Goal: Task Accomplishment & Management: Complete application form

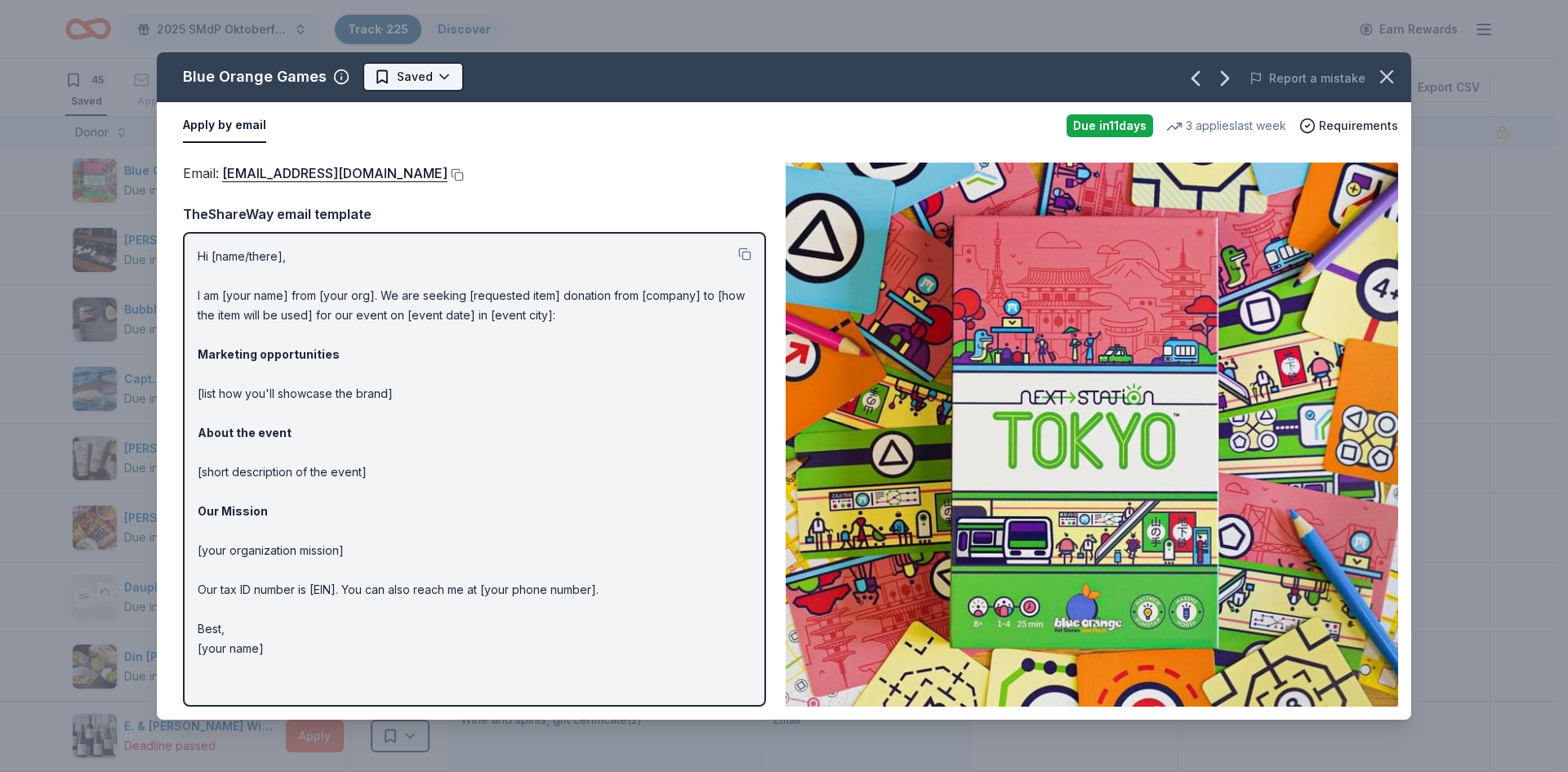
click at [434, 79] on html "2025 SMdP Oktoberfest Track · 225 Discover Earn Rewards 45 Saved 146 Applied 7 …" at bounding box center [784, 386] width 1568 height 772
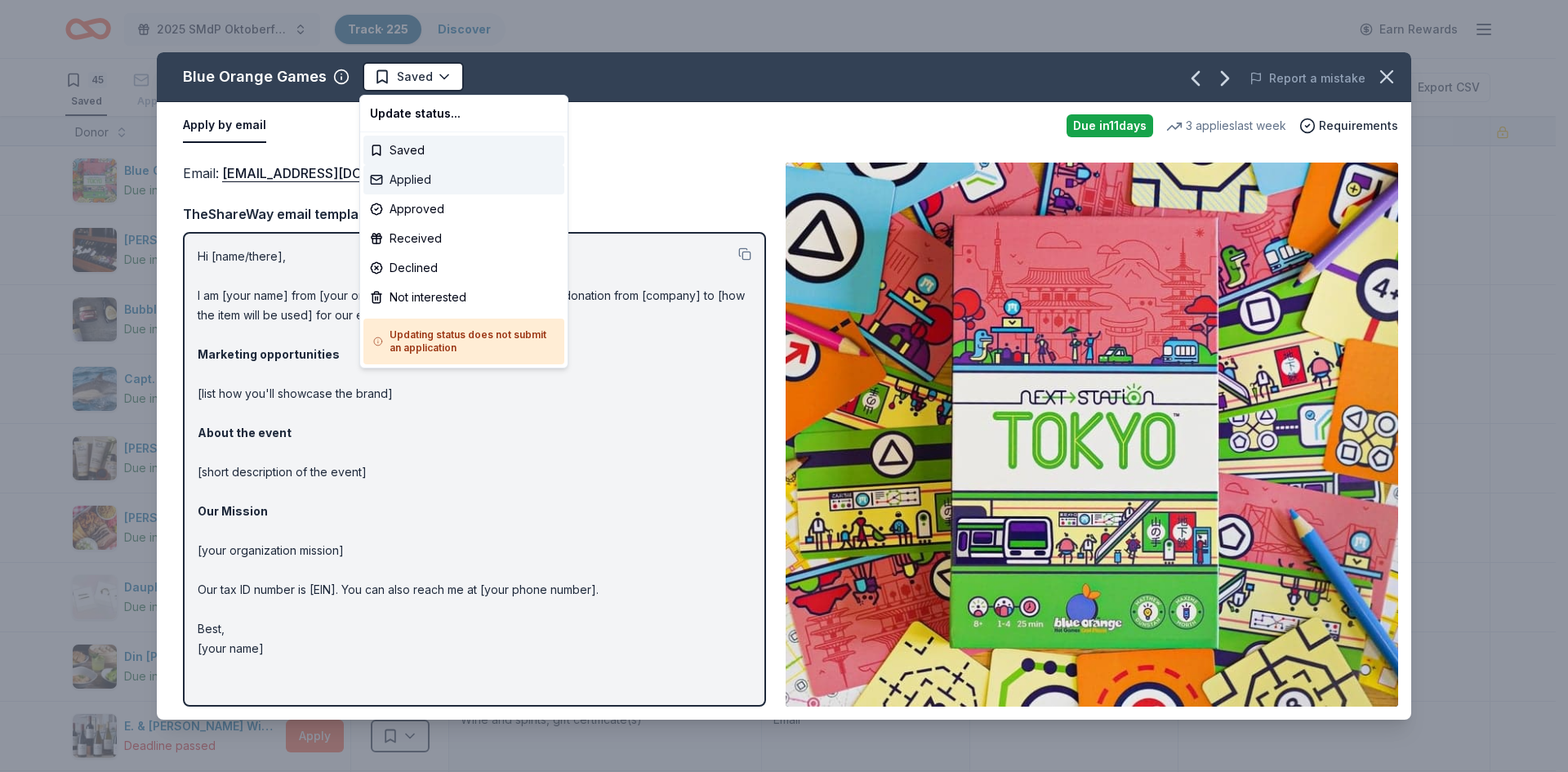
click at [411, 181] on div "Applied" at bounding box center [464, 180] width 201 height 30
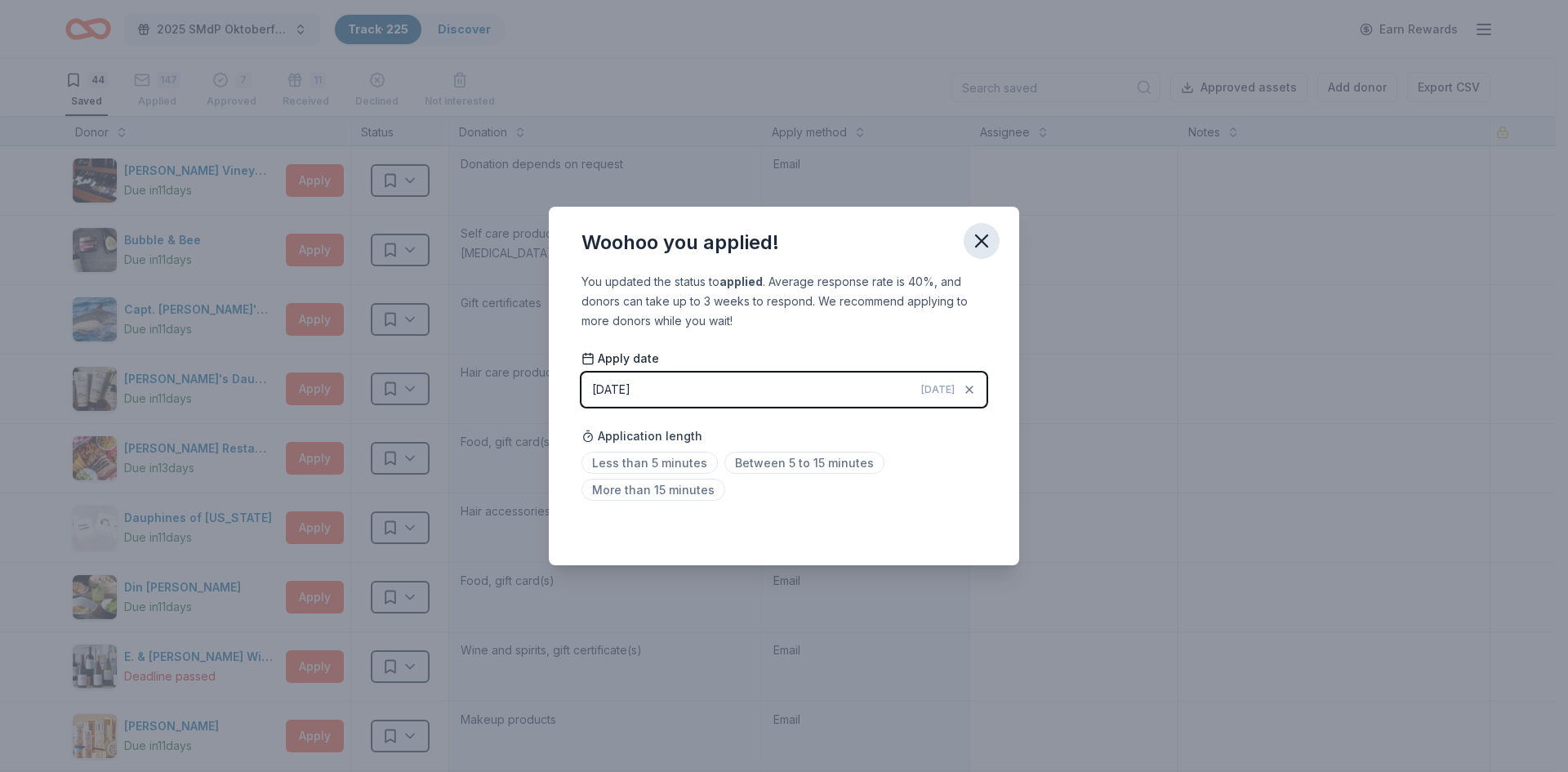
click at [979, 238] on icon "button" at bounding box center [982, 241] width 12 height 12
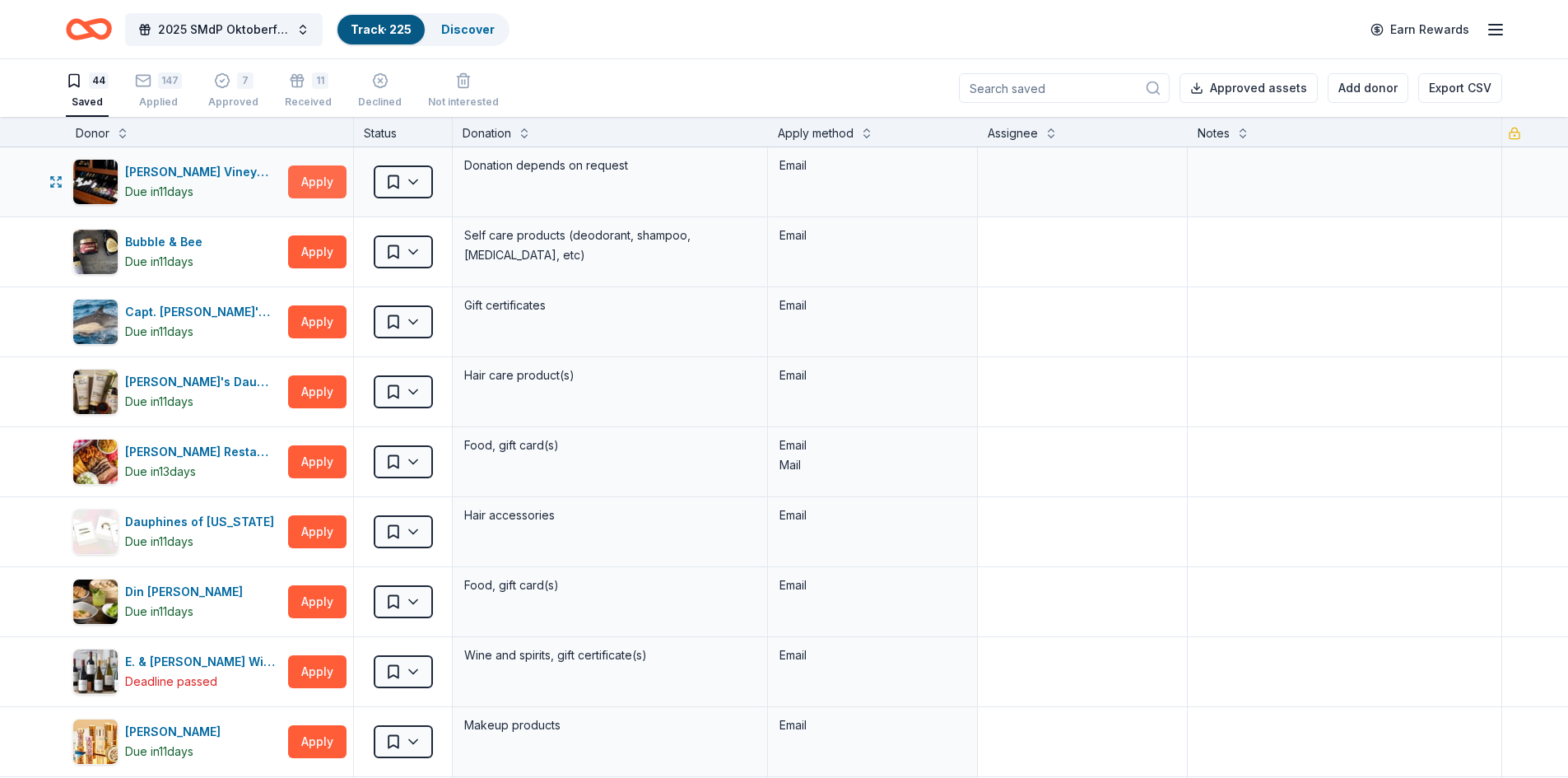
click at [313, 184] on button "Apply" at bounding box center [317, 181] width 59 height 33
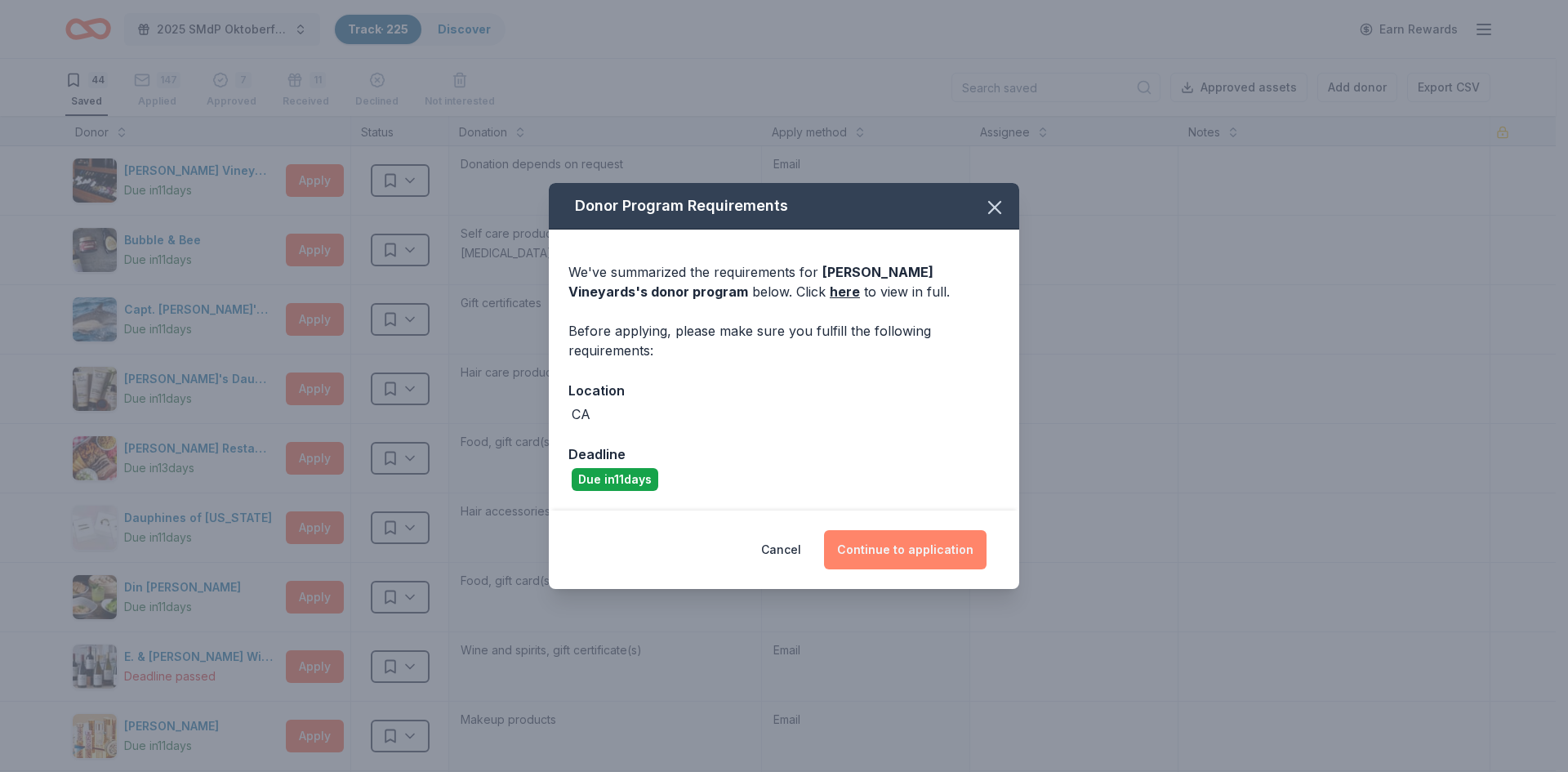
click at [913, 552] on button "Continue to application" at bounding box center [905, 550] width 163 height 39
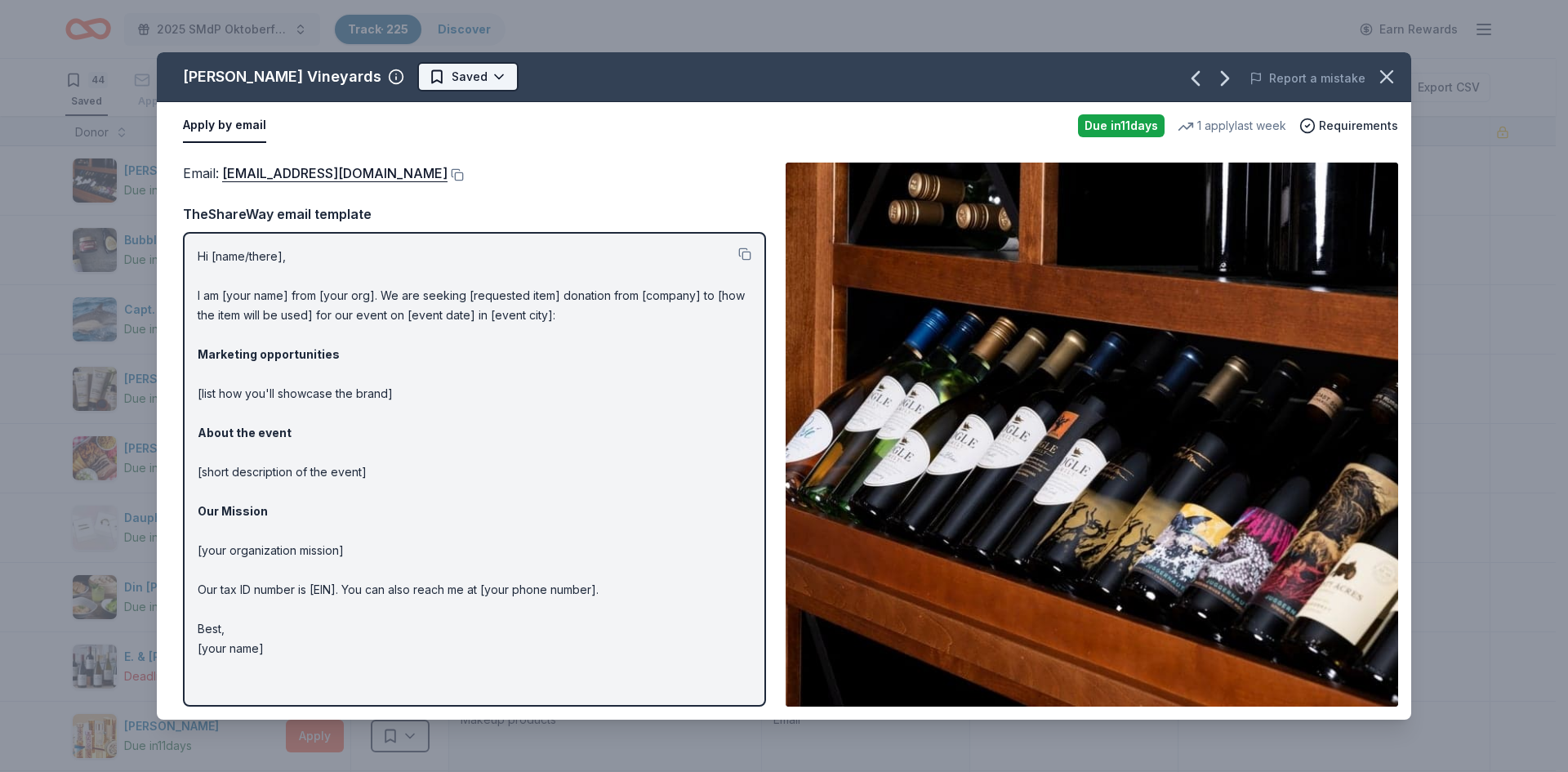
click at [387, 81] on html "2025 SMdP Oktoberfest Track · 225 Discover Earn Rewards 44 Saved 147 Applied 7 …" at bounding box center [784, 386] width 1568 height 772
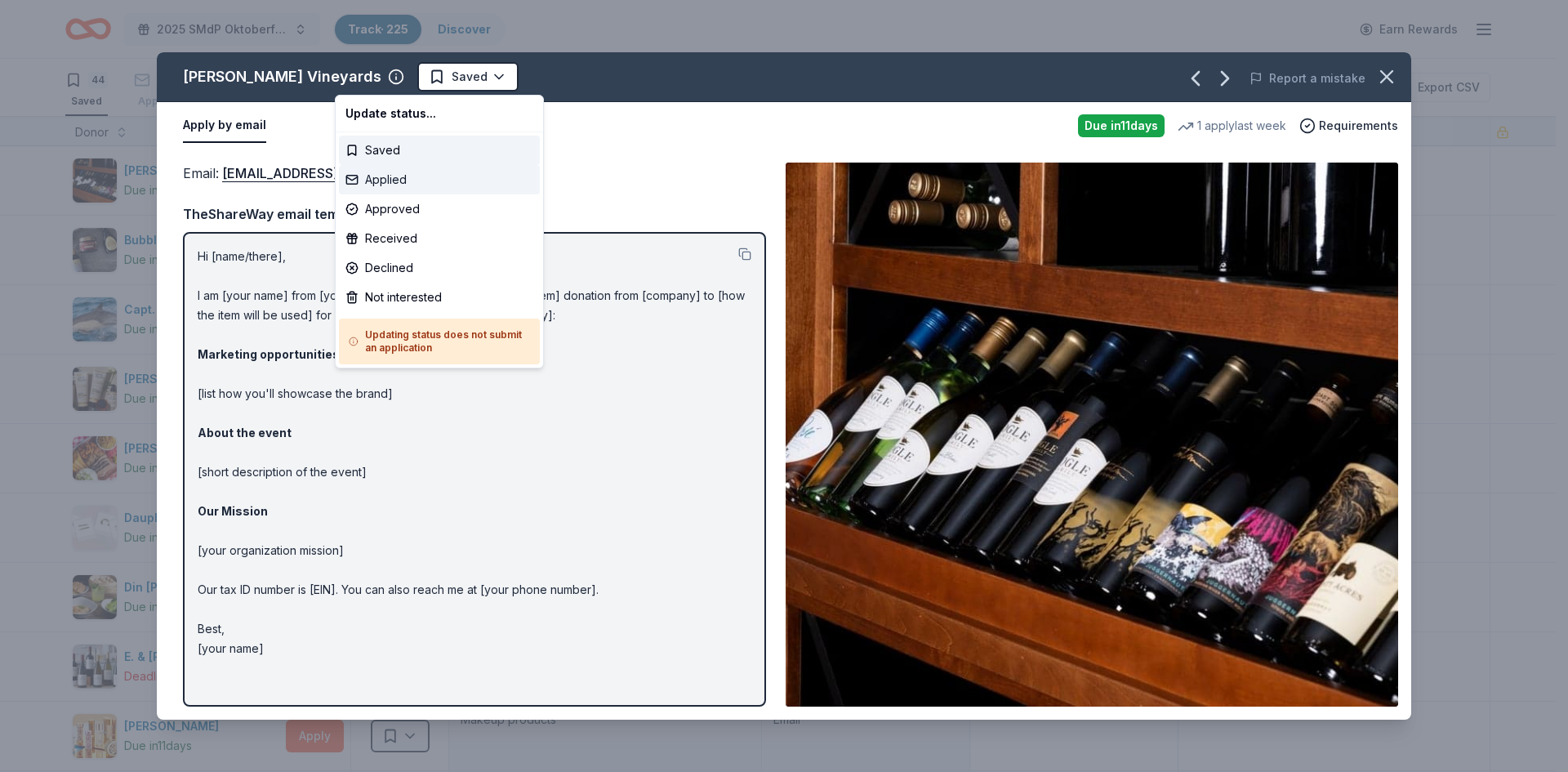
click at [383, 179] on div "Applied" at bounding box center [439, 180] width 201 height 30
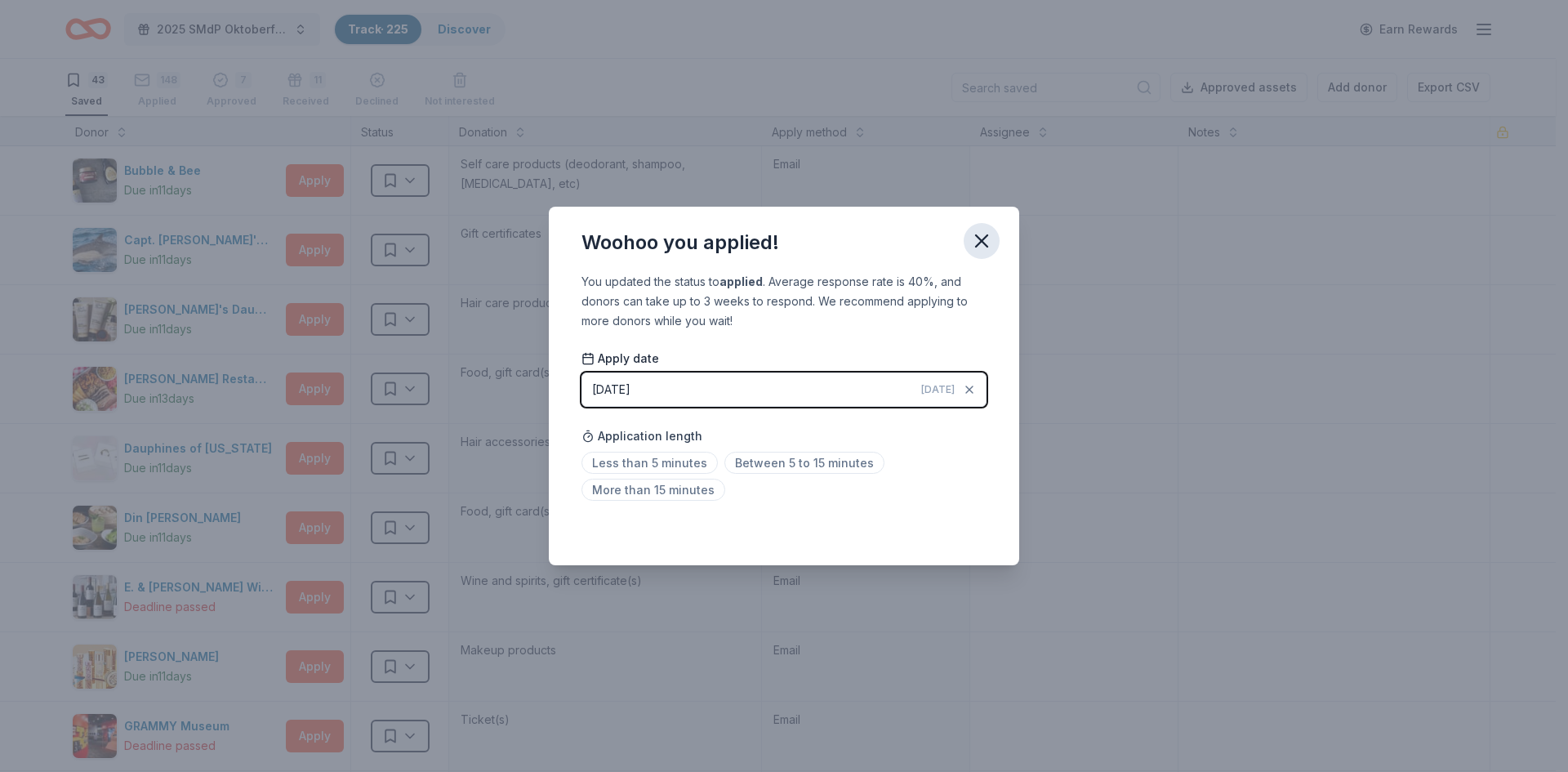
click at [978, 241] on icon "button" at bounding box center [981, 241] width 23 height 23
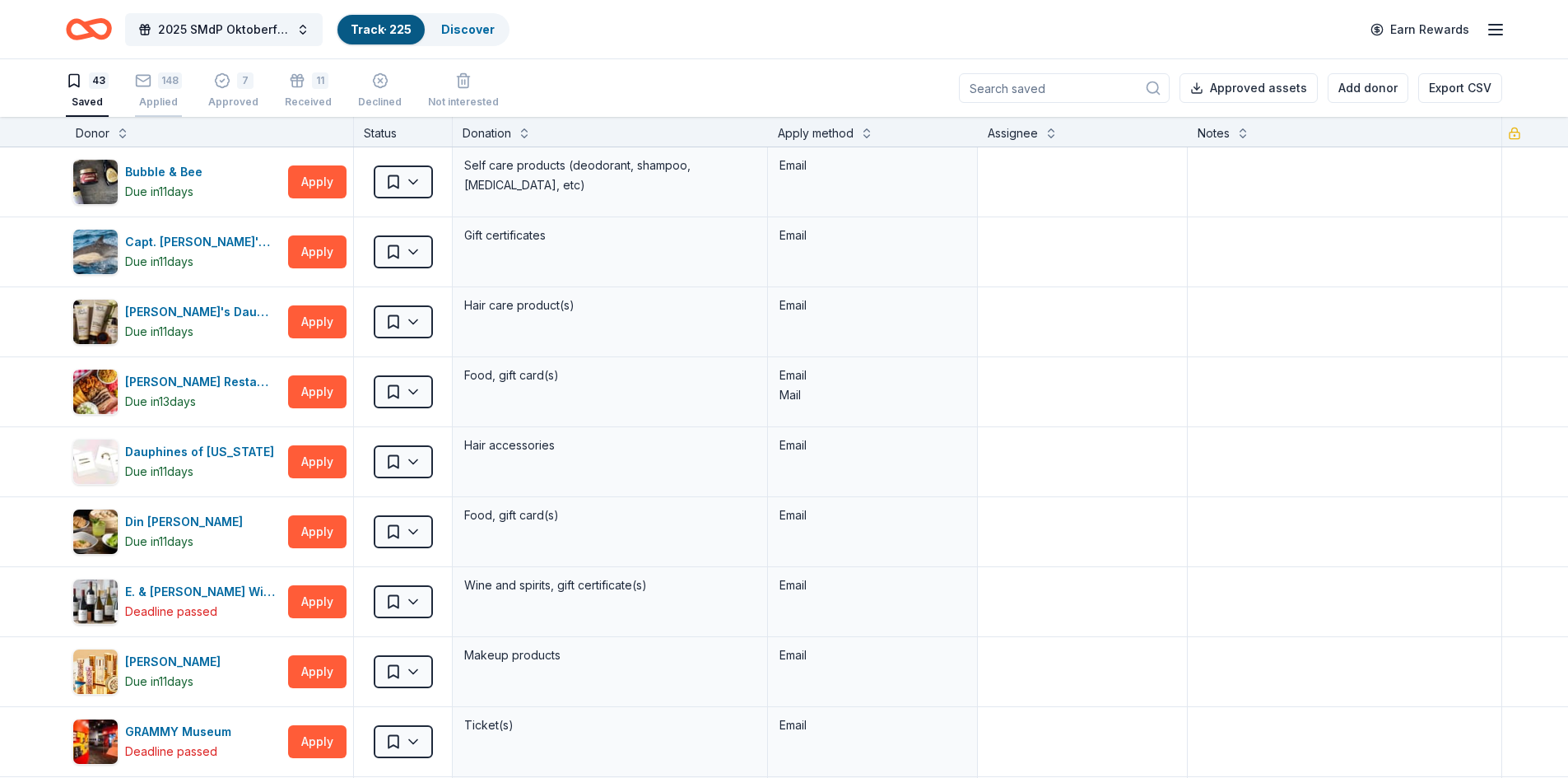
click at [162, 87] on div "148" at bounding box center [170, 81] width 24 height 17
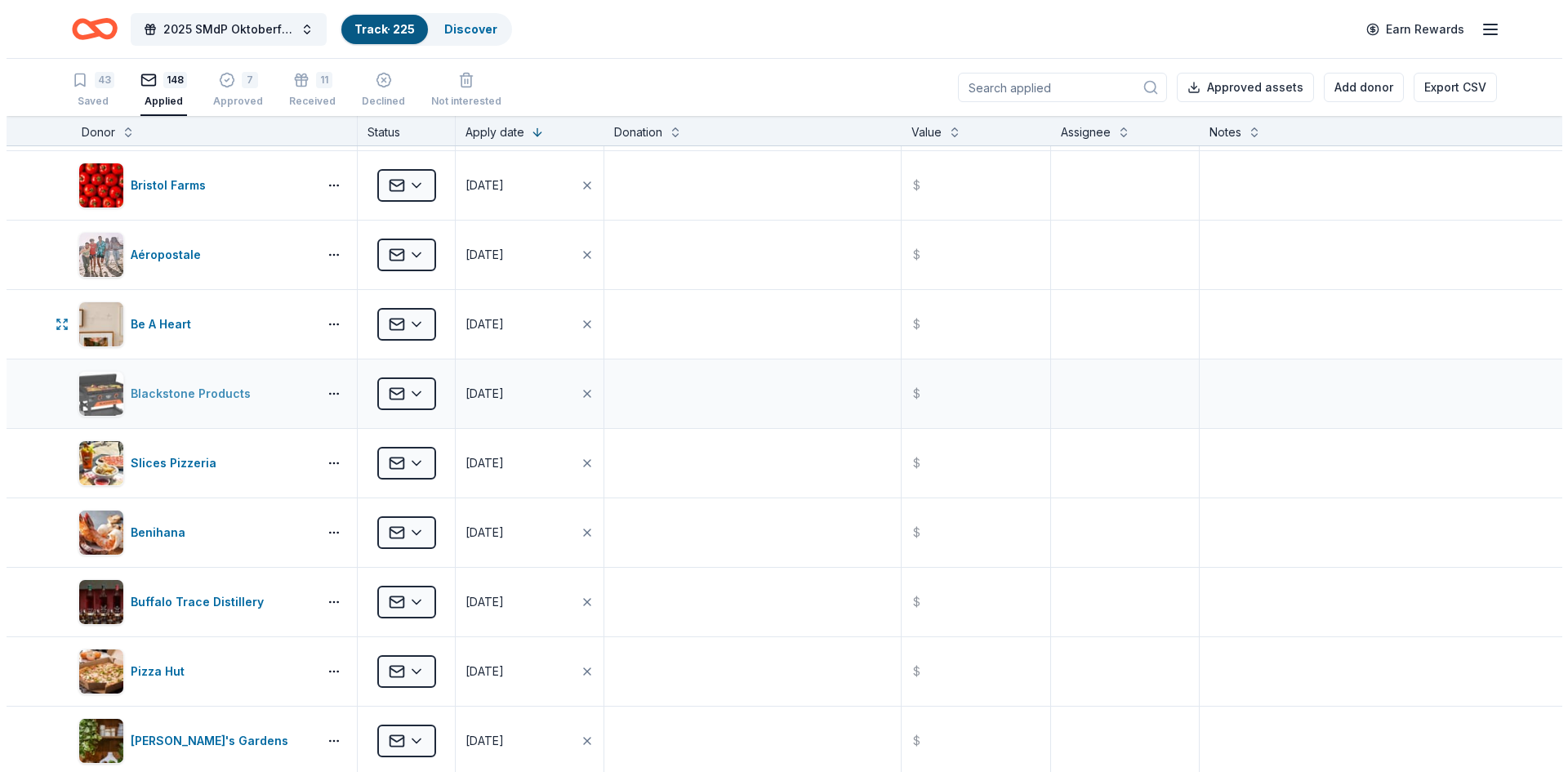
scroll to position [164, 0]
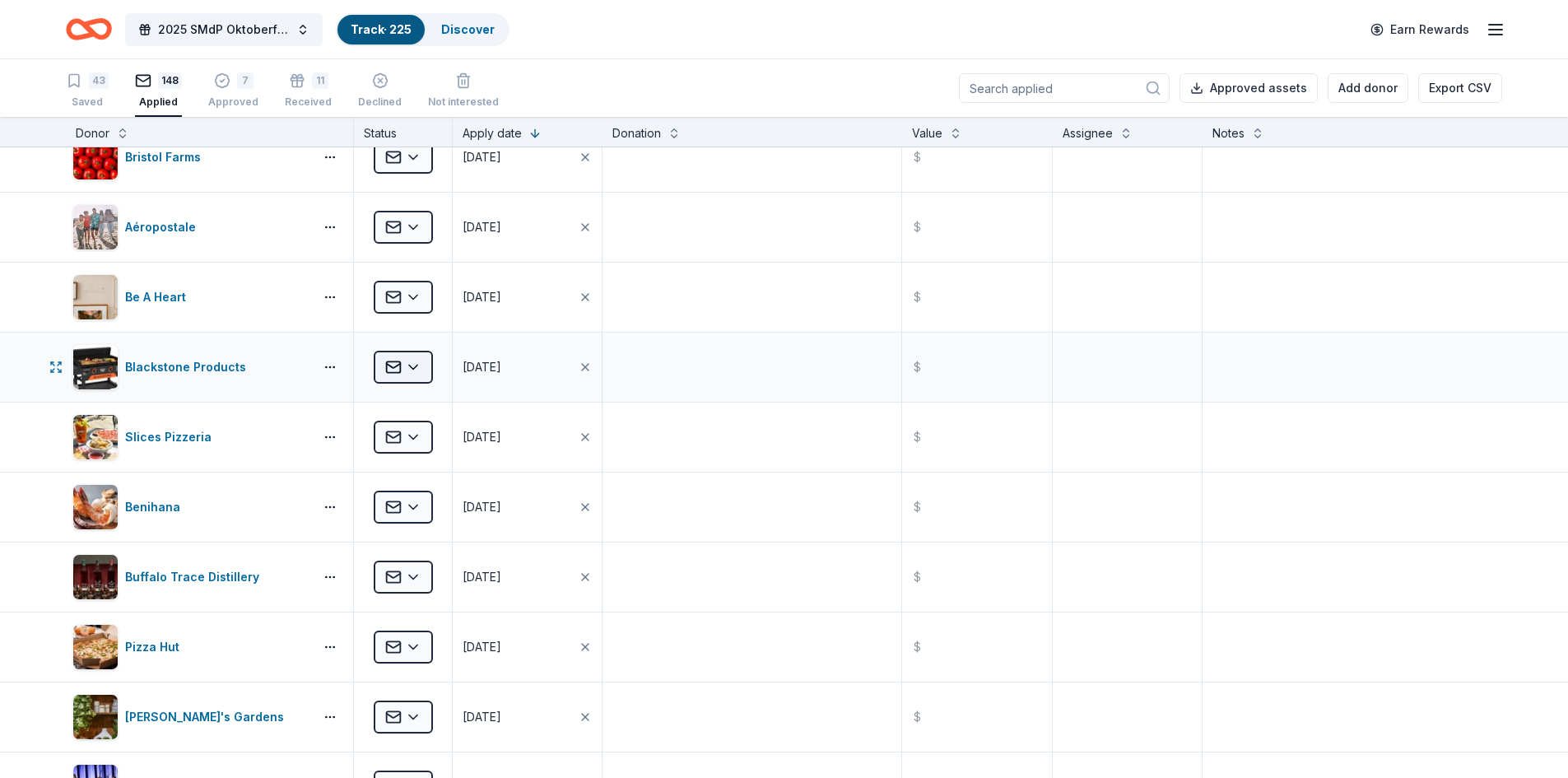
click at [419, 365] on html "2025 SMdP Oktoberfest Track · 225 Discover Earn Rewards 43 Saved 148 Applied 7 …" at bounding box center [784, 389] width 1568 height 778
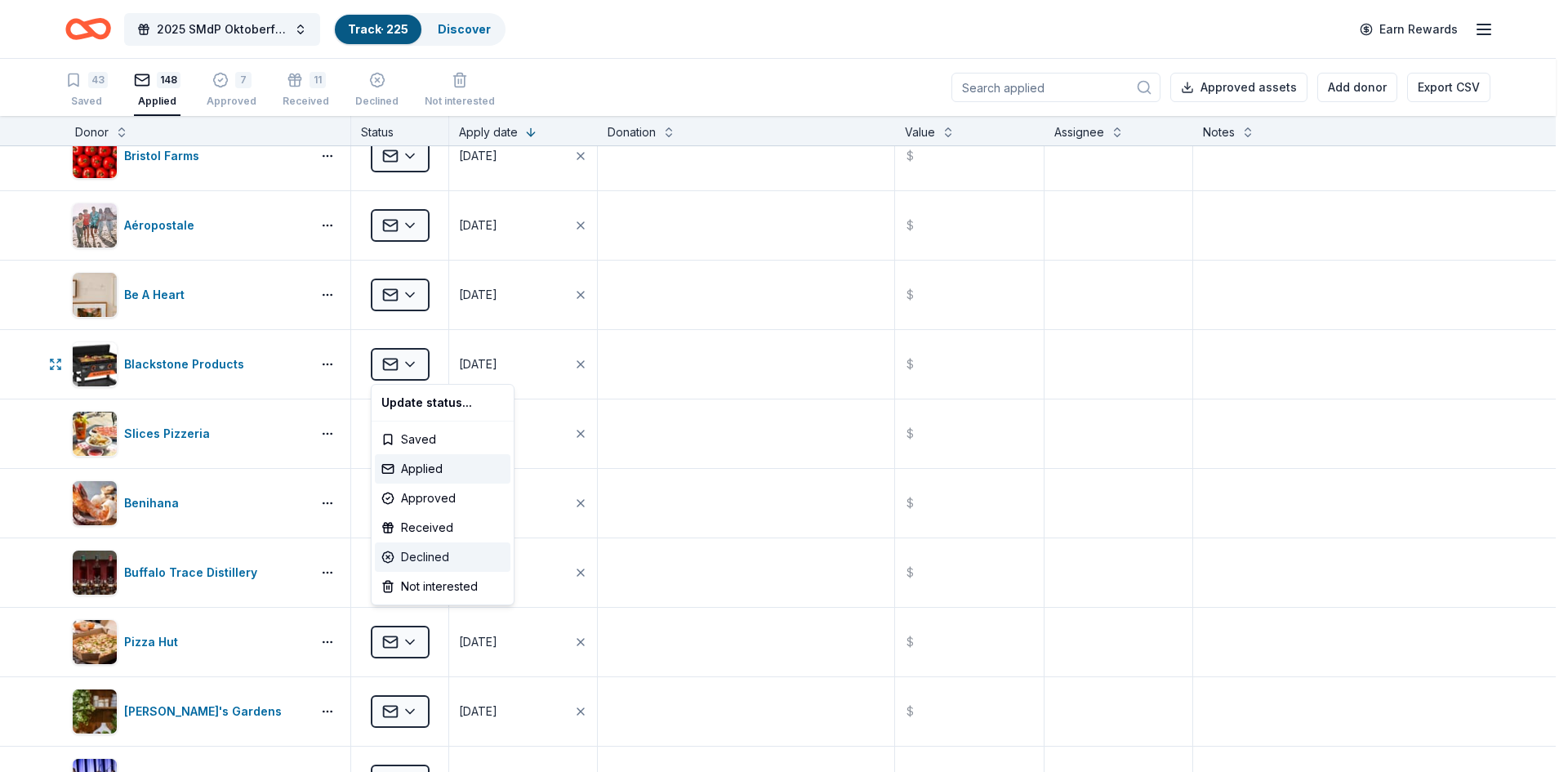
click at [428, 555] on div "Declined" at bounding box center [442, 558] width 135 height 30
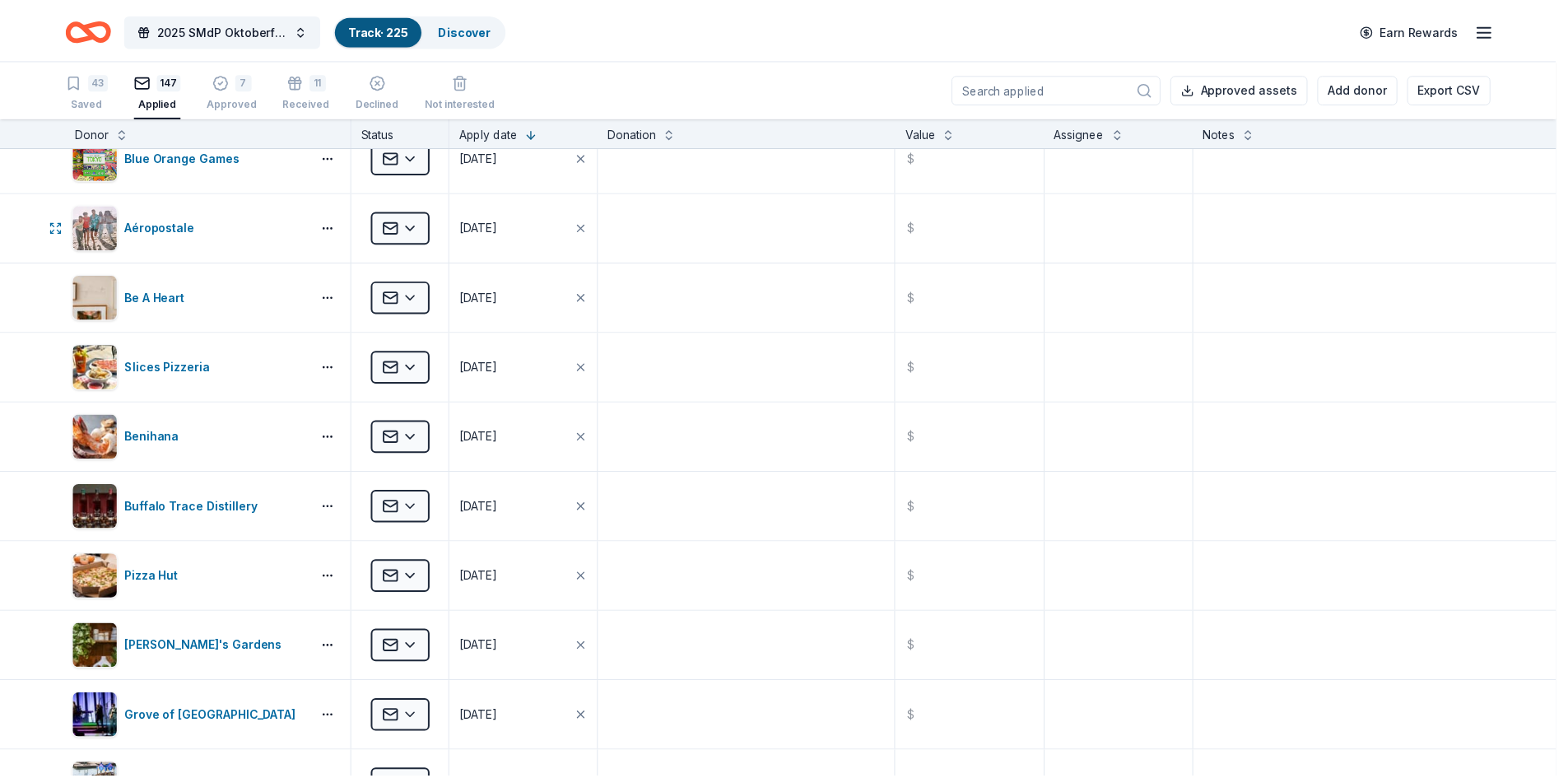
scroll to position [25, 0]
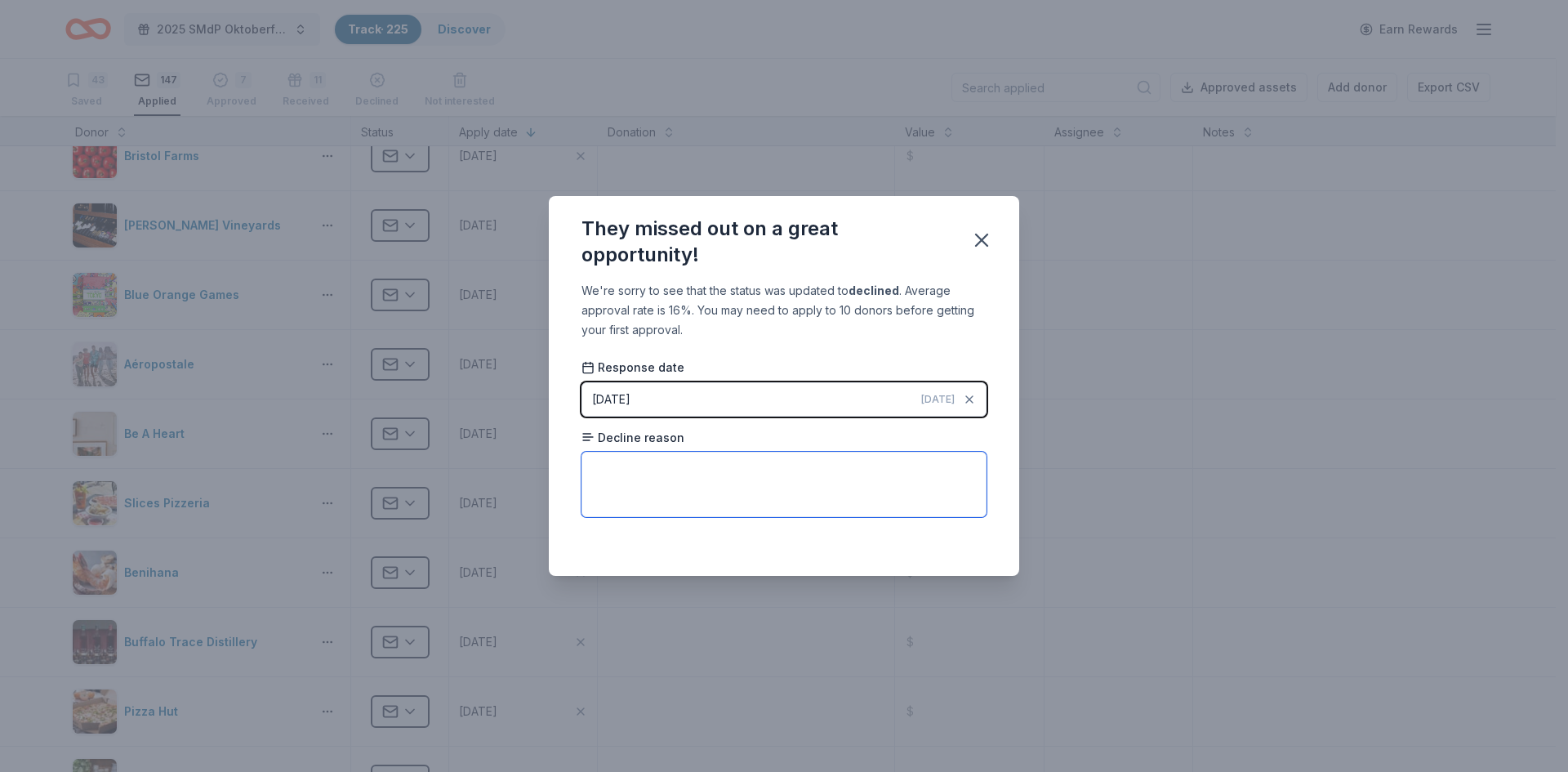
click at [733, 467] on textarea at bounding box center [784, 485] width 405 height 65
type textarea "Met quota for September"
click at [977, 239] on icon "button" at bounding box center [981, 240] width 23 height 23
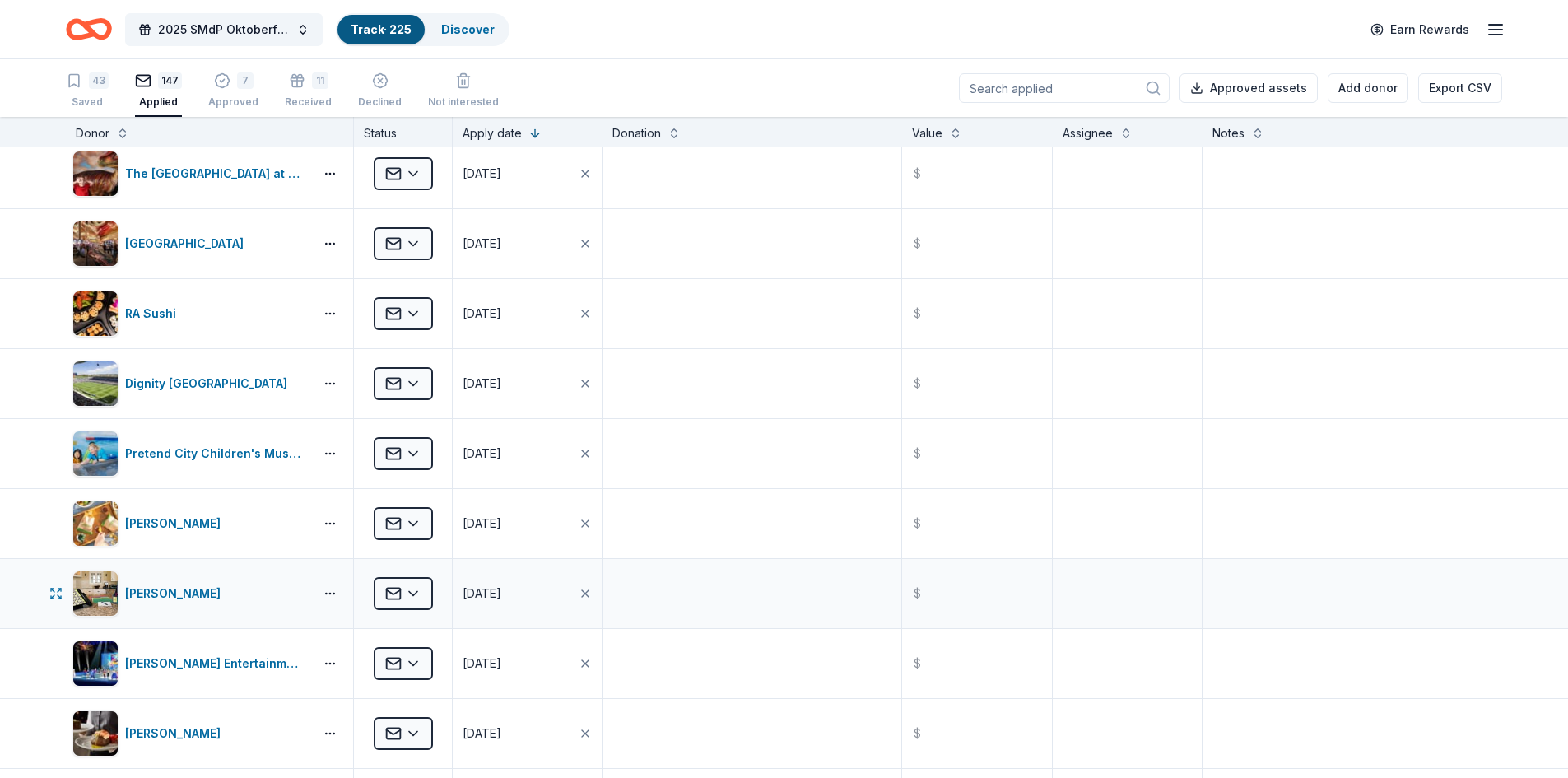
scroll to position [1177, 0]
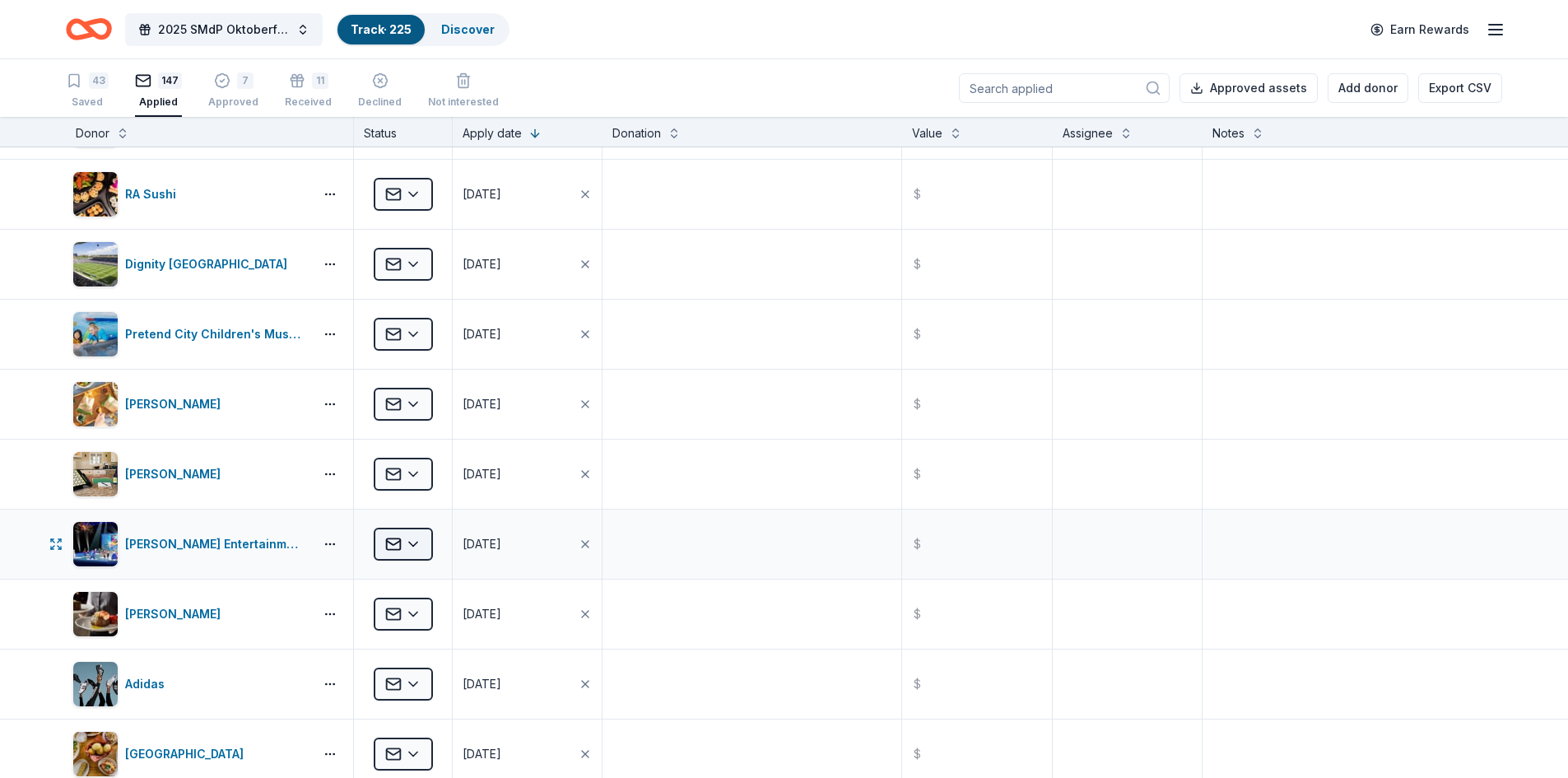
click at [409, 539] on html "2025 SMdP Oktoberfest Track · 225 Discover Earn Rewards 43 Saved 147 Applied 7 …" at bounding box center [784, 389] width 1568 height 778
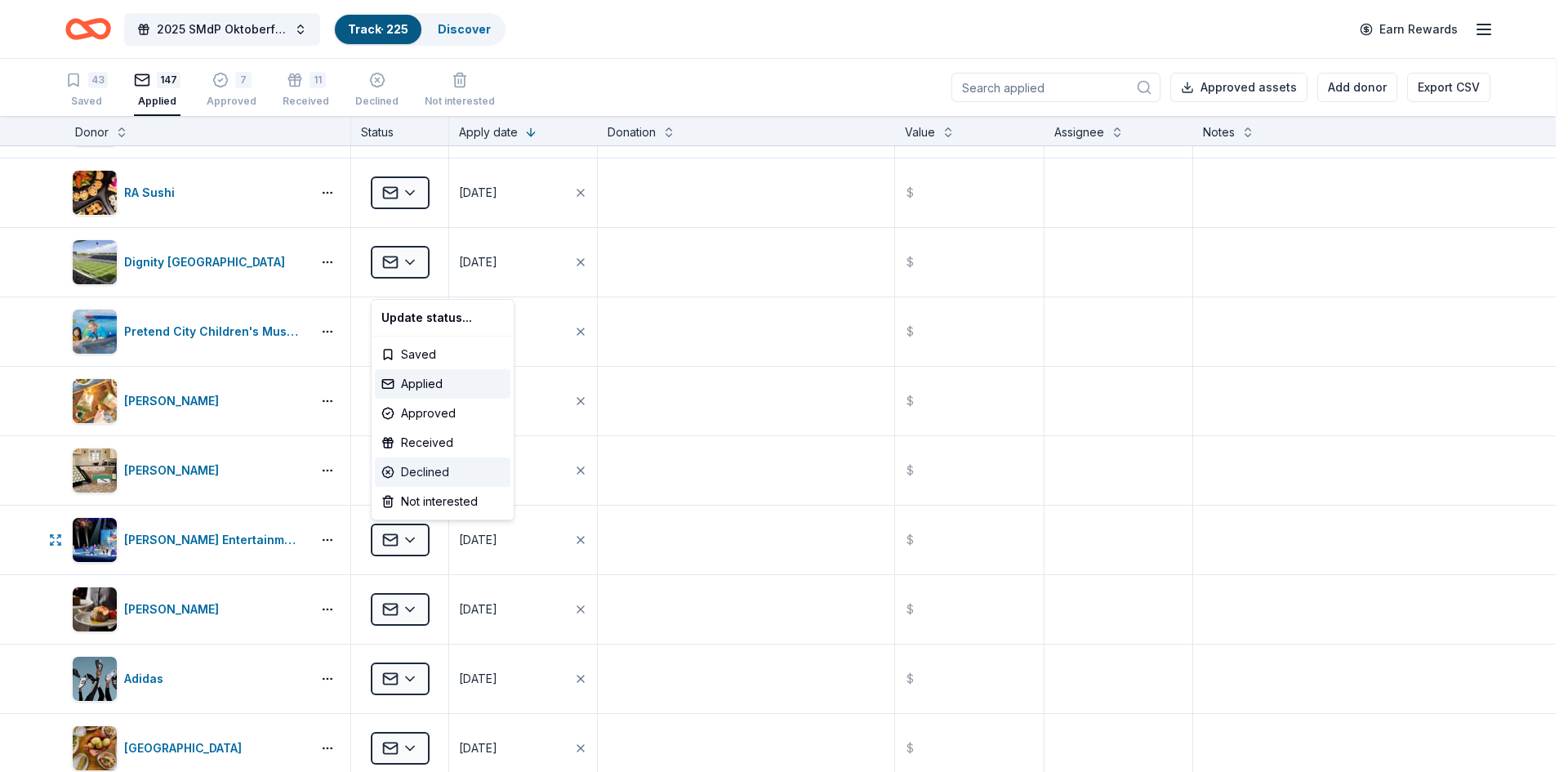
click at [432, 472] on div "Declined" at bounding box center [442, 472] width 135 height 30
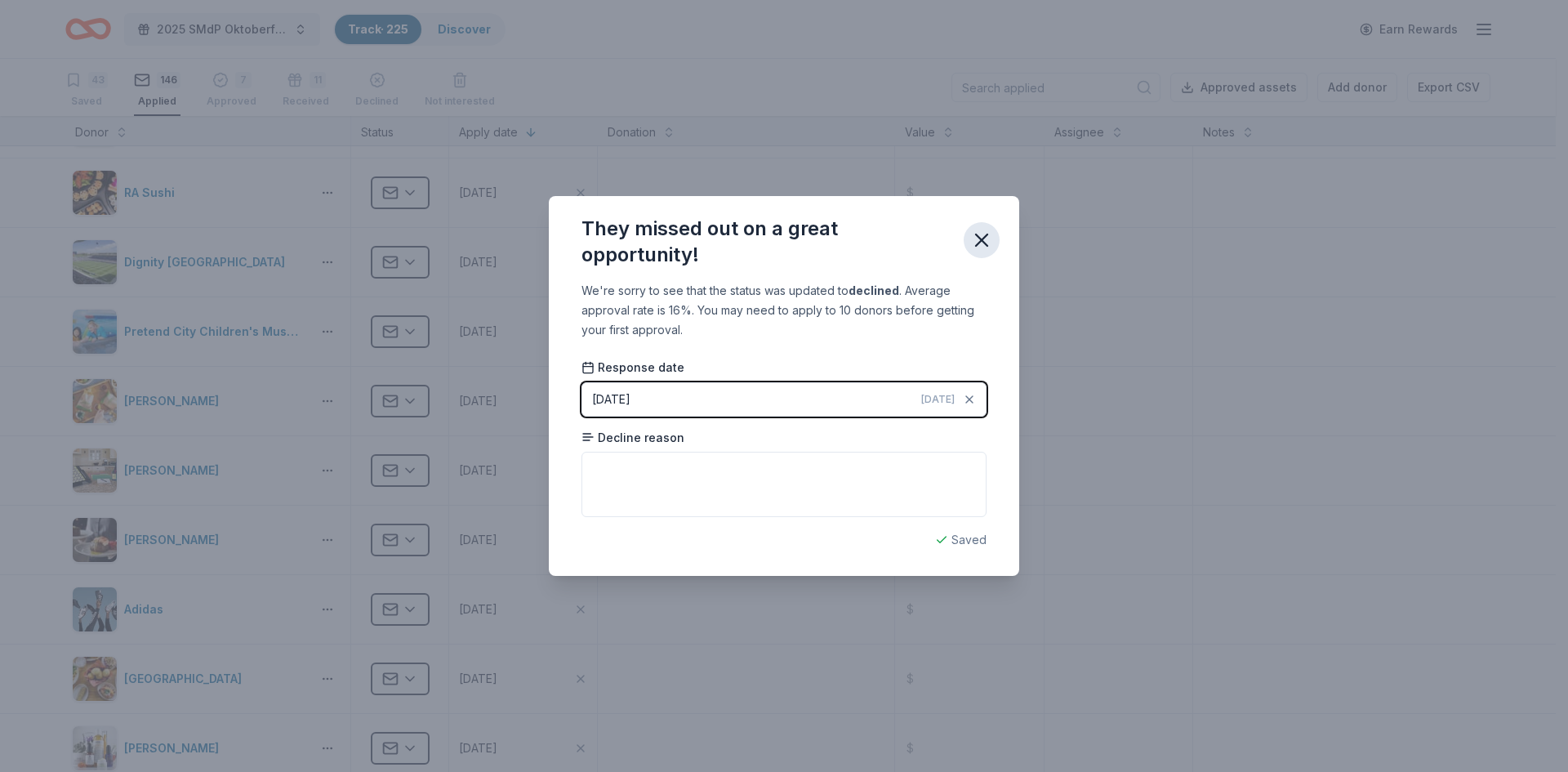
click at [984, 240] on icon "button" at bounding box center [981, 240] width 23 height 23
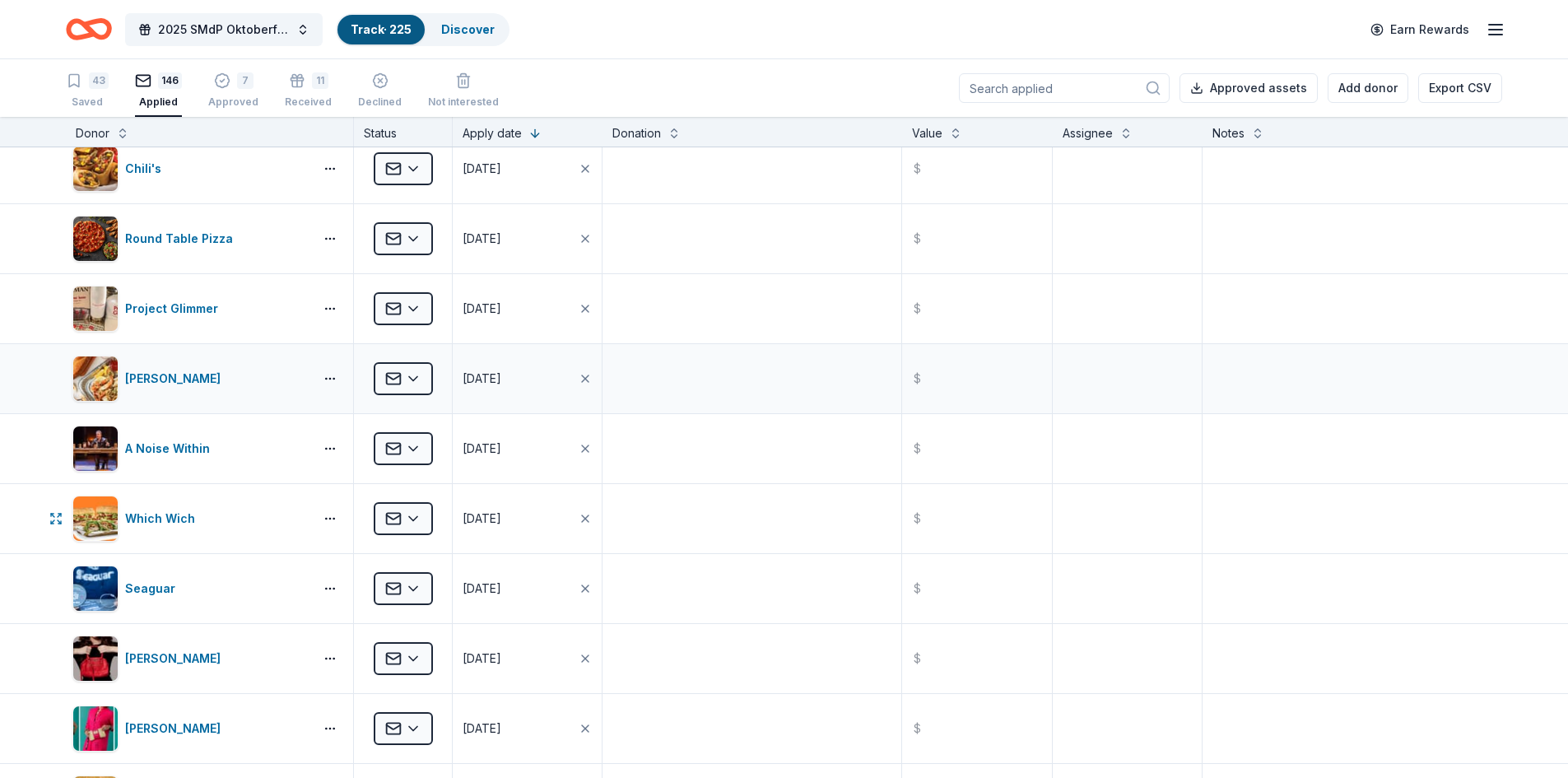
scroll to position [2001, 0]
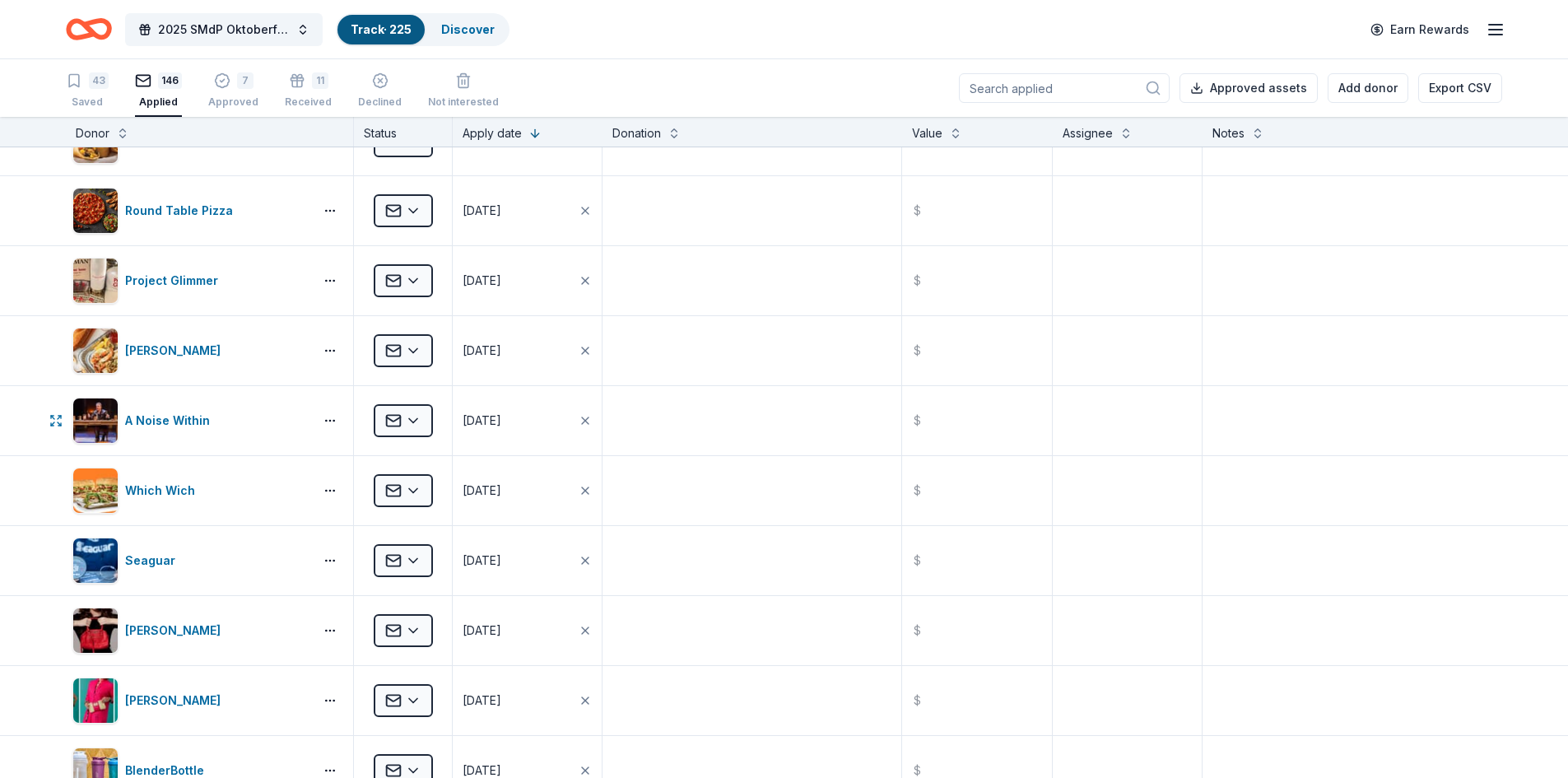
click at [423, 418] on html "2025 SMdP Oktoberfest Track · 225 Discover Earn Rewards 43 Saved 146 Applied 7 …" at bounding box center [784, 389] width 1568 height 778
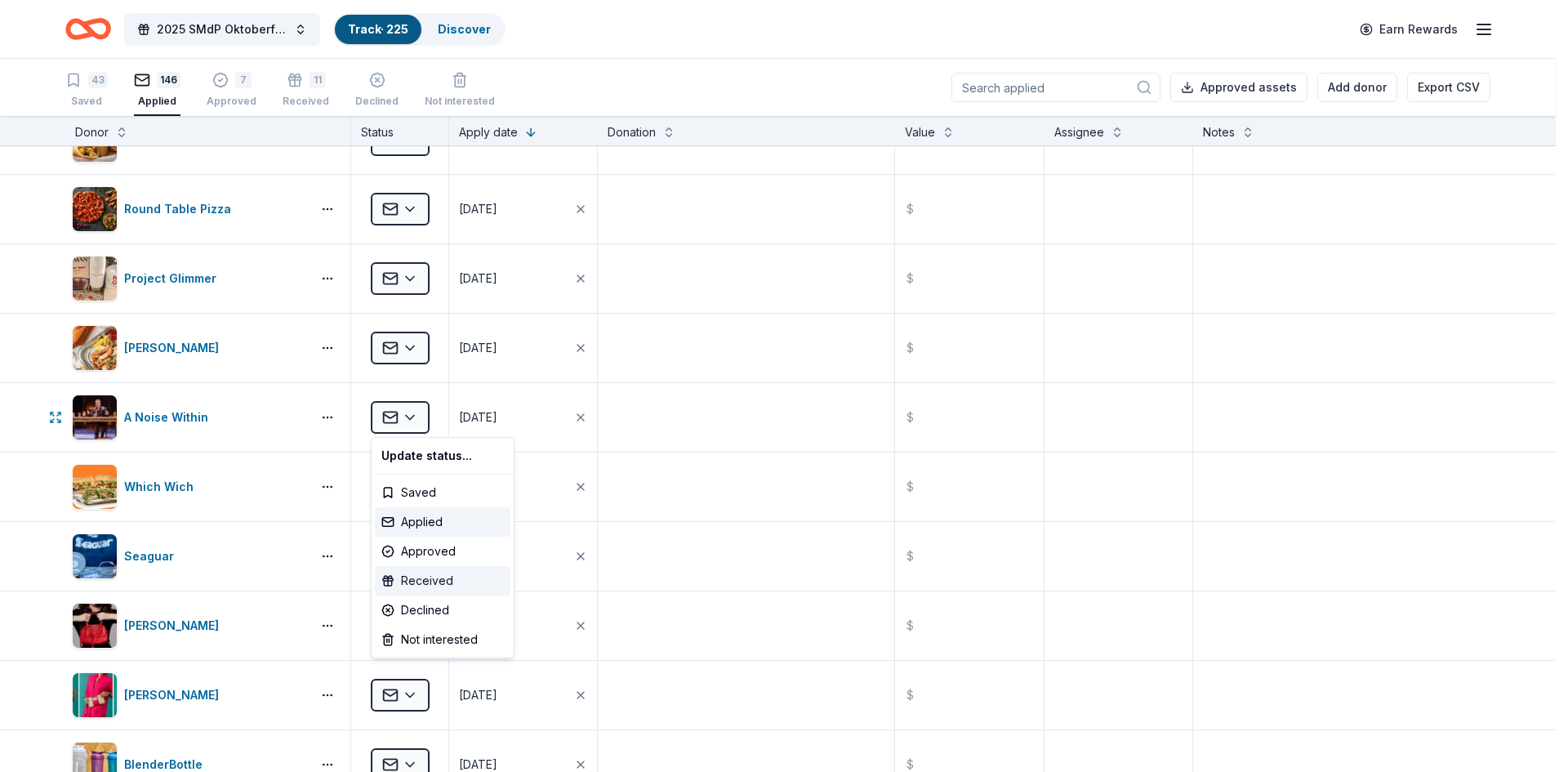
click at [442, 578] on div "Received" at bounding box center [442, 581] width 135 height 30
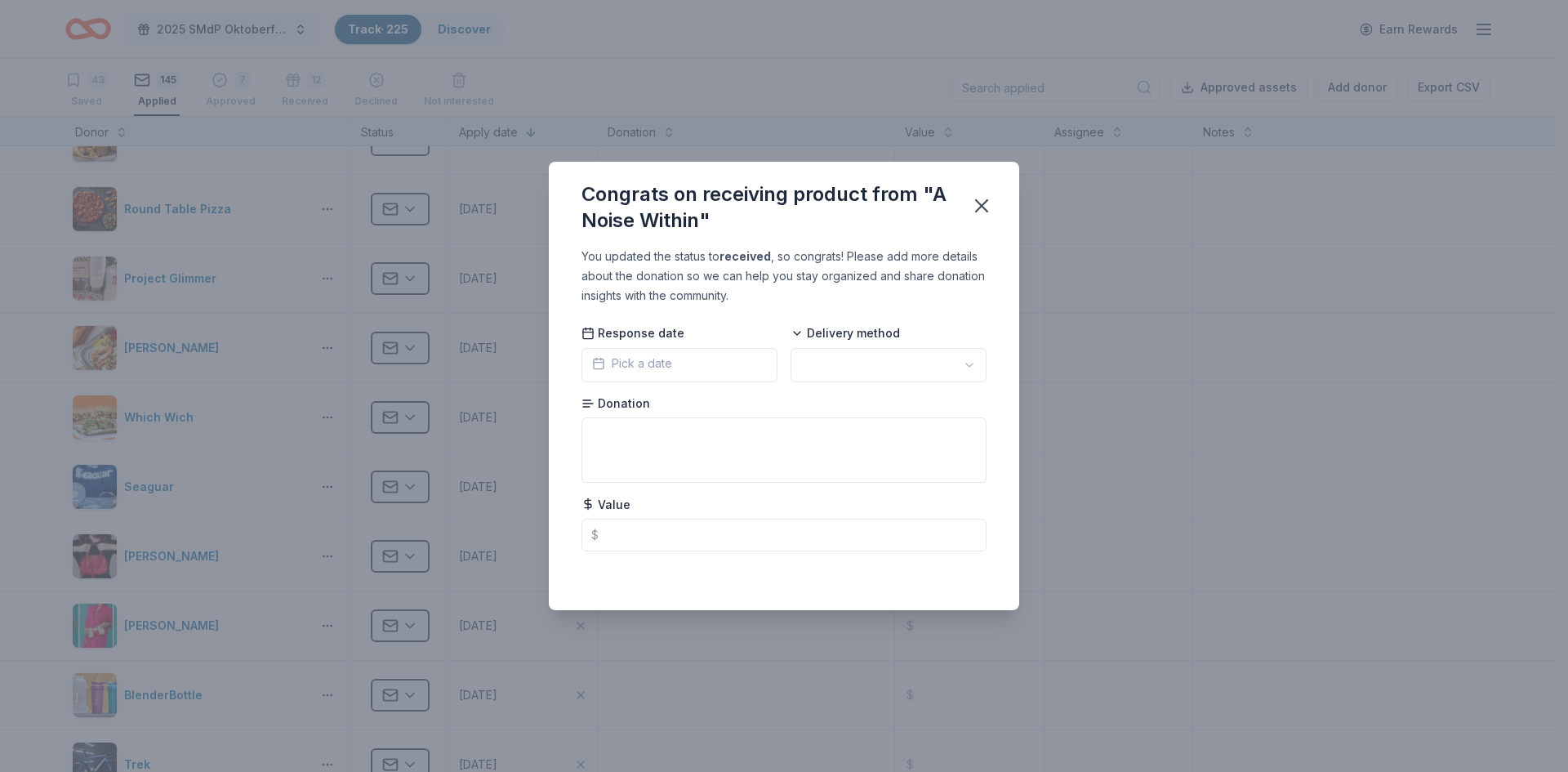
click at [684, 369] on button "Pick a date" at bounding box center [679, 365] width 196 height 35
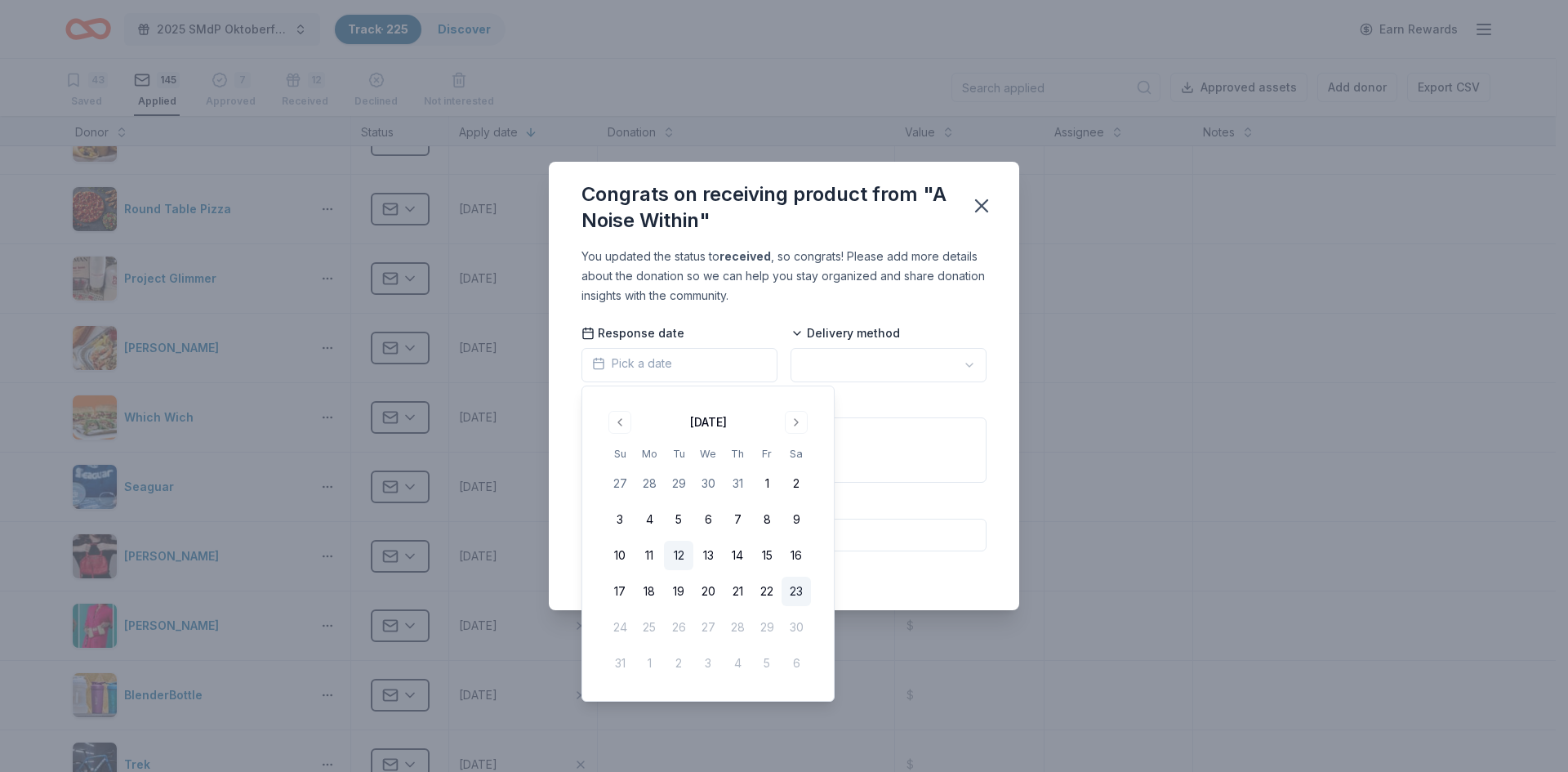
click at [683, 557] on button "12" at bounding box center [679, 556] width 30 height 30
click at [954, 353] on html "2025 SMdP Oktoberfest Track · 225 Discover Earn Rewards 43 Saved 145 Applied 7 …" at bounding box center [784, 386] width 1568 height 772
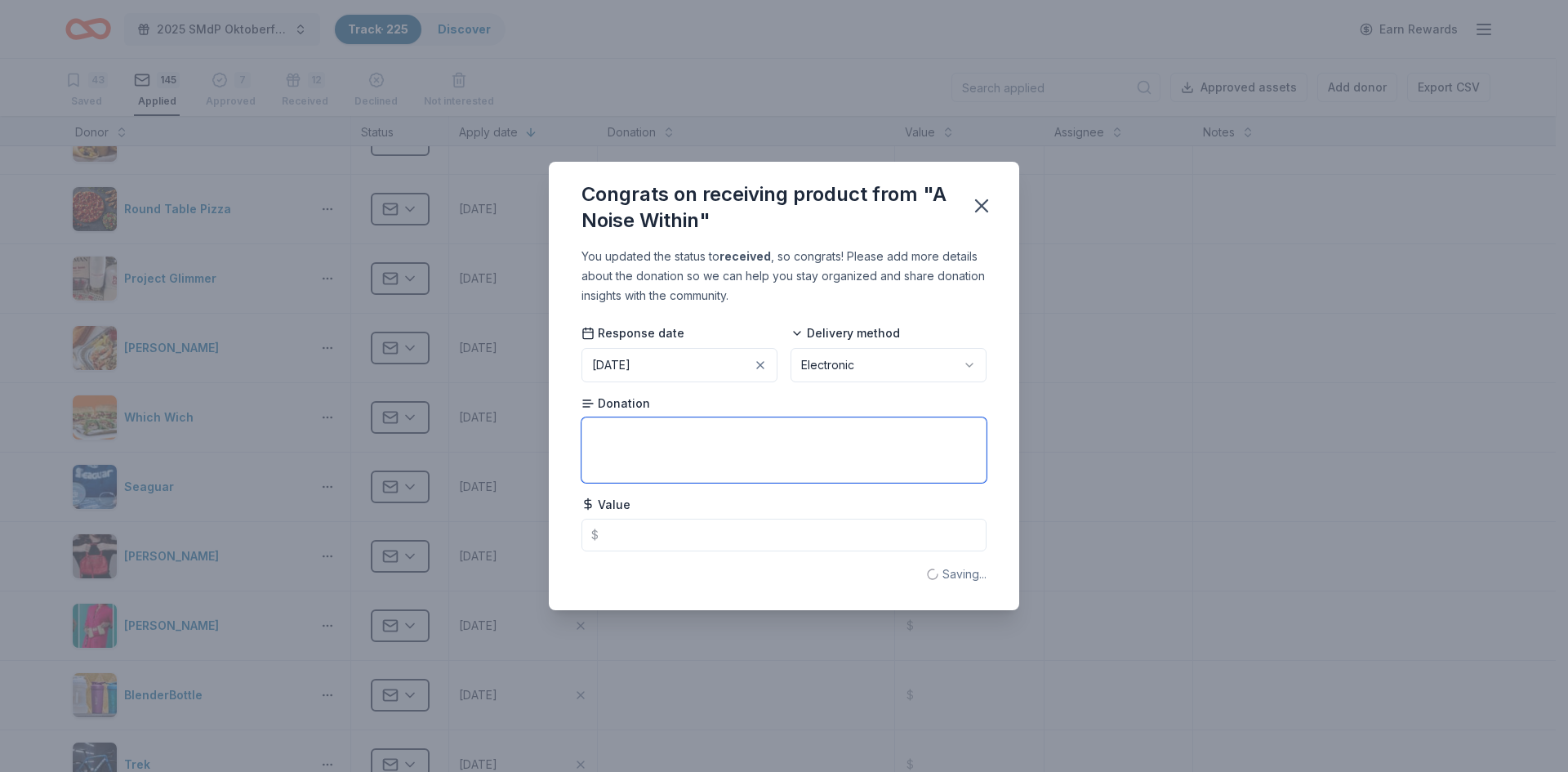
click at [680, 443] on textarea at bounding box center [784, 450] width 405 height 65
type textarea "2-2 Ticket Vouchers"
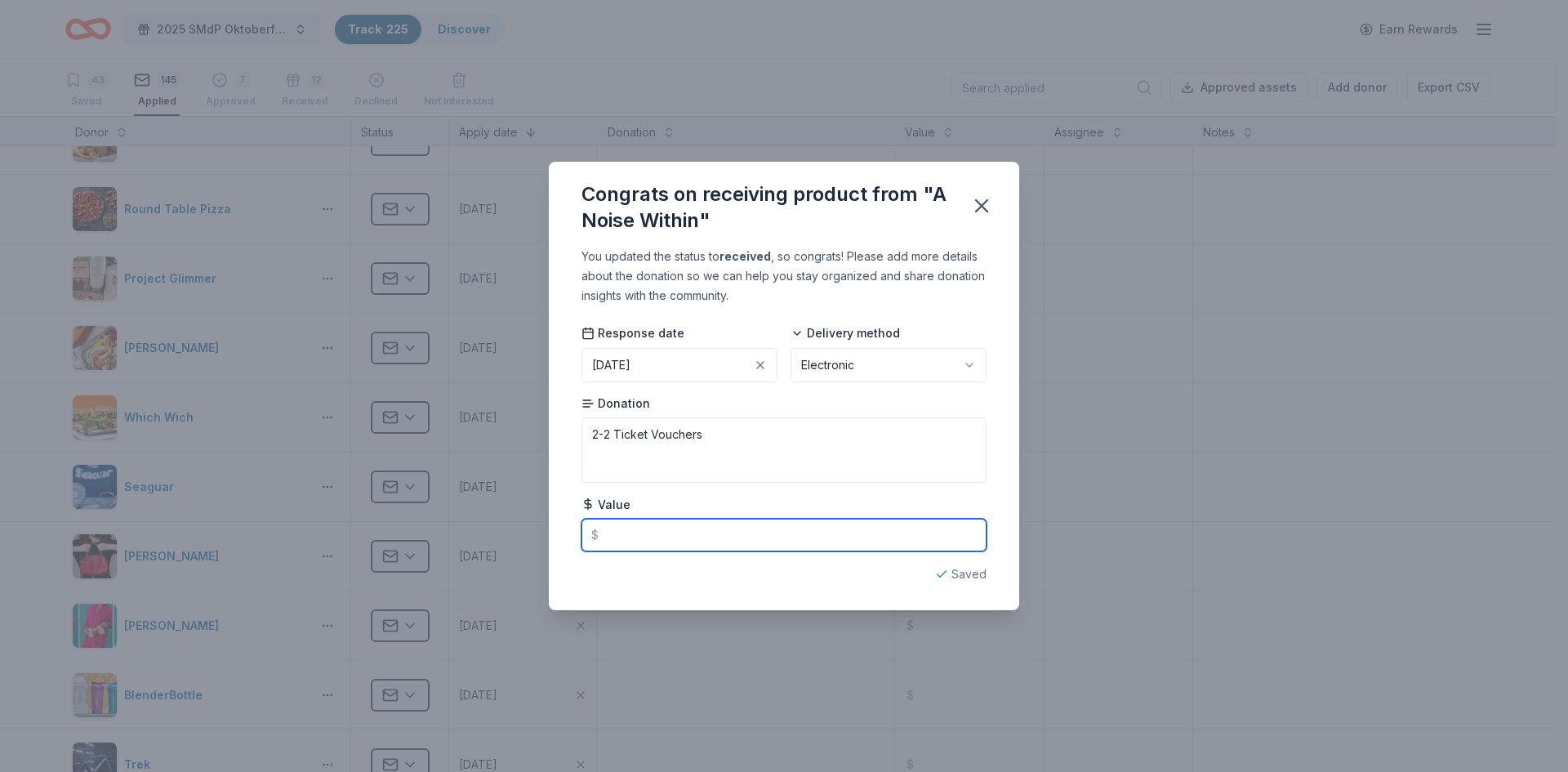
click at [650, 539] on input "text" at bounding box center [784, 535] width 405 height 33
type input "186.00"
click at [983, 209] on icon "button" at bounding box center [981, 205] width 23 height 23
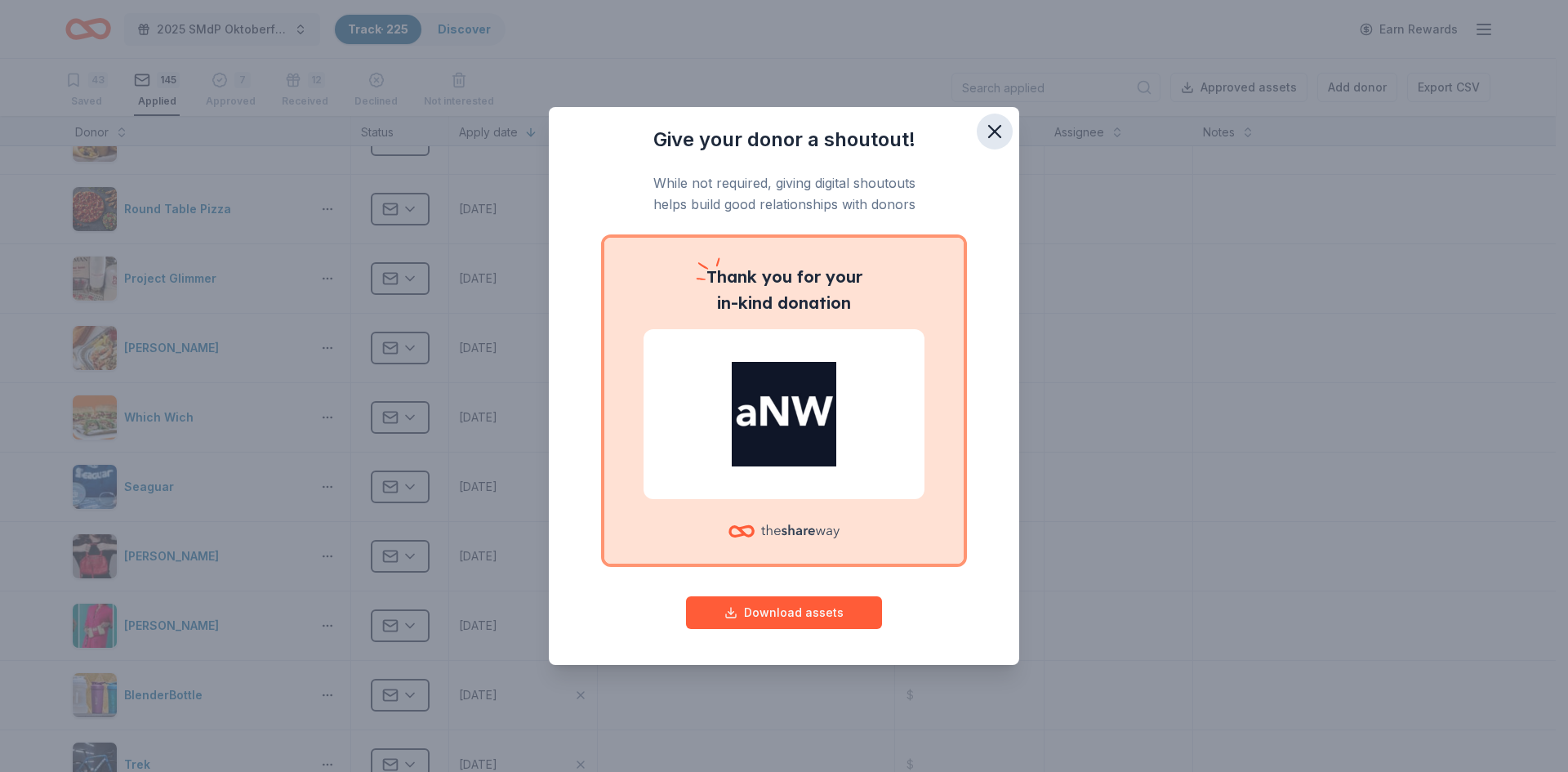
click at [1002, 129] on icon "button" at bounding box center [994, 131] width 23 height 23
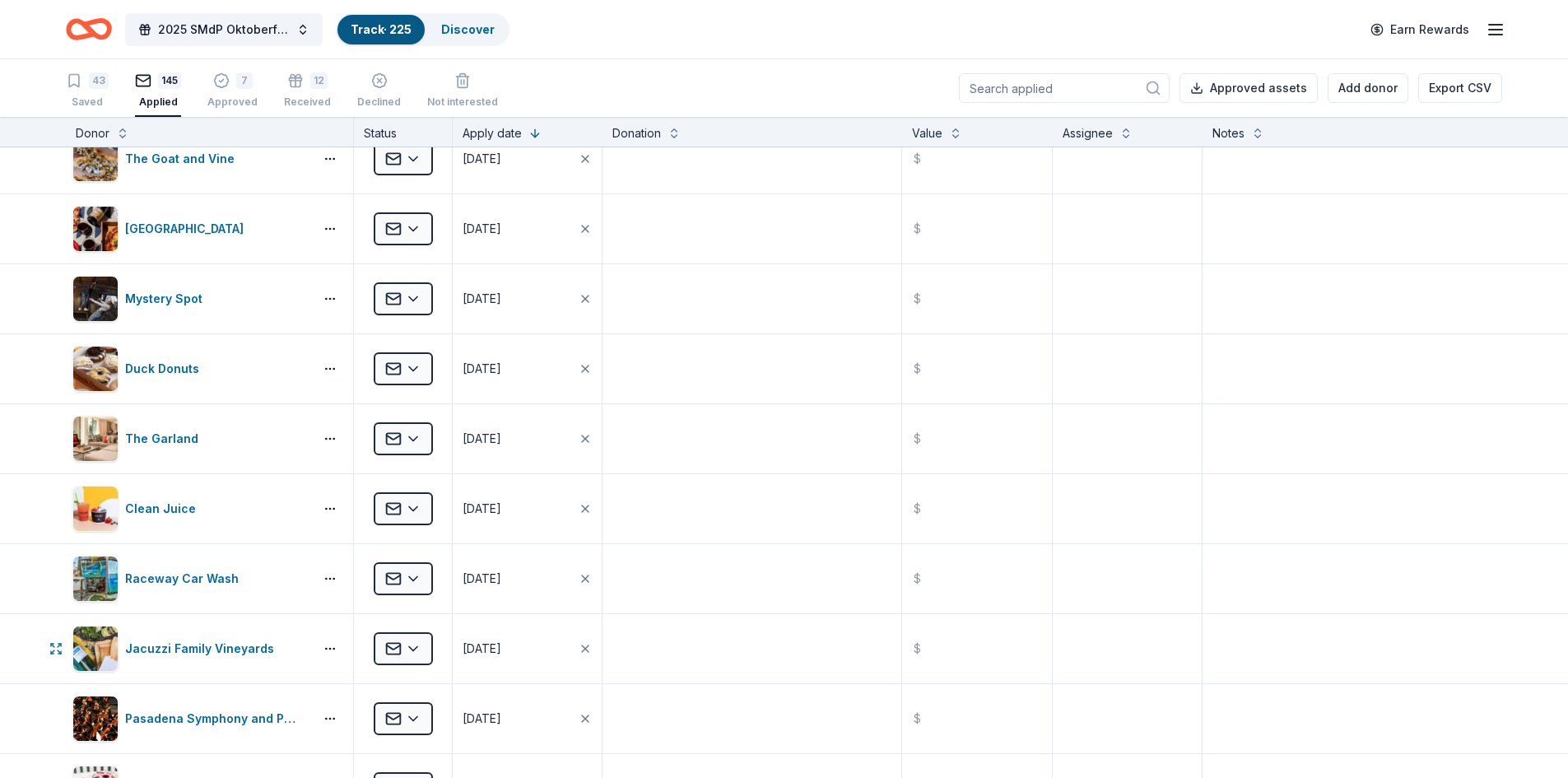
scroll to position [4471, 0]
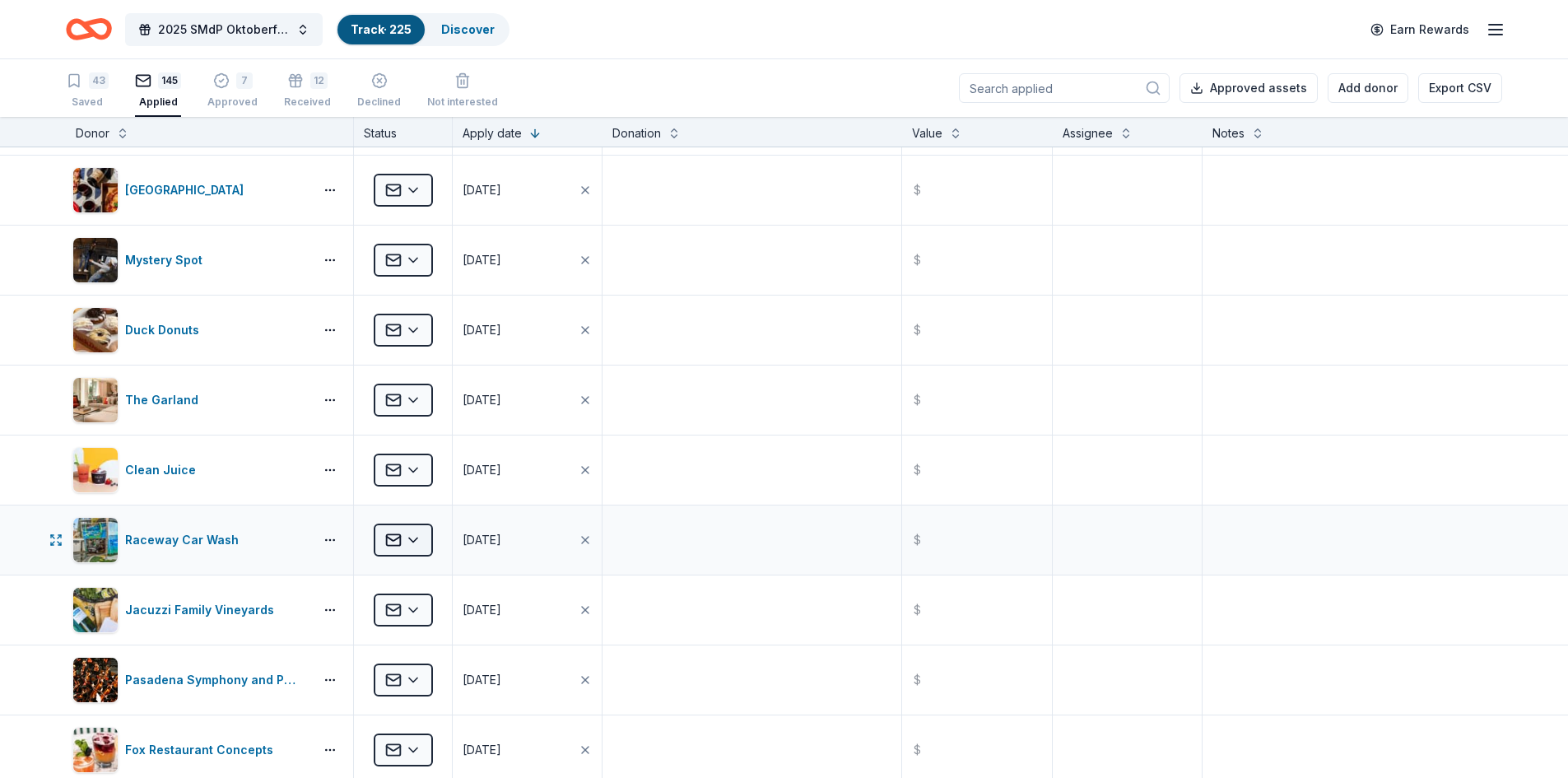
click at [389, 541] on html "2025 SMdP Oktoberfest Track · 225 Discover Earn Rewards 43 Saved 145 Applied 7 …" at bounding box center [784, 389] width 1568 height 778
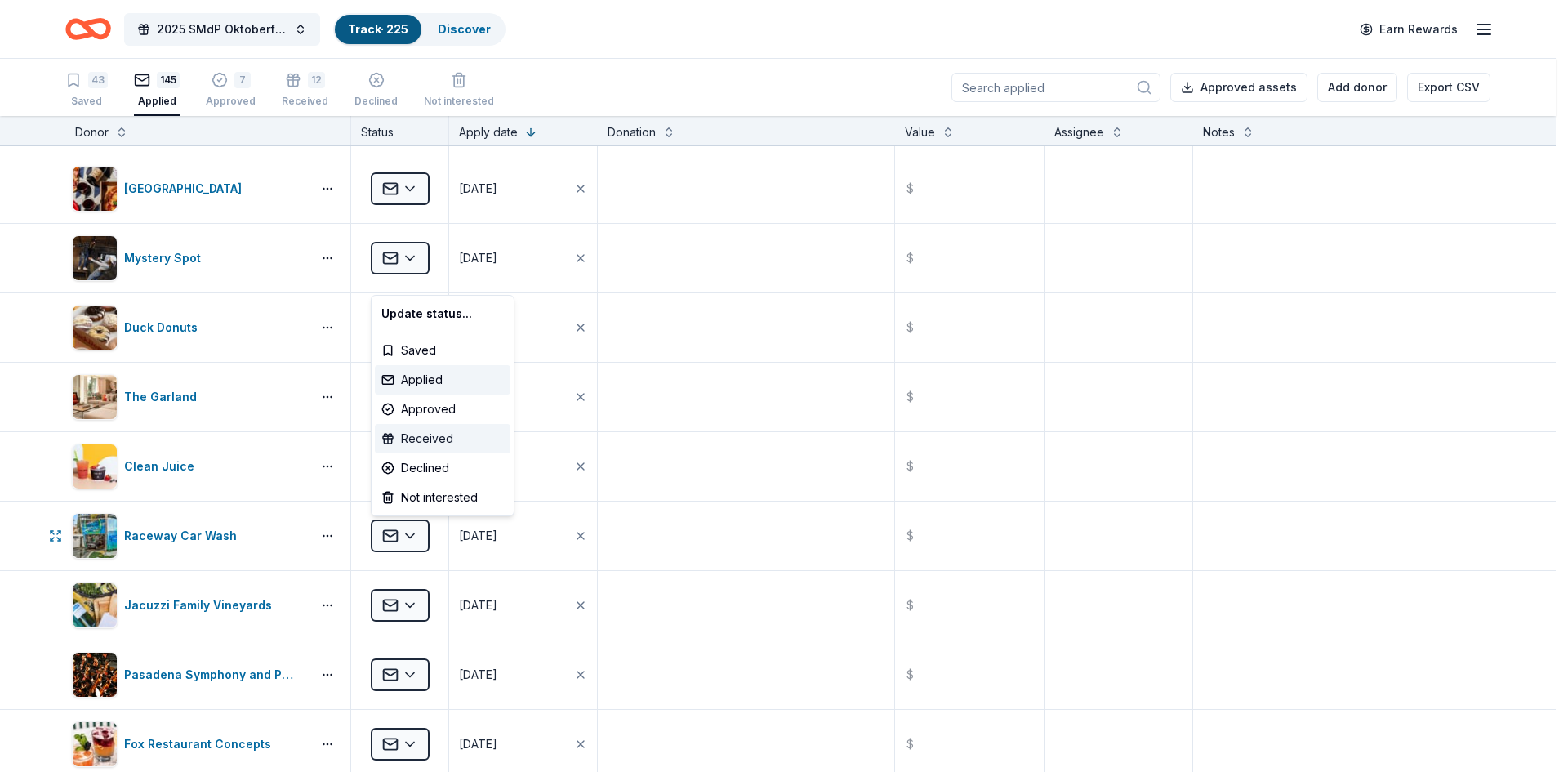
click at [428, 433] on div "Received" at bounding box center [442, 439] width 135 height 30
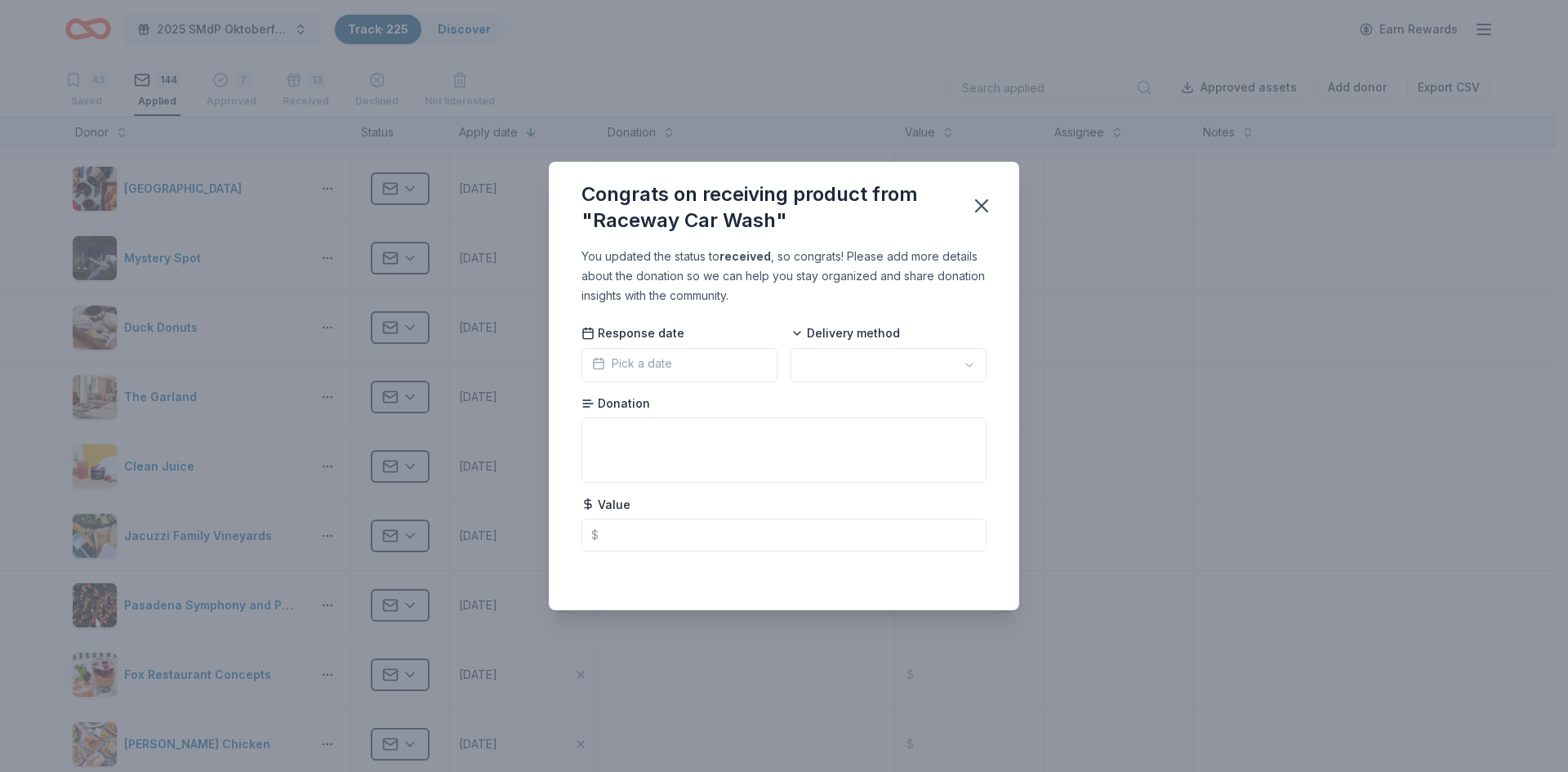
click at [670, 362] on span "Pick a date" at bounding box center [632, 363] width 80 height 20
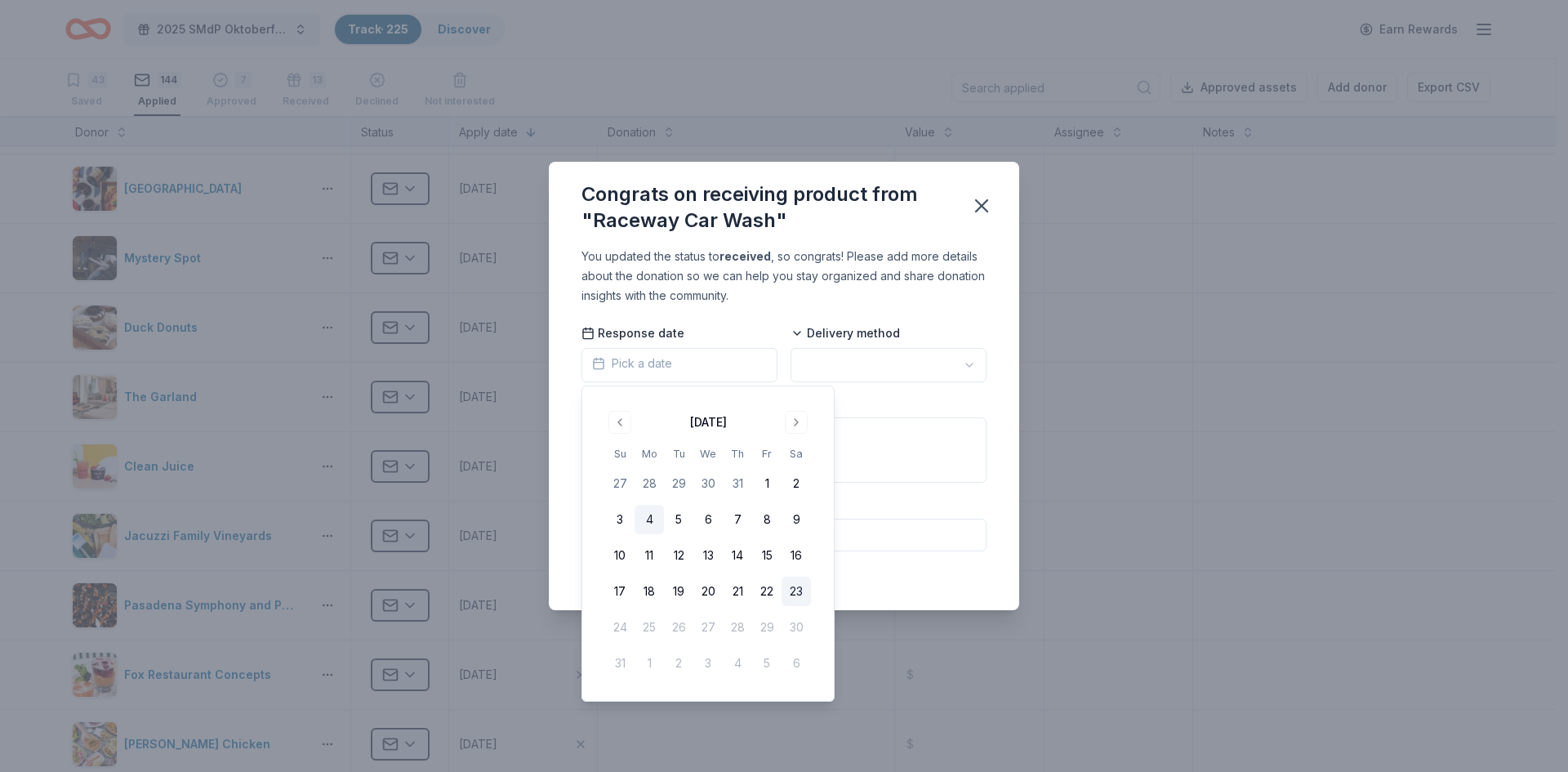
click at [651, 522] on button "4" at bounding box center [649, 519] width 30 height 30
click at [871, 367] on html "2025 SMdP Oktoberfest Track · 225 Discover Earn Rewards 43 Saved 144 Applied 7 …" at bounding box center [784, 386] width 1568 height 772
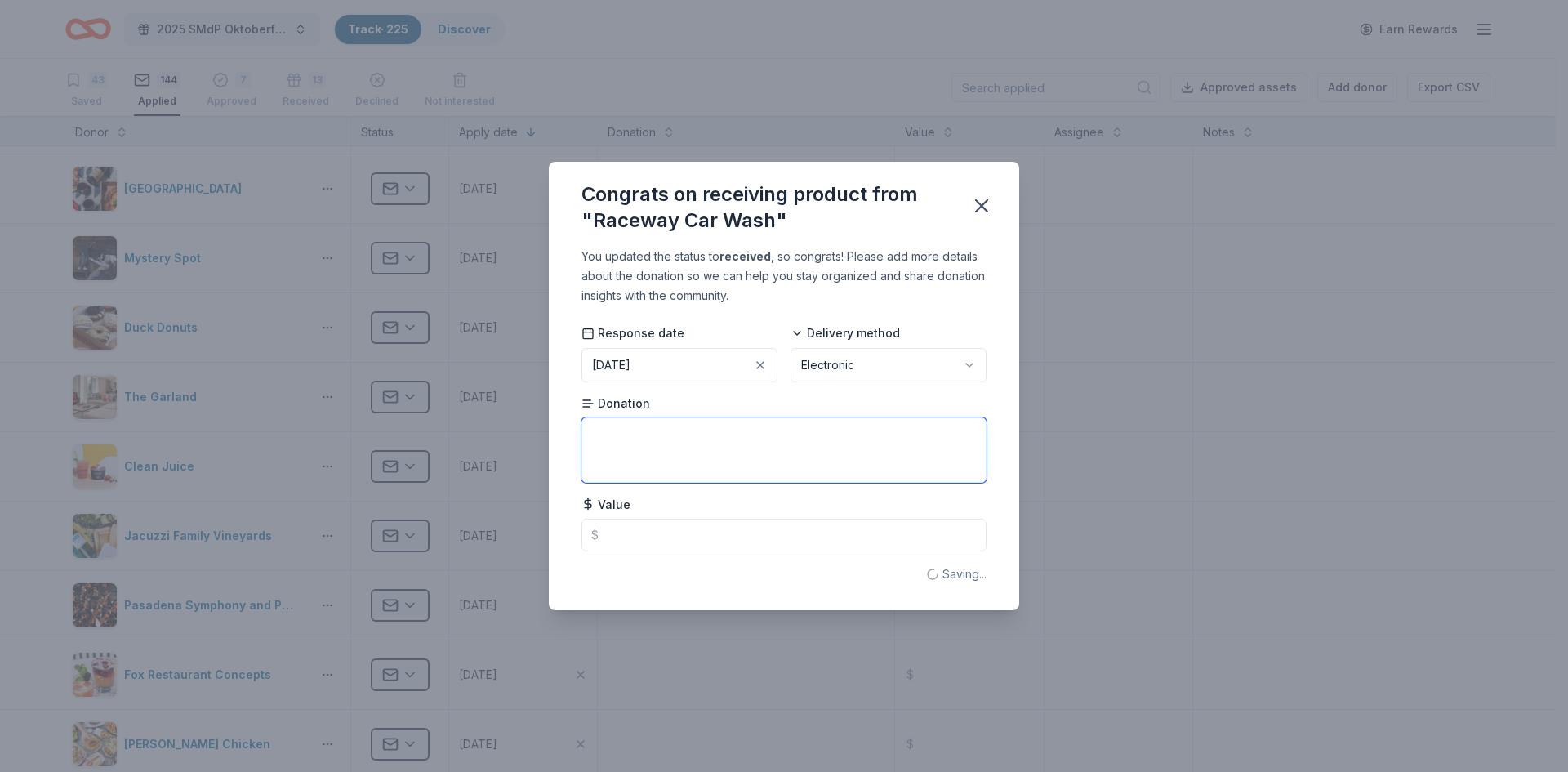
click at [684, 443] on textarea at bounding box center [784, 450] width 405 height 65
type textarea "$25 Gift Certificate"
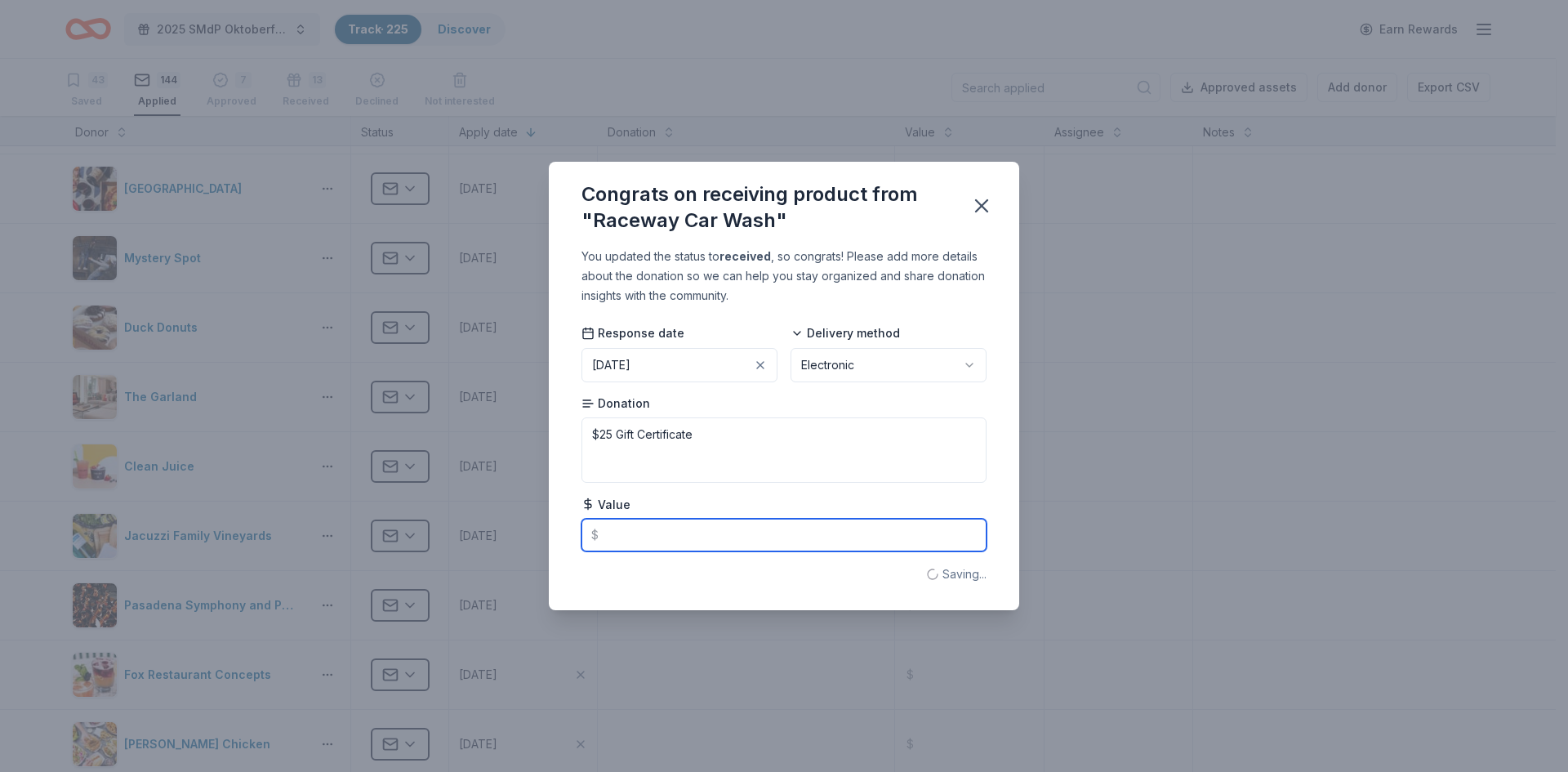
click at [676, 533] on input "text" at bounding box center [784, 535] width 405 height 33
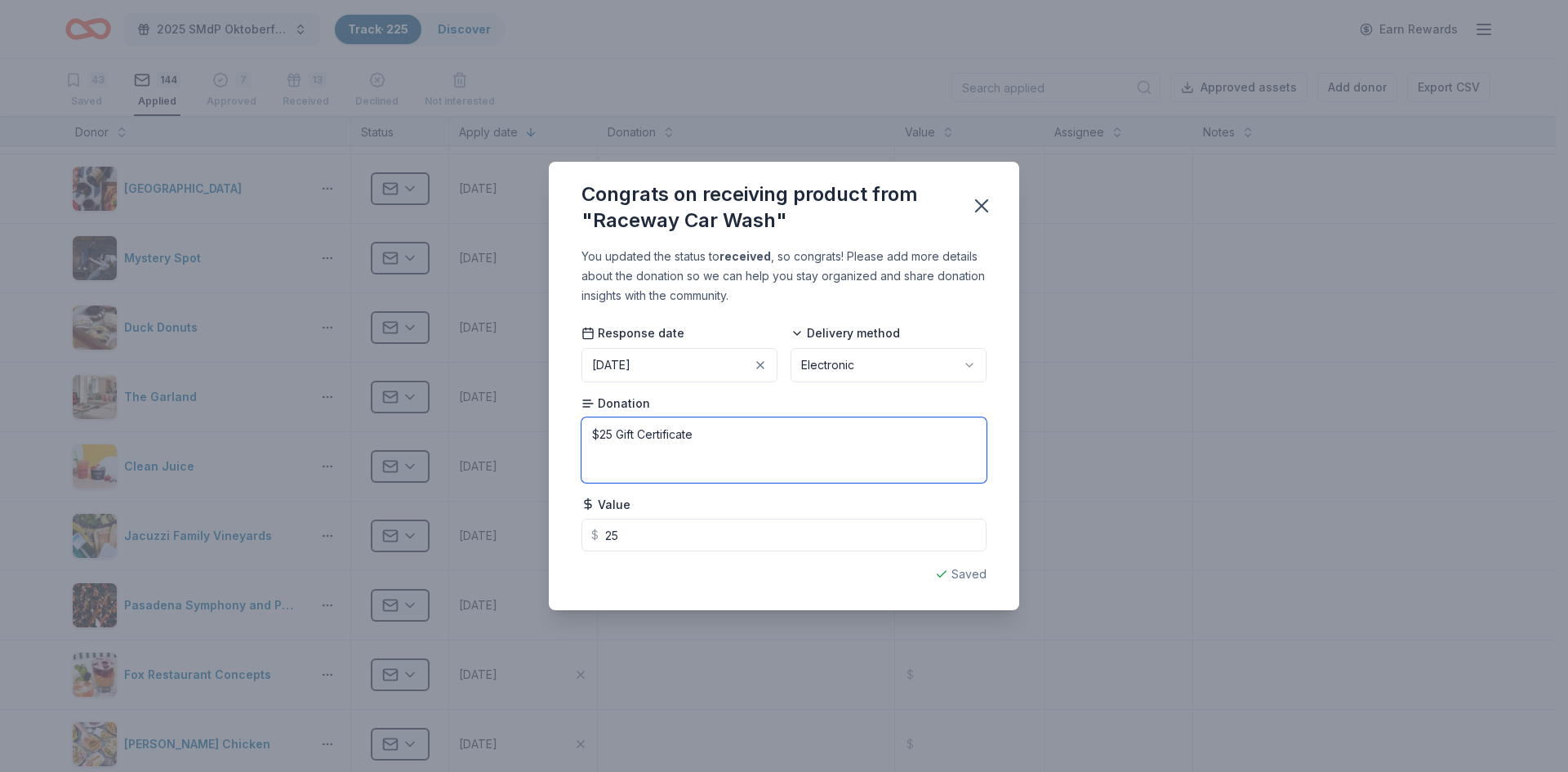
type input "25.00"
drag, startPoint x: 616, startPoint y: 430, endPoint x: 465, endPoint y: 430, distance: 151.0
click at [472, 430] on div "Congrats on receiving product from "Raceway Car Wash" You updated the status to…" at bounding box center [784, 386] width 1568 height 772
type textarea "Gift Certificate"
click at [985, 206] on icon "button" at bounding box center [981, 205] width 23 height 23
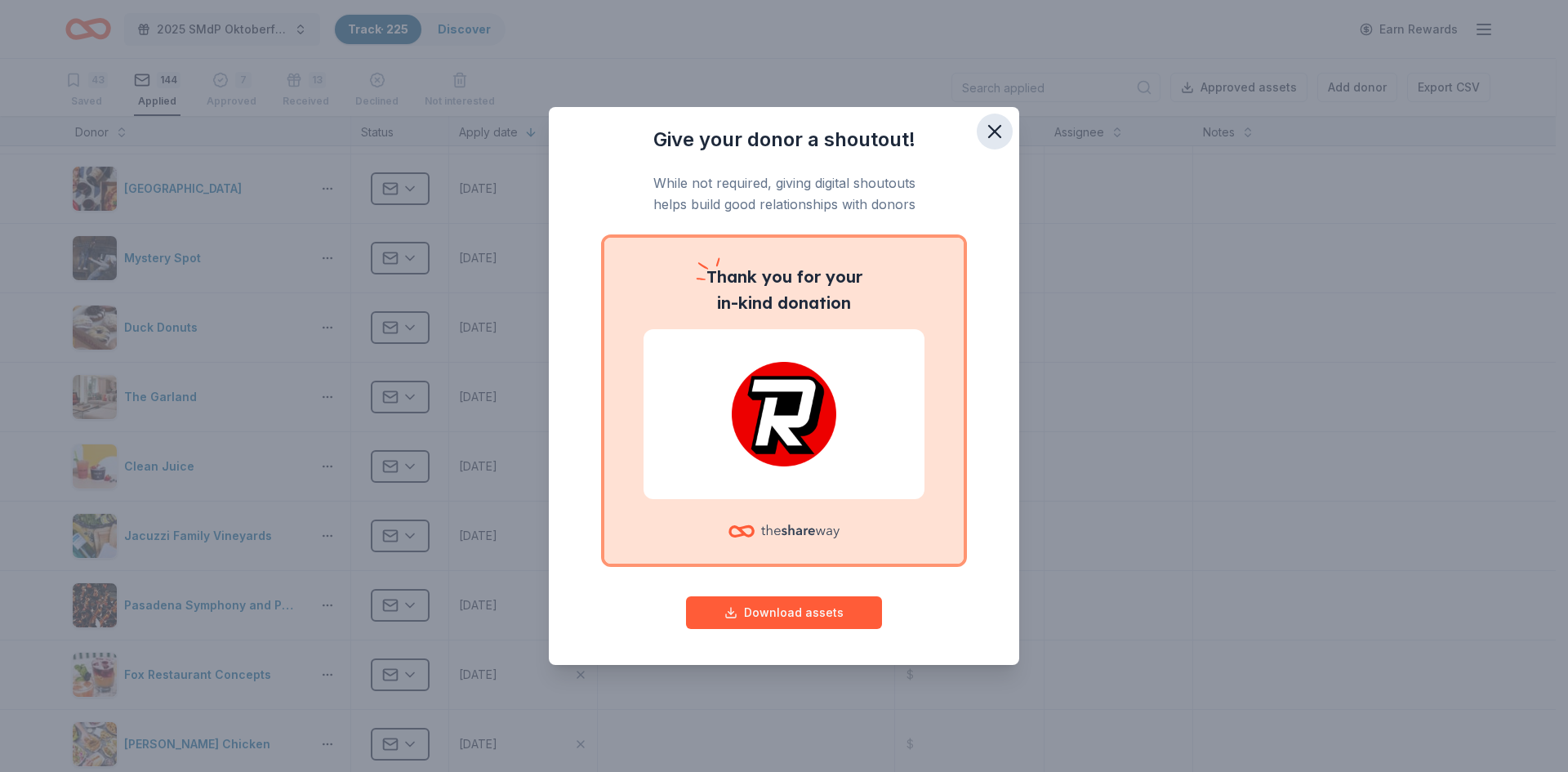
click at [1001, 136] on icon "button" at bounding box center [995, 131] width 12 height 12
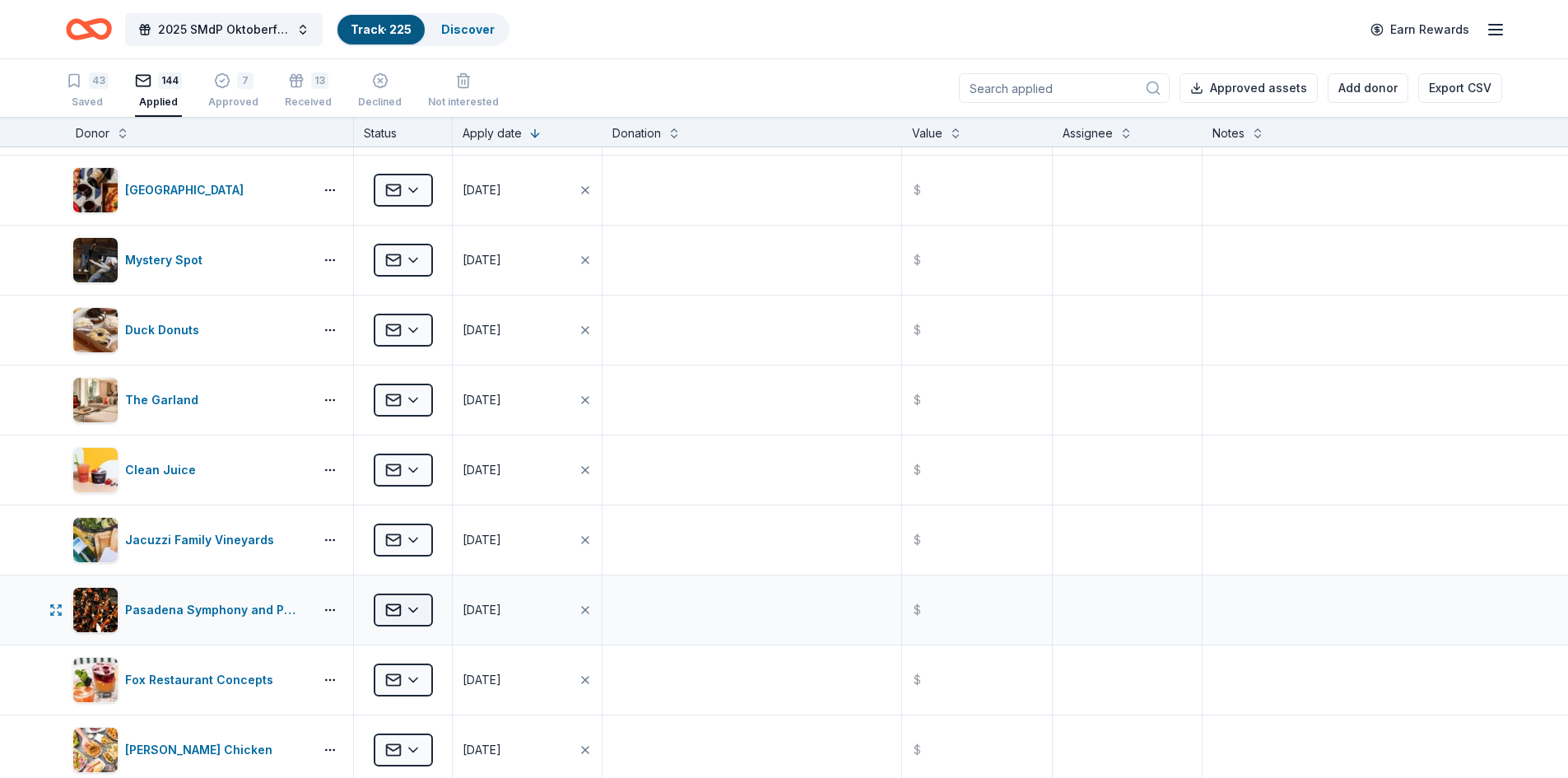
click at [410, 616] on html "2025 SMdP Oktoberfest Track · 225 Discover Earn Rewards 43 Saved 144 Applied 7 …" at bounding box center [784, 389] width 1568 height 778
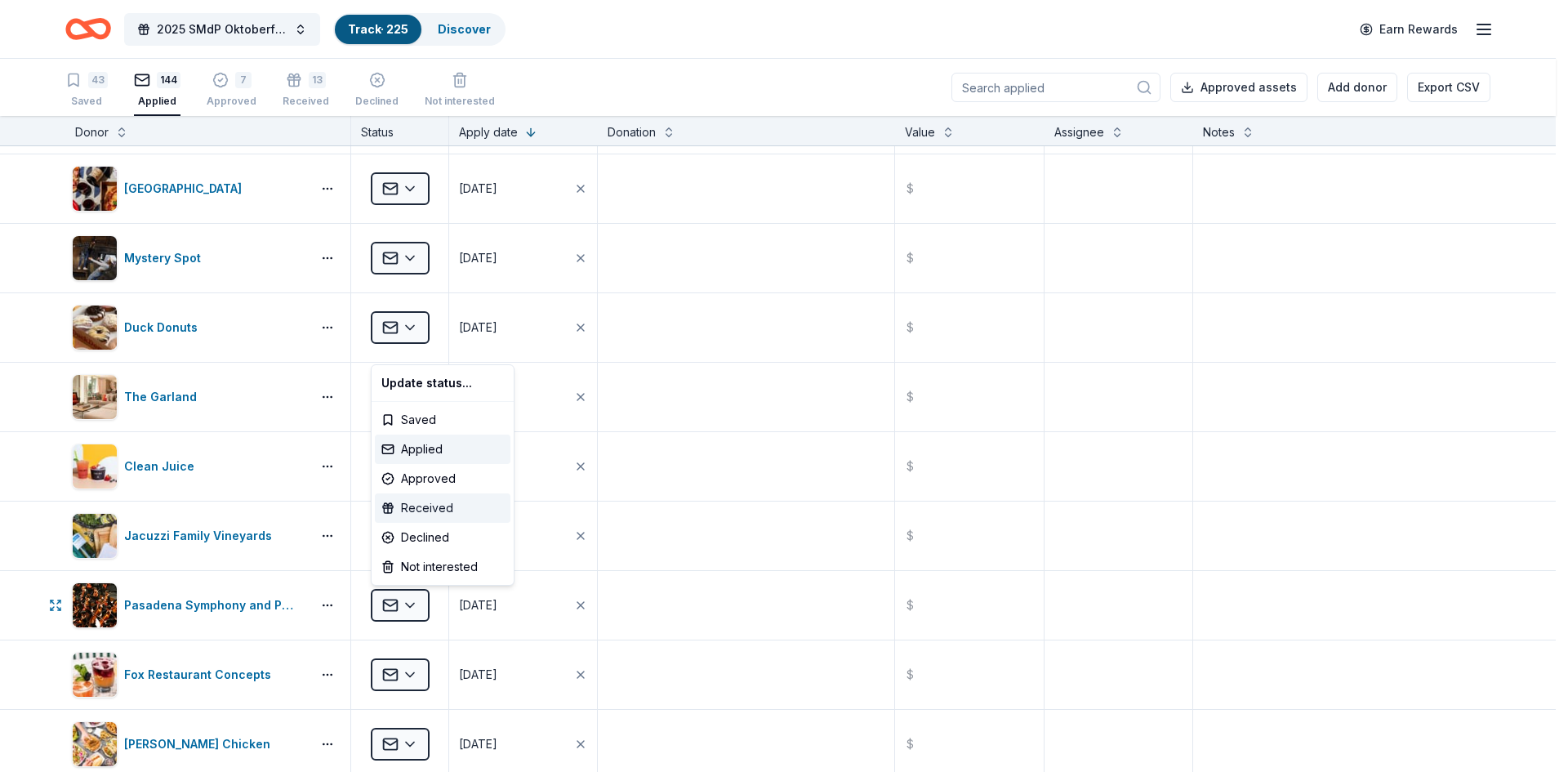
click at [436, 509] on div "Received" at bounding box center [442, 508] width 135 height 30
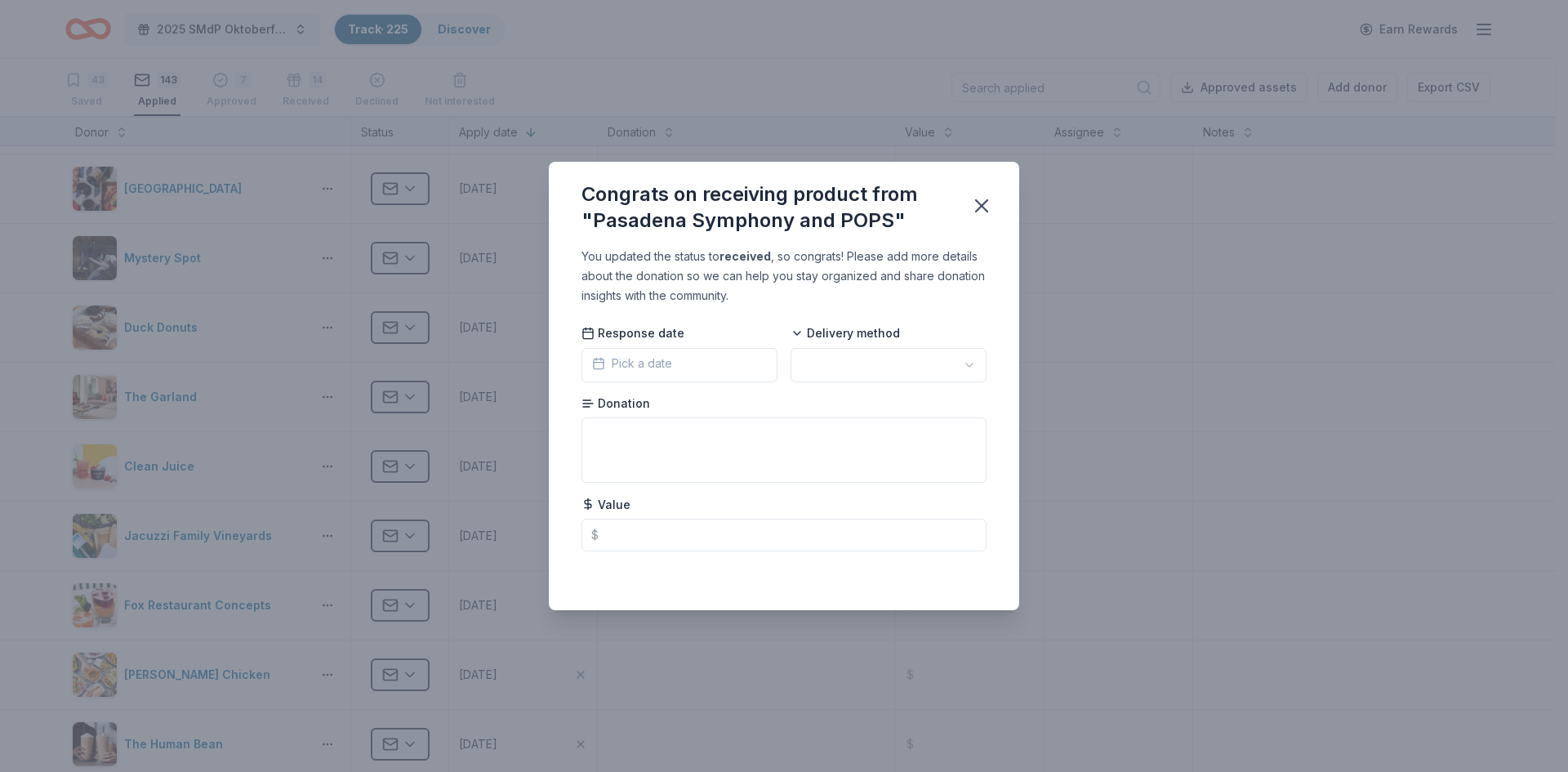
click at [657, 364] on span "Pick a date" at bounding box center [632, 363] width 80 height 20
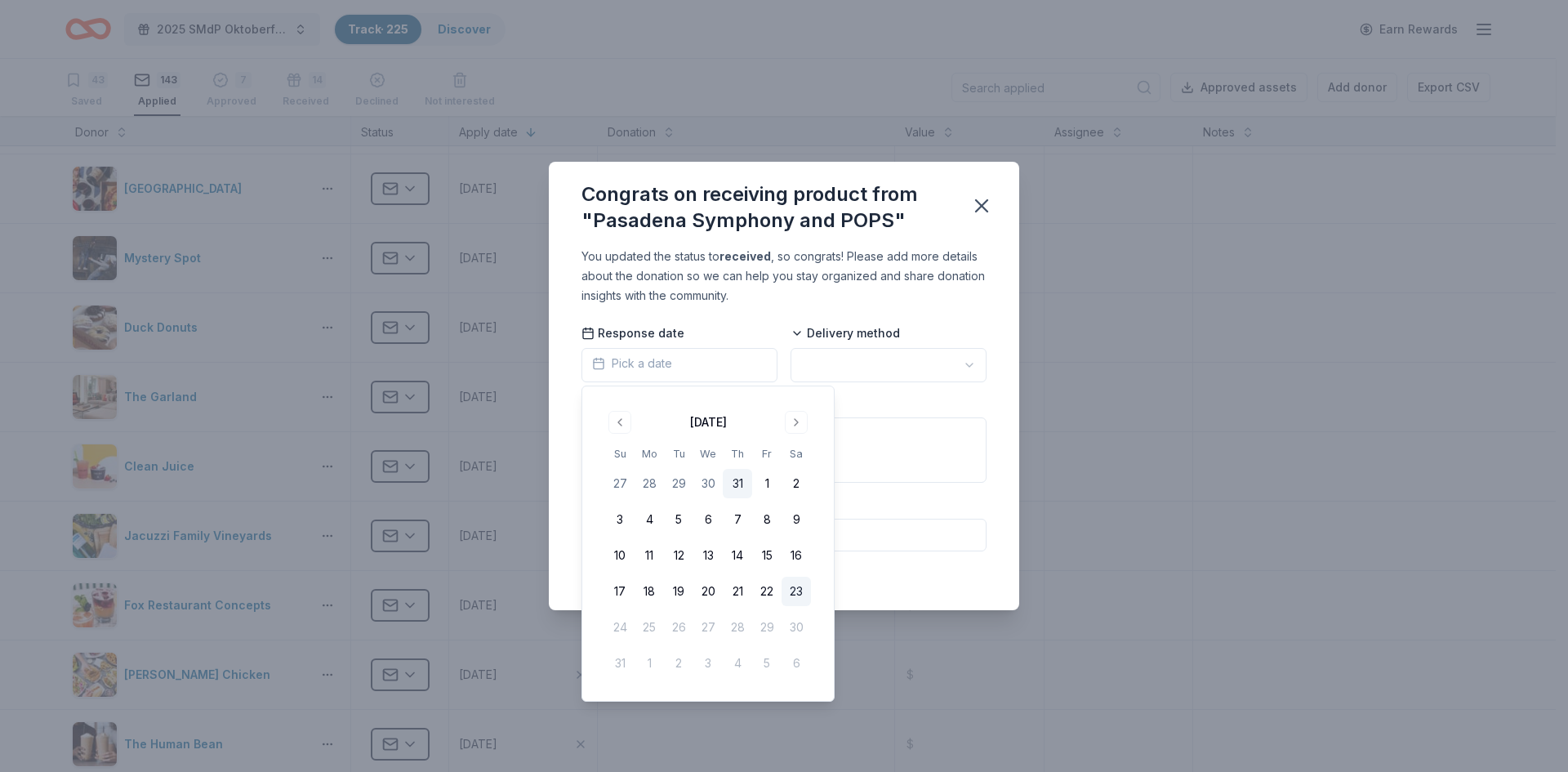
click at [741, 483] on button "31" at bounding box center [737, 484] width 30 height 30
click at [898, 369] on html "2025 SMdP Oktoberfest Track · 225 Discover Earn Rewards 43 Saved 143 Applied 7 …" at bounding box center [784, 386] width 1568 height 772
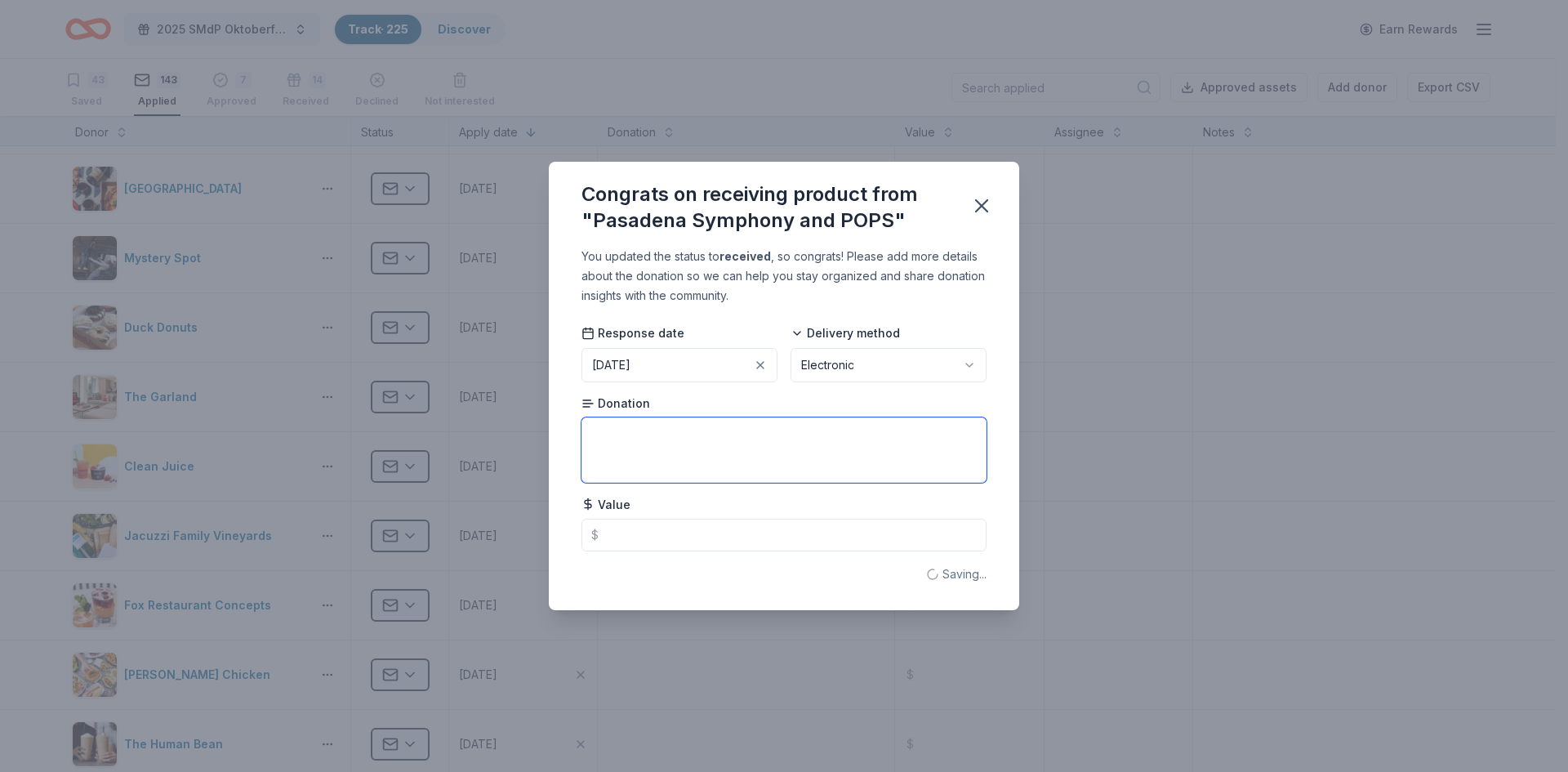
click at [673, 443] on textarea at bounding box center [784, 450] width 405 height 65
type textarea "2 tickets to [DATE]-[DATE] season"
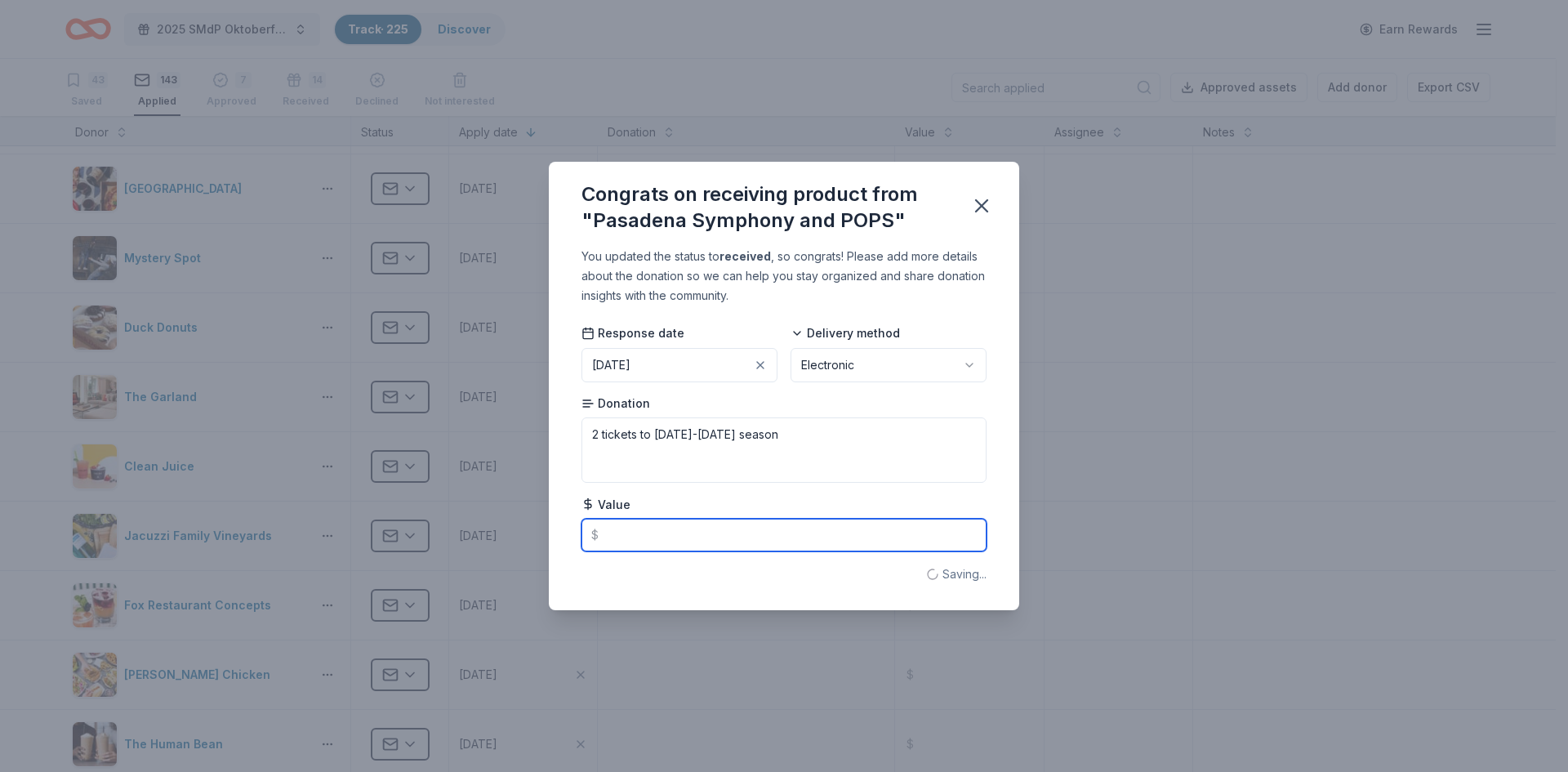
click at [651, 534] on input "text" at bounding box center [784, 535] width 405 height 33
type input "200.00"
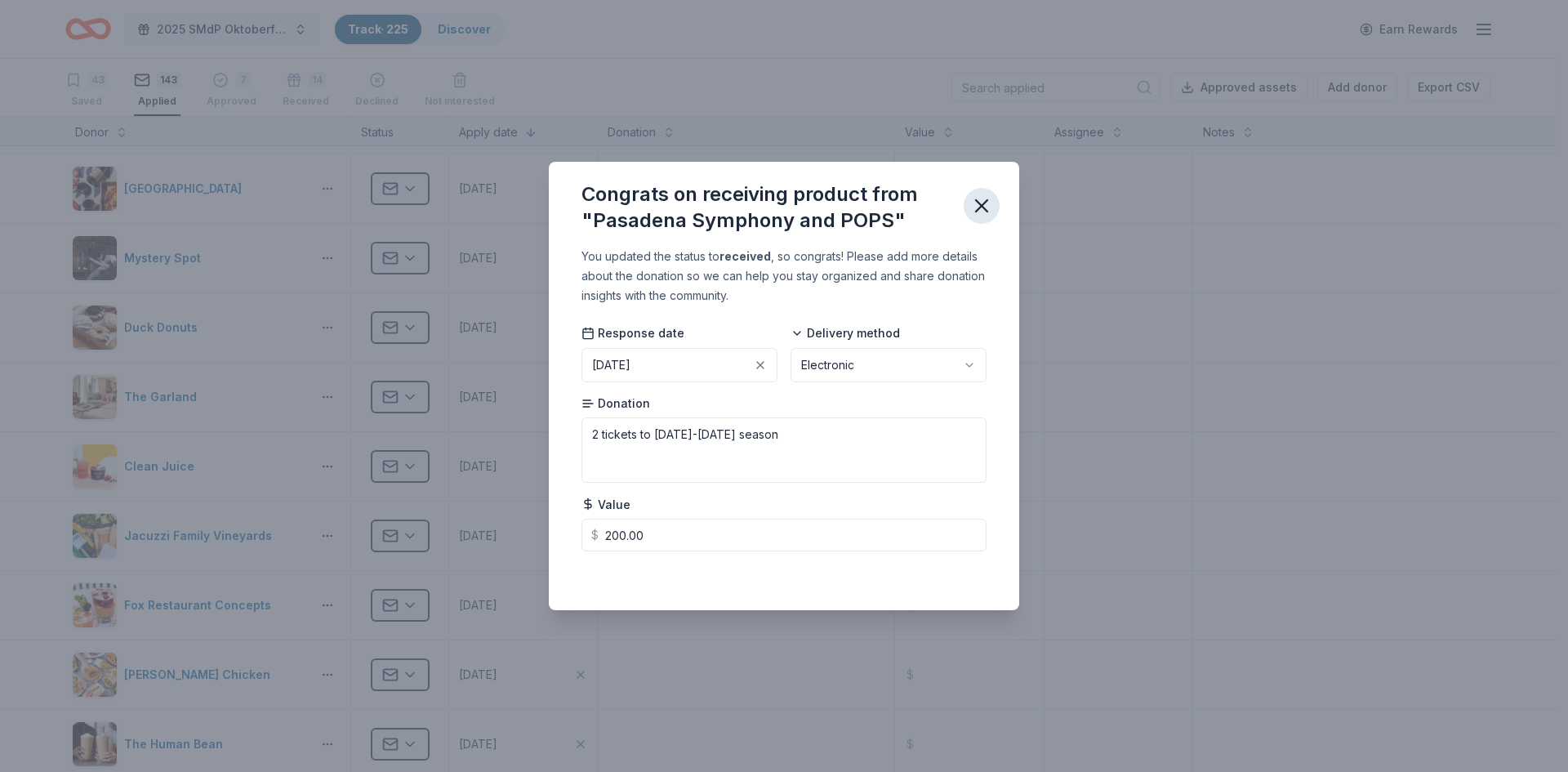
click at [982, 203] on icon "button" at bounding box center [981, 205] width 23 height 23
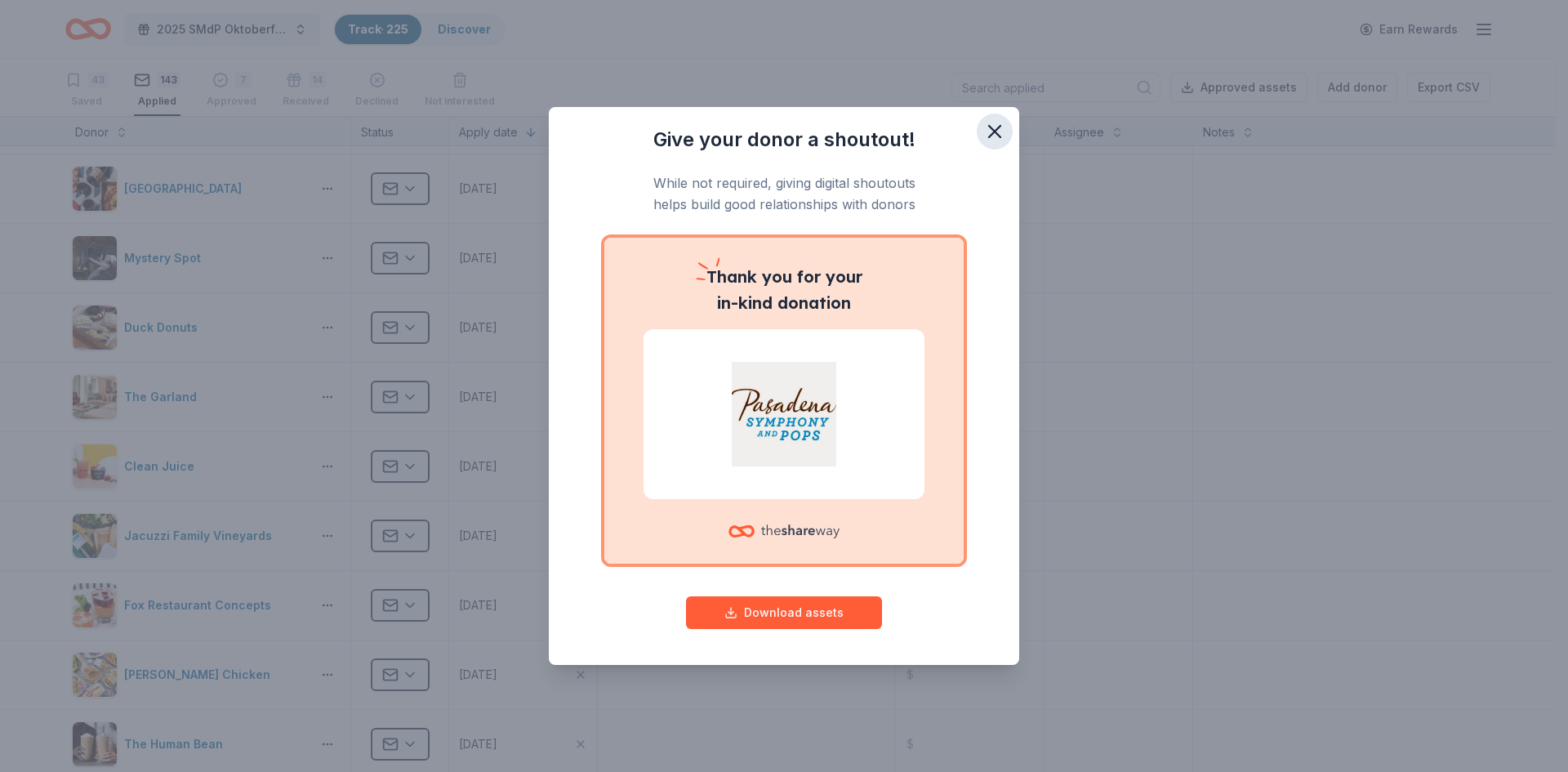
click at [997, 132] on icon "button" at bounding box center [995, 131] width 12 height 12
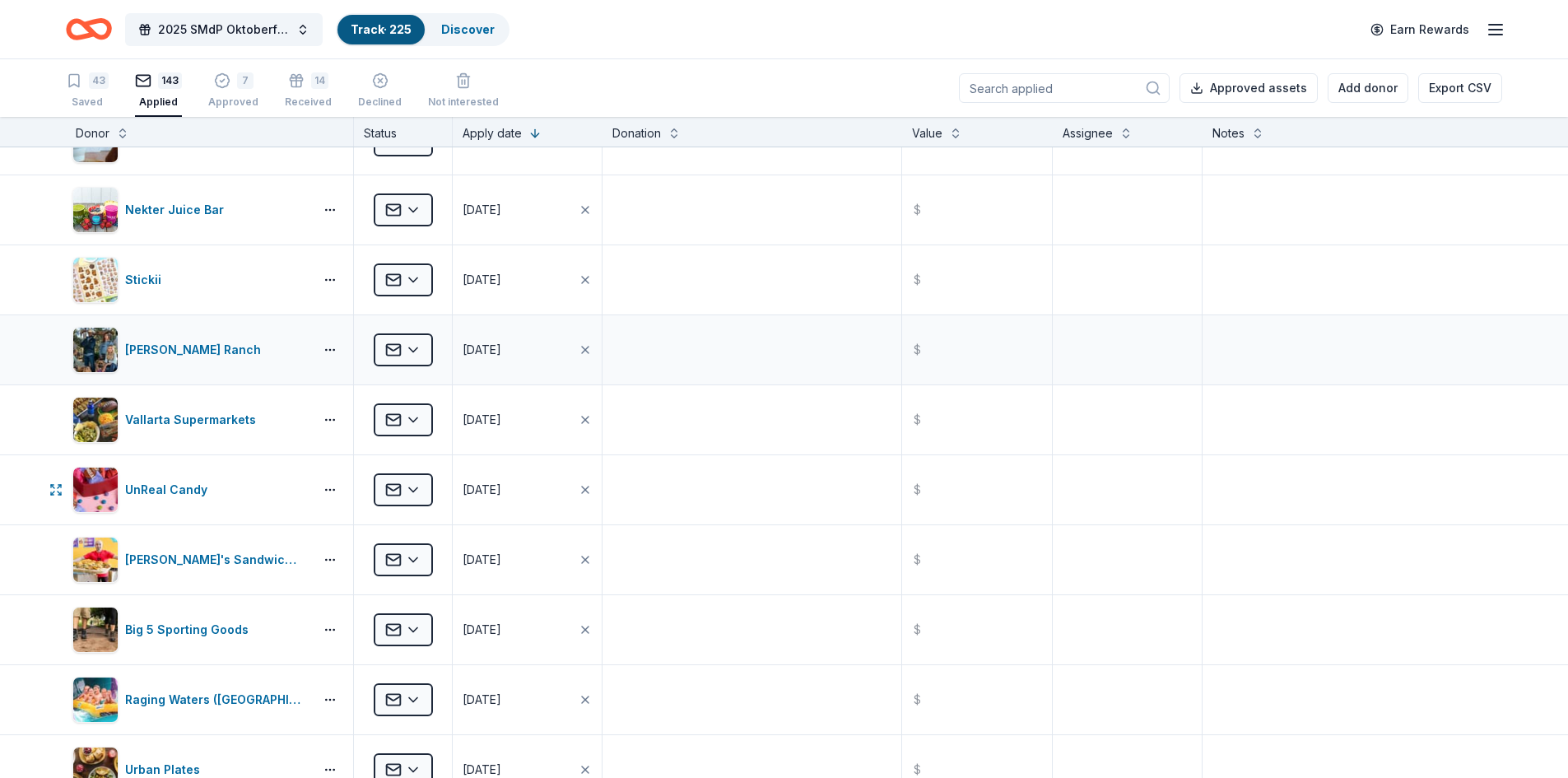
scroll to position [5294, 0]
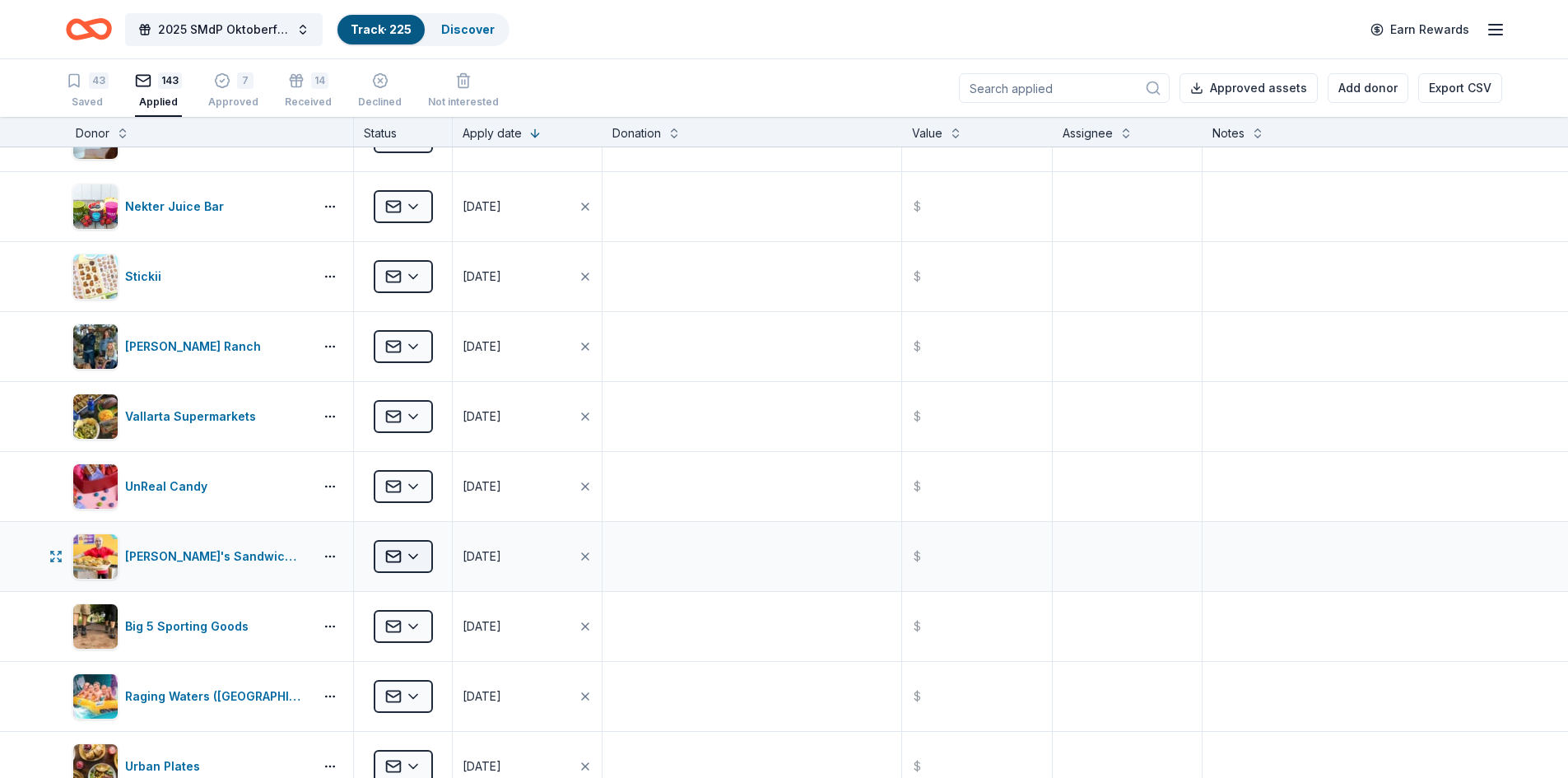
click at [408, 561] on html "2025 SMdP Oktoberfest Track · 225 Discover Earn Rewards 43 Saved 143 Applied 7 …" at bounding box center [784, 389] width 1568 height 778
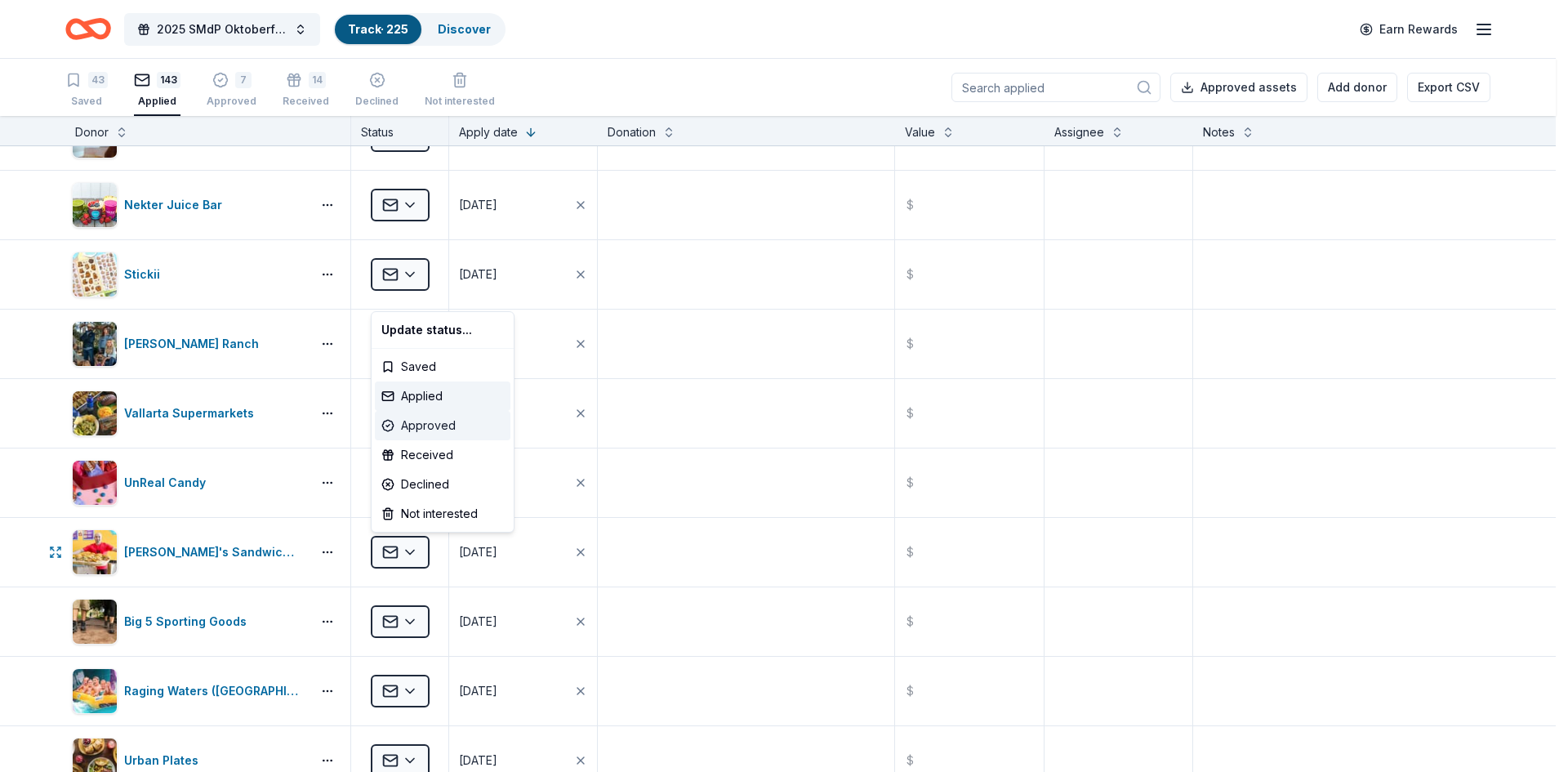
click at [442, 427] on div "Approved" at bounding box center [442, 425] width 135 height 30
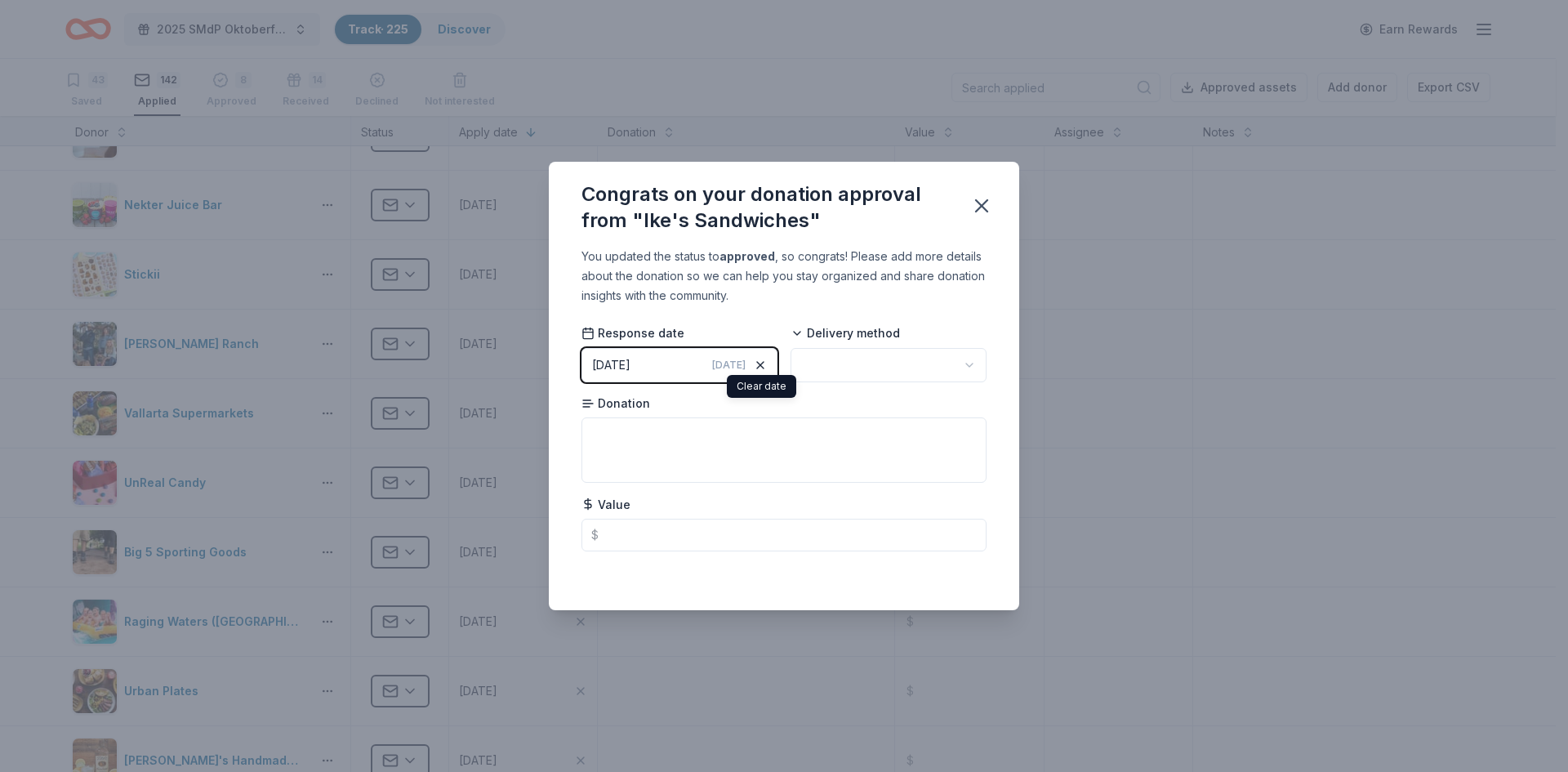
click at [758, 365] on icon "button" at bounding box center [760, 364] width 13 height 13
click at [676, 365] on button "Pick a date" at bounding box center [679, 365] width 196 height 35
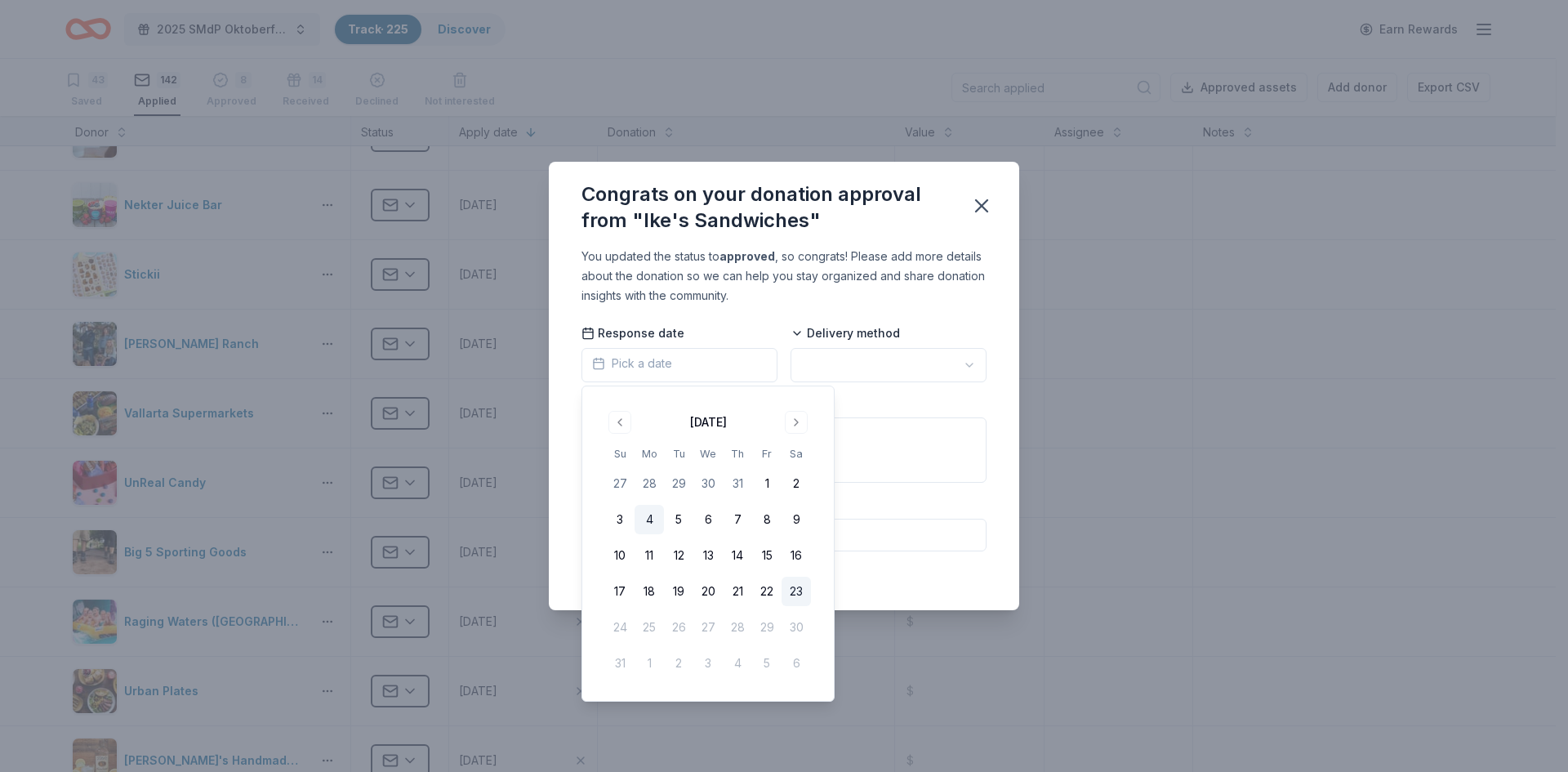
click at [661, 522] on button "4" at bounding box center [649, 519] width 30 height 30
click at [885, 373] on html "2025 SMdP Oktoberfest Track · 225 Discover Earn Rewards 43 Saved 142 Applied 8 …" at bounding box center [784, 386] width 1568 height 772
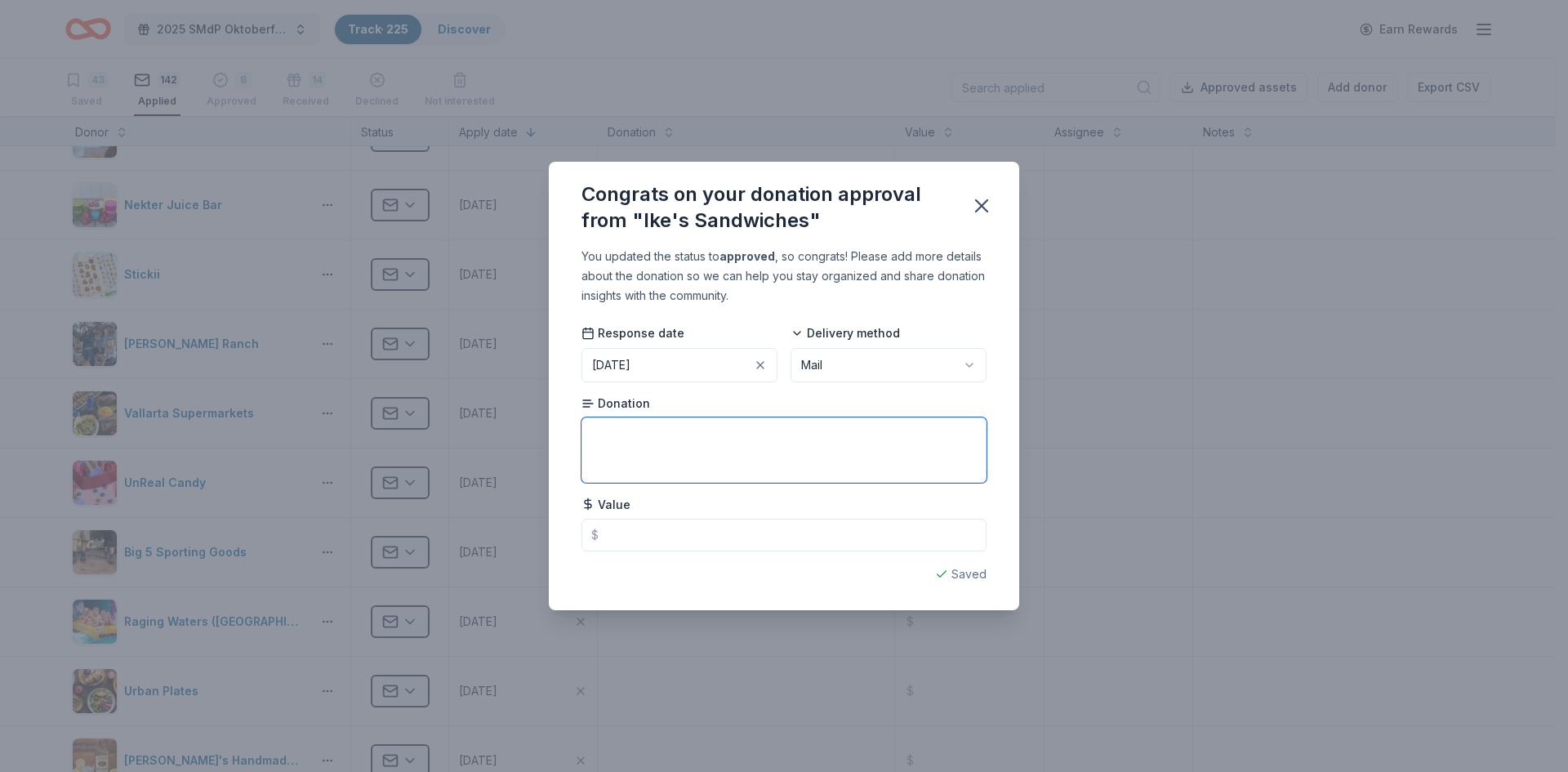
click at [685, 431] on textarea at bounding box center [784, 450] width 405 height 65
type textarea "7 Free Sandwich Vouchers"
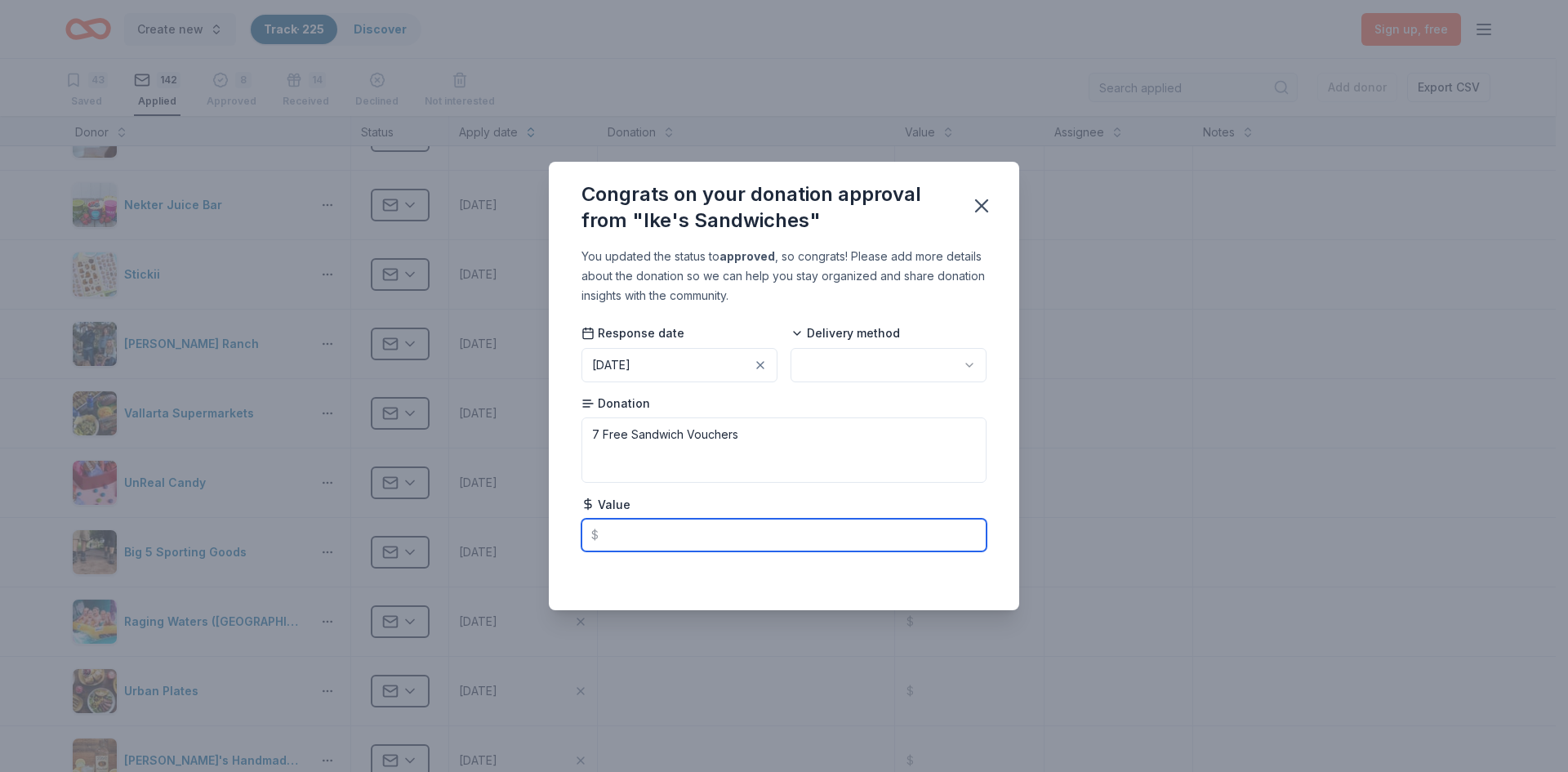
click at [703, 528] on input "text" at bounding box center [784, 535] width 405 height 33
type input "17.00"
click at [978, 208] on icon "button" at bounding box center [982, 206] width 12 height 12
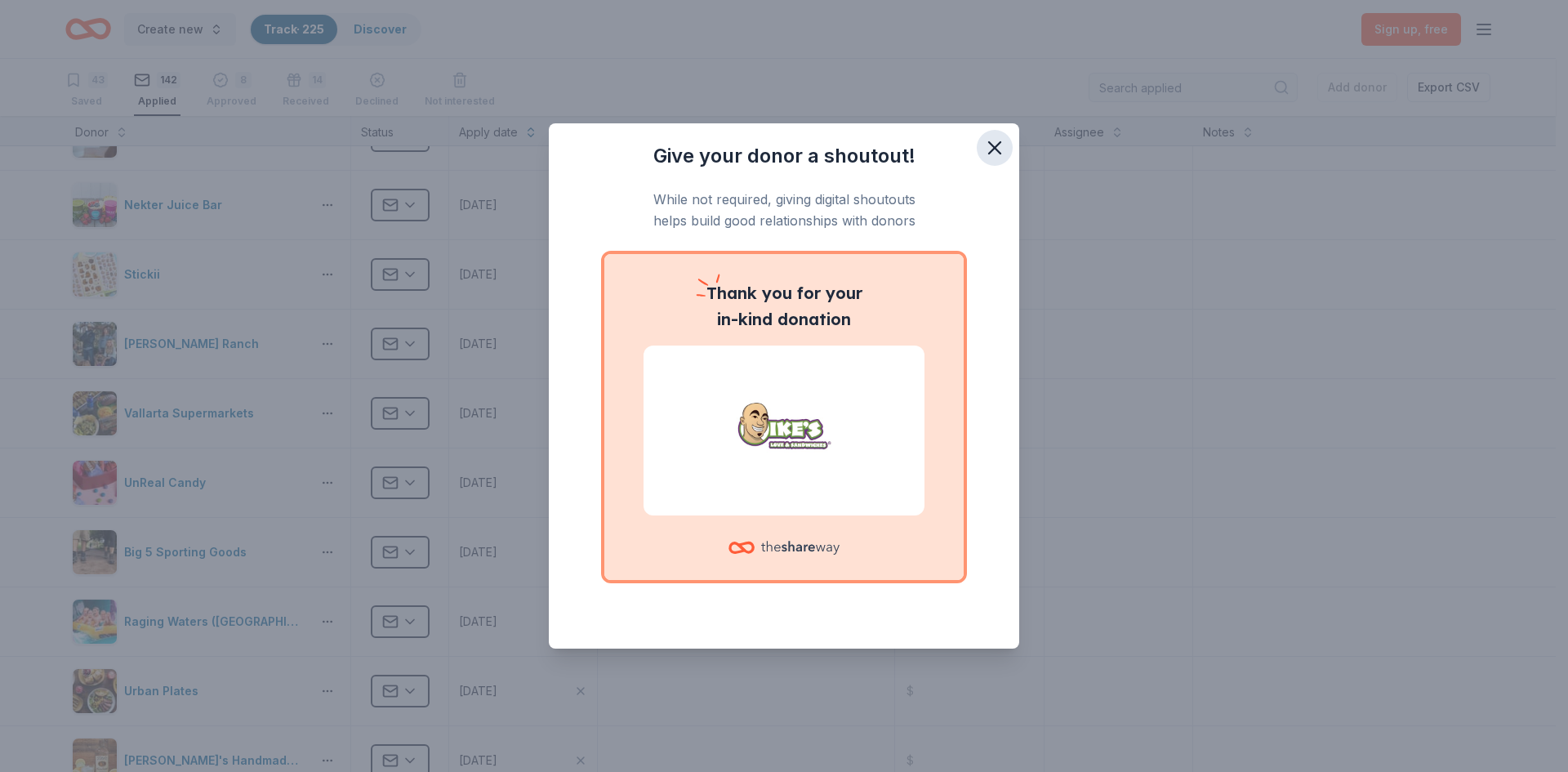
click at [995, 151] on icon "button" at bounding box center [994, 147] width 23 height 23
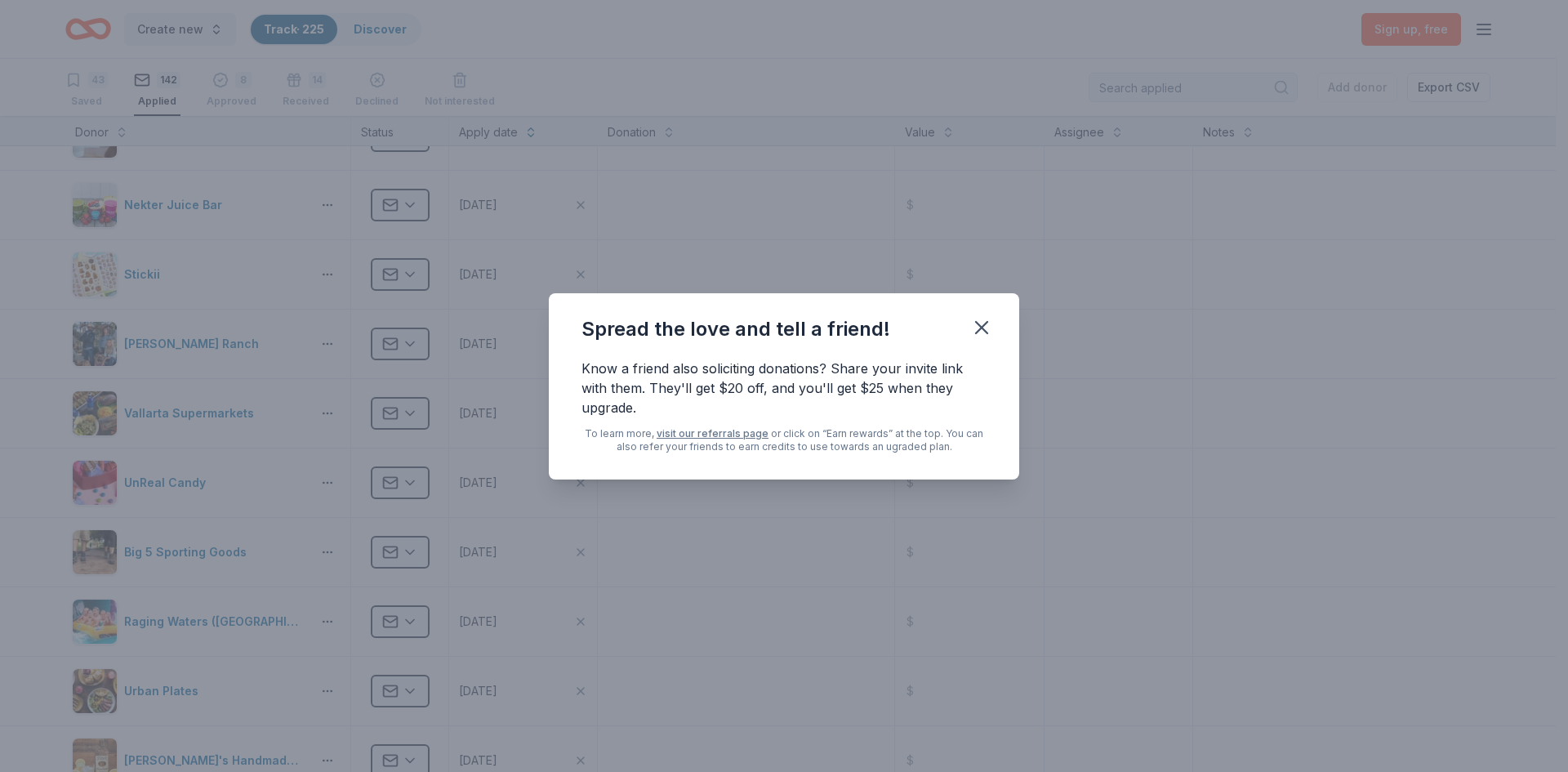
drag, startPoint x: 985, startPoint y: 325, endPoint x: 956, endPoint y: 332, distance: 29.8
click at [985, 325] on icon "button" at bounding box center [982, 328] width 12 height 12
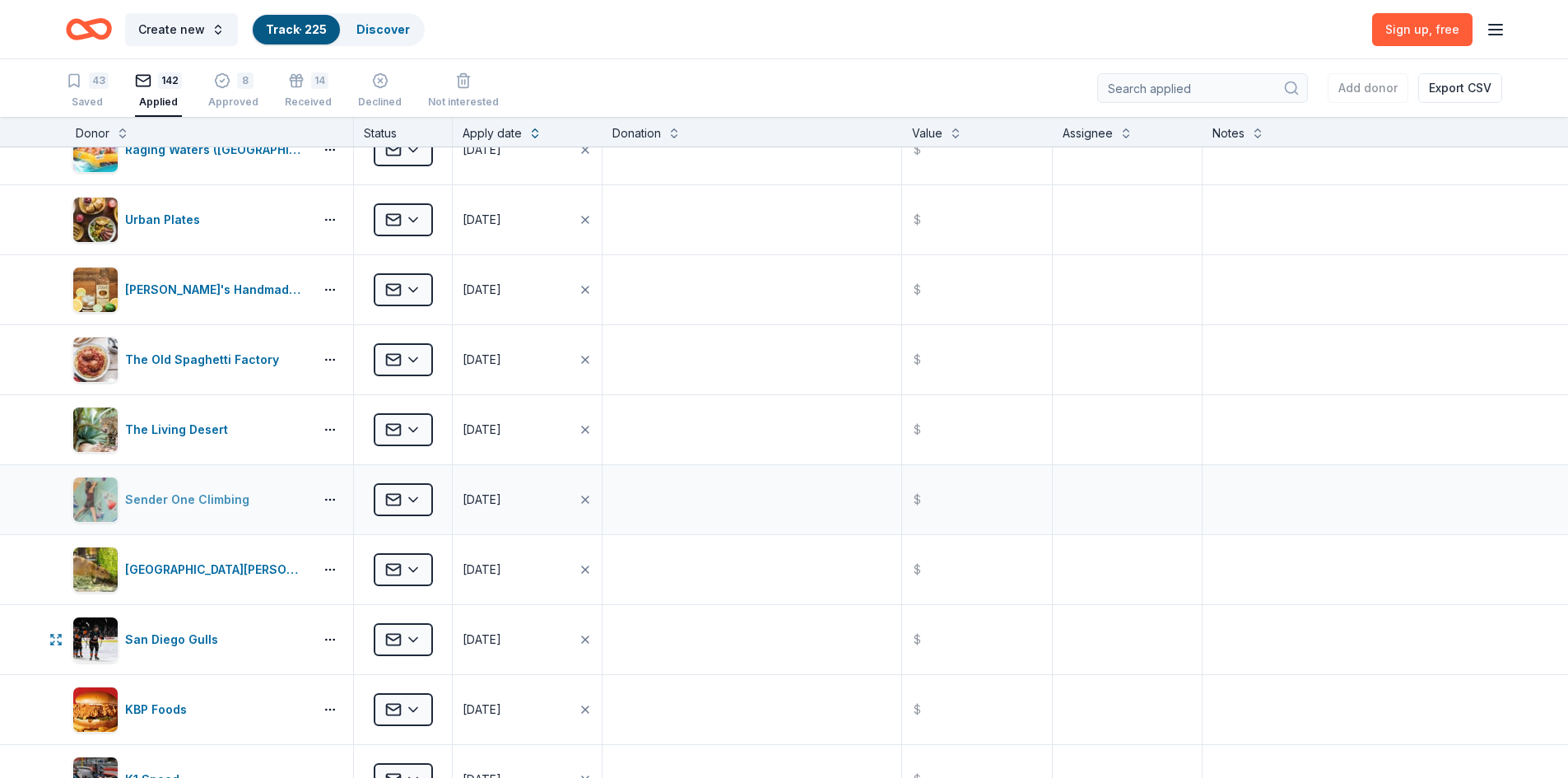
scroll to position [5788, 0]
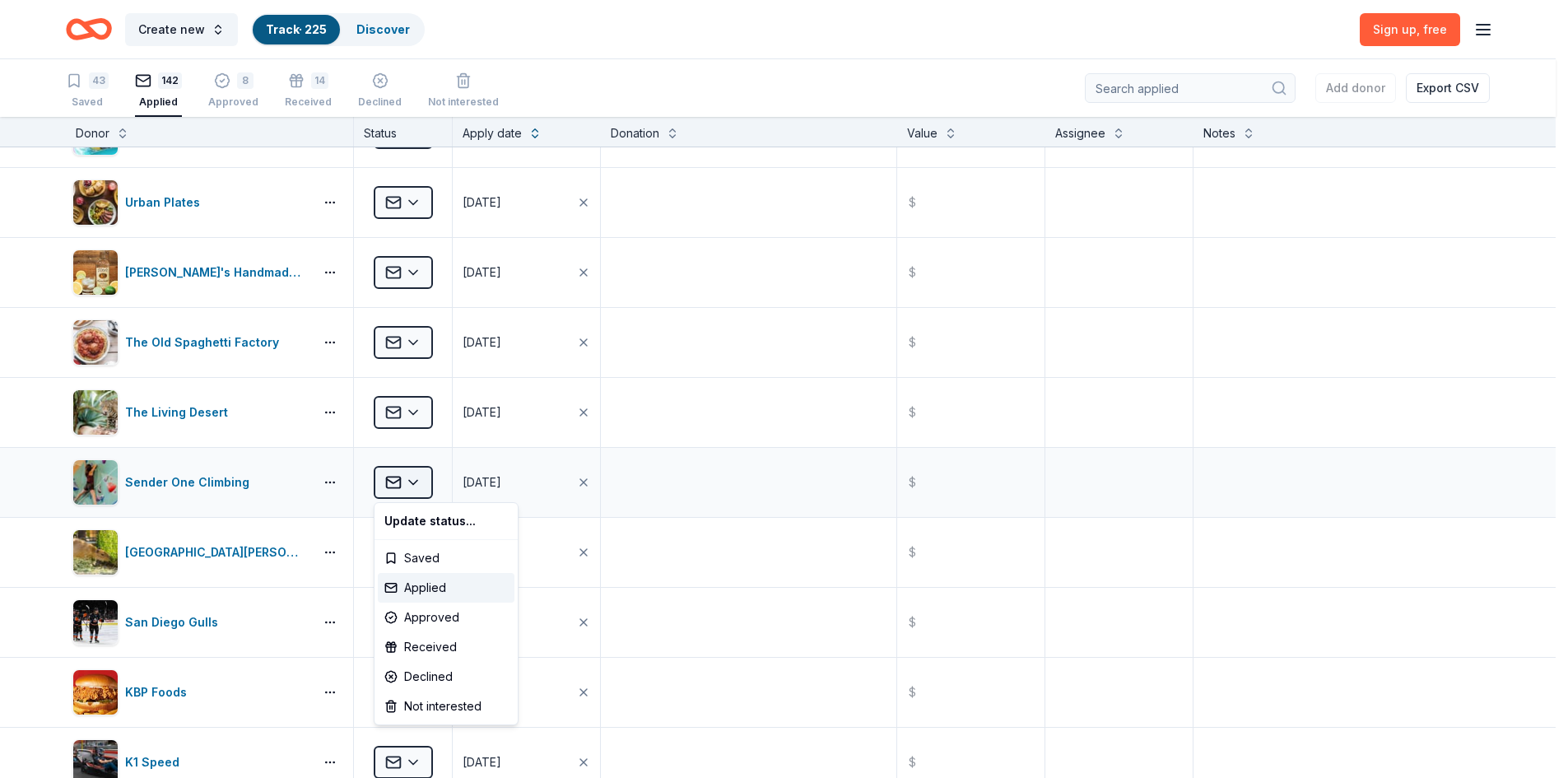
click at [396, 480] on html "Create new Track · 225 Discover Sign up , free 43 Saved 142 Applied 8 Approved …" at bounding box center [784, 389] width 1568 height 778
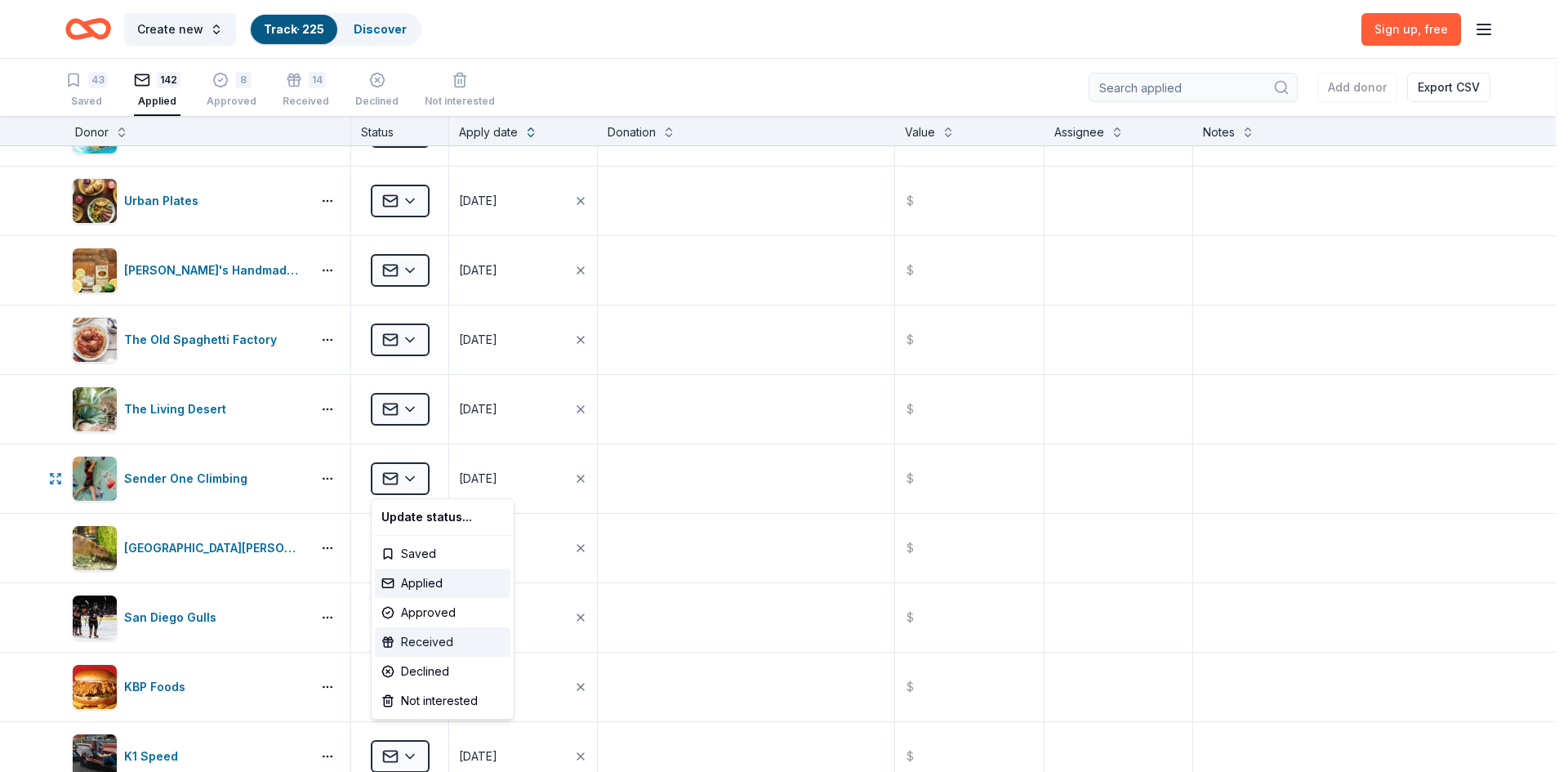
click at [423, 644] on div "Received" at bounding box center [442, 643] width 135 height 30
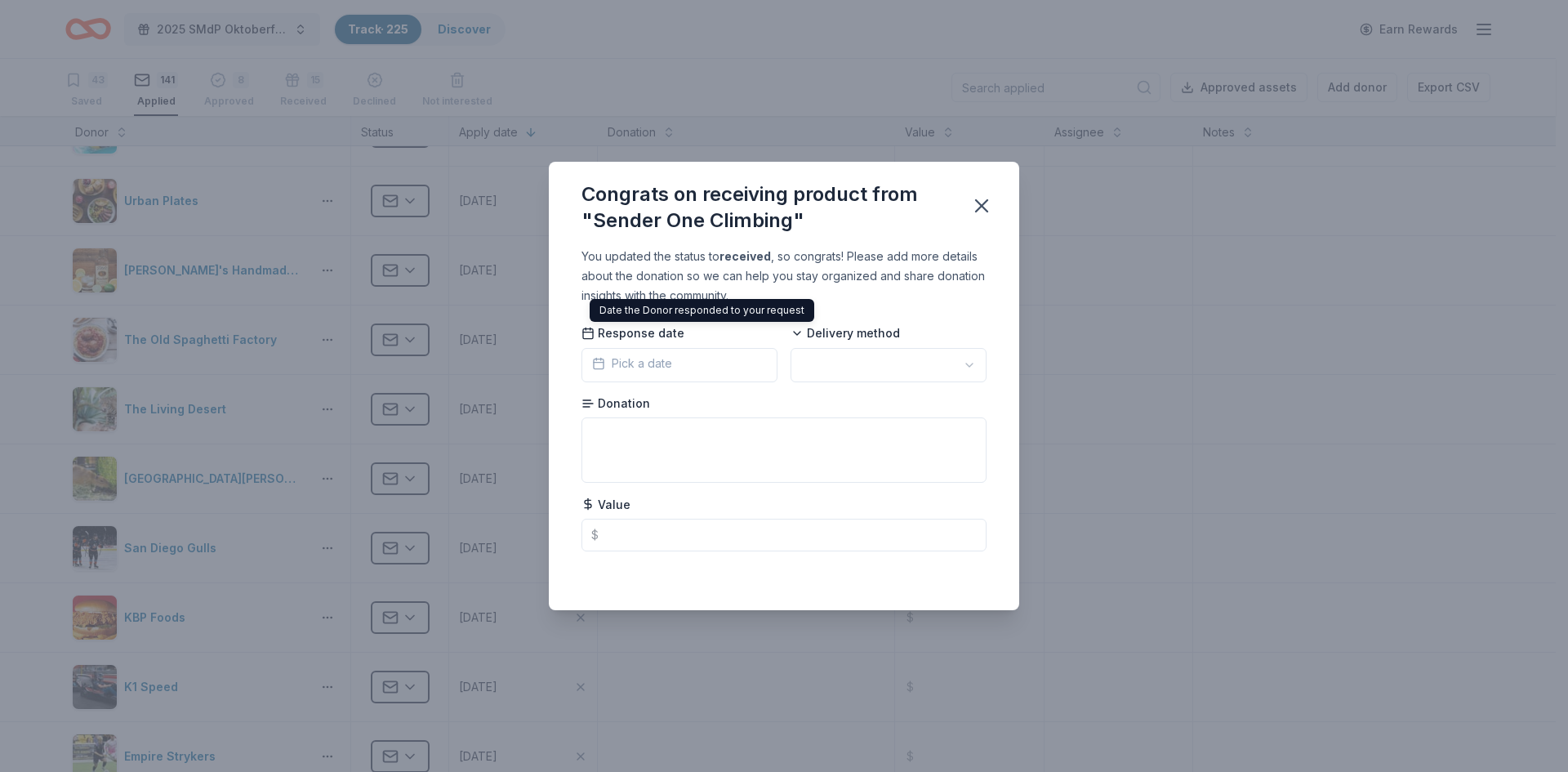
click at [684, 361] on button "Pick a date" at bounding box center [679, 365] width 196 height 35
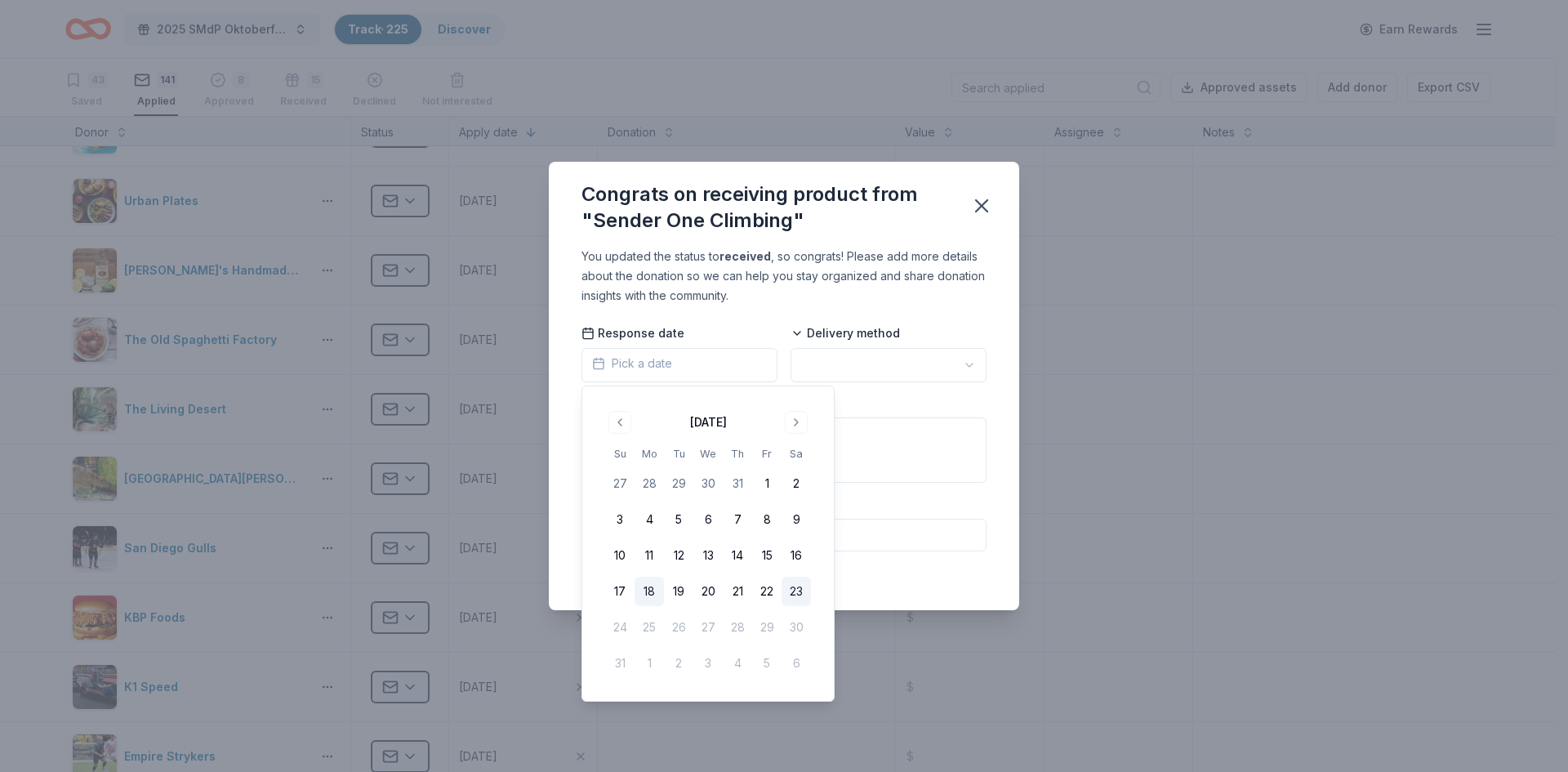
click at [646, 592] on button "18" at bounding box center [649, 591] width 30 height 30
click at [918, 365] on html "2025 SMdP Oktoberfest Track · 225 Discover Earn Rewards 43 Saved 141 Applied 8 …" at bounding box center [784, 386] width 1568 height 772
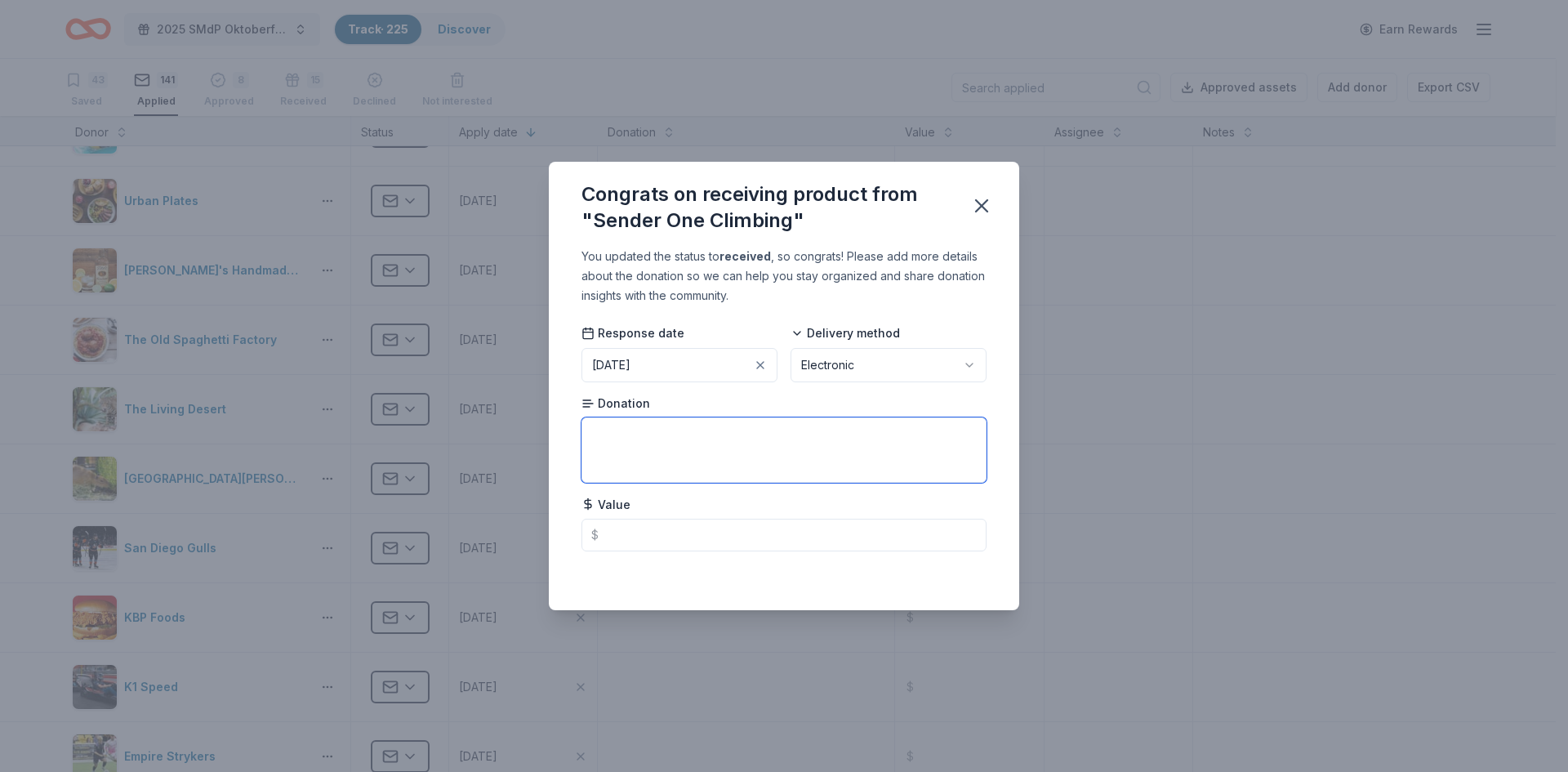
click at [689, 433] on textarea at bounding box center [784, 450] width 405 height 65
paste textarea "Free Intro to Climbing or Bouldering Class OR Sender City Session for you and 1…"
type textarea "Free Intro to Climbing or Bouldering Class OR Sender City Session for you and 1…"
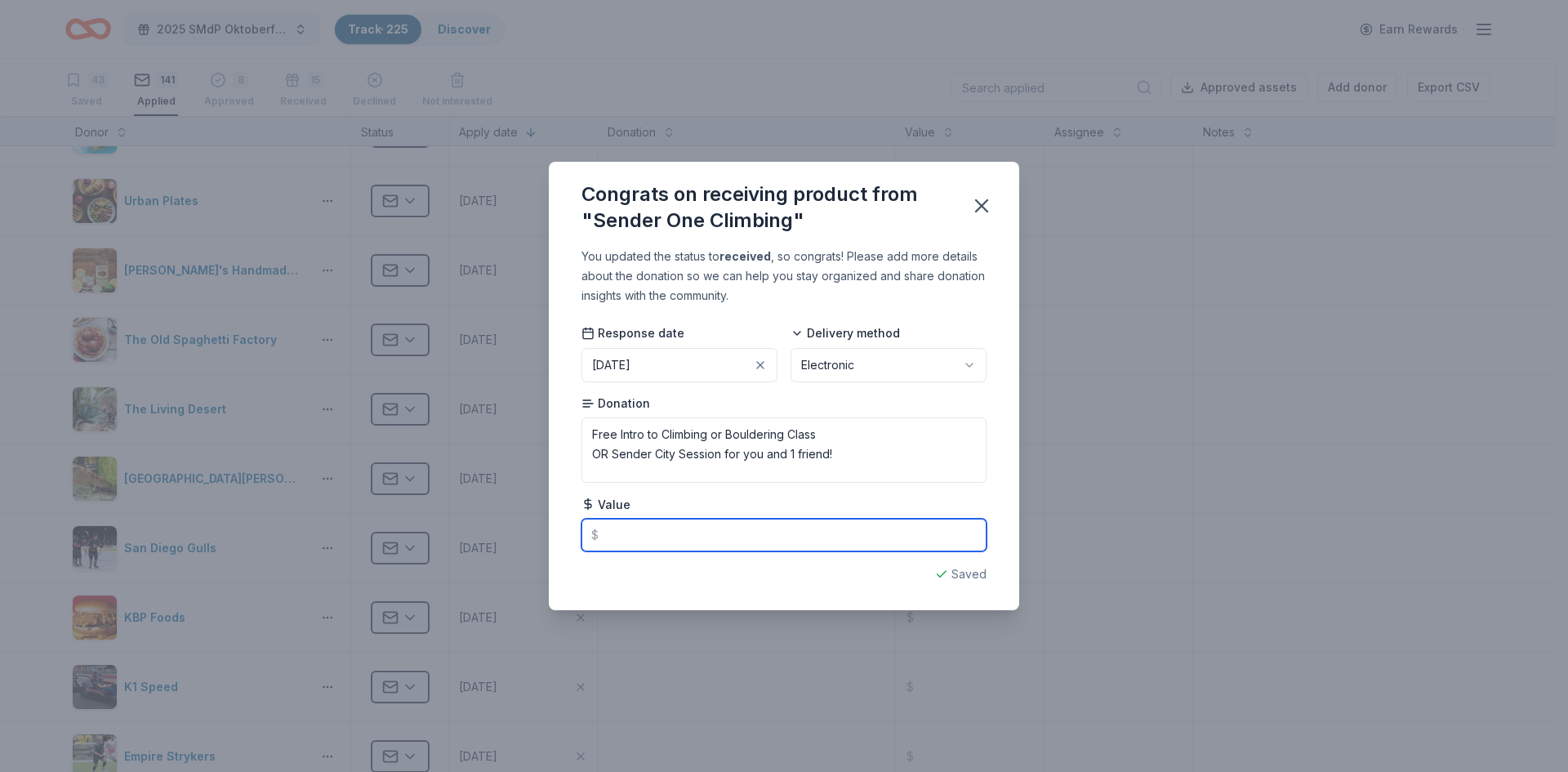
click at [683, 533] on input "text" at bounding box center [784, 535] width 405 height 33
type input "80.00"
click at [988, 207] on icon "button" at bounding box center [981, 205] width 23 height 23
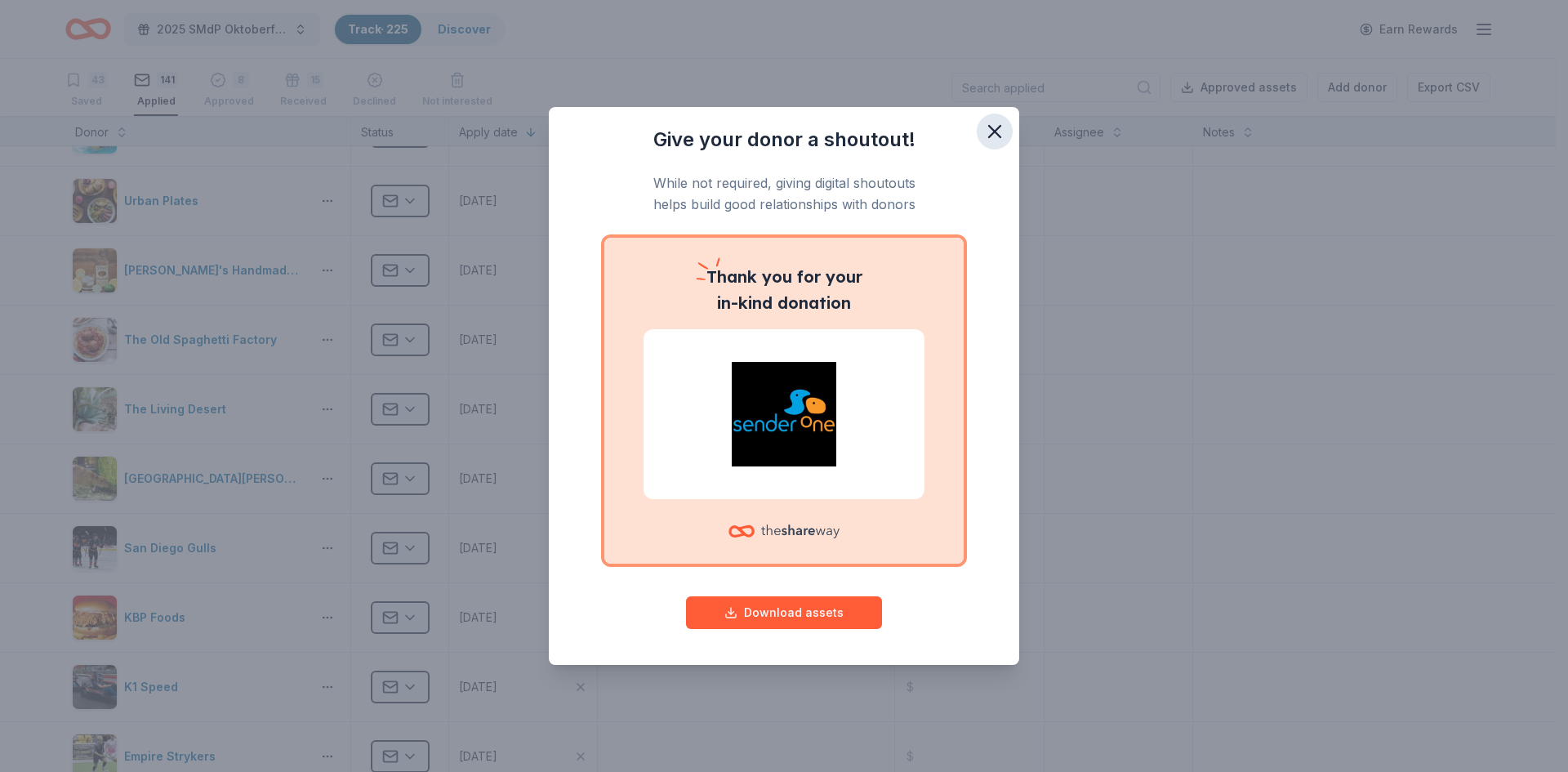
click at [995, 139] on icon "button" at bounding box center [994, 131] width 23 height 23
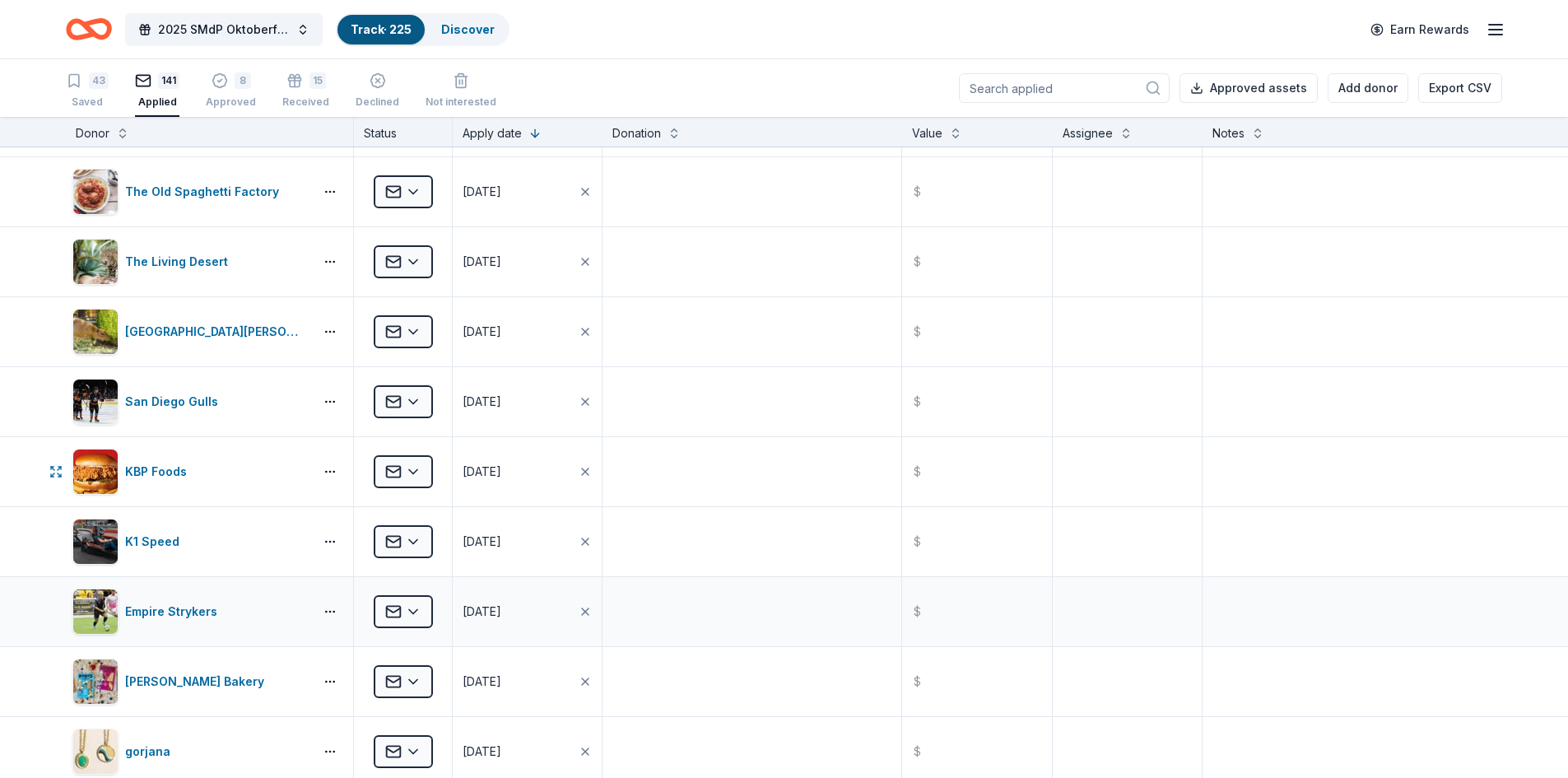
scroll to position [5952, 0]
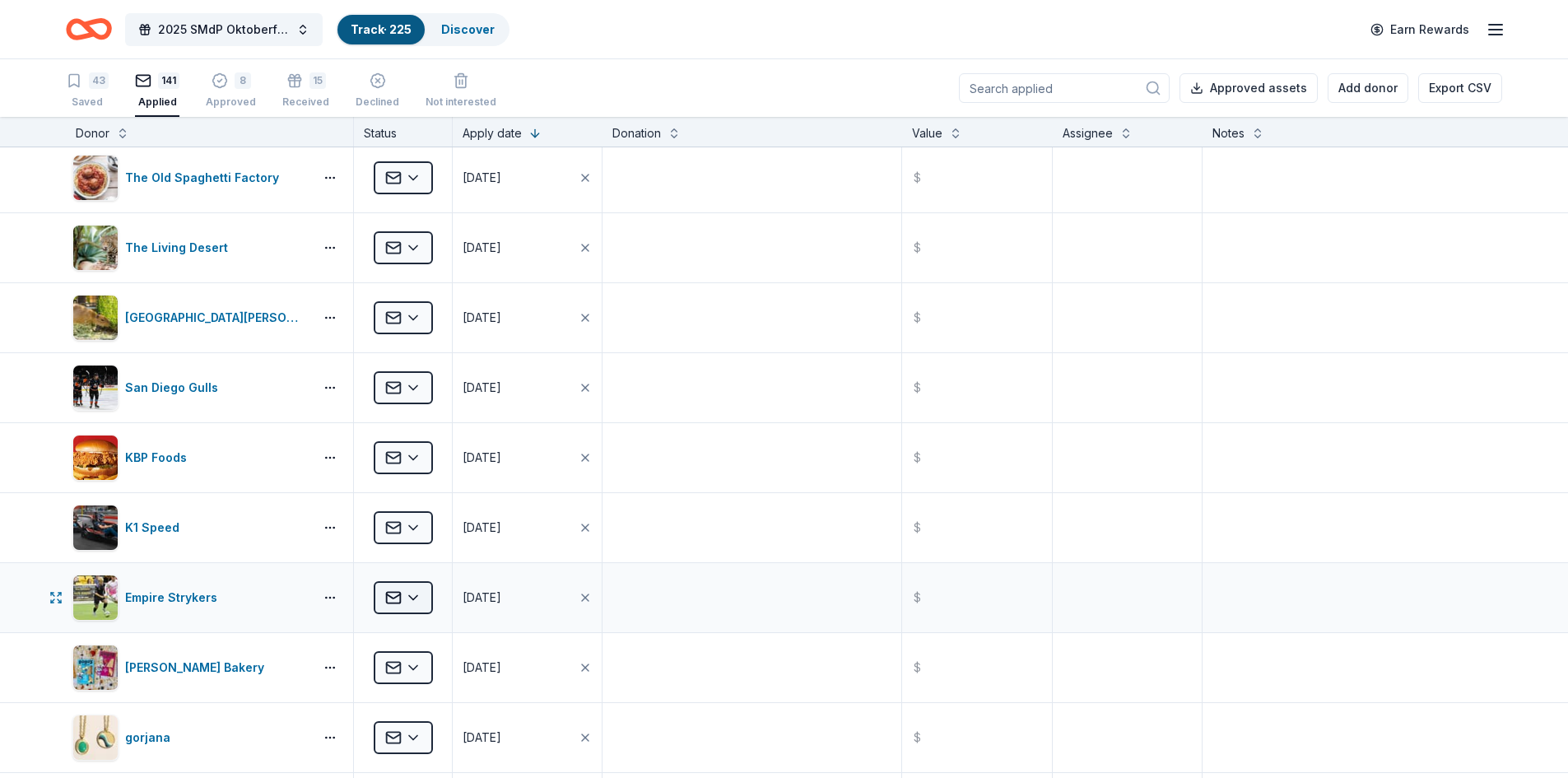
click at [400, 597] on html "2025 SMdP Oktoberfest Track · 225 Discover Earn Rewards 43 Saved 141 Applied 8 …" at bounding box center [784, 389] width 1568 height 778
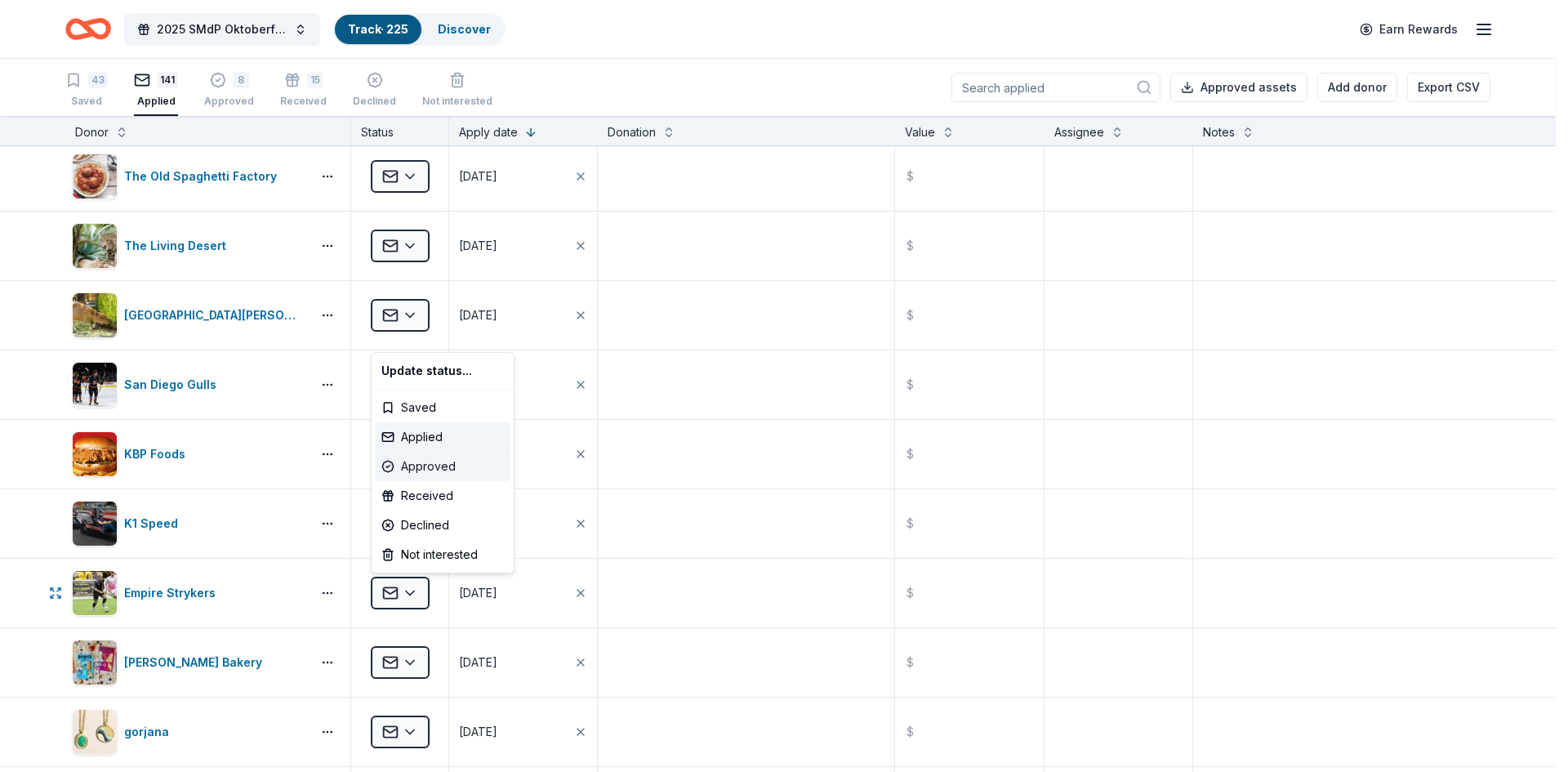
click at [431, 467] on div "Approved" at bounding box center [442, 467] width 135 height 30
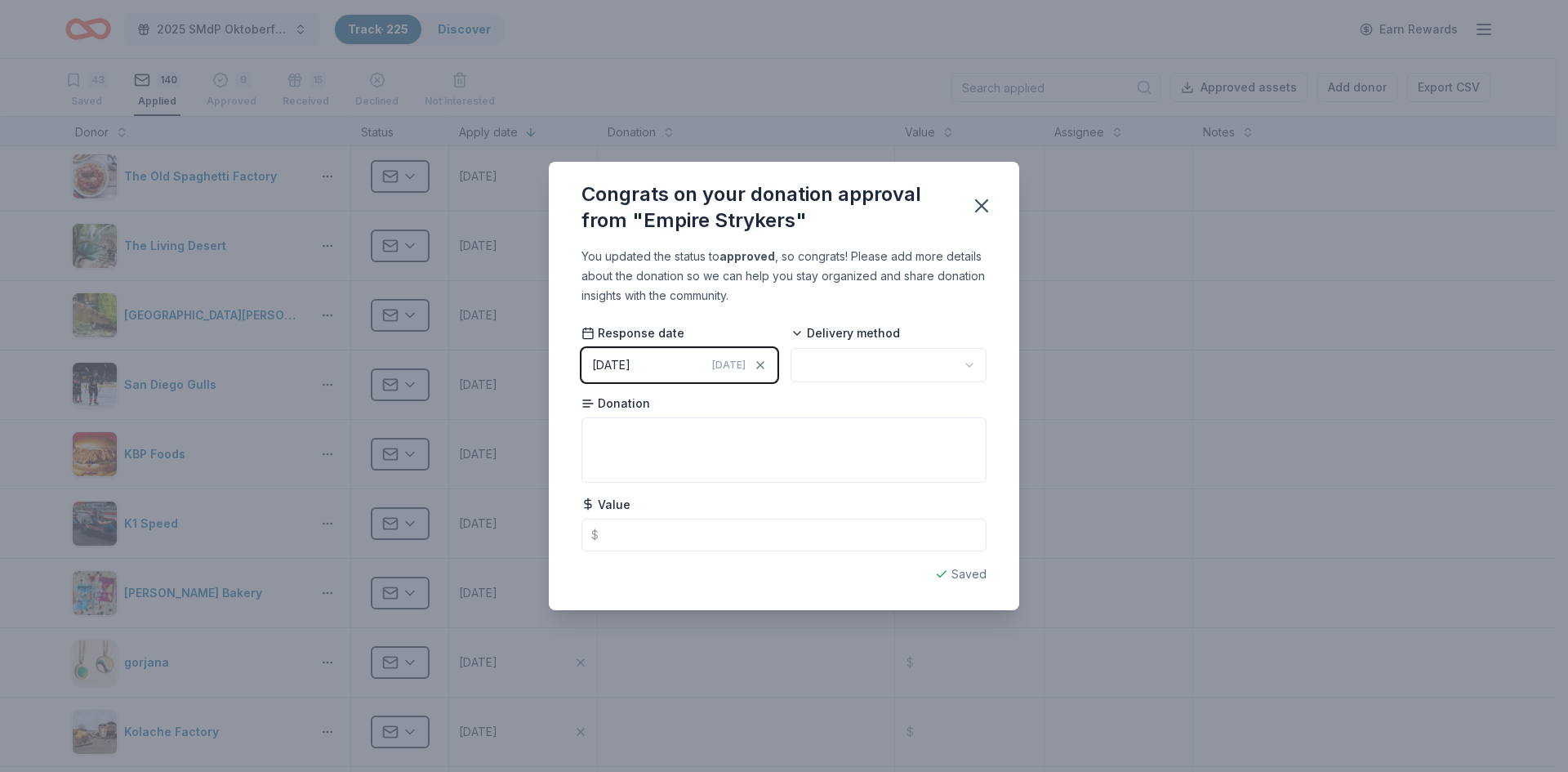
click at [861, 369] on html "2025 SMdP Oktoberfest Track · 225 Discover Earn Rewards 43 Saved 140 Applied 9 …" at bounding box center [784, 386] width 1568 height 772
click at [680, 444] on textarea at bounding box center [784, 450] width 405 height 65
type textarea "Tickets to game"
click at [977, 206] on icon "button" at bounding box center [981, 205] width 23 height 23
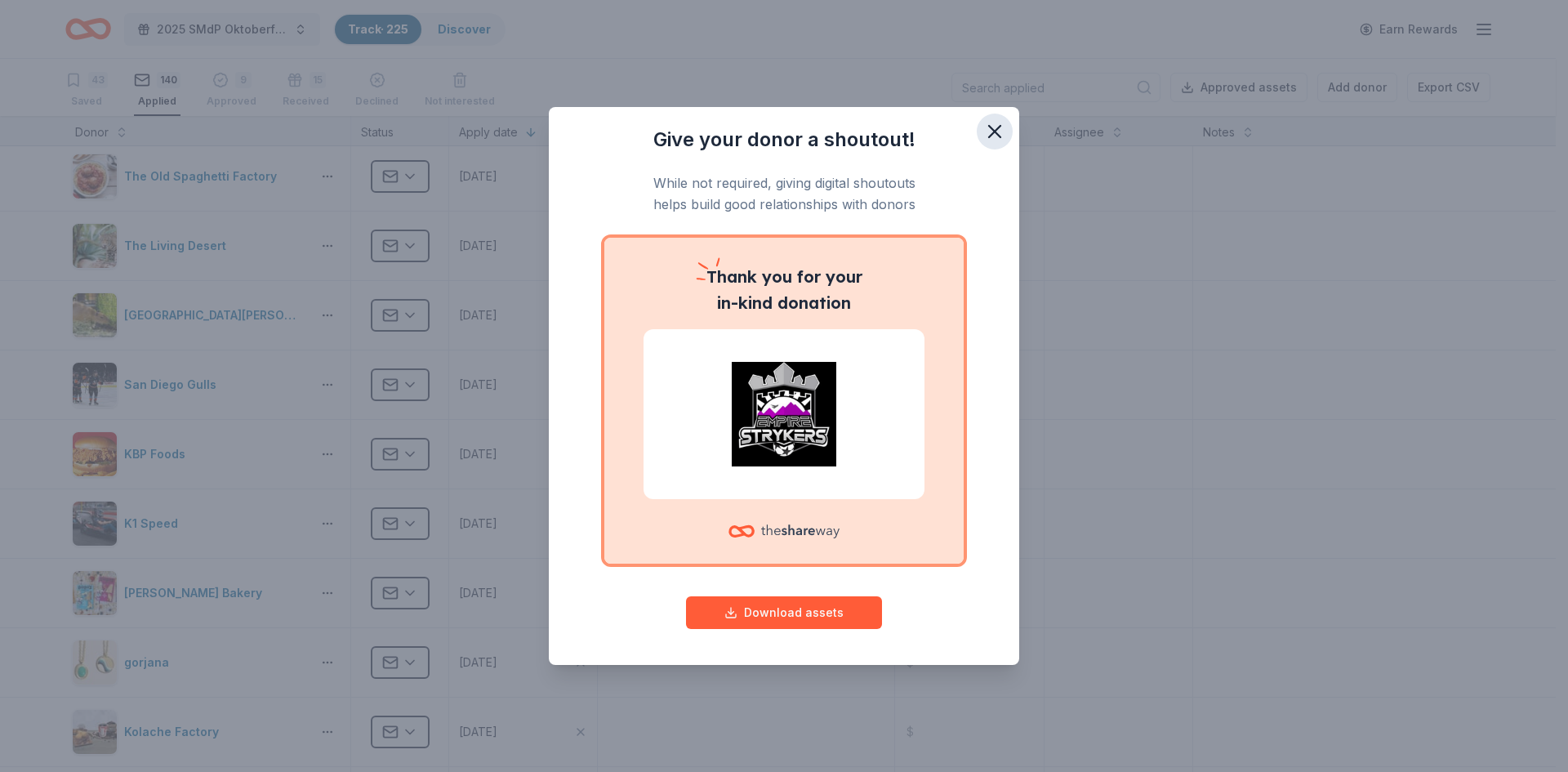
click at [996, 131] on icon "button" at bounding box center [995, 131] width 12 height 12
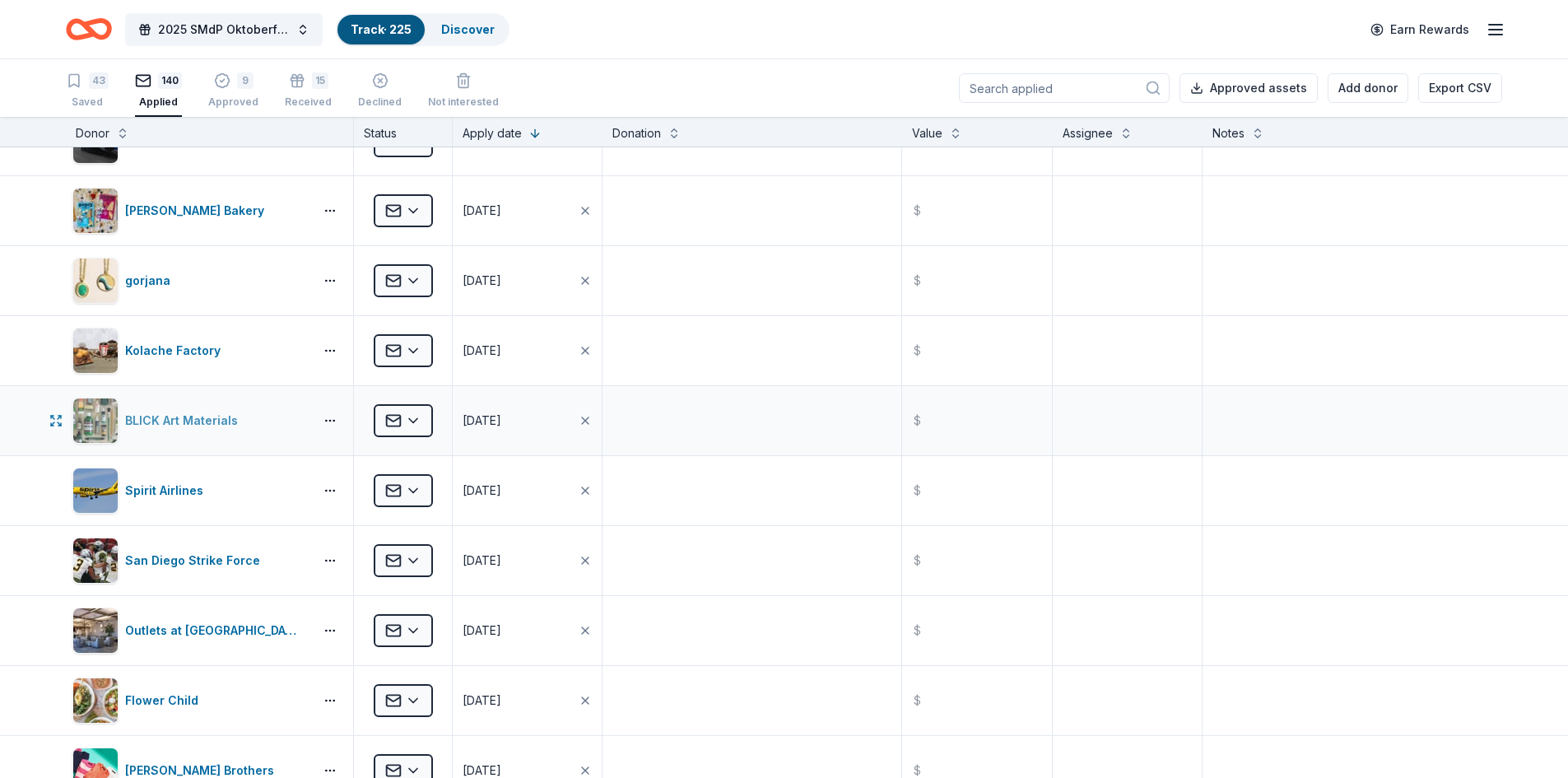
scroll to position [6364, 0]
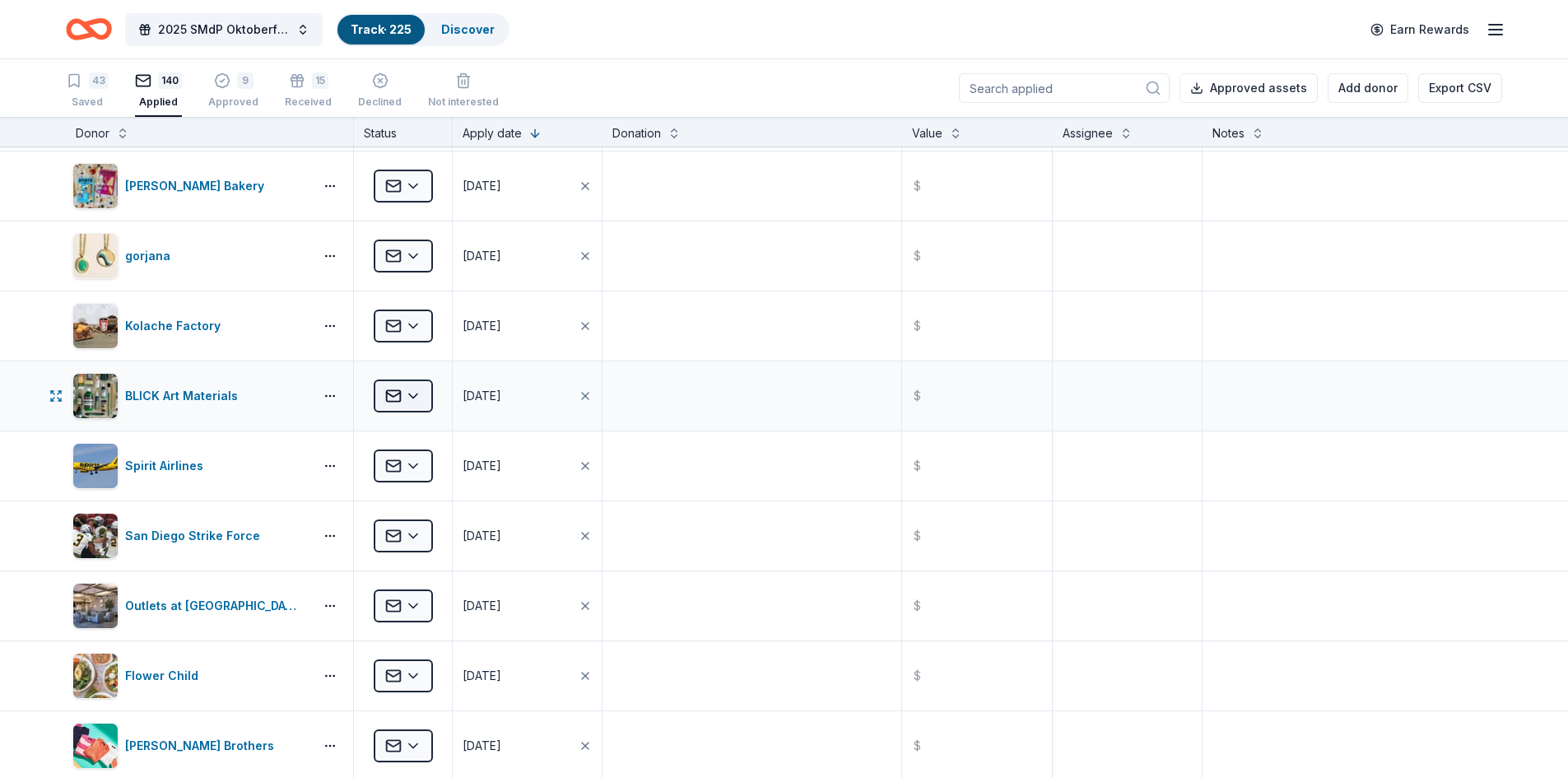
click at [408, 393] on html "2025 SMdP Oktoberfest Track · 225 Discover Earn Rewards 43 Saved 140 Applied 9 …" at bounding box center [784, 389] width 1568 height 778
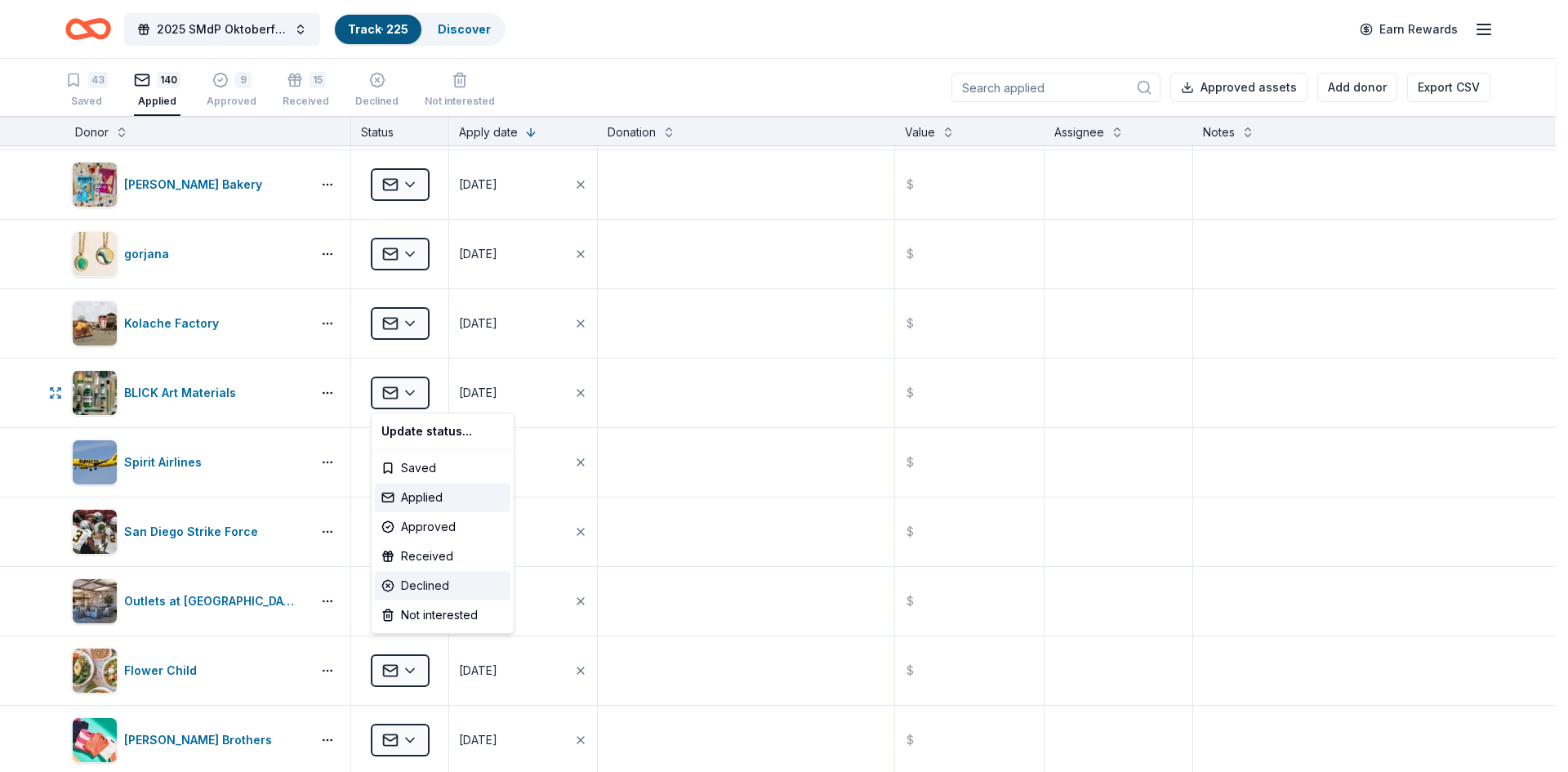
click at [426, 584] on div "Declined" at bounding box center [442, 585] width 135 height 30
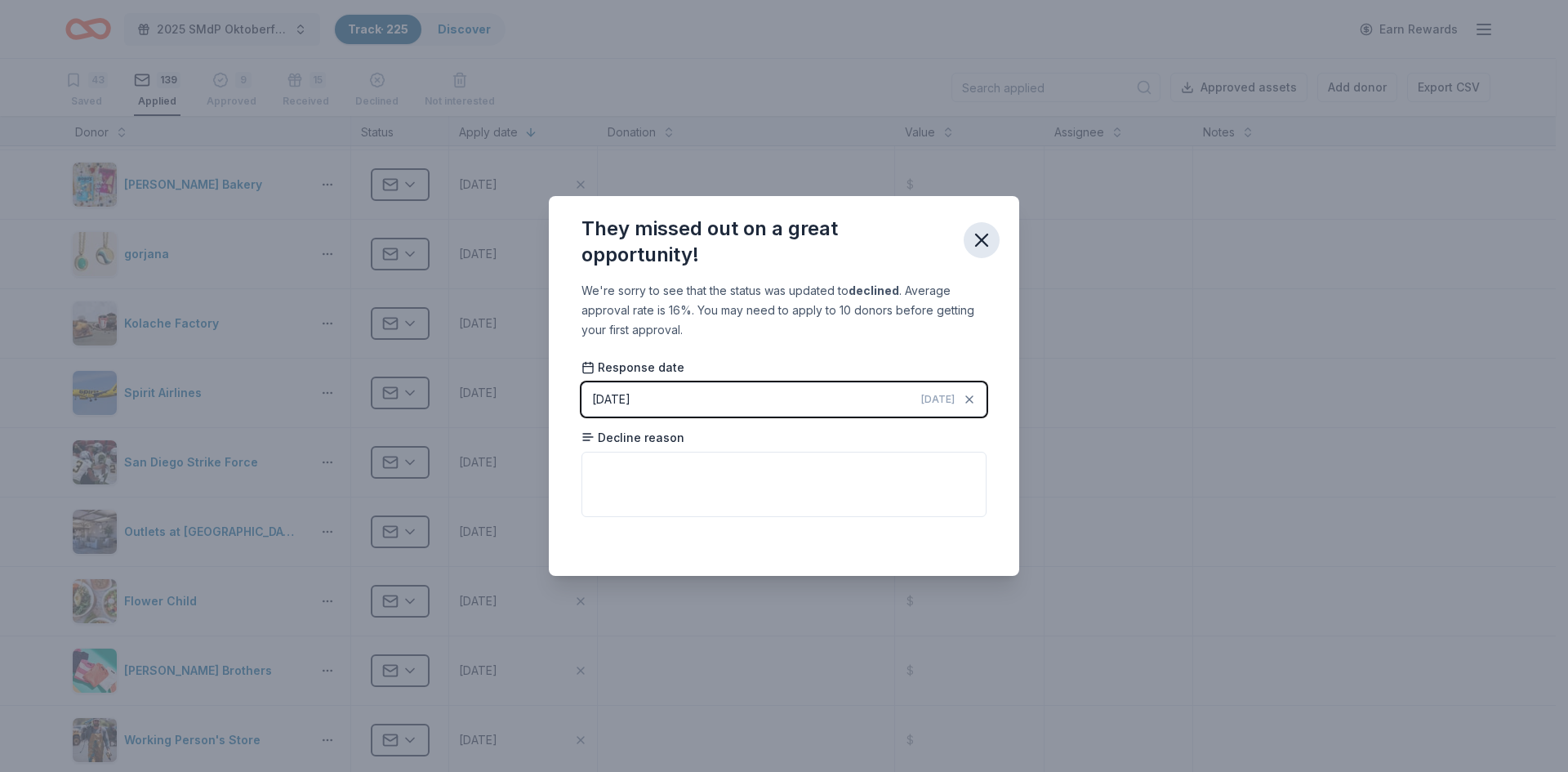
click at [980, 239] on icon "button" at bounding box center [982, 241] width 12 height 12
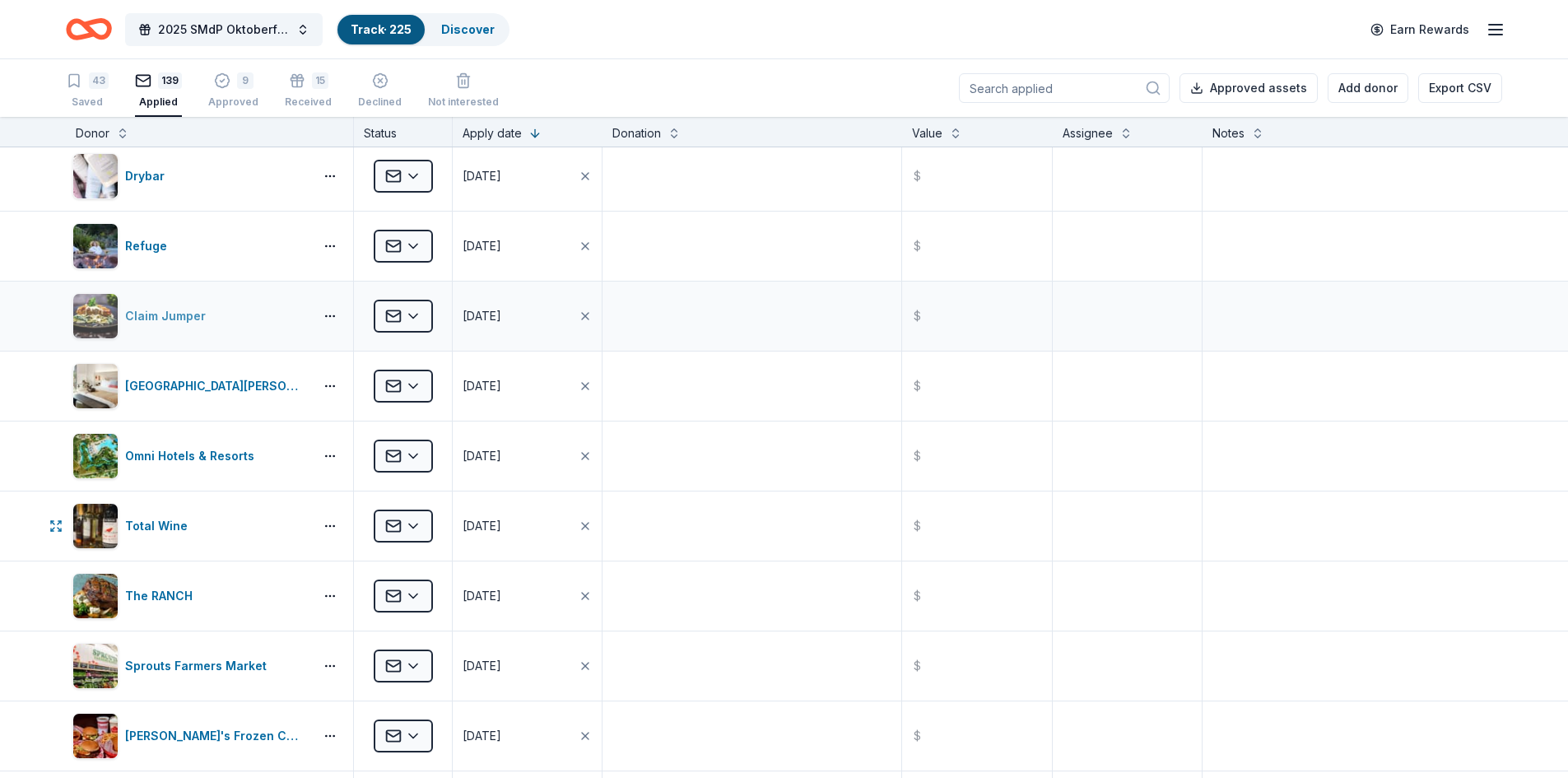
scroll to position [7764, 0]
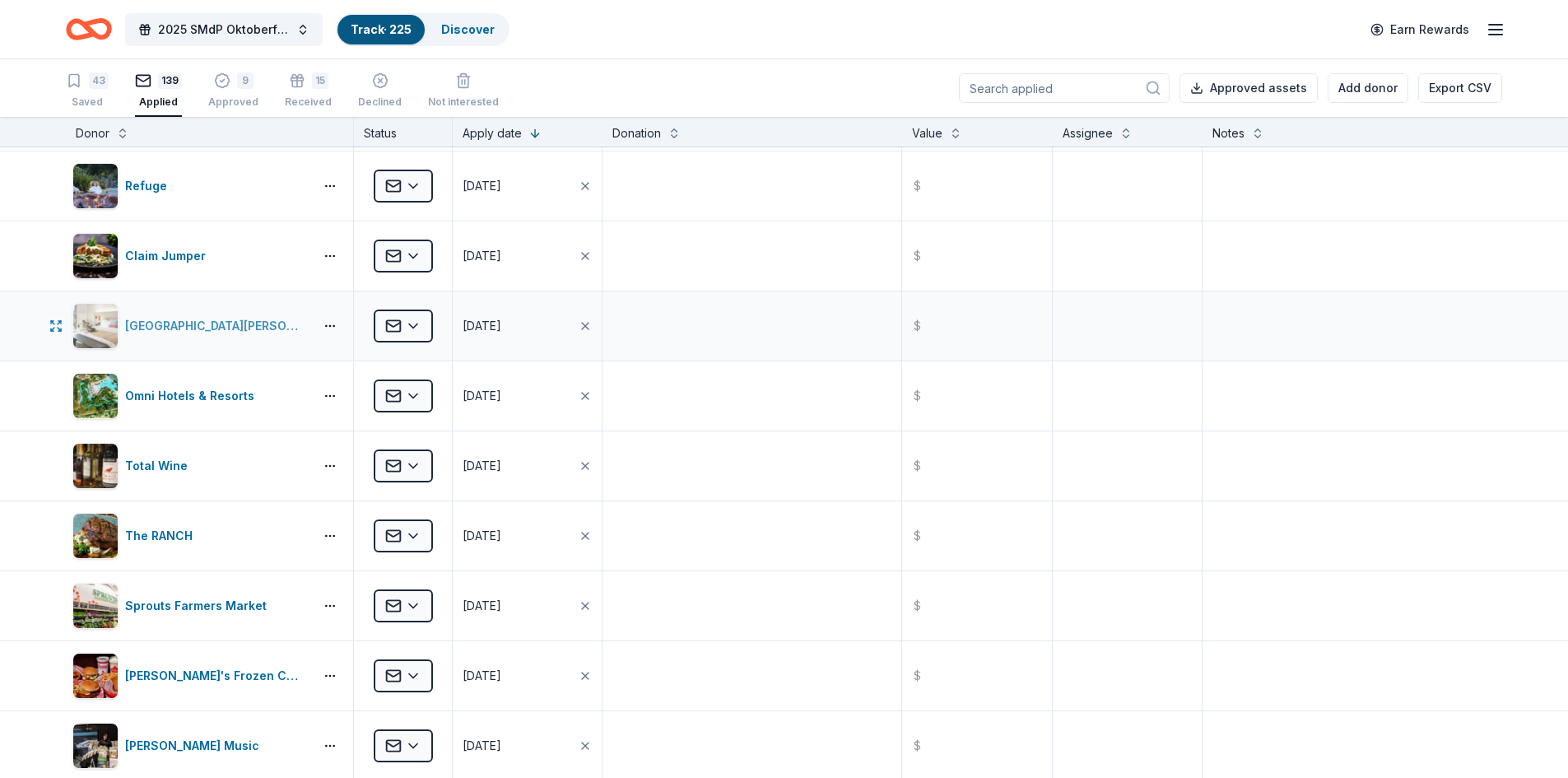
drag, startPoint x: 251, startPoint y: 332, endPoint x: 116, endPoint y: 340, distance: 135.2
click at [116, 340] on div "[GEOGRAPHIC_DATA][PERSON_NAME]" at bounding box center [190, 326] width 235 height 46
click at [418, 392] on html "2025 SMdP Oktoberfest Track · 225 Discover Earn Rewards 43 Saved 139 Applied 9 …" at bounding box center [784, 389] width 1568 height 778
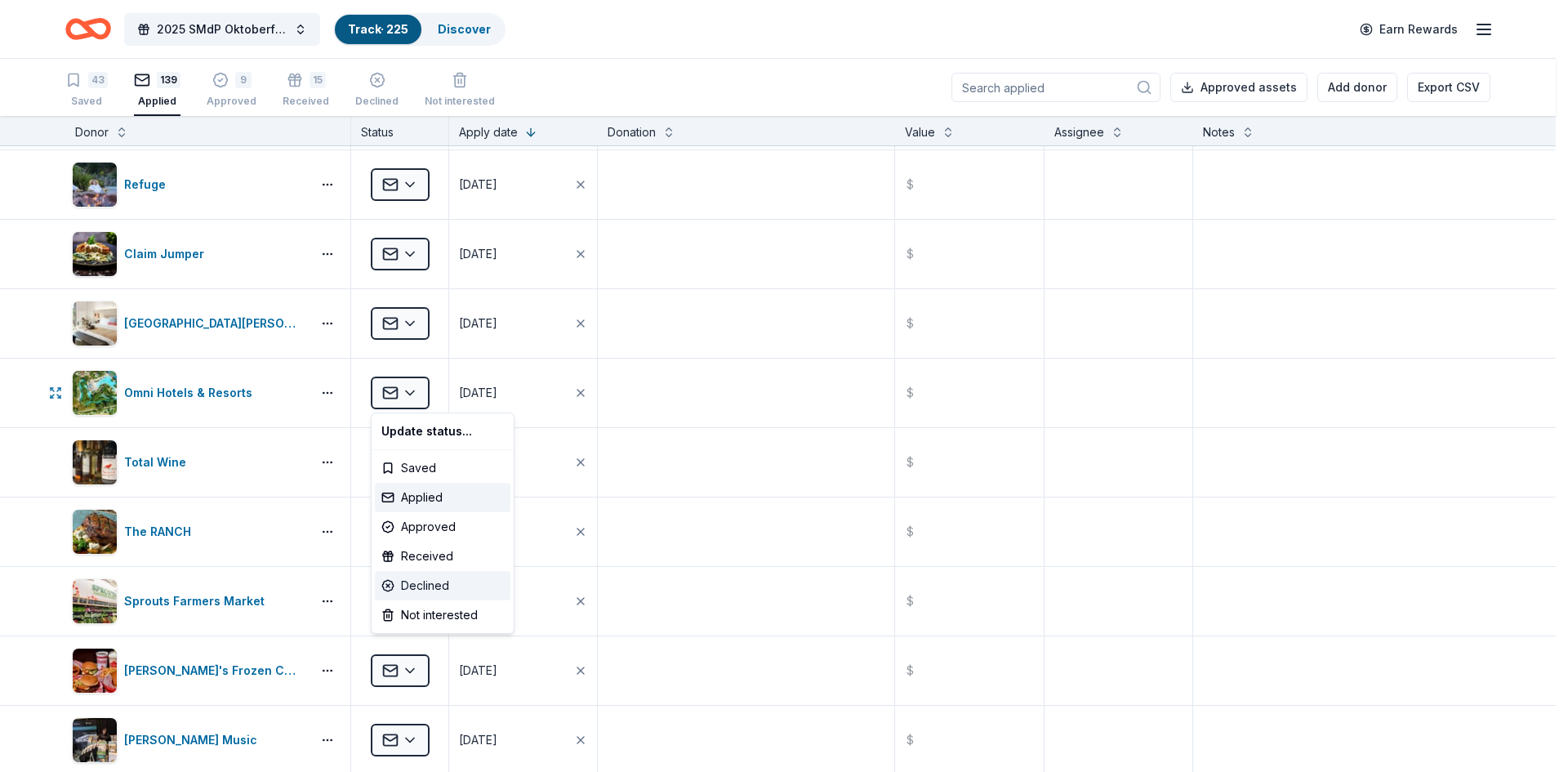
click at [427, 586] on div "Declined" at bounding box center [442, 585] width 135 height 30
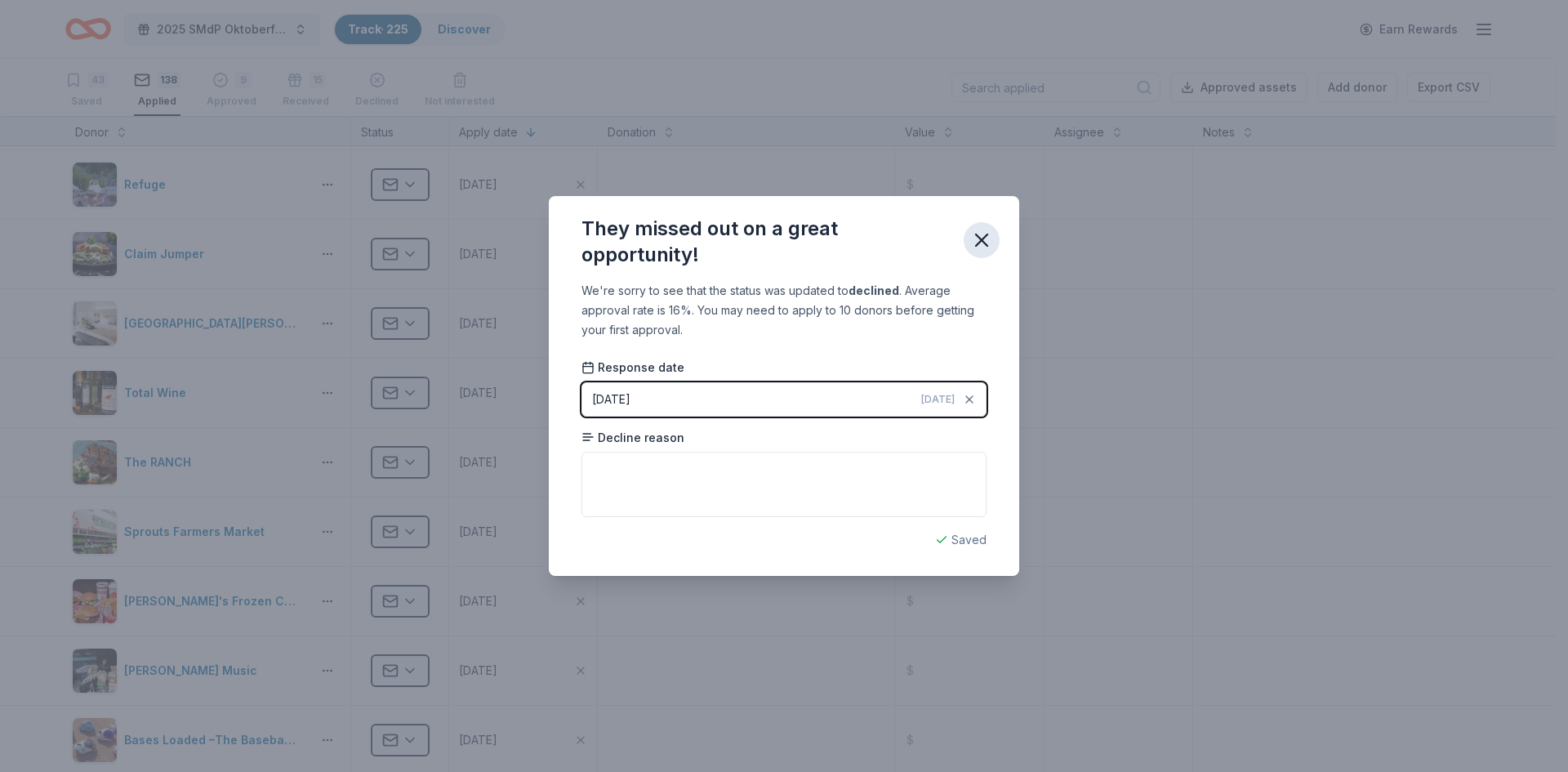
click at [989, 241] on icon "button" at bounding box center [981, 240] width 23 height 23
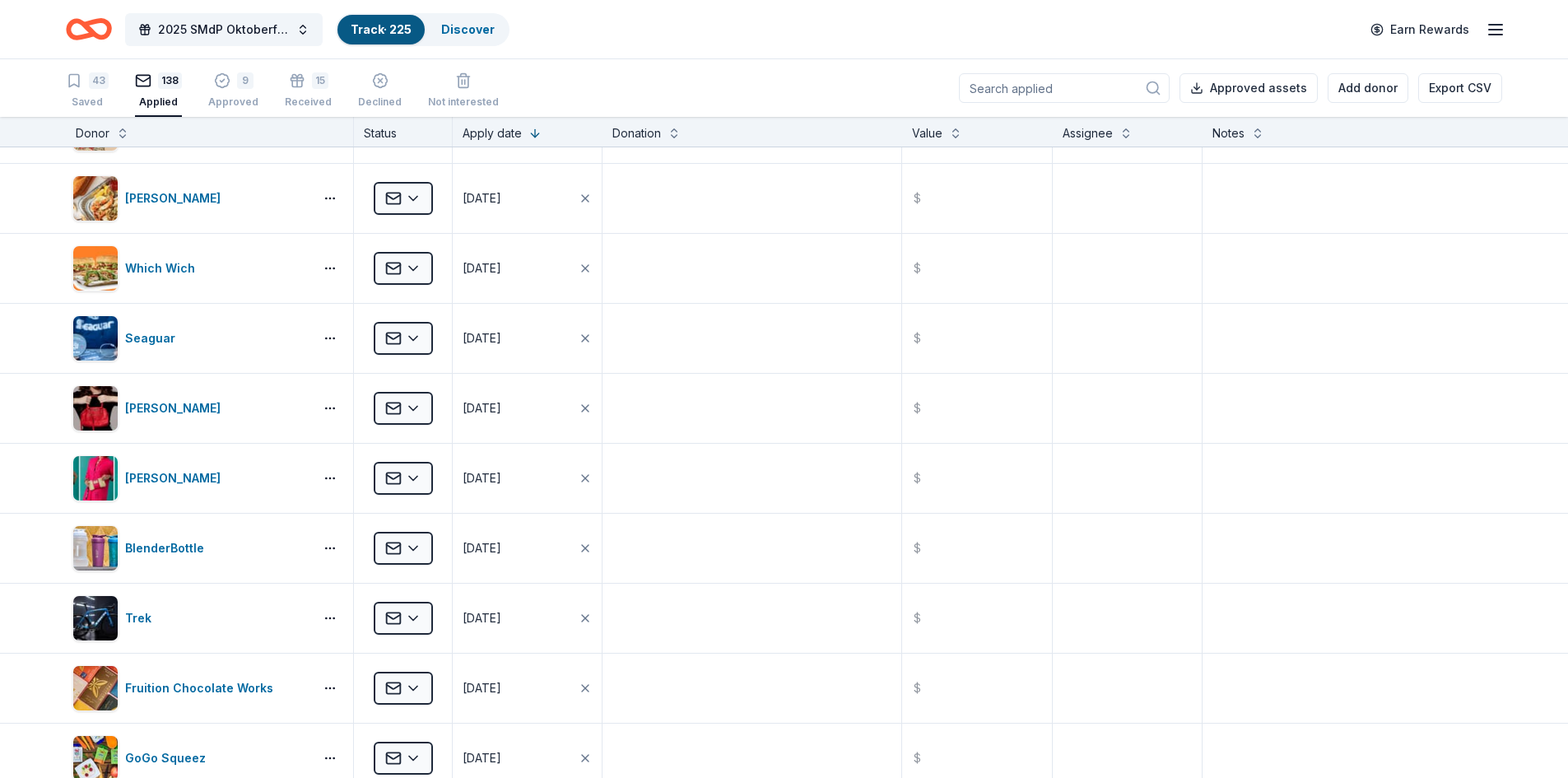
scroll to position [0, 0]
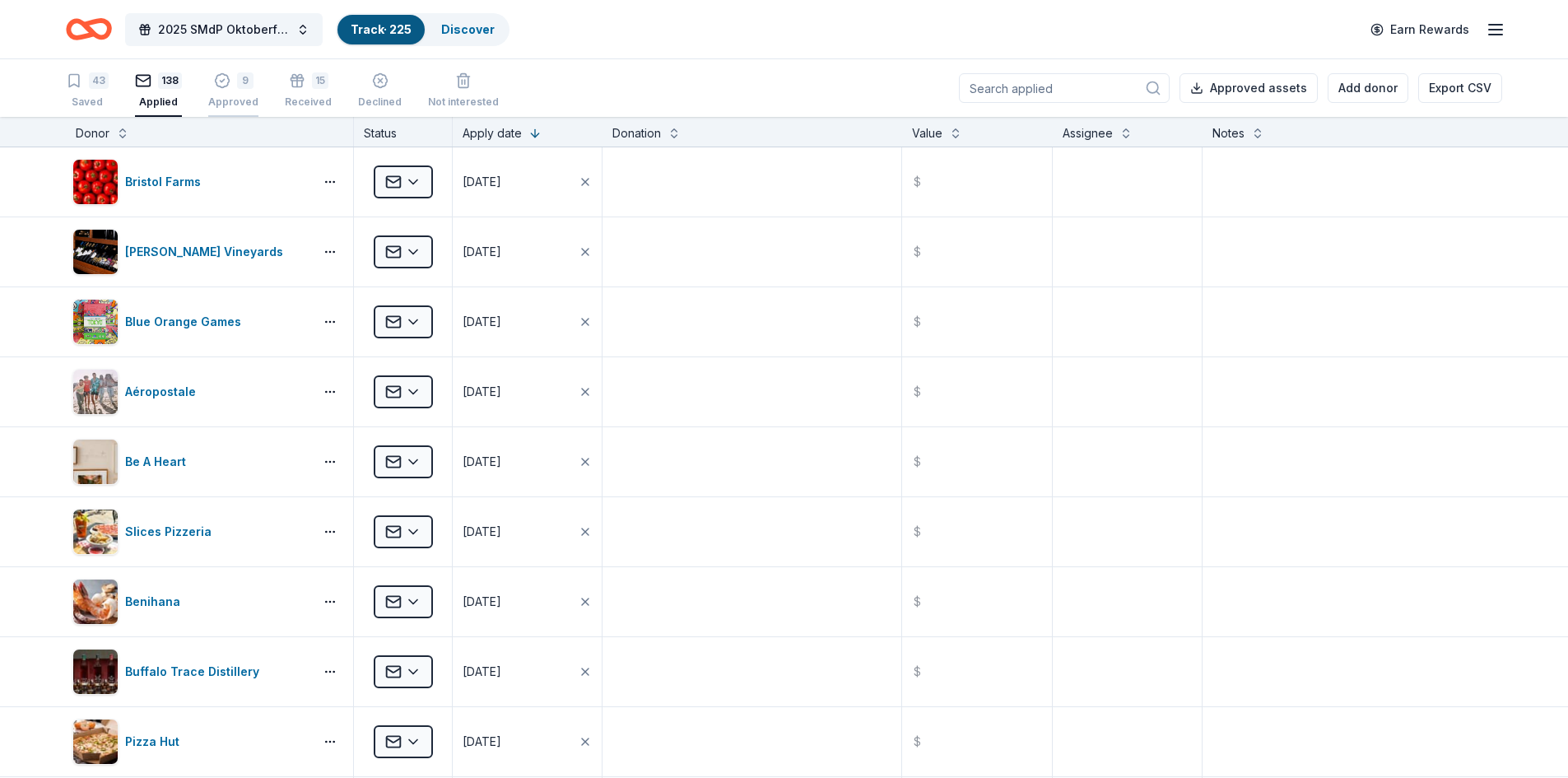
click at [231, 80] on div "9" at bounding box center [233, 72] width 50 height 17
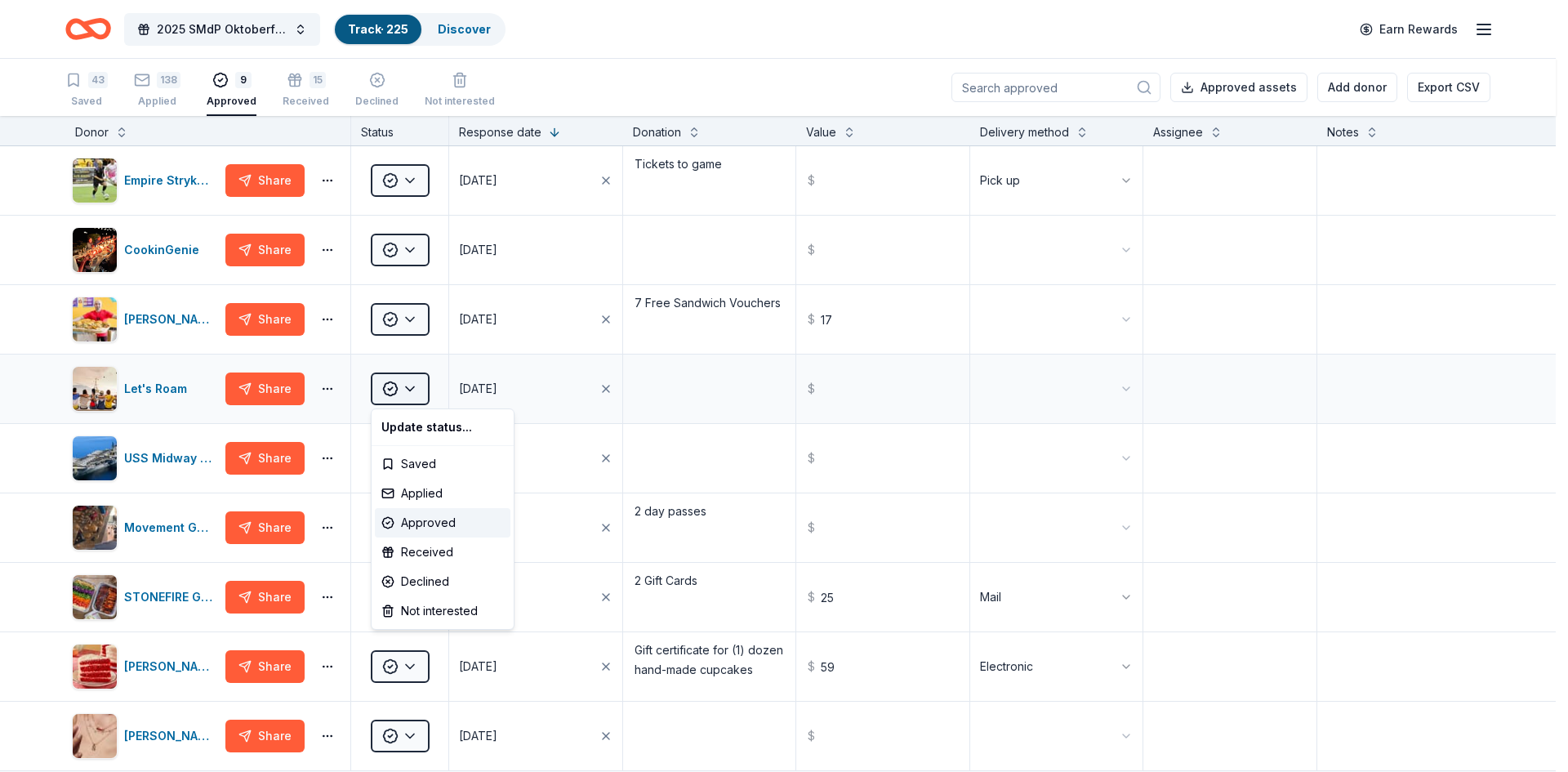
click at [411, 390] on html "2025 SMdP Oktoberfest Track · 225 Discover Earn Rewards 43 Saved 138 Applied 9 …" at bounding box center [784, 386] width 1568 height 772
click at [424, 552] on div "Received" at bounding box center [442, 553] width 135 height 30
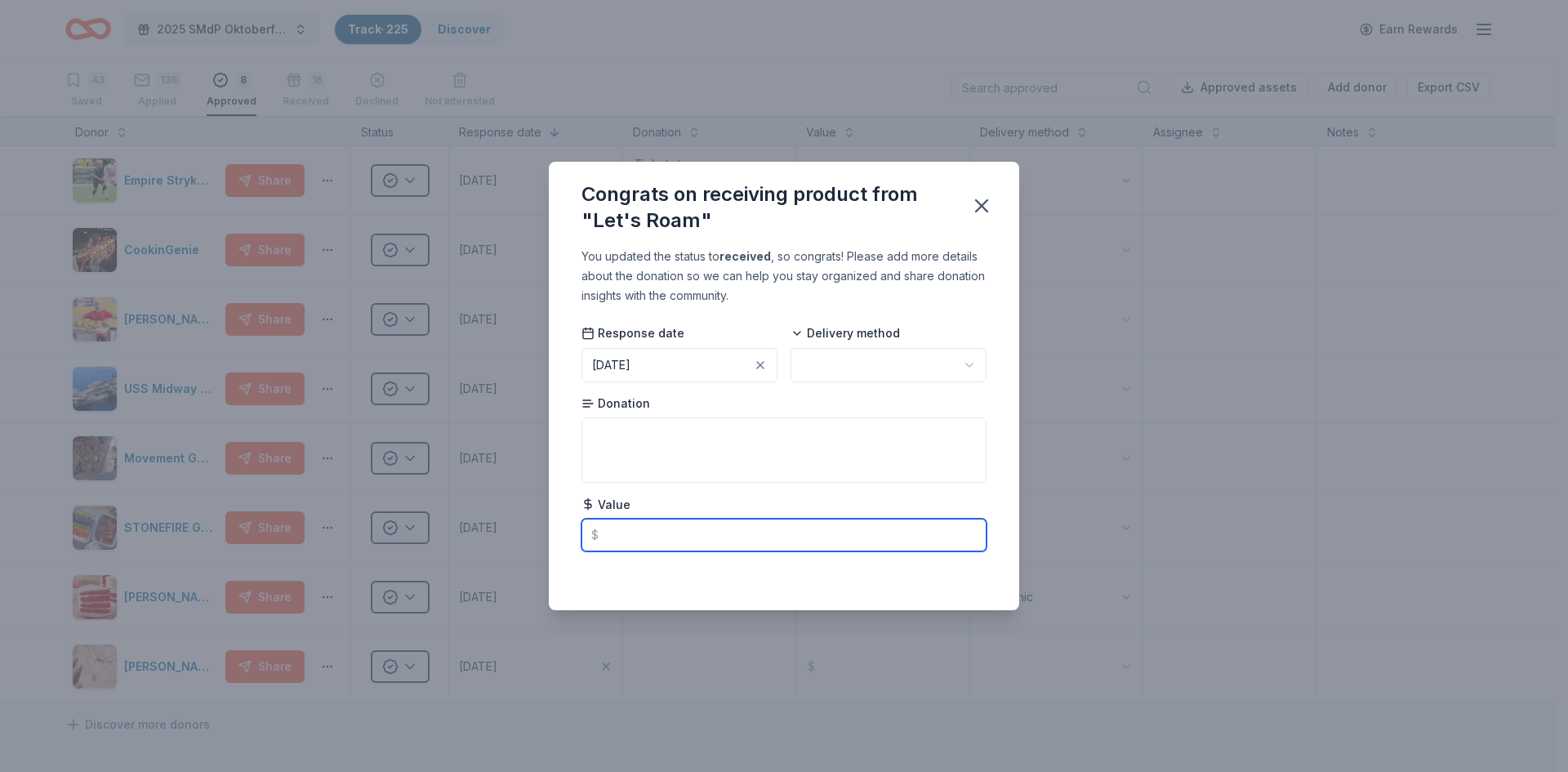
click at [642, 538] on input "text" at bounding box center [784, 535] width 405 height 33
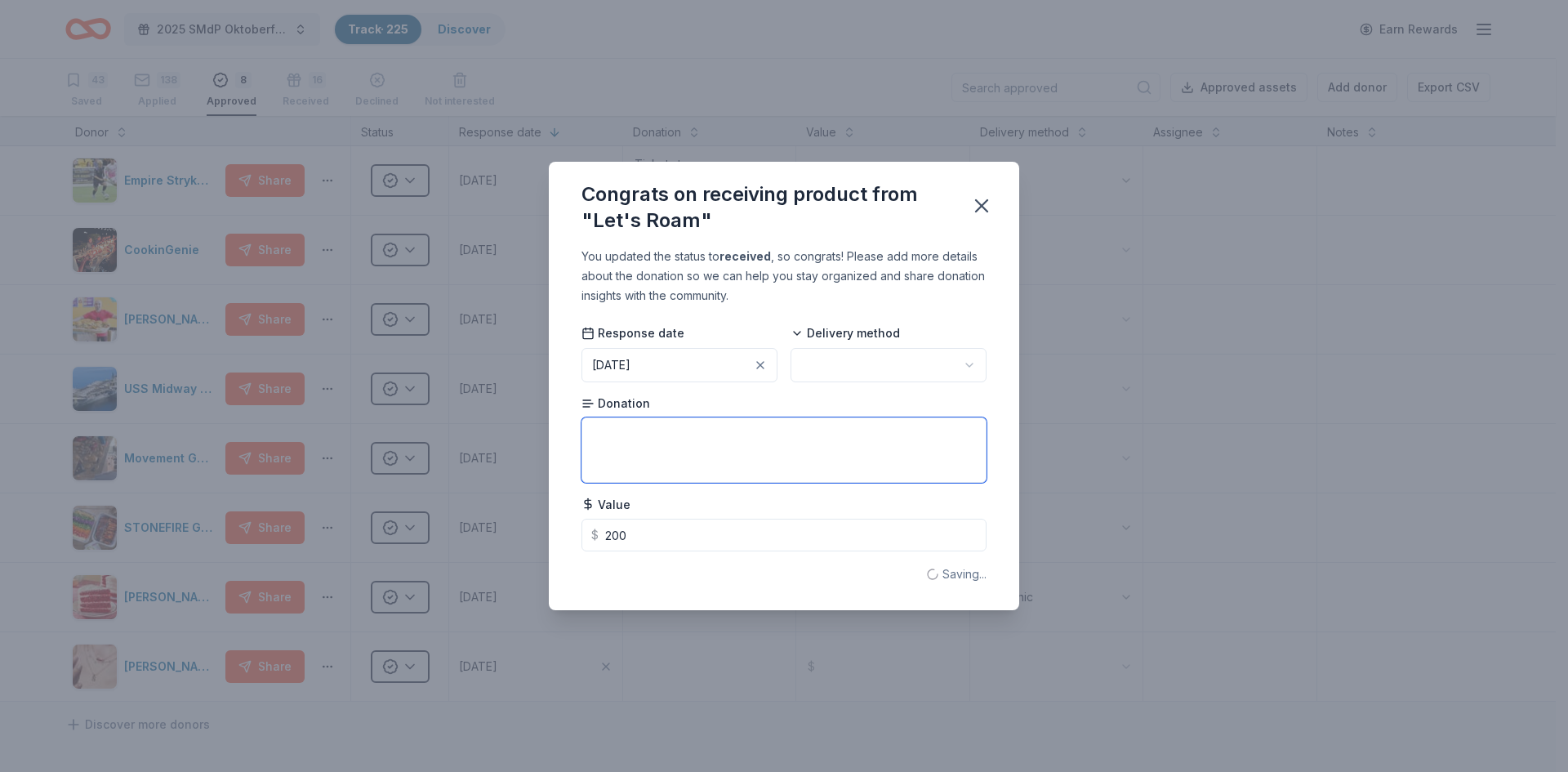
type input "200.00"
click at [730, 438] on textarea at bounding box center [784, 450] width 405 height 65
type textarea "2 Scavenger Hunts"
click at [901, 360] on html "2025 SMdP Oktoberfest Track · 225 Discover Earn Rewards 43 Saved 138 Applied 8 …" at bounding box center [784, 386] width 1568 height 772
click at [987, 204] on icon "button" at bounding box center [981, 205] width 23 height 23
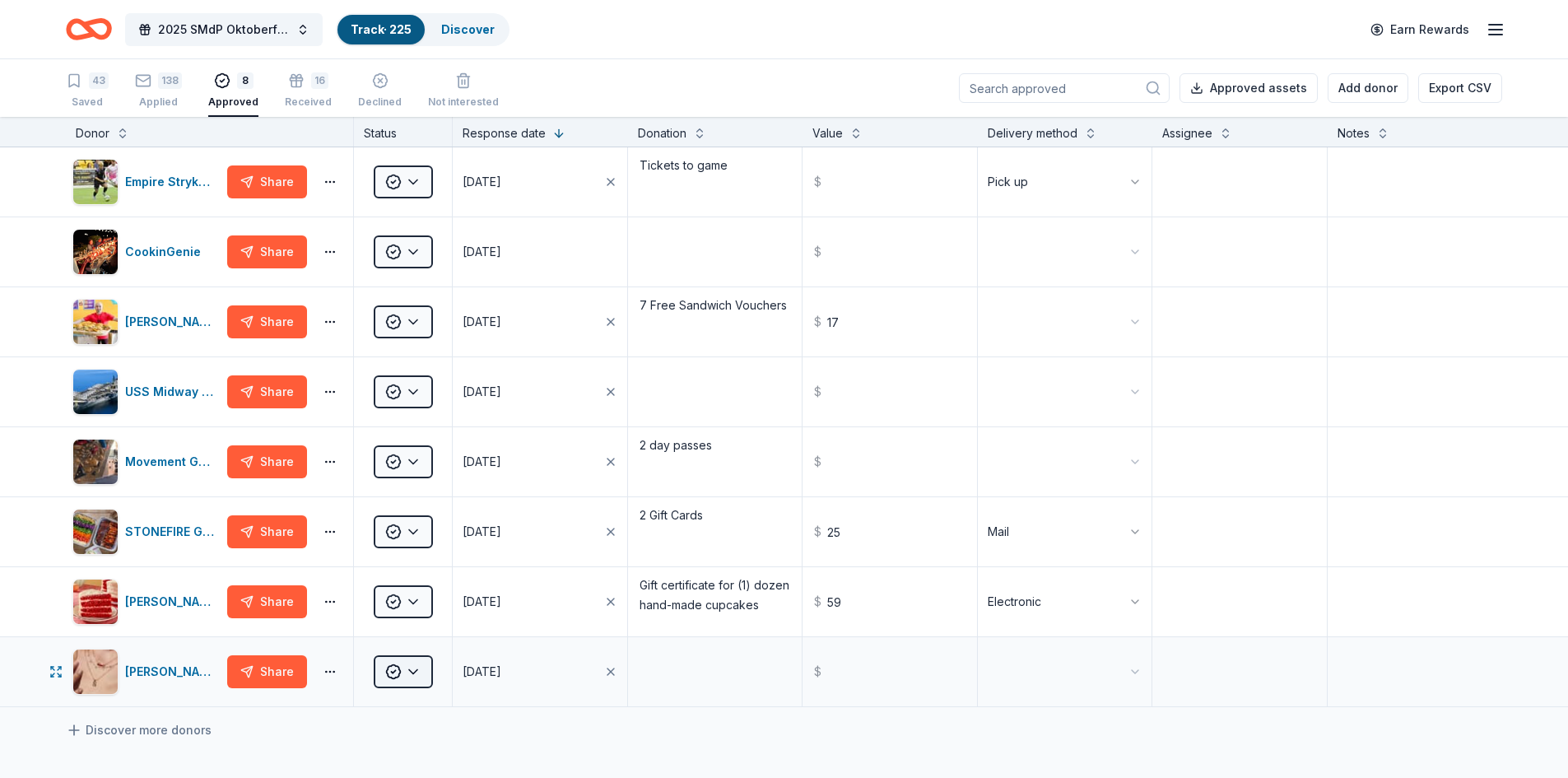
click at [418, 672] on html "2025 SMdP Oktoberfest Track · 225 Discover Earn Rewards 43 Saved 138 Applied 8 …" at bounding box center [784, 389] width 1568 height 778
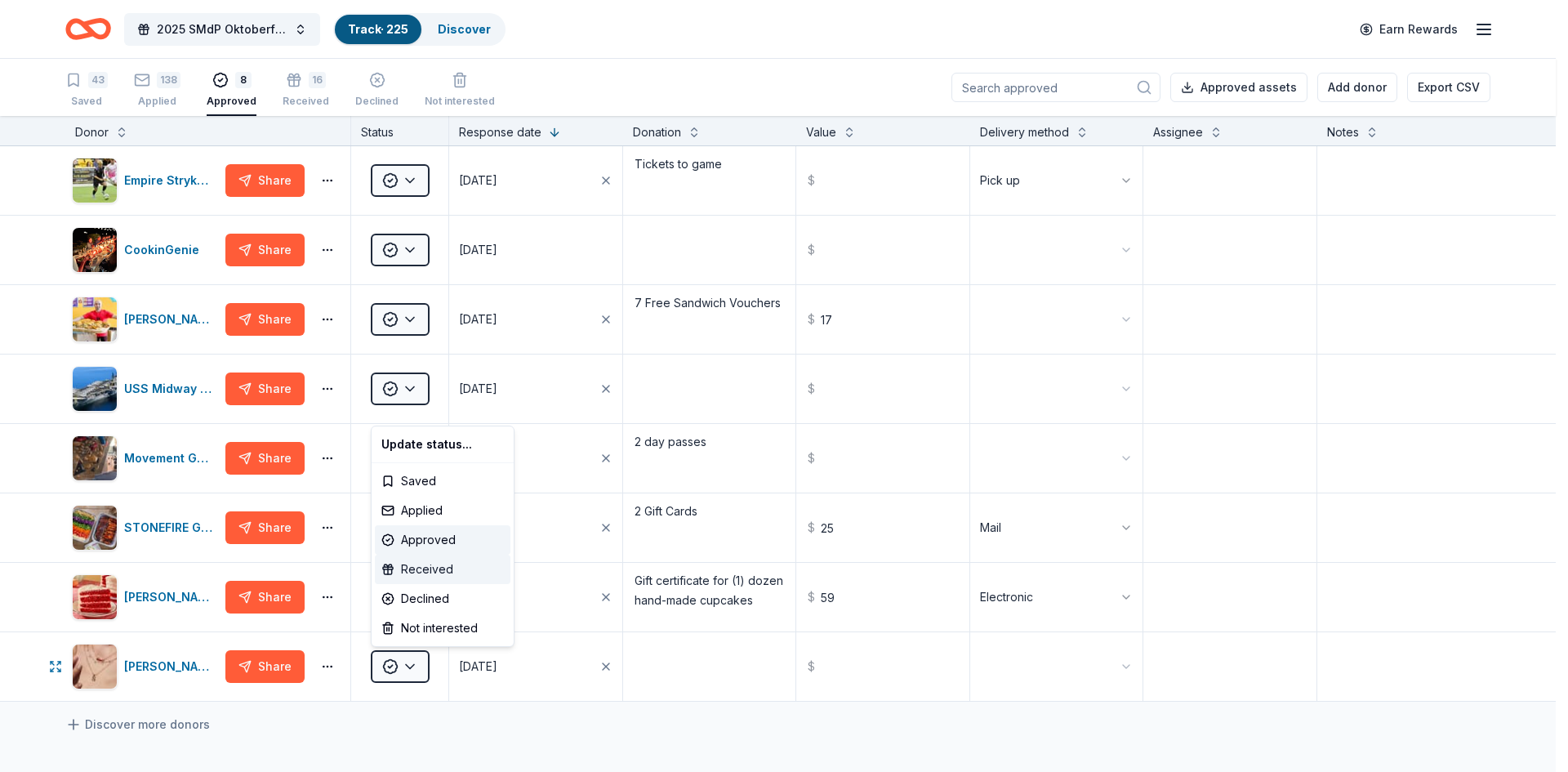
click at [438, 571] on div "Received" at bounding box center [442, 570] width 135 height 30
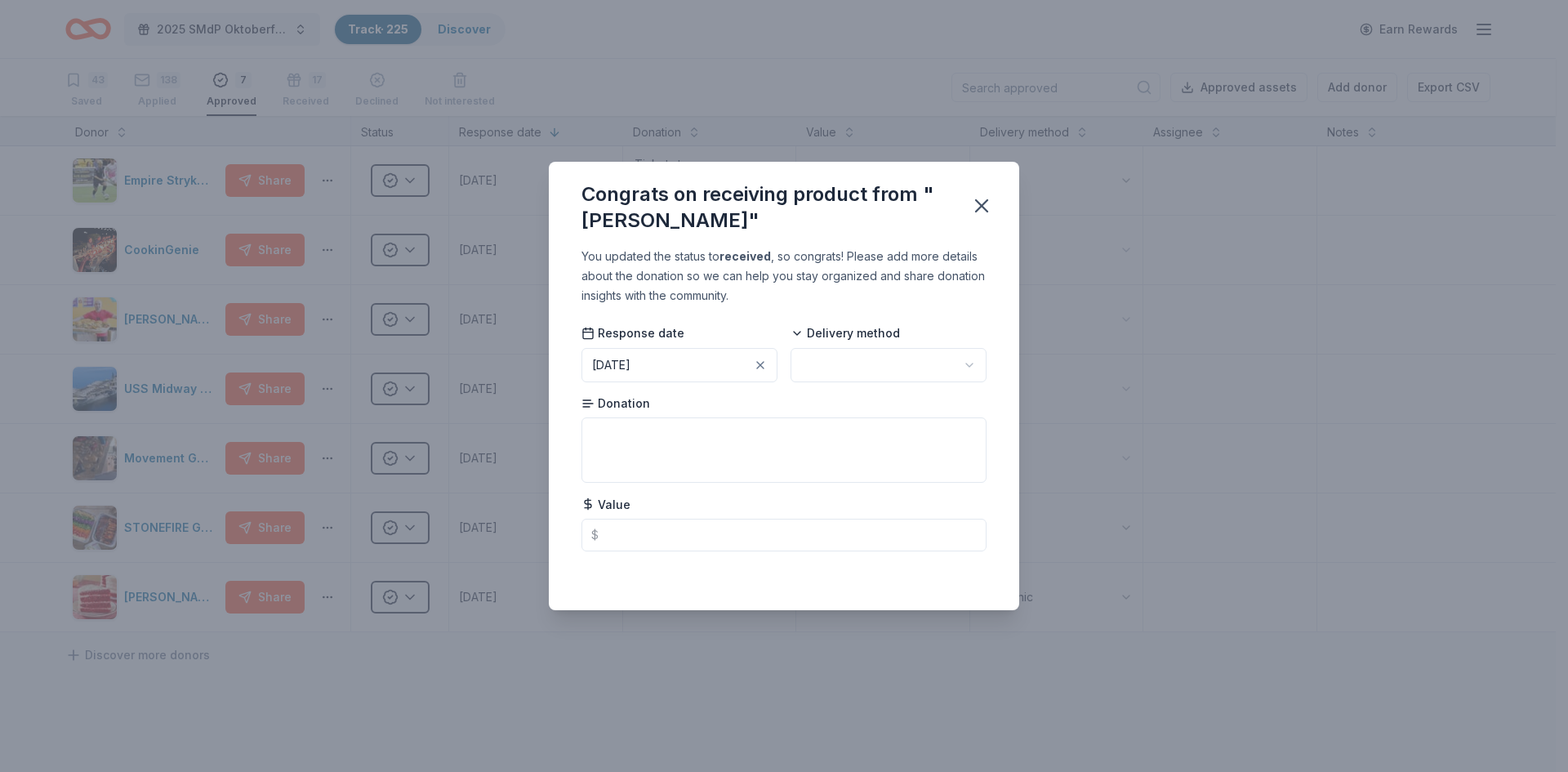
click at [938, 357] on html "2025 SMdP Oktoberfest Track · 225 Discover Earn Rewards 43 Saved 138 Applied 7 …" at bounding box center [784, 386] width 1568 height 772
click at [661, 430] on textarea at bounding box center [784, 450] width 405 height 65
type textarea "necklace and earrings"
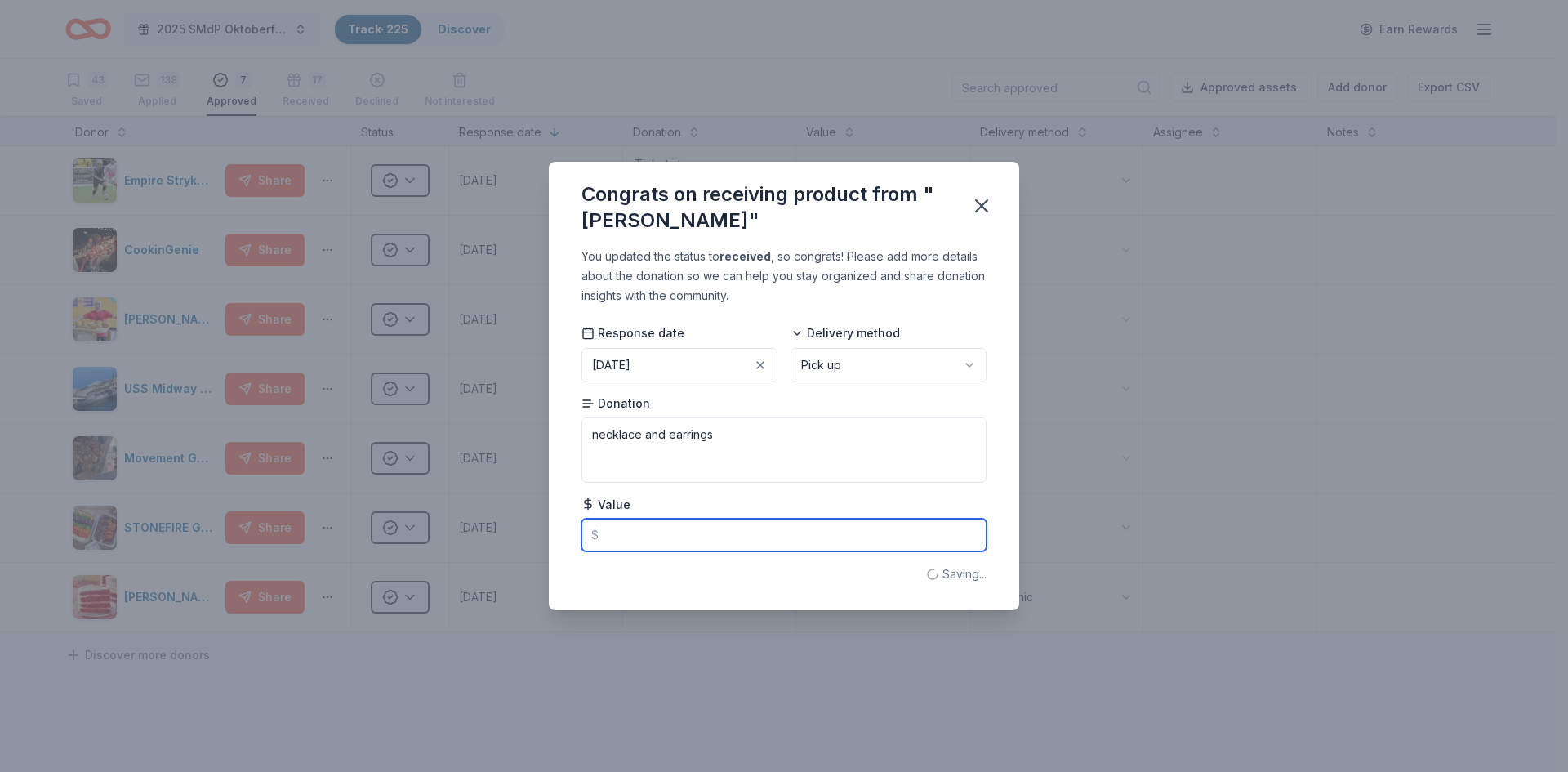
click at [665, 533] on input "text" at bounding box center [784, 535] width 405 height 33
type input "60.00"
click at [988, 202] on icon "button" at bounding box center [981, 205] width 23 height 23
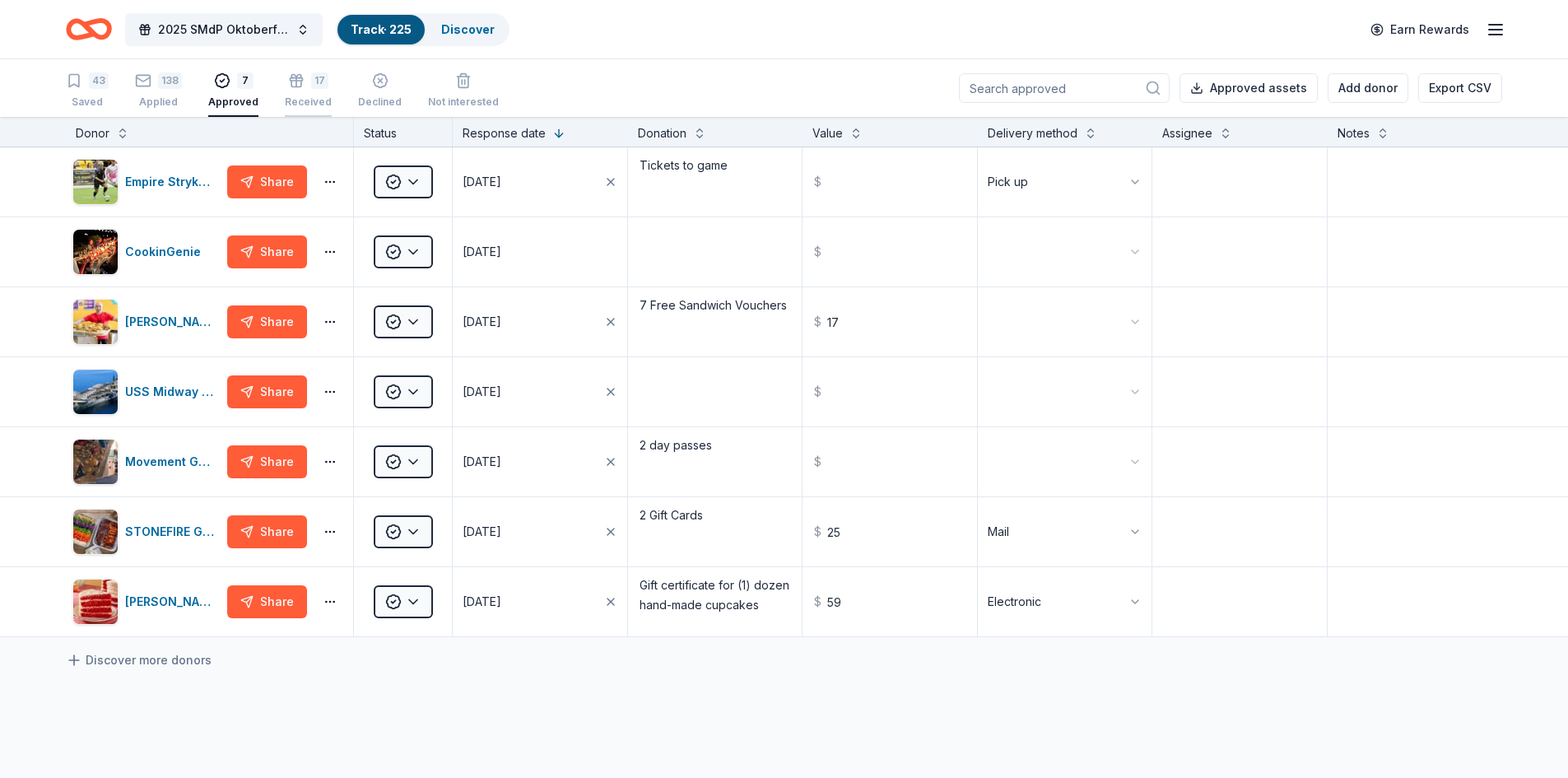
click at [295, 79] on icon "button" at bounding box center [296, 75] width 10 height 7
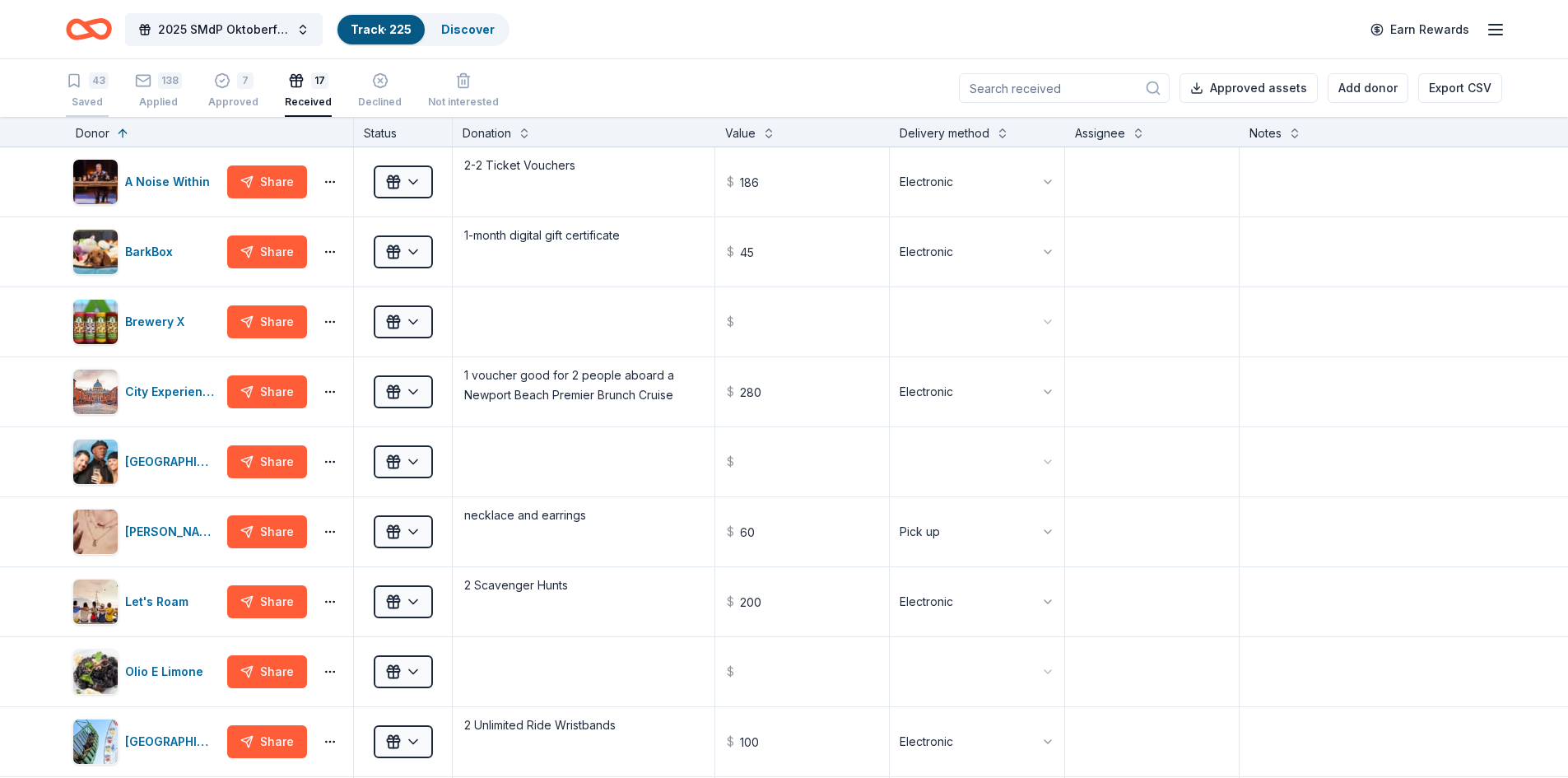
click at [94, 82] on div "43" at bounding box center [98, 81] width 20 height 17
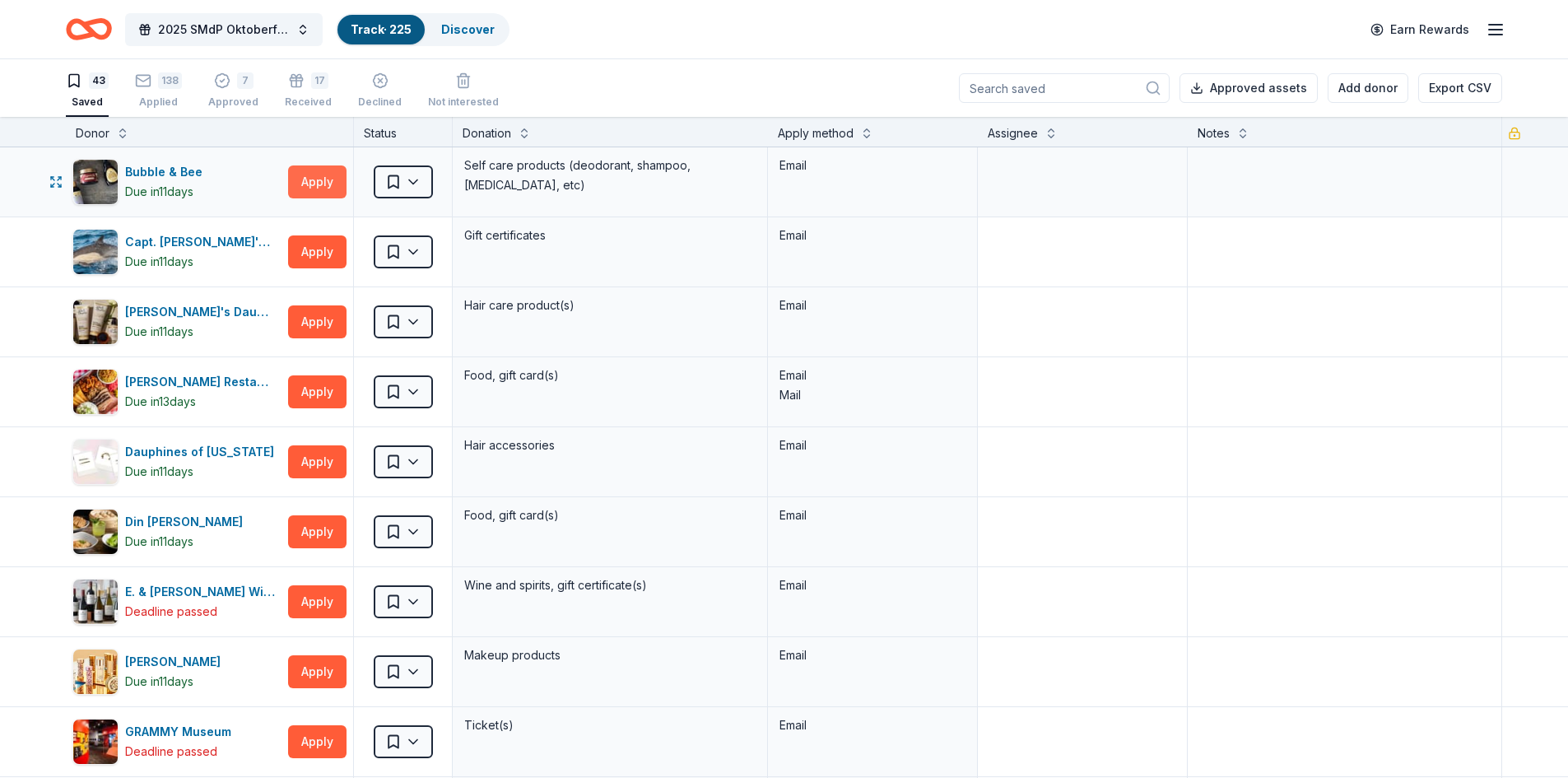
click at [315, 185] on button "Apply" at bounding box center [317, 181] width 59 height 33
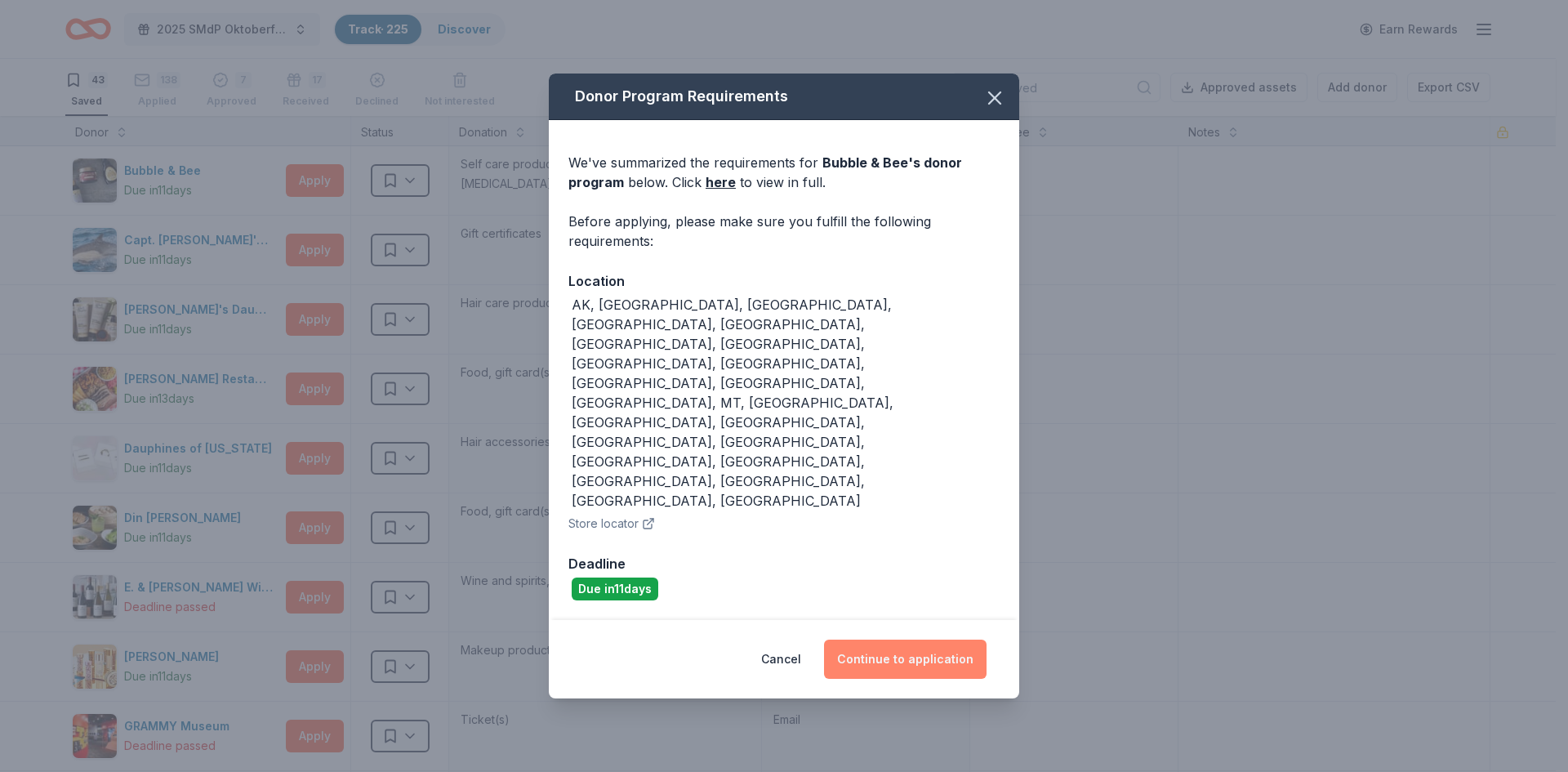
click at [923, 640] on button "Continue to application" at bounding box center [905, 659] width 163 height 39
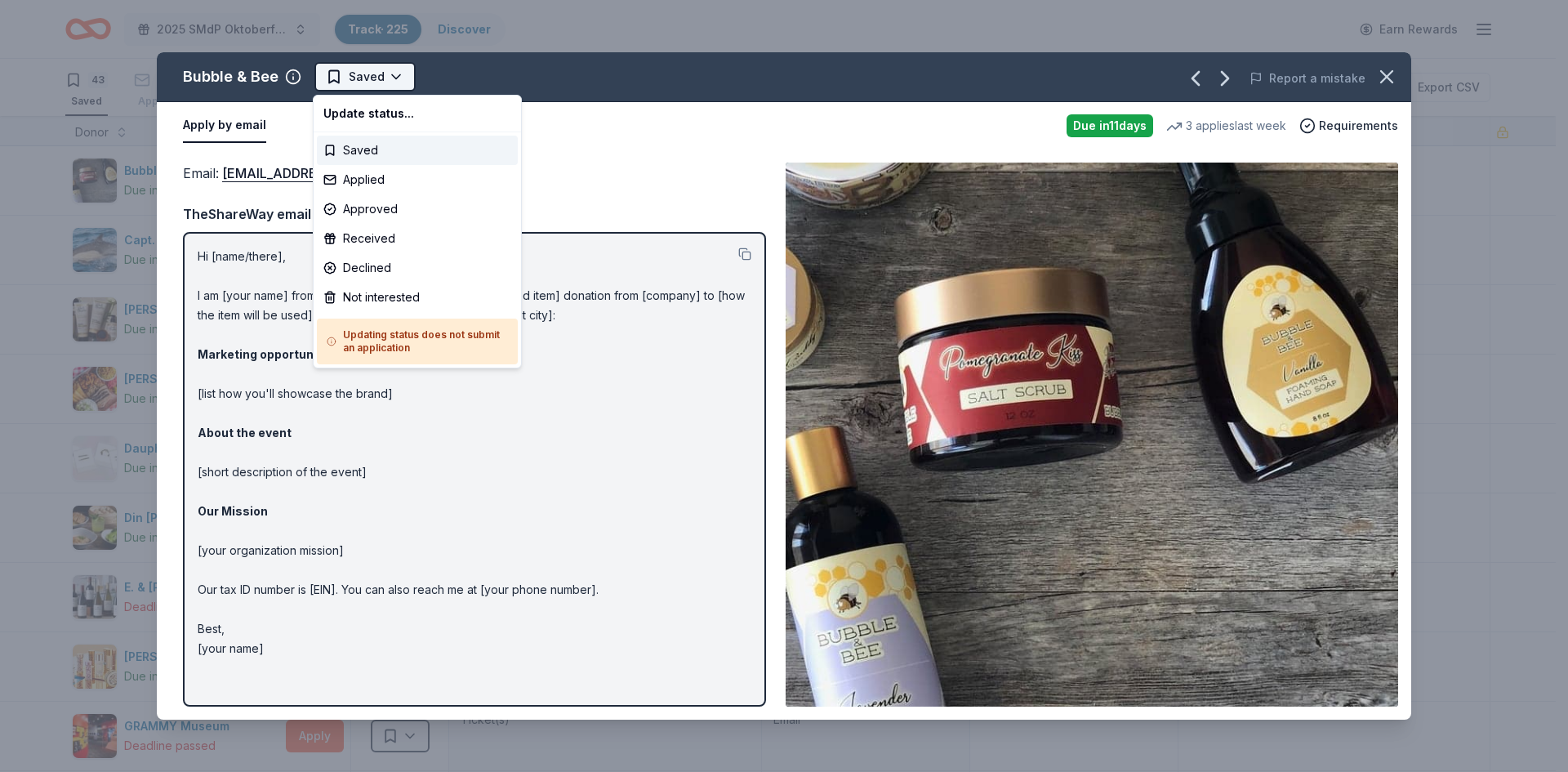
click at [341, 82] on html "2025 SMdP Oktoberfest Track · 225 Discover Earn Rewards 43 Saved 138 Applied 7 …" at bounding box center [784, 386] width 1568 height 772
click at [356, 178] on div "Applied" at bounding box center [417, 180] width 201 height 30
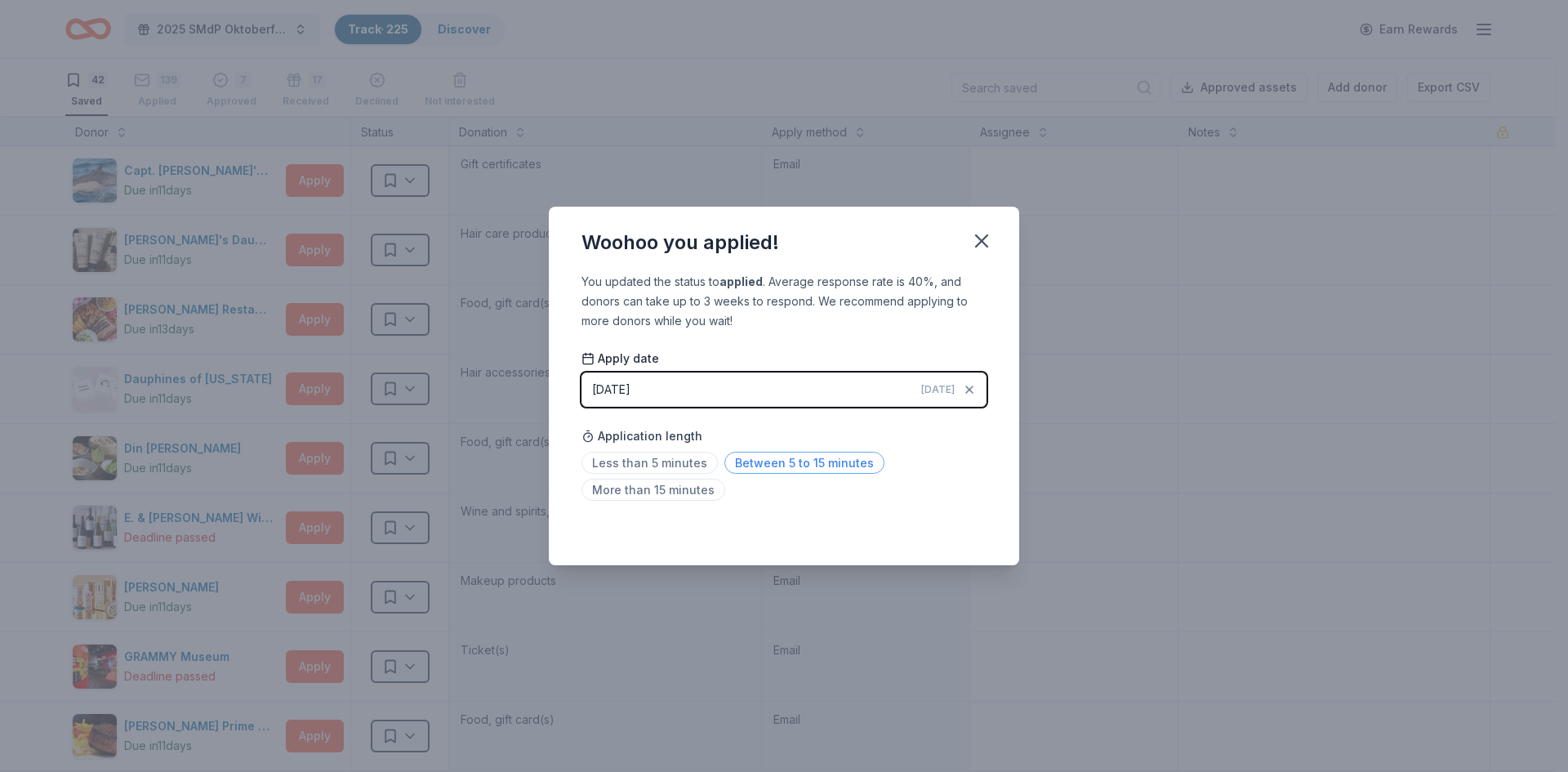
click at [812, 460] on span "Between 5 to 15 minutes" at bounding box center [804, 463] width 160 height 22
click at [987, 235] on icon "button" at bounding box center [982, 241] width 12 height 12
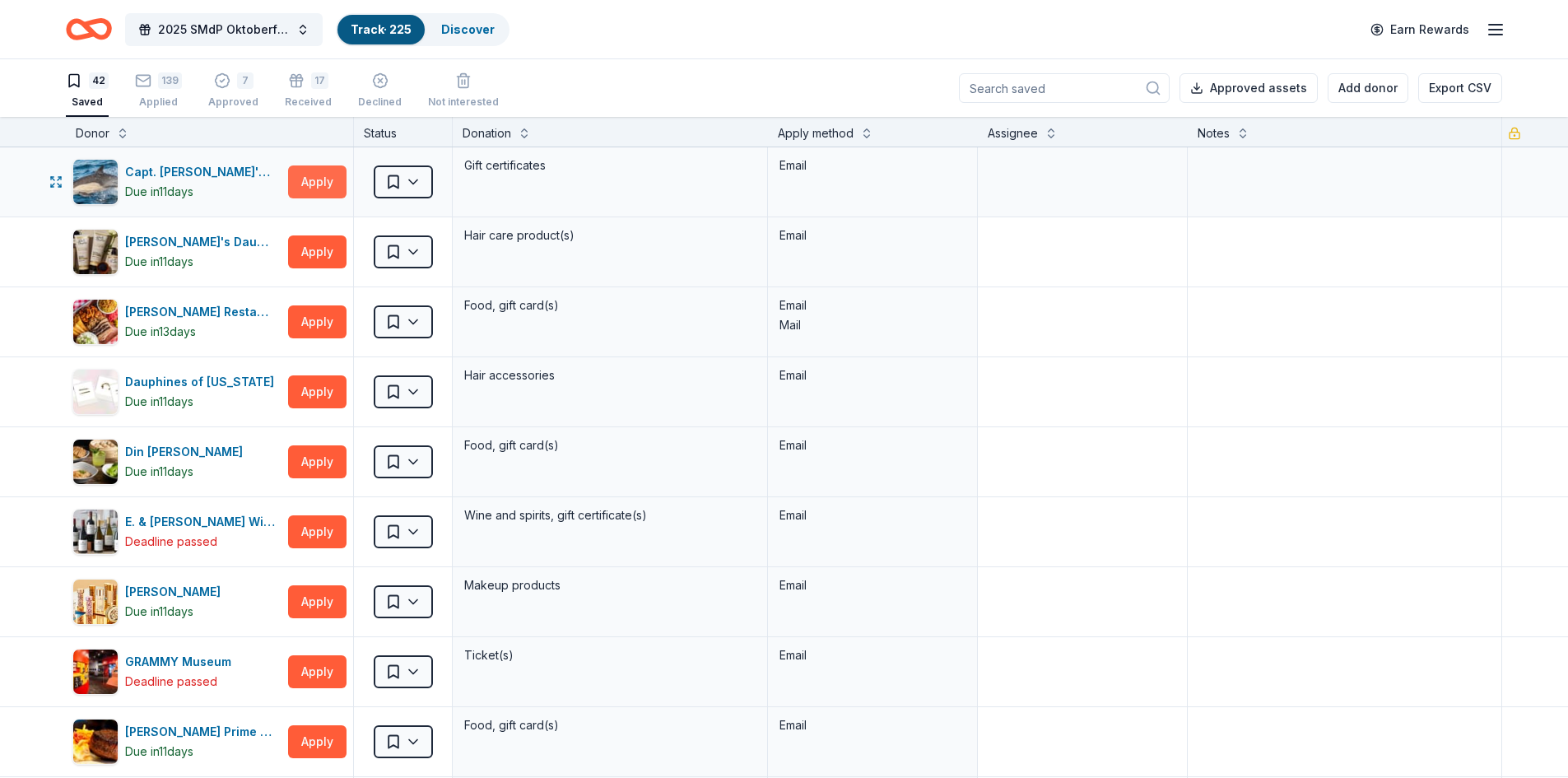
click at [312, 184] on button "Apply" at bounding box center [317, 181] width 59 height 33
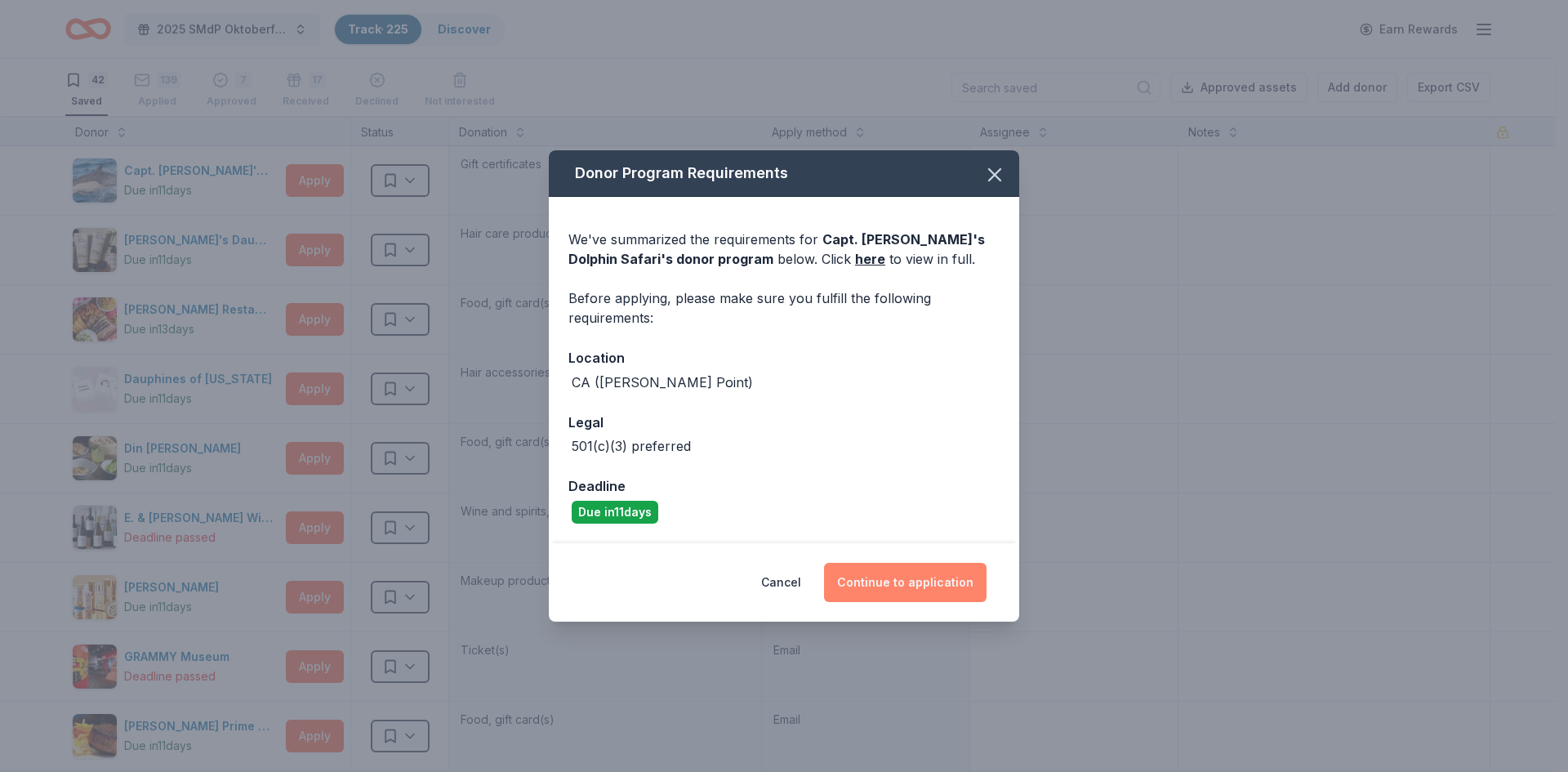
click at [907, 580] on button "Continue to application" at bounding box center [905, 582] width 163 height 39
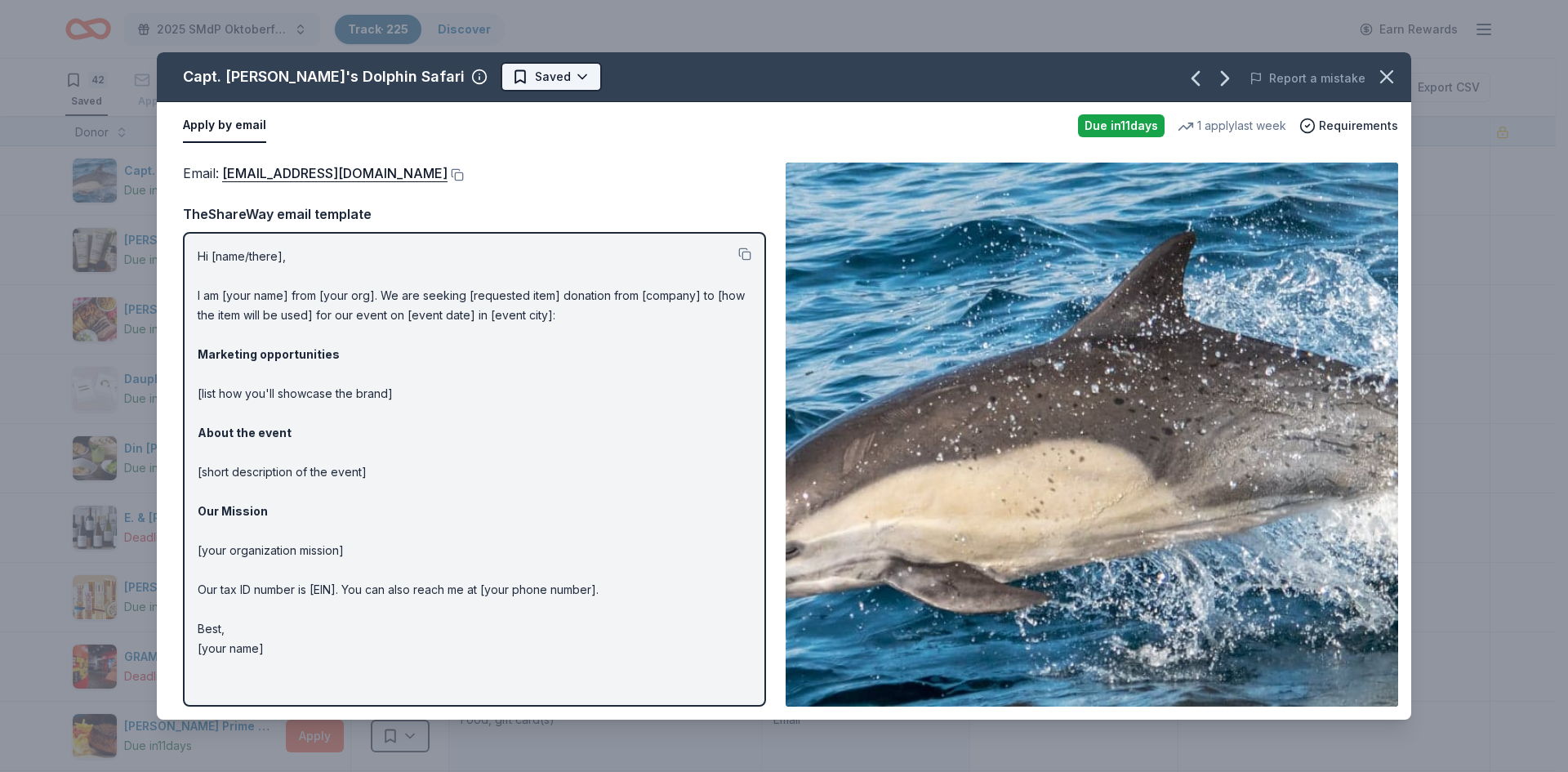
click at [460, 78] on html "2025 SMdP Oktoberfest Track · 225 Discover Earn Rewards 42 Saved 139 Applied 7 …" at bounding box center [784, 386] width 1568 height 772
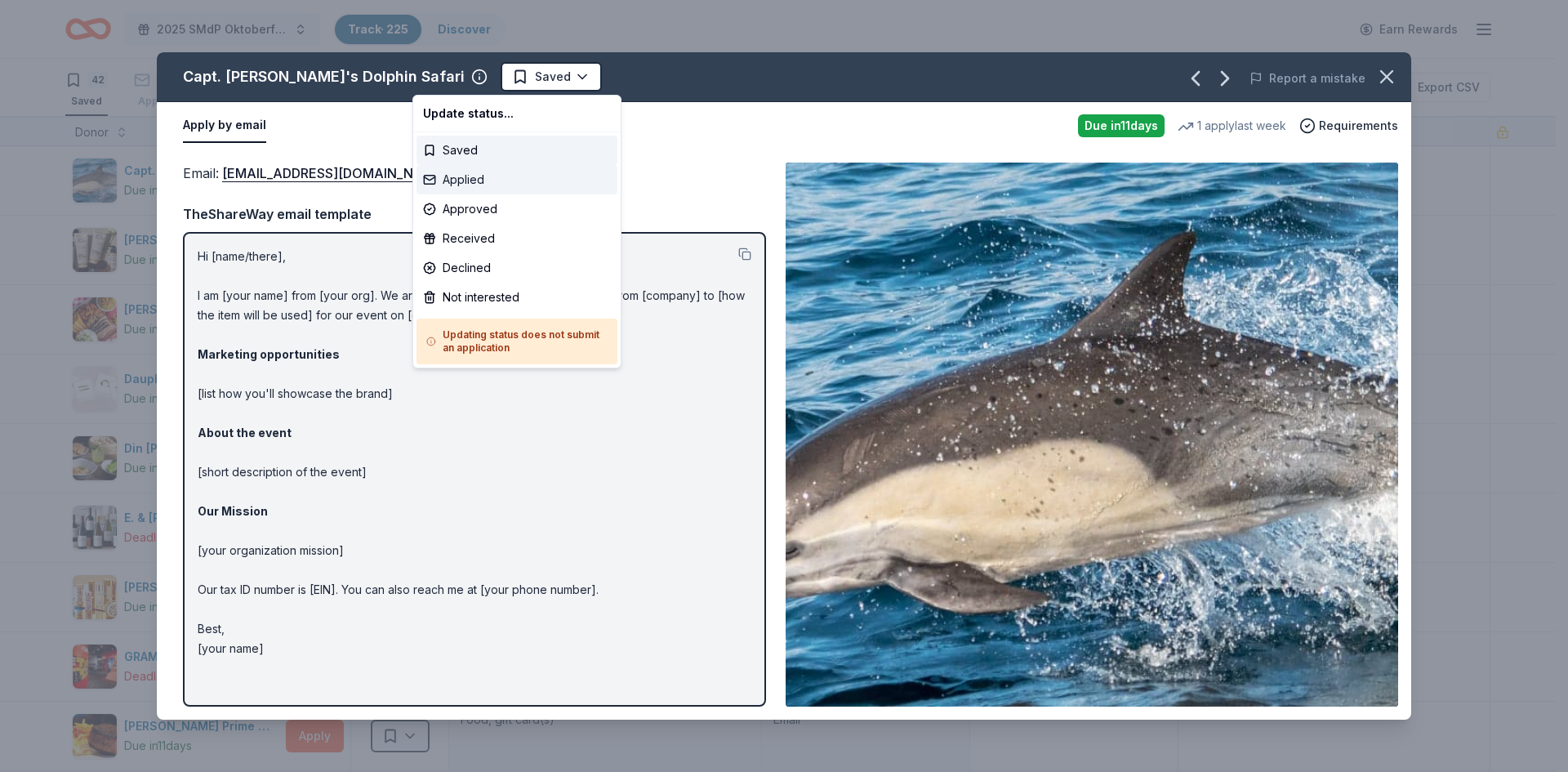
click at [455, 178] on div "Applied" at bounding box center [517, 180] width 201 height 30
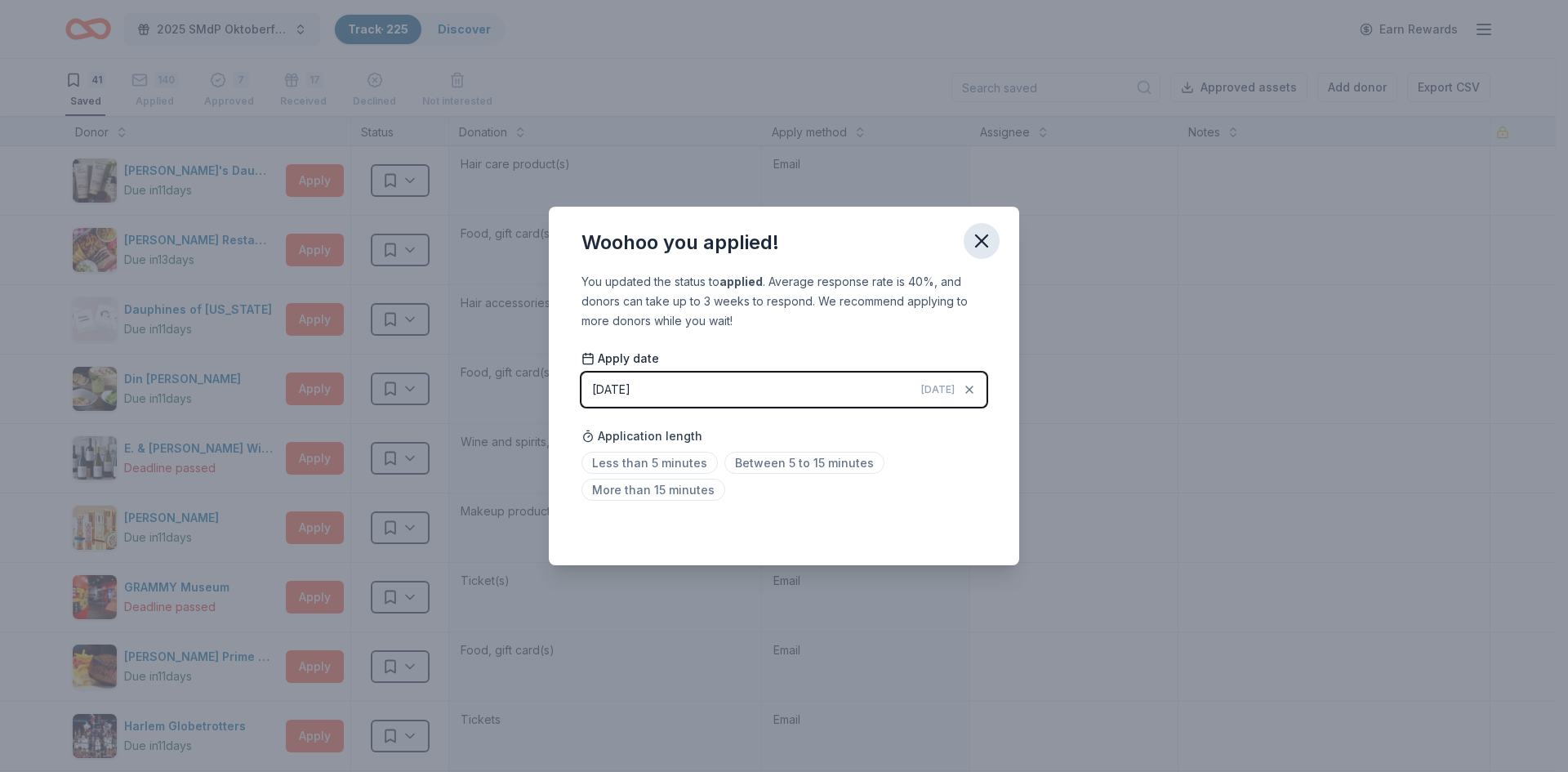
click at [983, 239] on icon "button" at bounding box center [982, 241] width 12 height 12
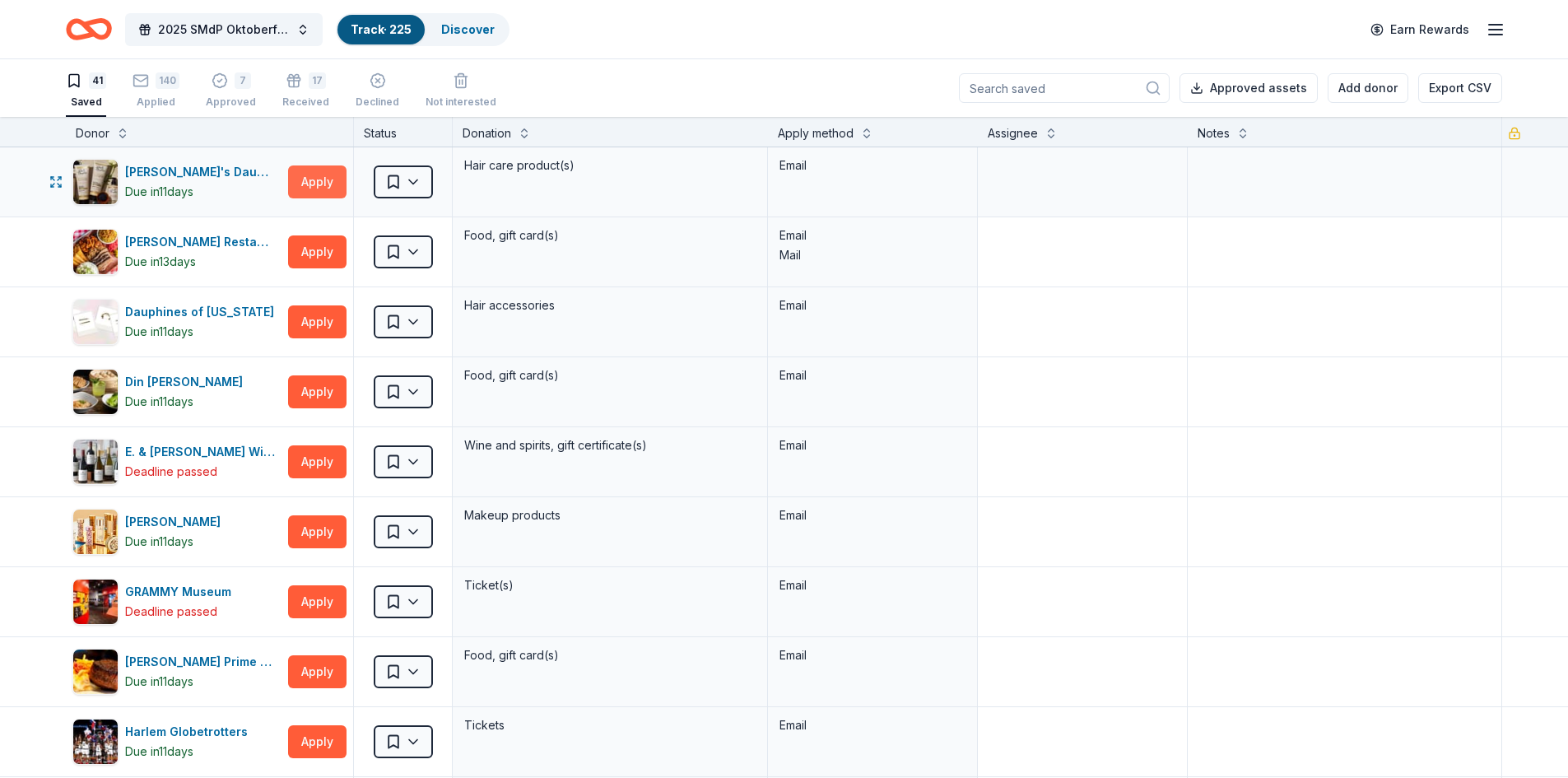
click at [322, 184] on button "Apply" at bounding box center [317, 181] width 59 height 33
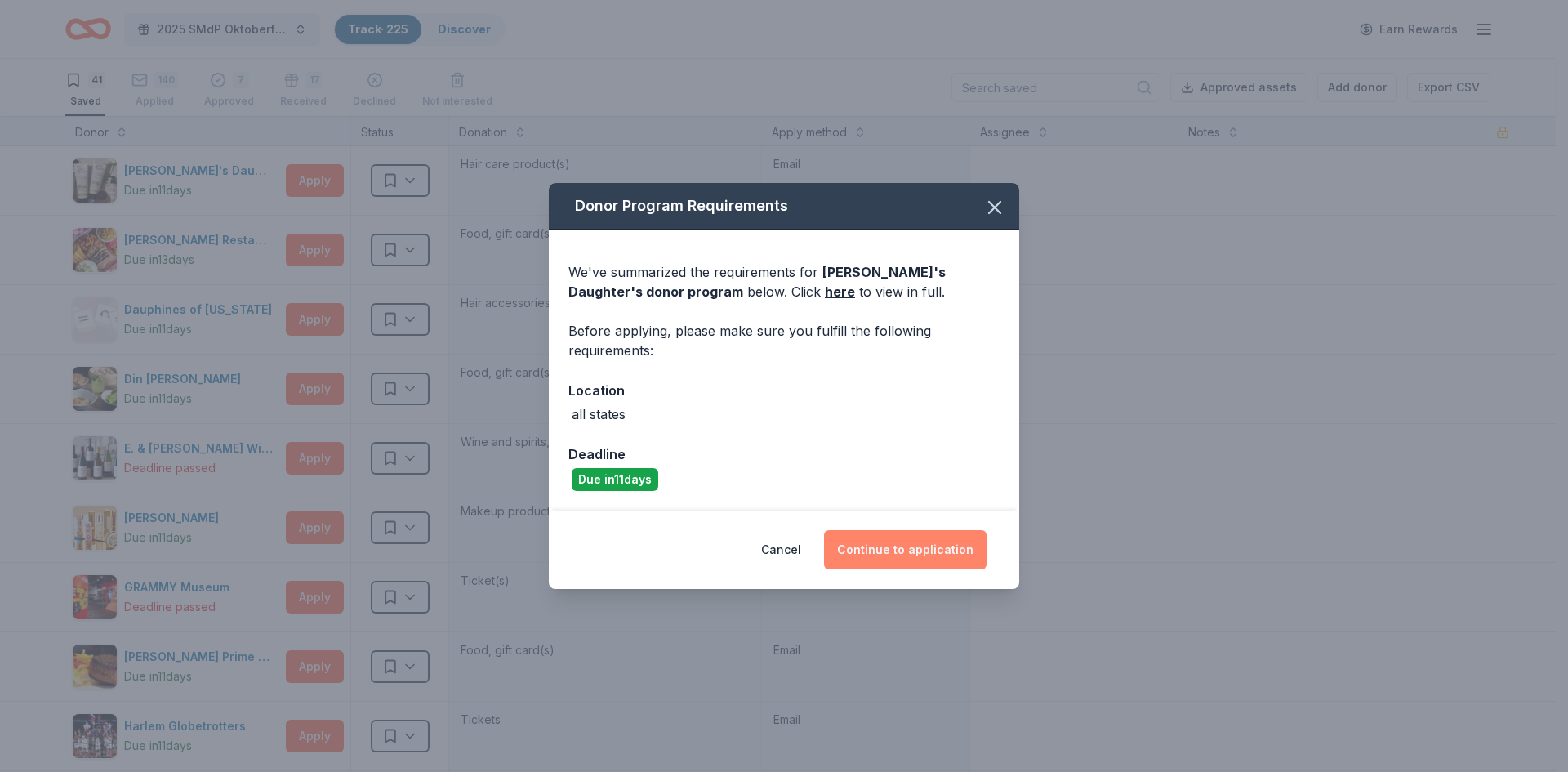
click at [896, 552] on button "Continue to application" at bounding box center [905, 550] width 163 height 39
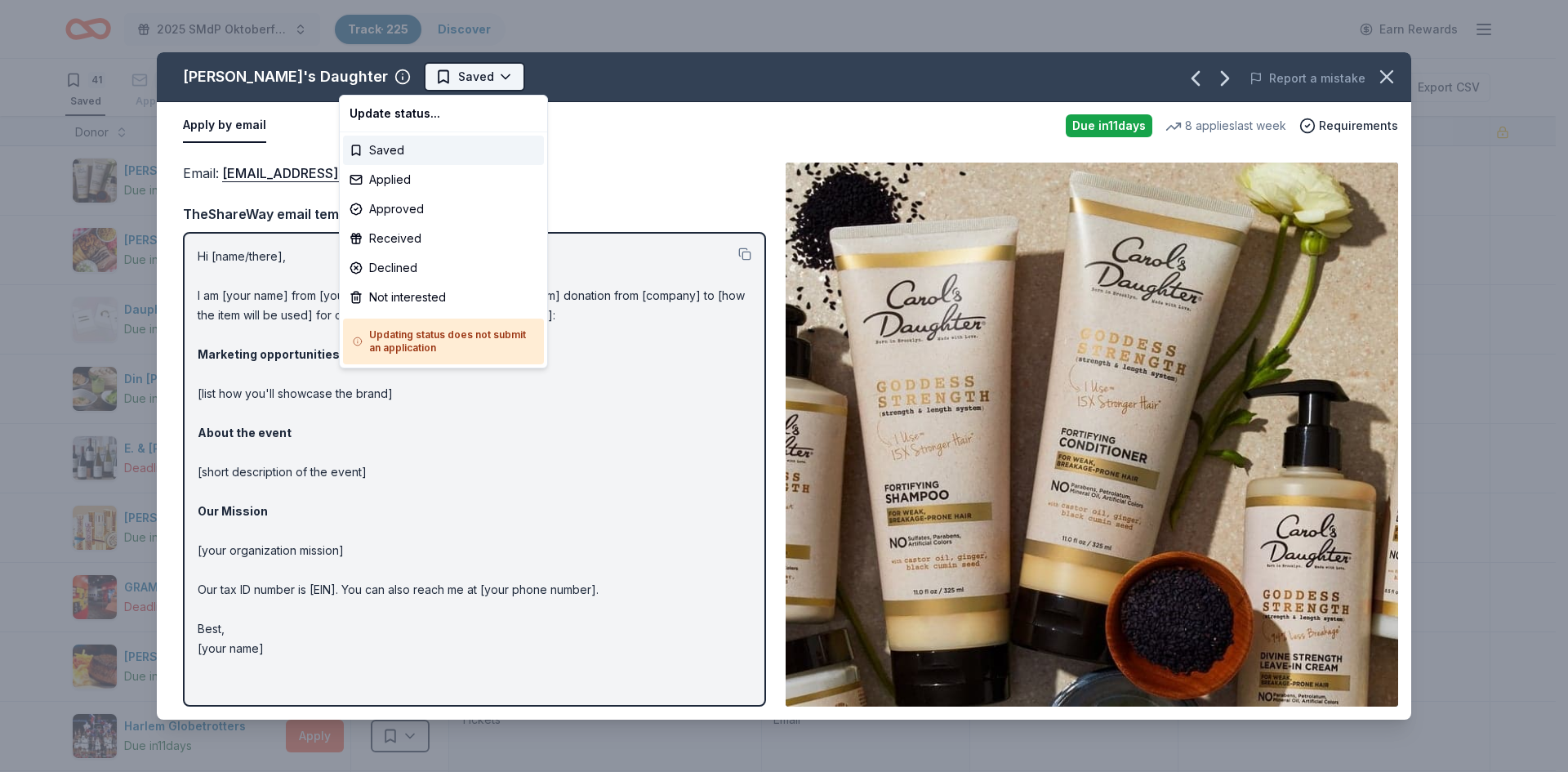
click at [419, 81] on html "2025 SMdP Oktoberfest Track · 225 Discover Earn Rewards 41 Saved 140 Applied 7 …" at bounding box center [784, 386] width 1568 height 772
click at [419, 291] on div "Not interested" at bounding box center [444, 297] width 201 height 30
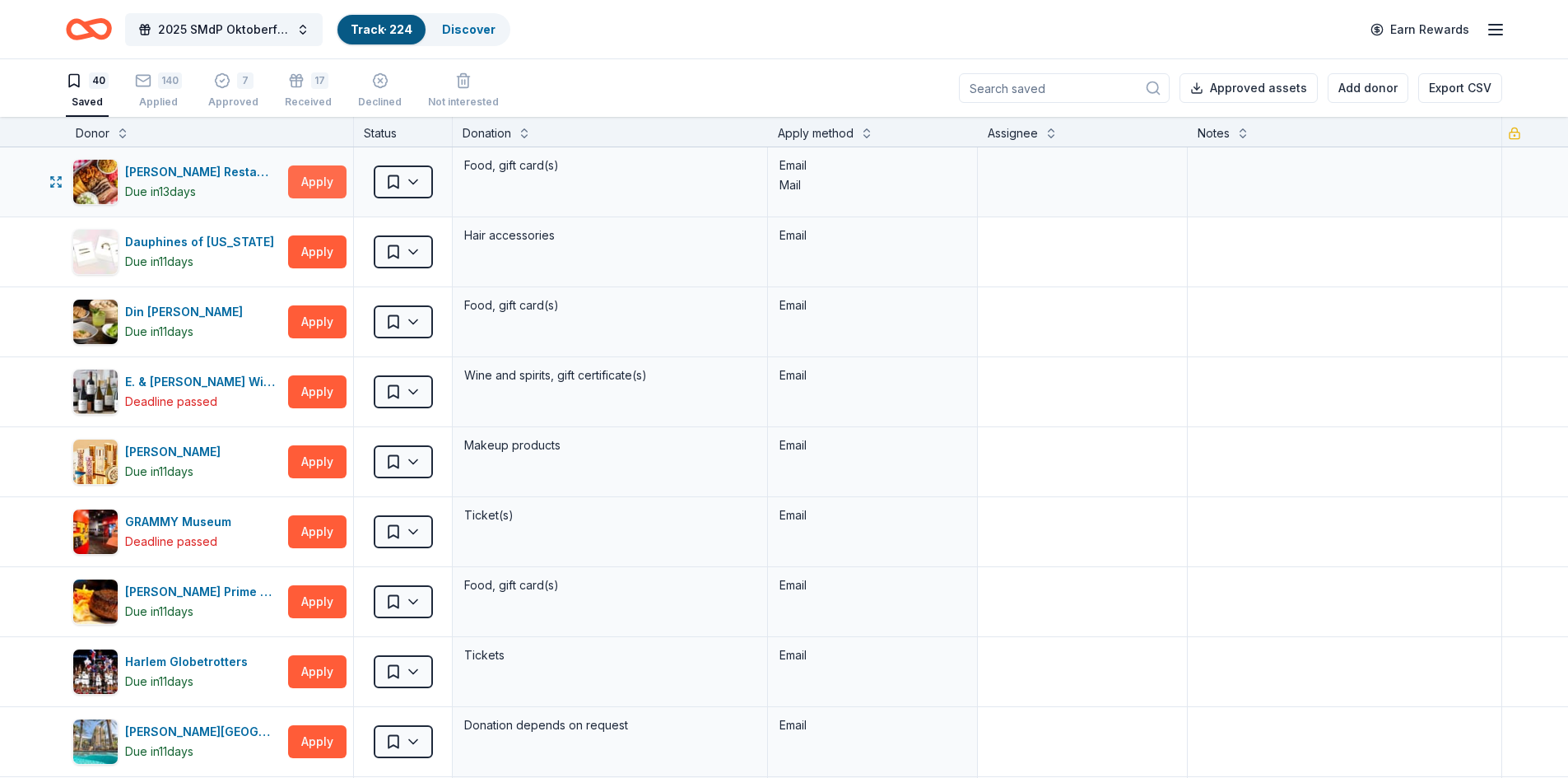
click at [321, 189] on button "Apply" at bounding box center [317, 181] width 59 height 33
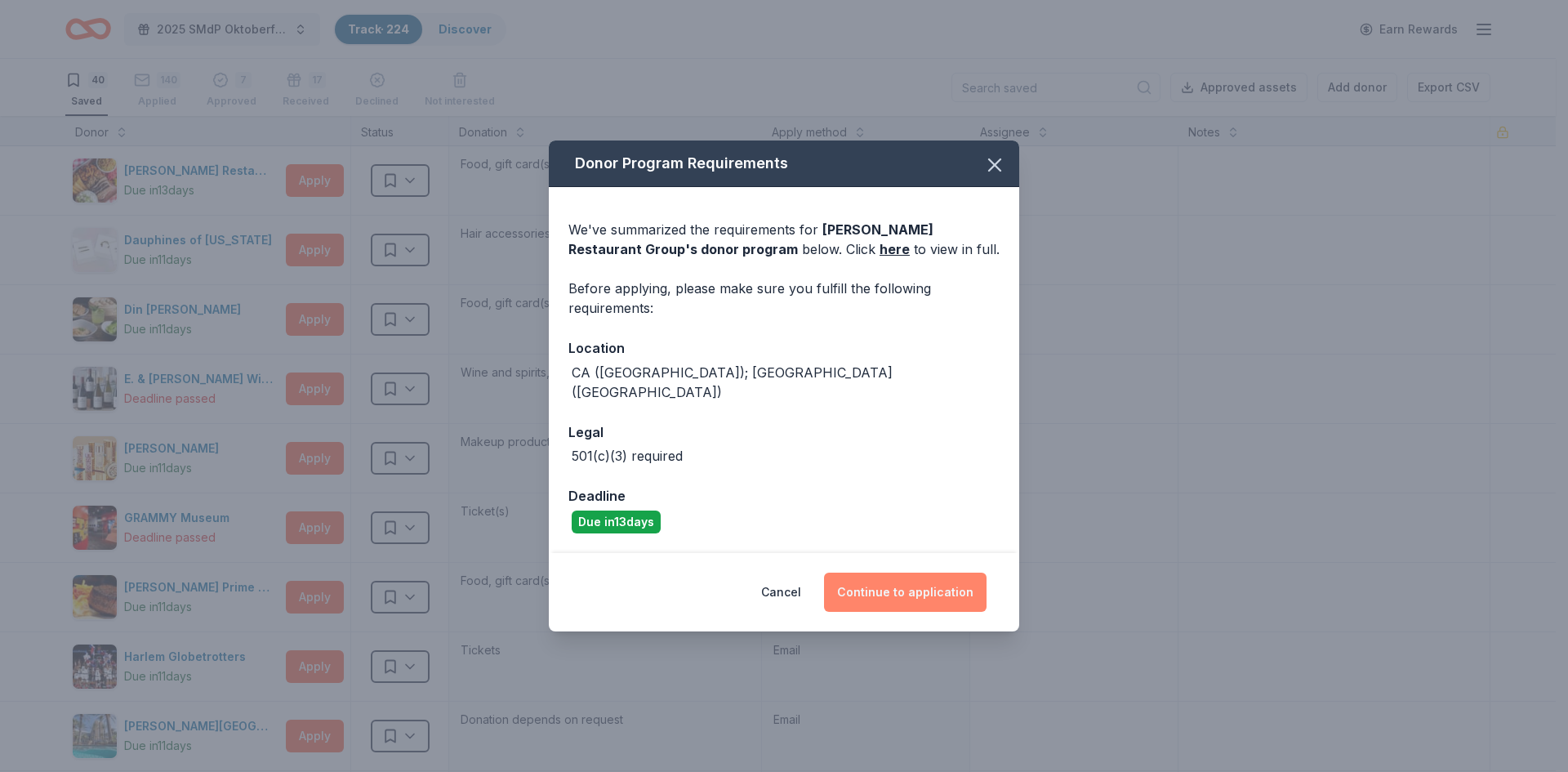
click at [885, 574] on button "Continue to application" at bounding box center [905, 592] width 163 height 39
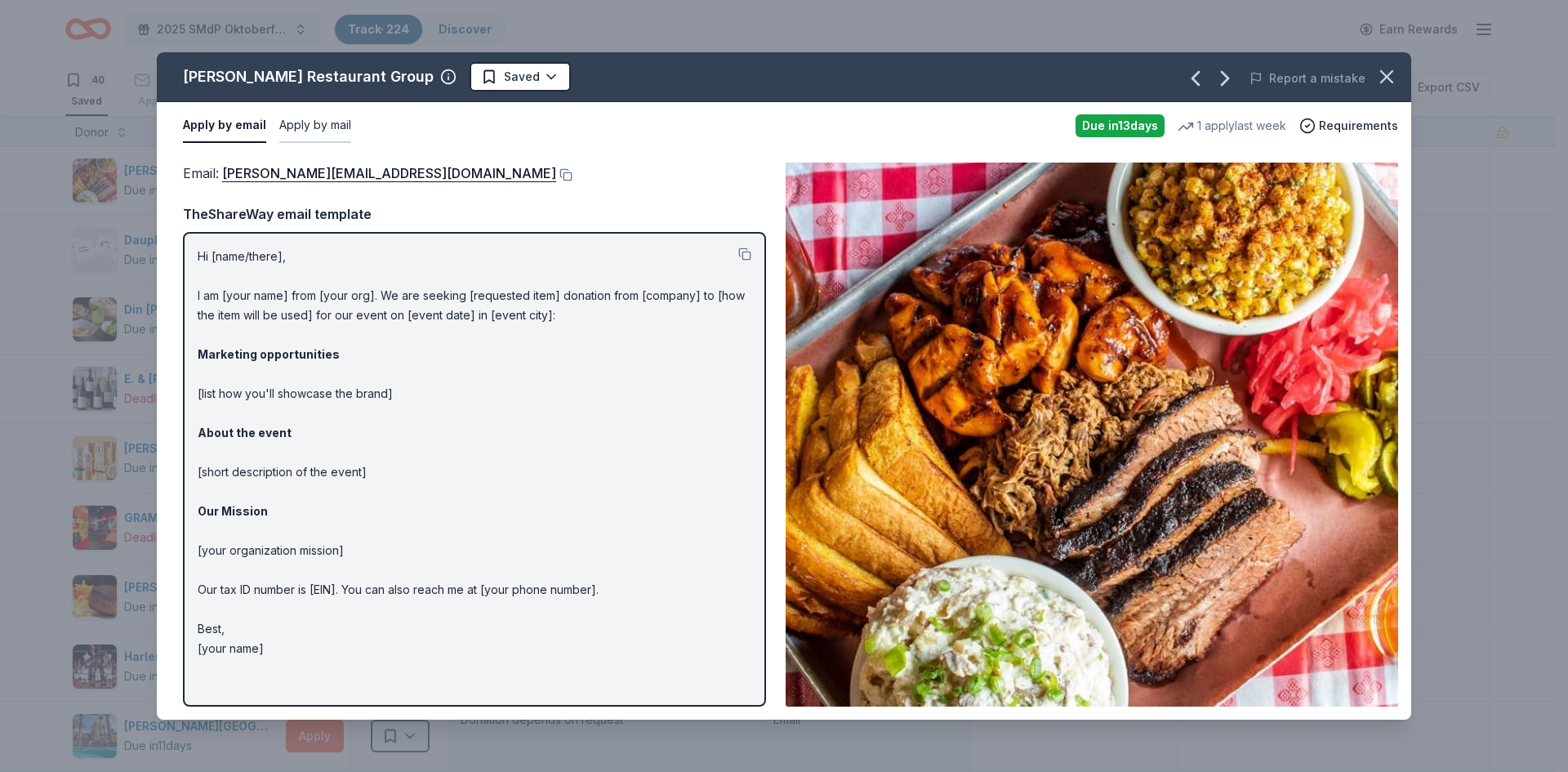
click at [298, 128] on button "Apply by mail" at bounding box center [315, 125] width 72 height 35
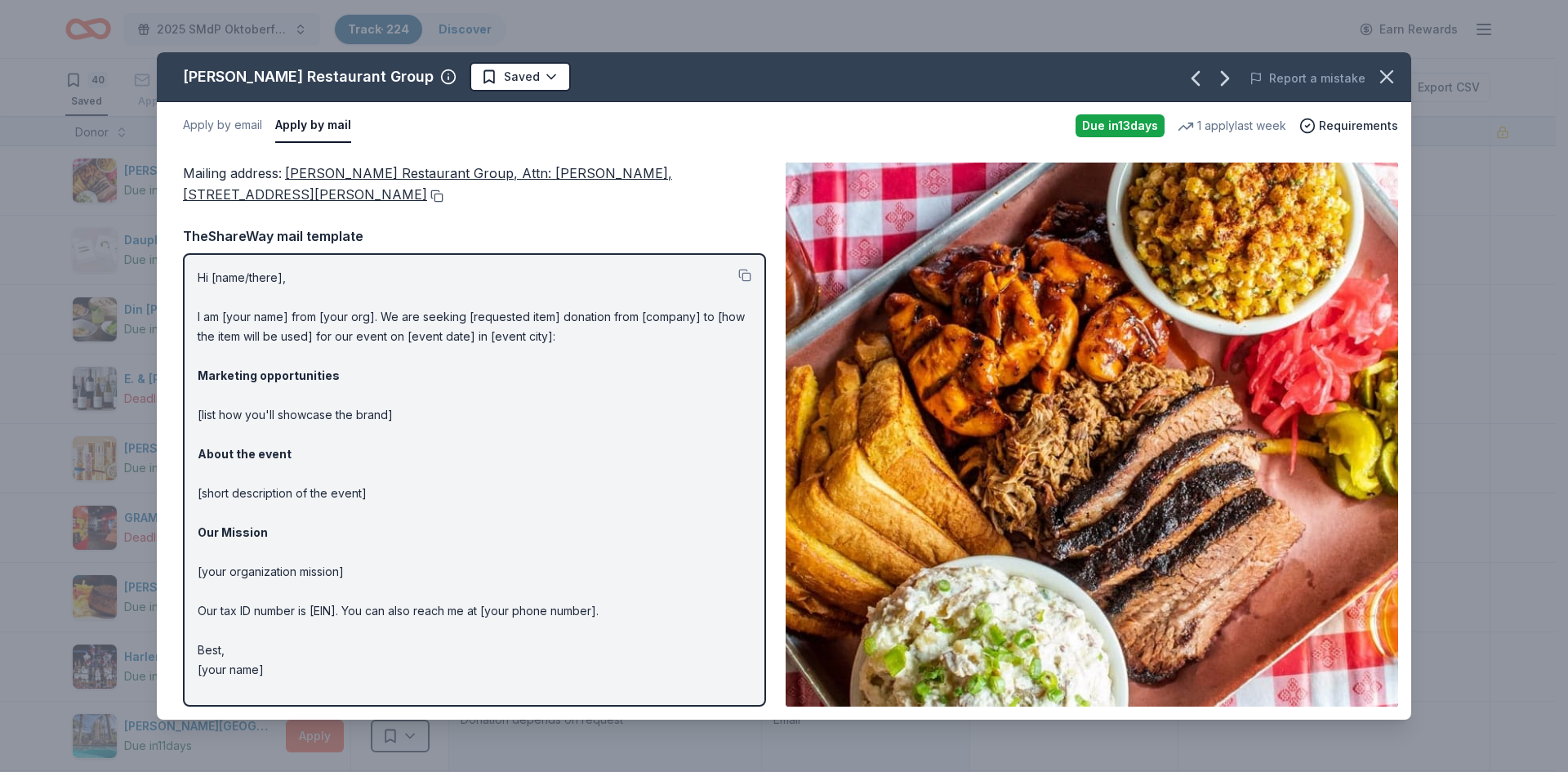
click at [427, 195] on button at bounding box center [435, 195] width 17 height 13
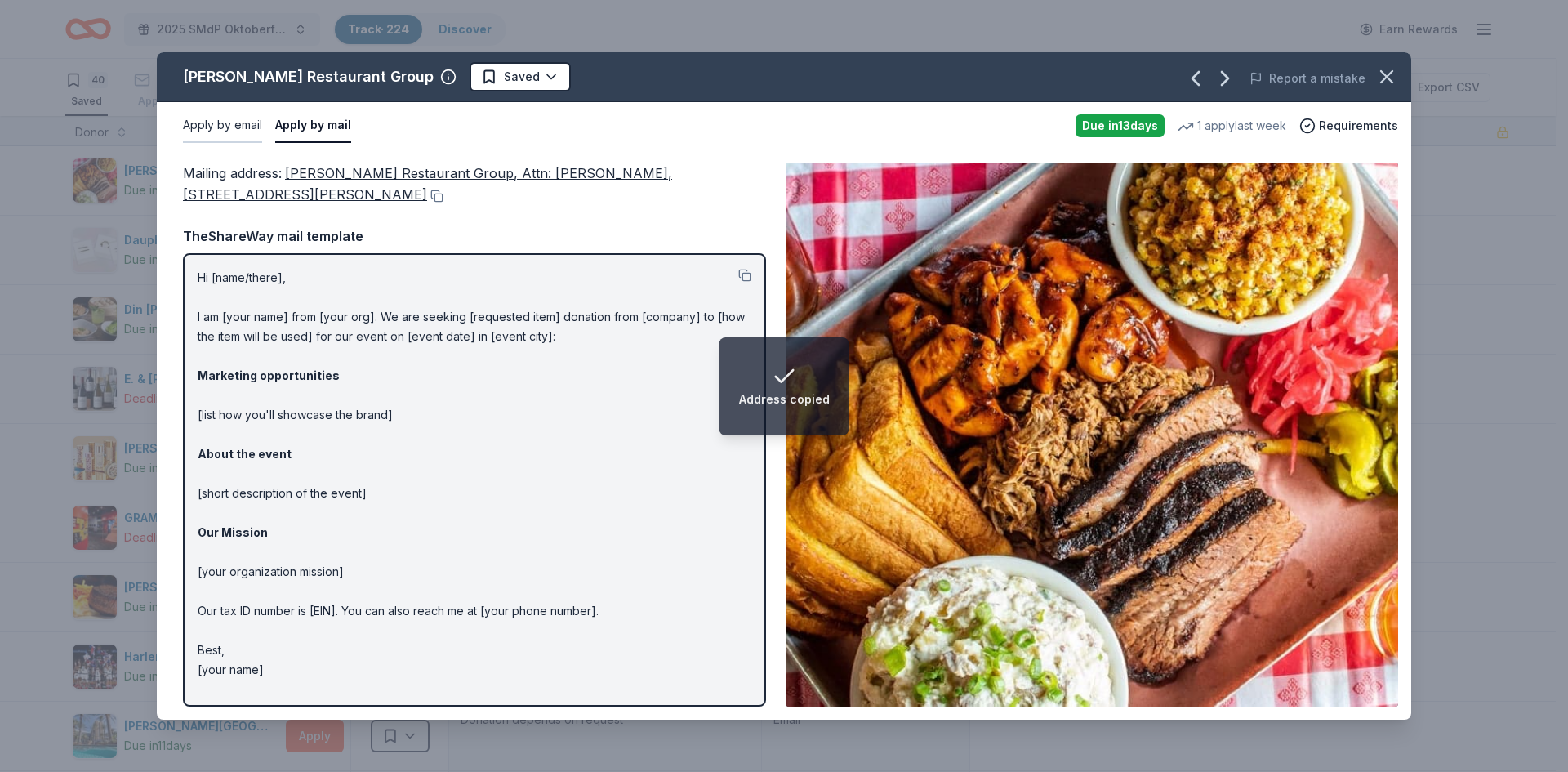
click at [236, 130] on button "Apply by email" at bounding box center [222, 125] width 79 height 35
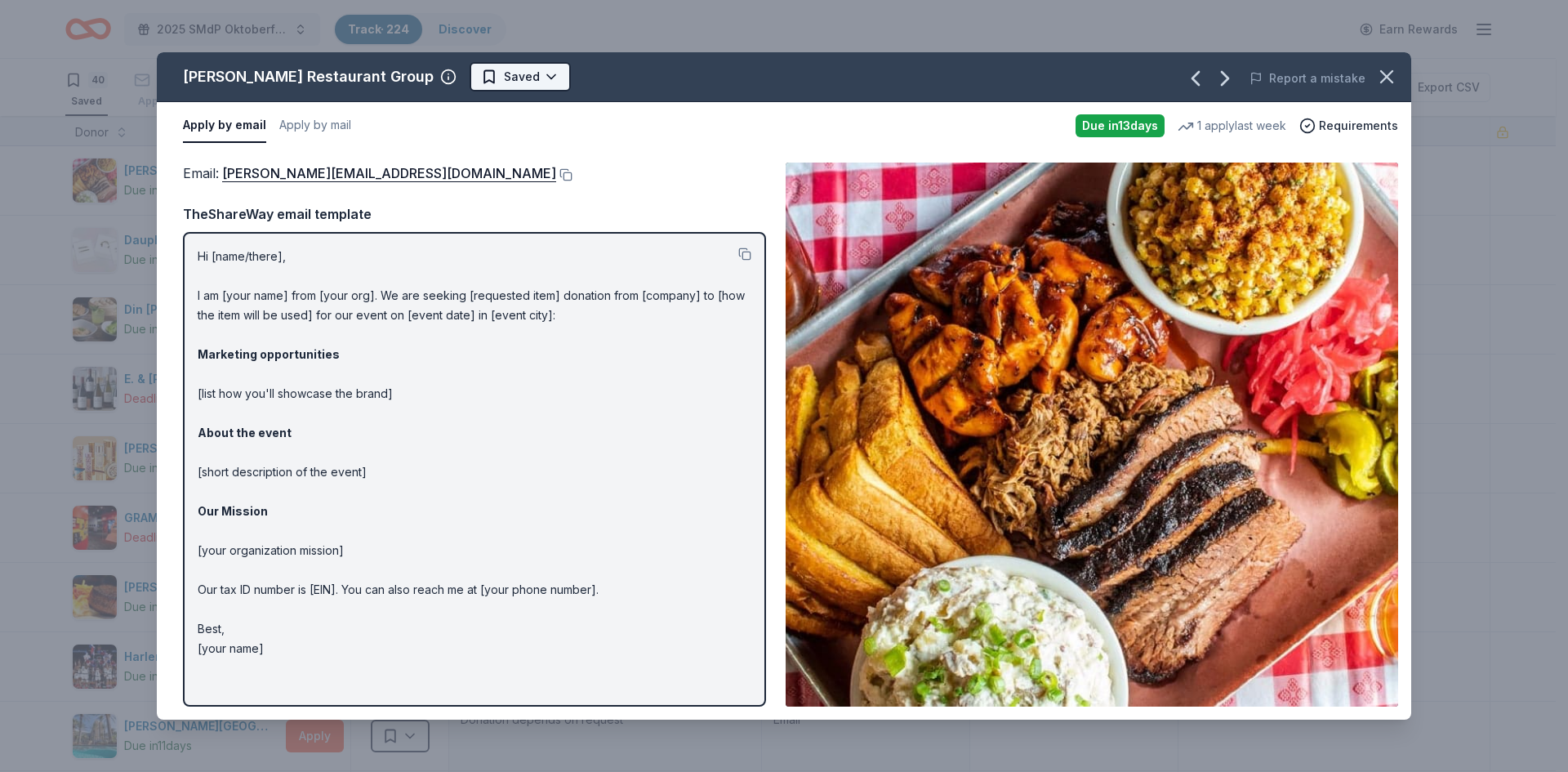
click at [417, 87] on html "2025 SMdP Oktoberfest Track · 224 Discover Earn Rewards 40 Saved 140 Applied 7 …" at bounding box center [784, 386] width 1568 height 772
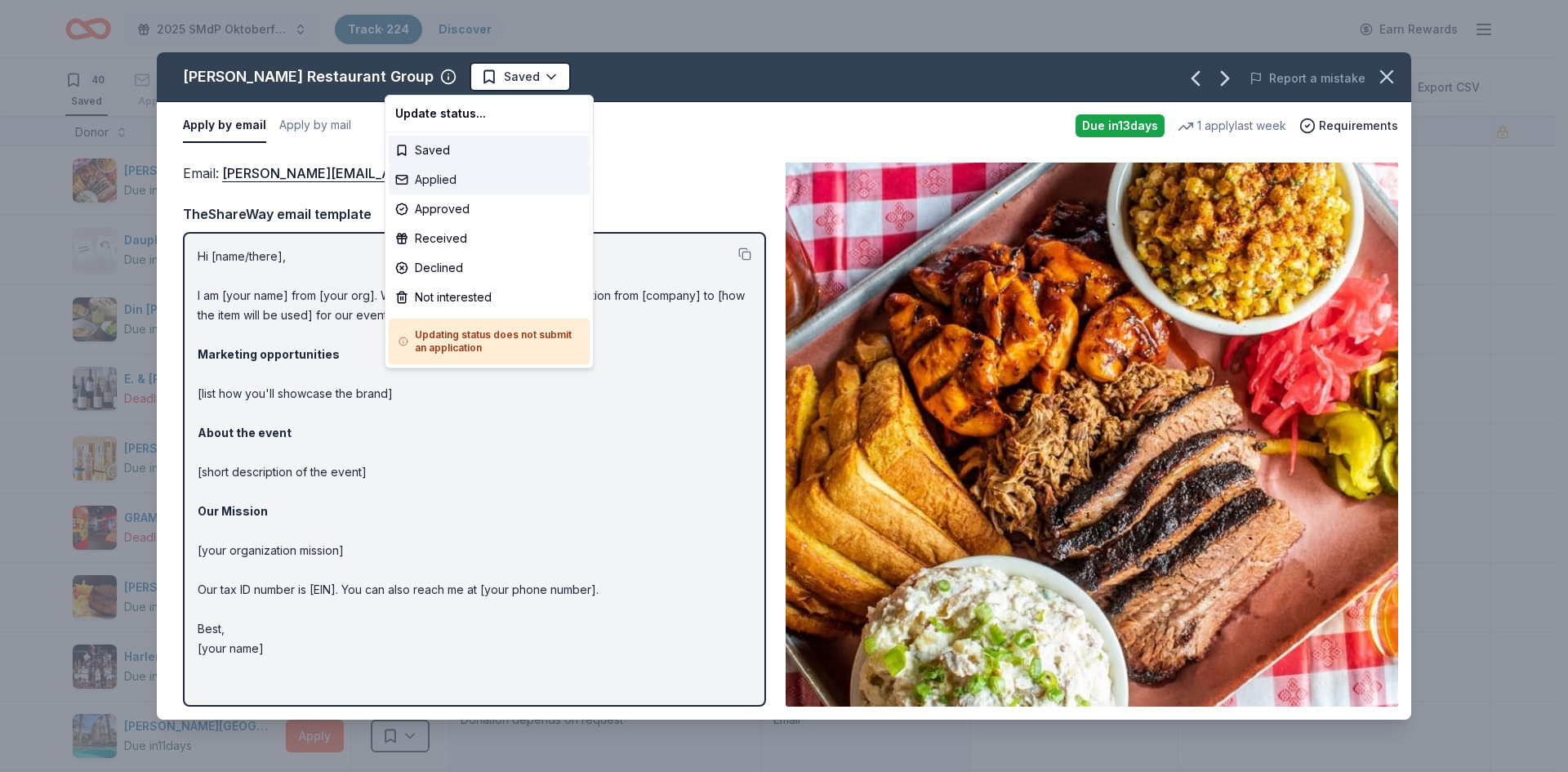
click at [428, 178] on div "Applied" at bounding box center [489, 180] width 201 height 30
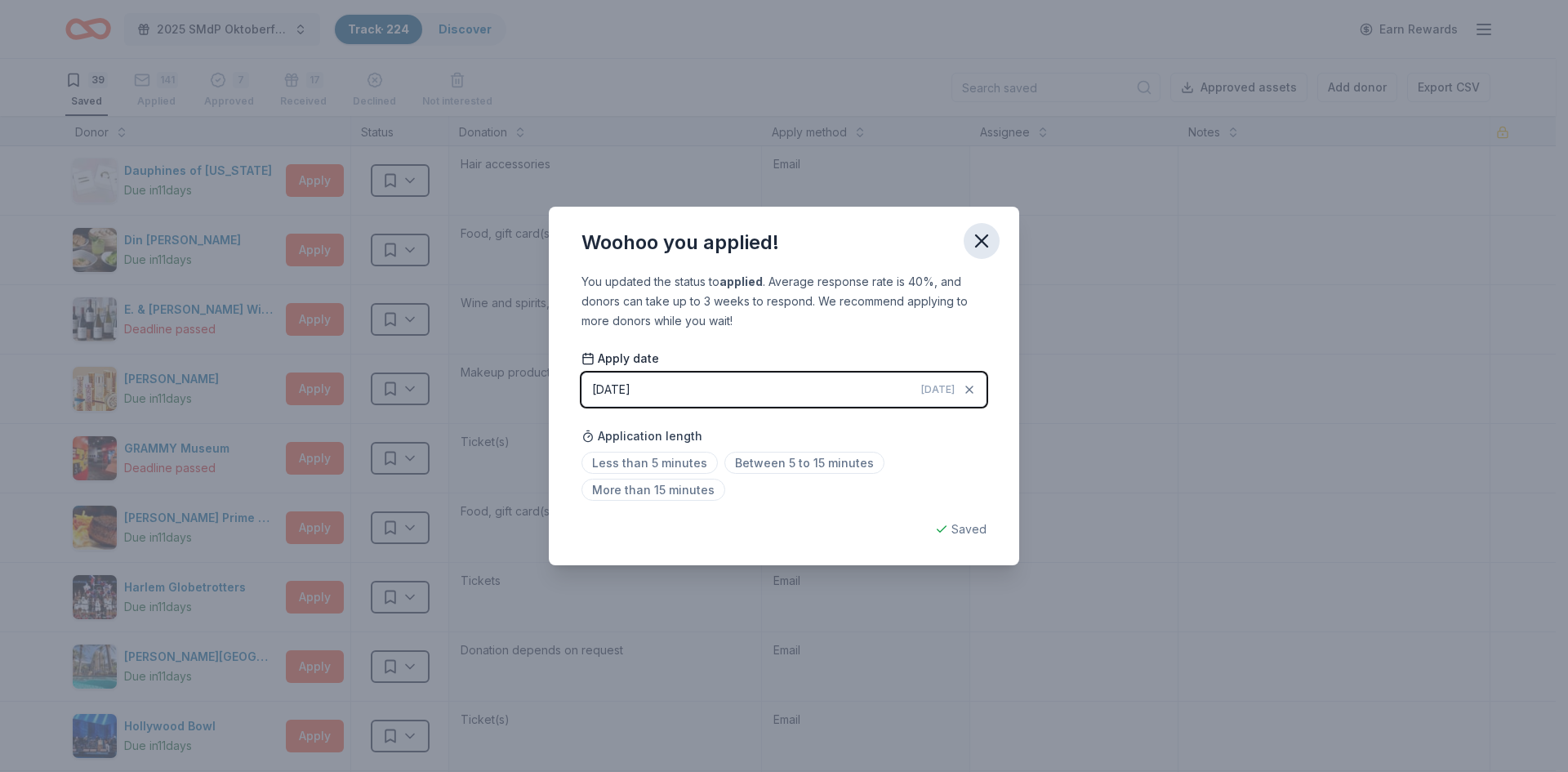
click at [981, 241] on icon "button" at bounding box center [982, 241] width 12 height 12
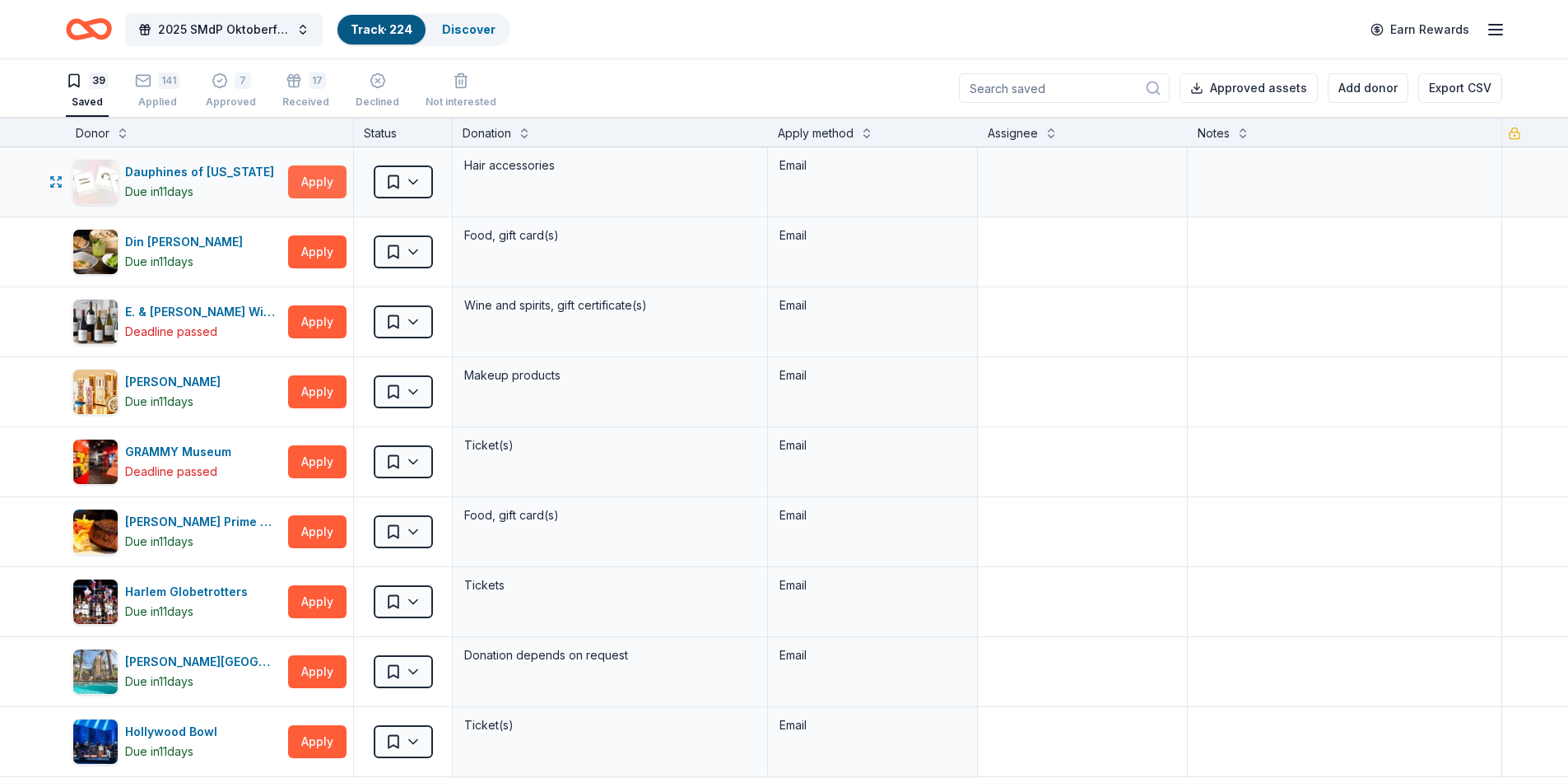
click at [315, 184] on button "Apply" at bounding box center [317, 181] width 59 height 33
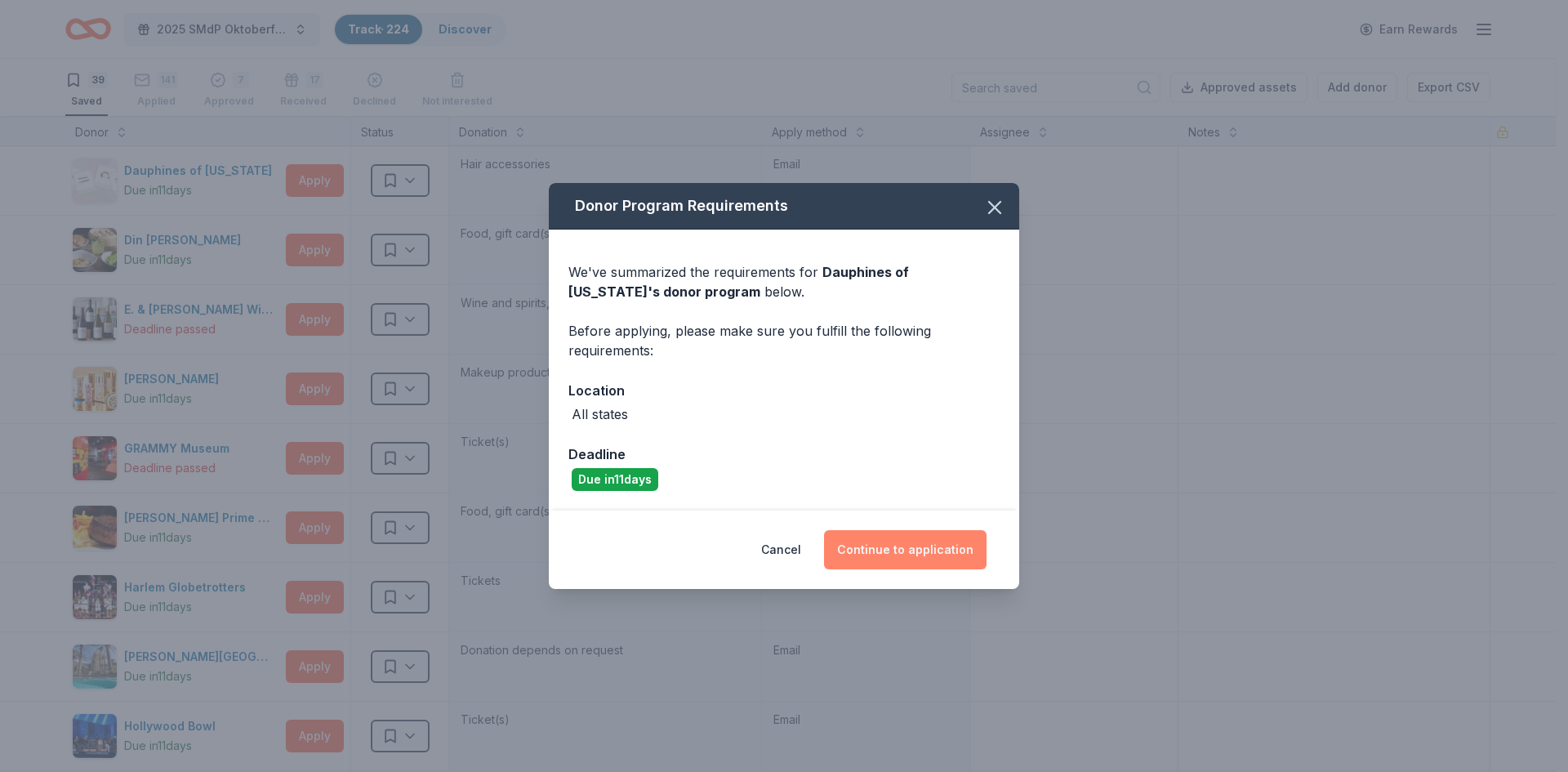
click at [905, 548] on button "Continue to application" at bounding box center [905, 550] width 163 height 39
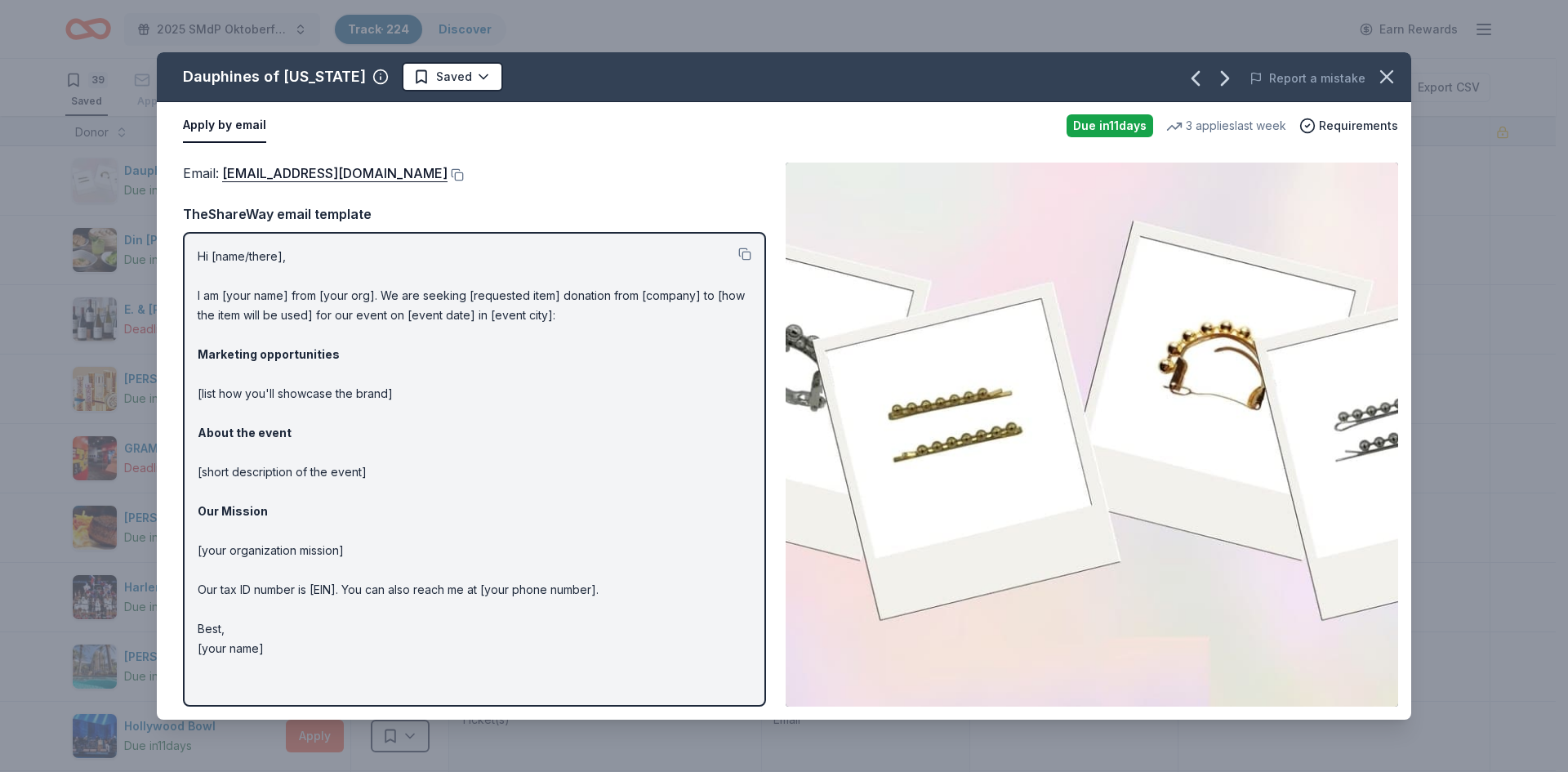
drag, startPoint x: 183, startPoint y: 76, endPoint x: 353, endPoint y: 82, distance: 170.1
click at [353, 82] on div "Dauphines of [US_STATE] Saved" at bounding box center [533, 77] width 753 height 30
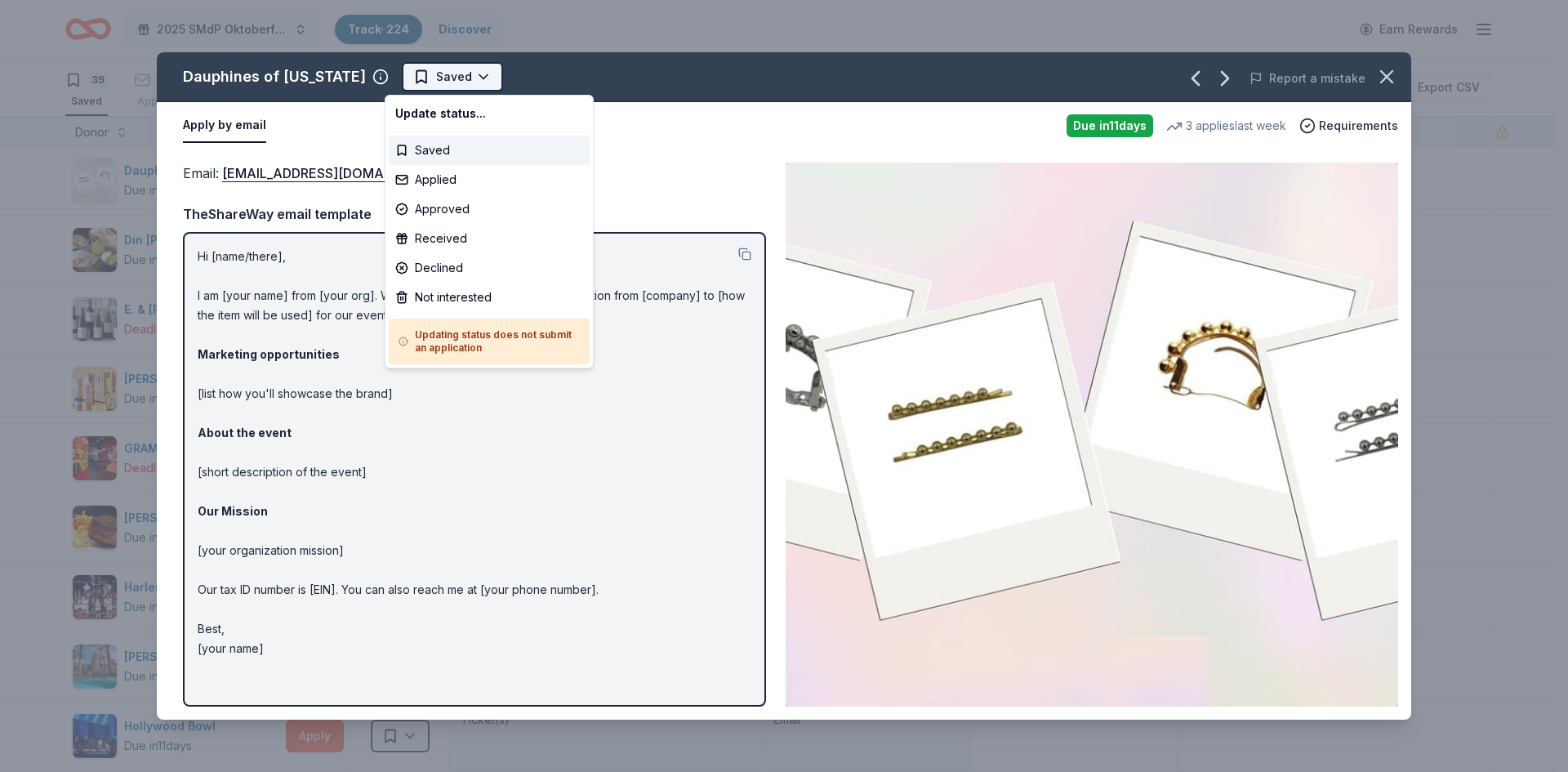
click at [425, 82] on html "2025 SMdP Oktoberfest Track · 224 Discover Earn Rewards 39 Saved 141 Applied 7 …" at bounding box center [784, 386] width 1568 height 772
click at [428, 183] on div "Applied" at bounding box center [489, 180] width 201 height 30
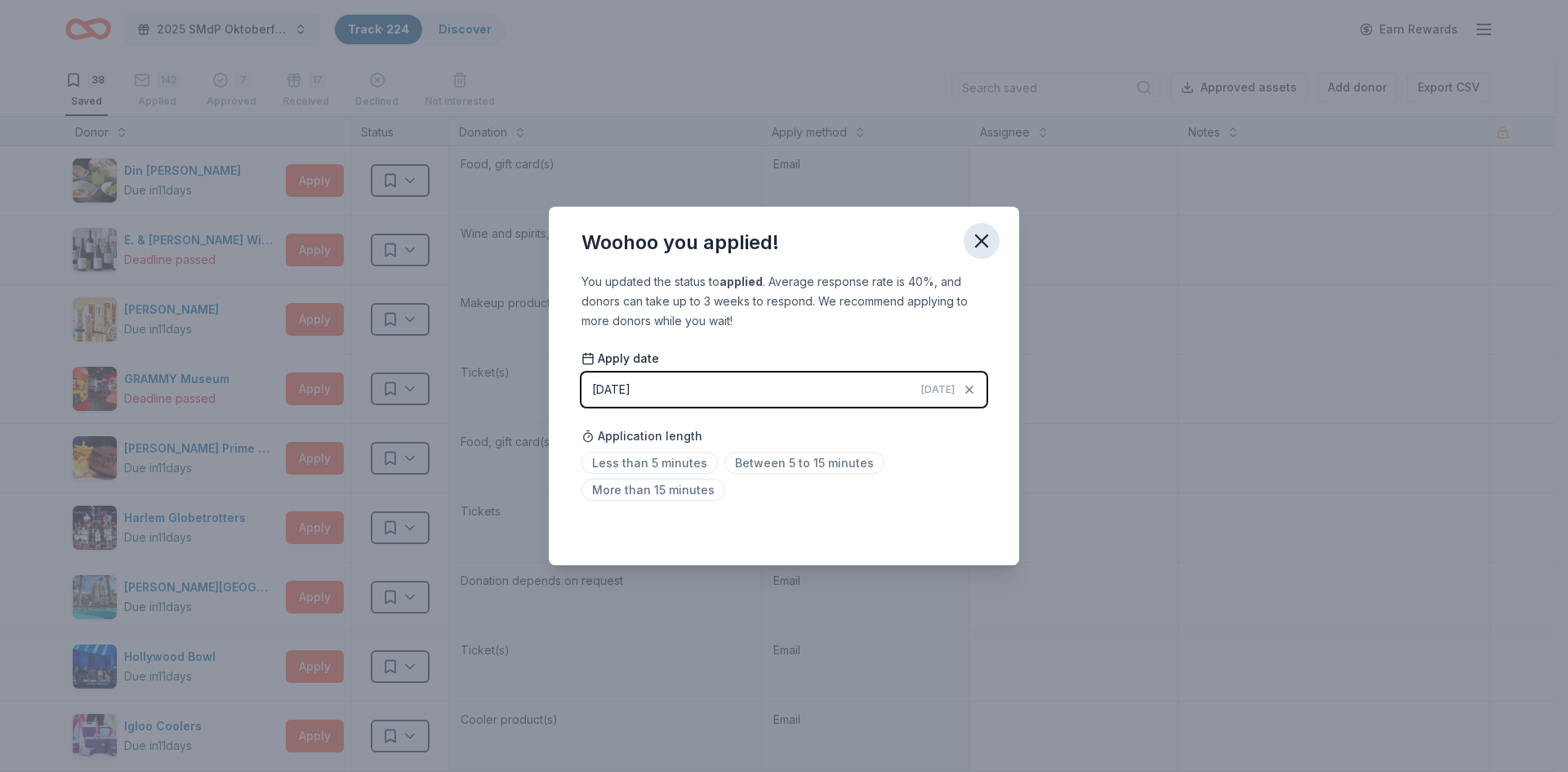
drag, startPoint x: 990, startPoint y: 242, endPoint x: 910, endPoint y: 172, distance: 106.3
click at [988, 241] on icon "button" at bounding box center [981, 241] width 23 height 23
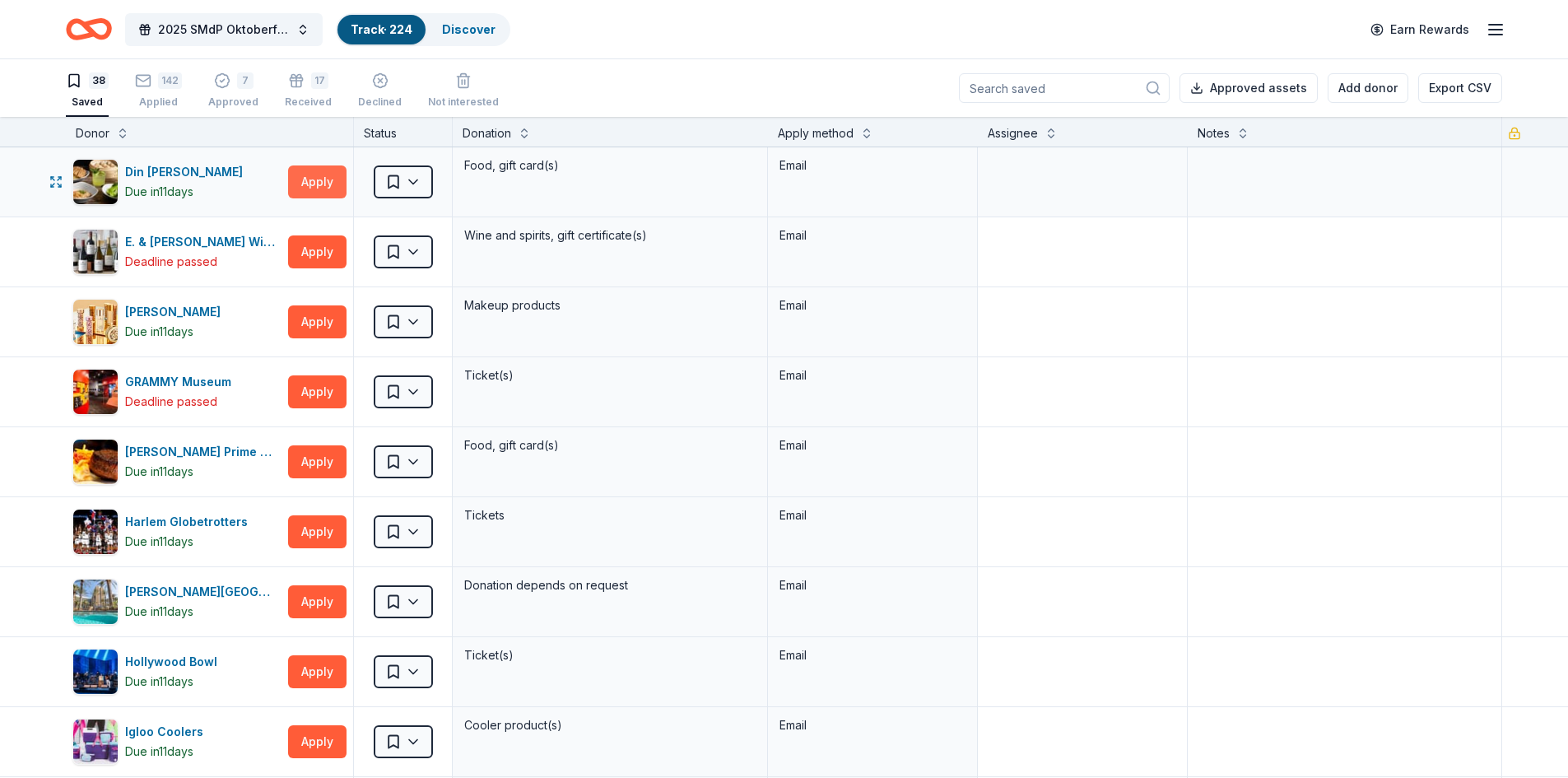
click at [317, 189] on button "Apply" at bounding box center [317, 181] width 59 height 33
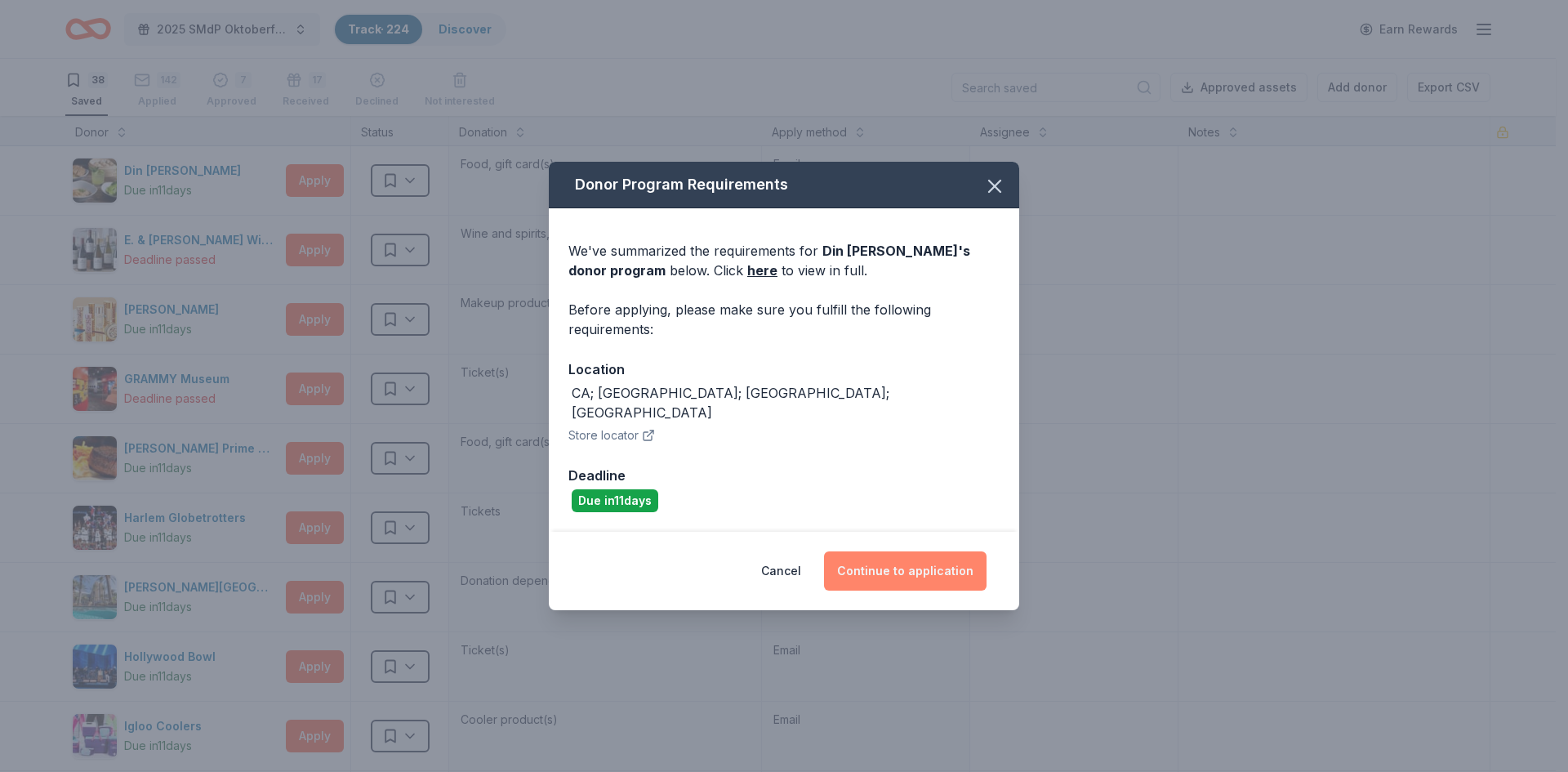
click at [895, 570] on button "Continue to application" at bounding box center [905, 572] width 163 height 39
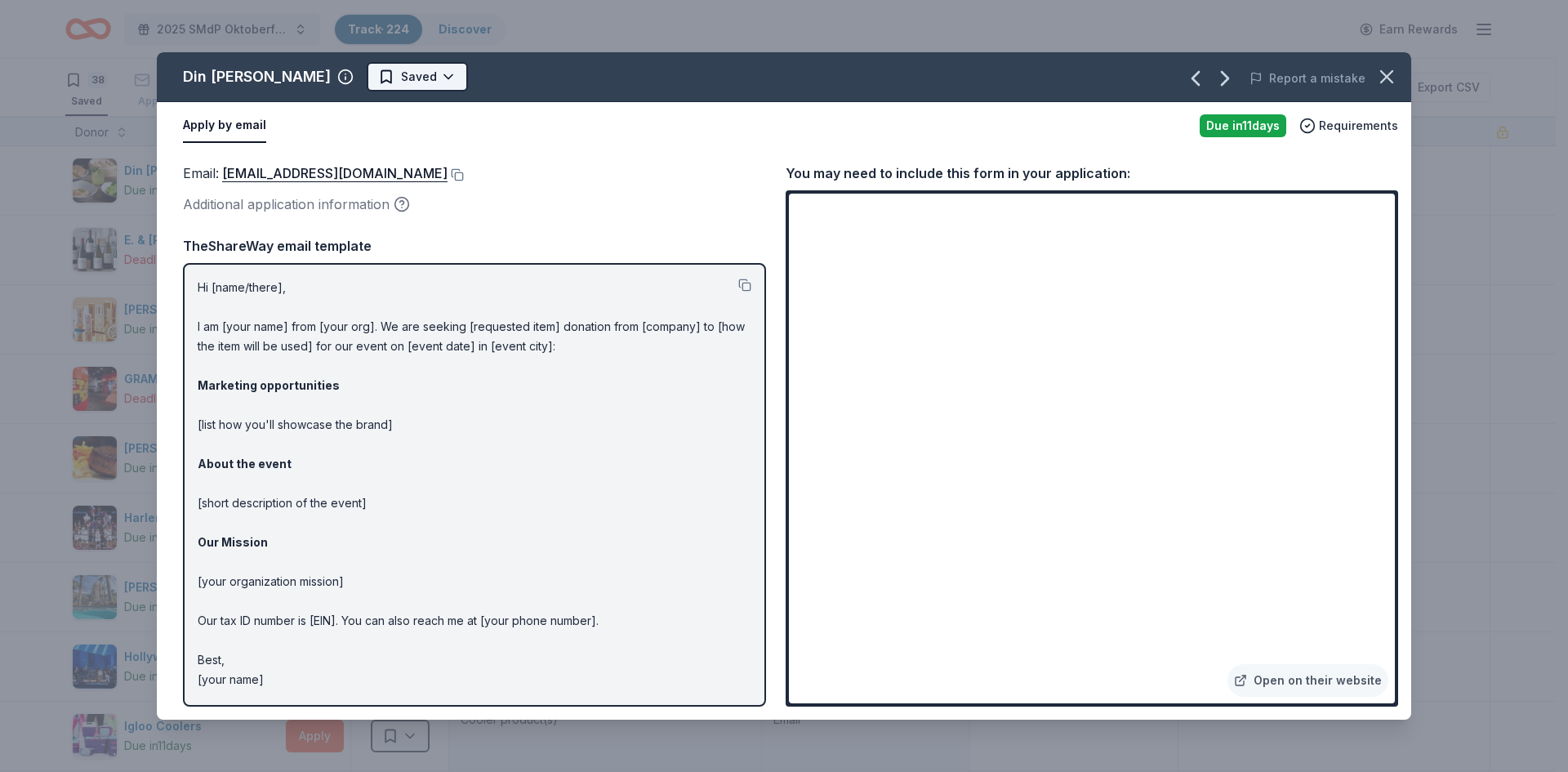
click at [349, 78] on html "2025 SMdP Oktoberfest Track · 224 Discover Earn Rewards 38 Saved 142 Applied 7 …" at bounding box center [784, 386] width 1568 height 772
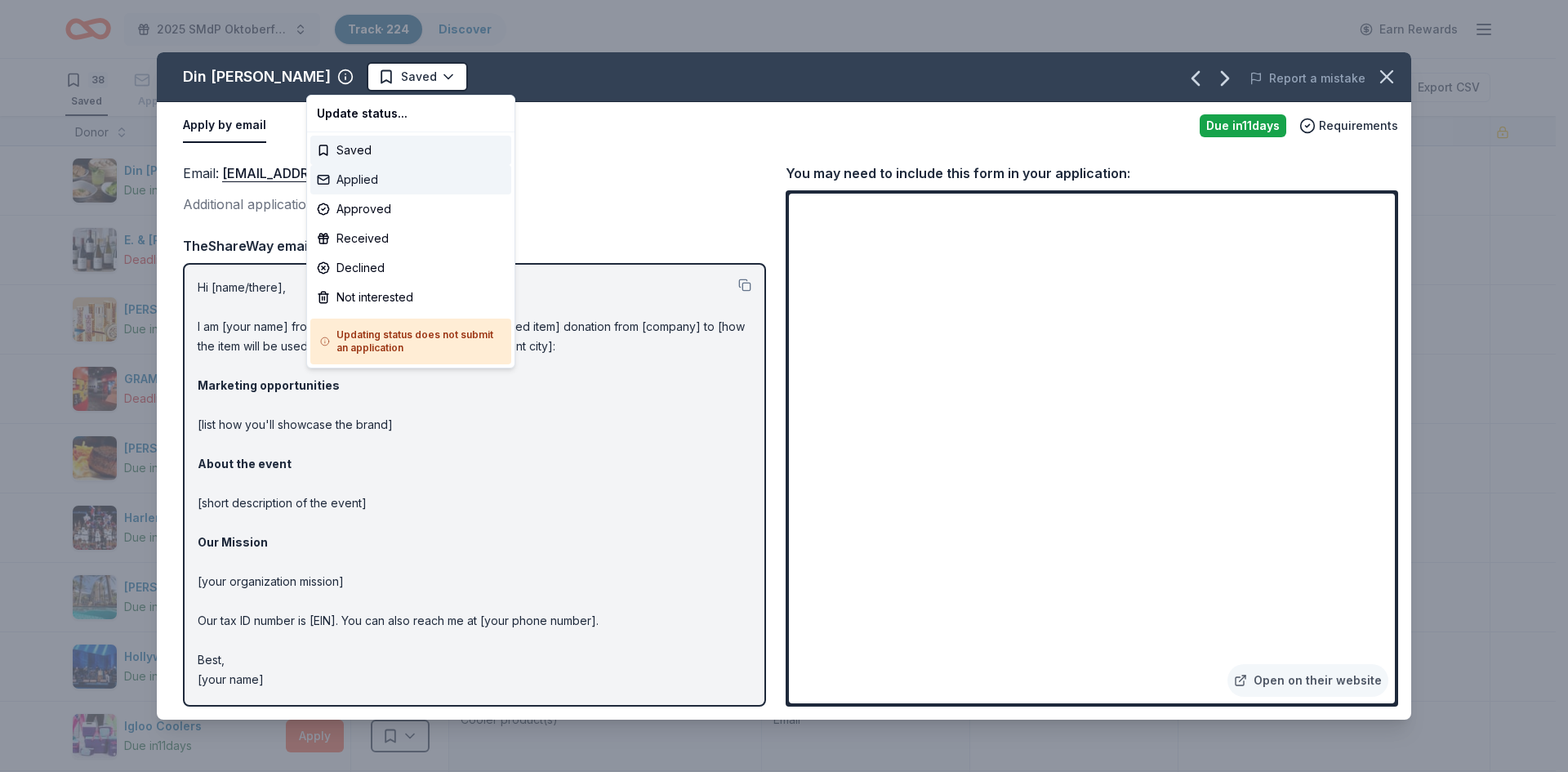
click at [367, 182] on div "Applied" at bounding box center [411, 180] width 201 height 30
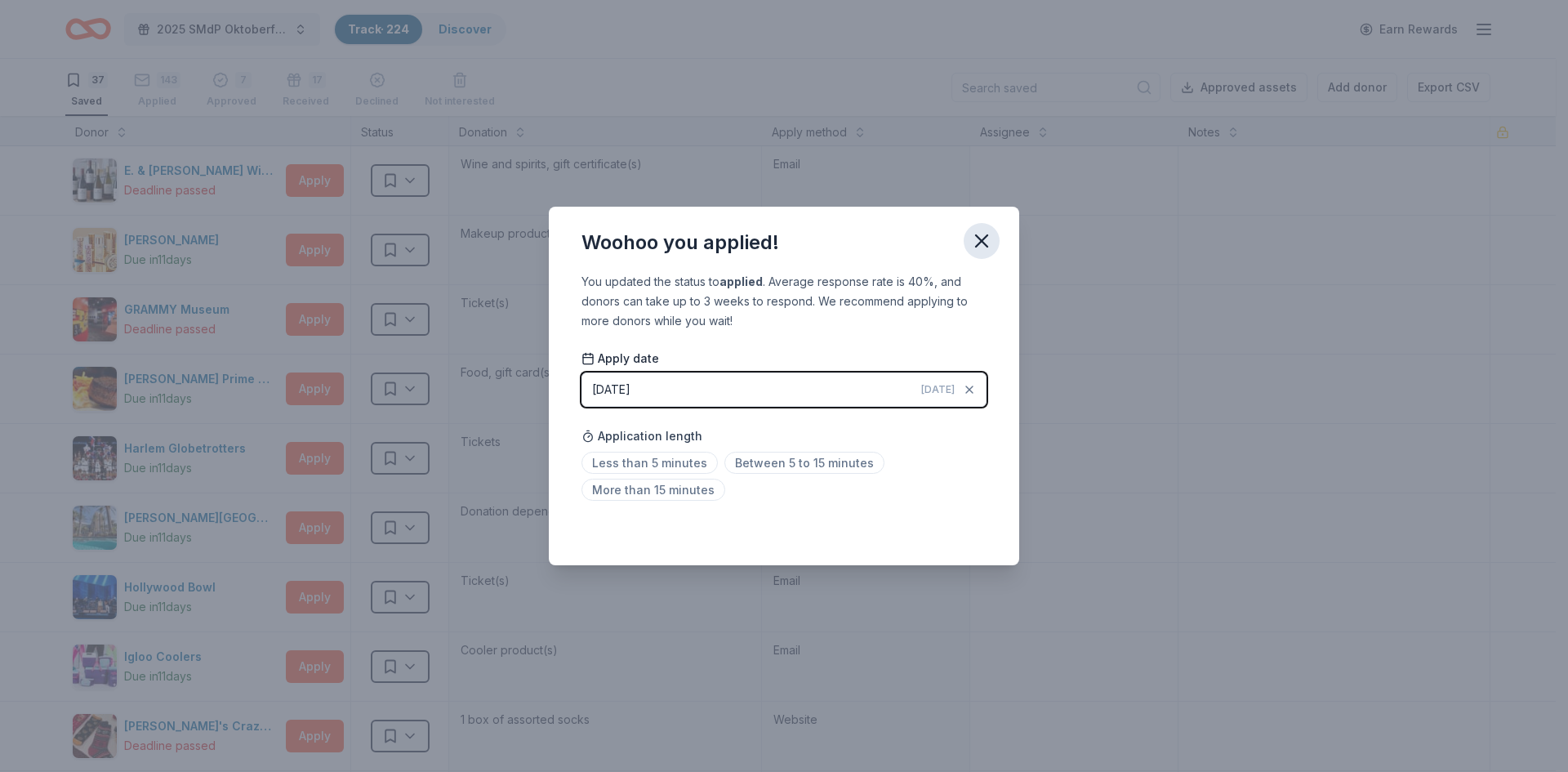
click at [983, 243] on icon "button" at bounding box center [982, 241] width 12 height 12
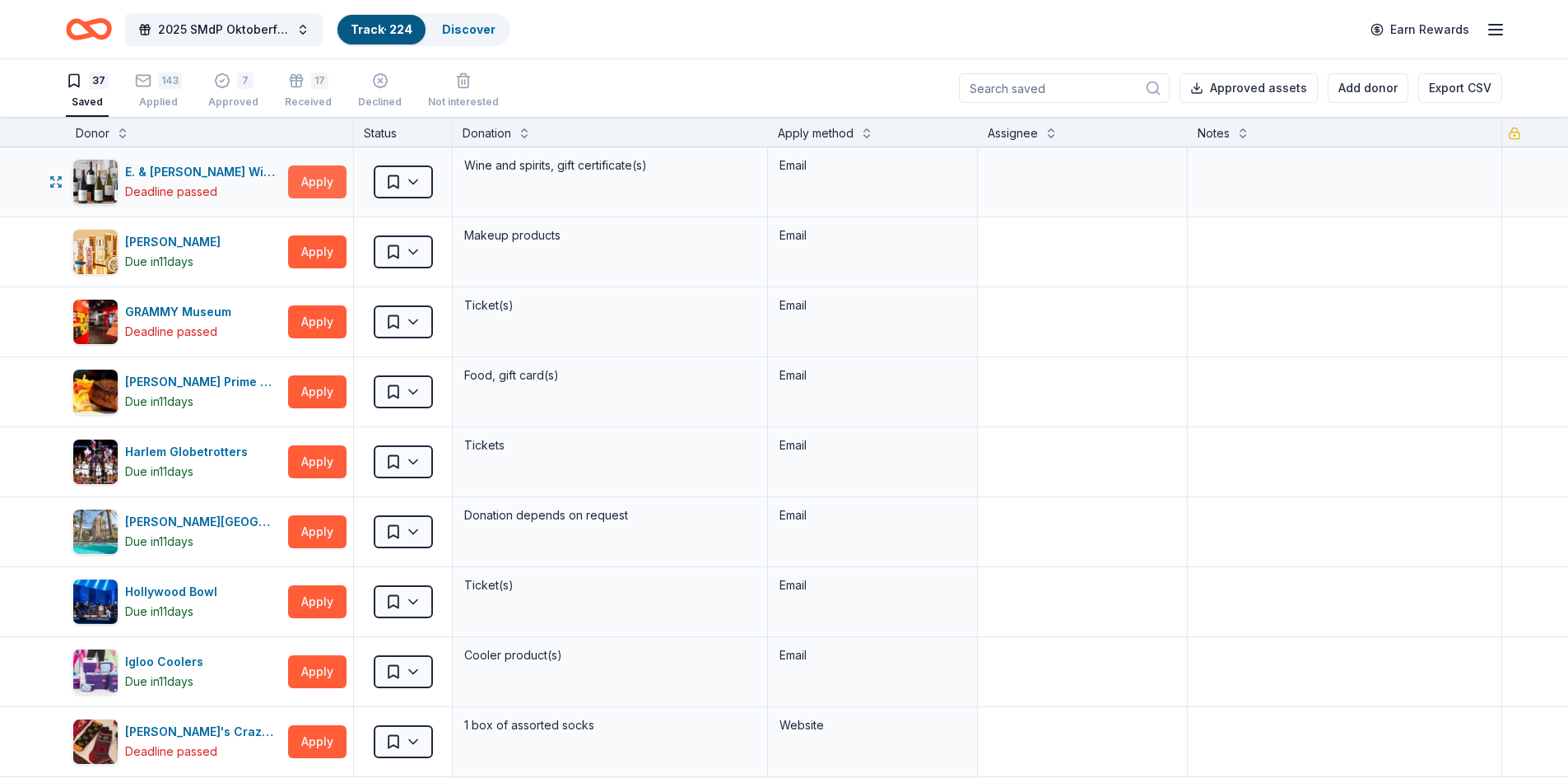
click at [306, 189] on button "Apply" at bounding box center [317, 181] width 59 height 33
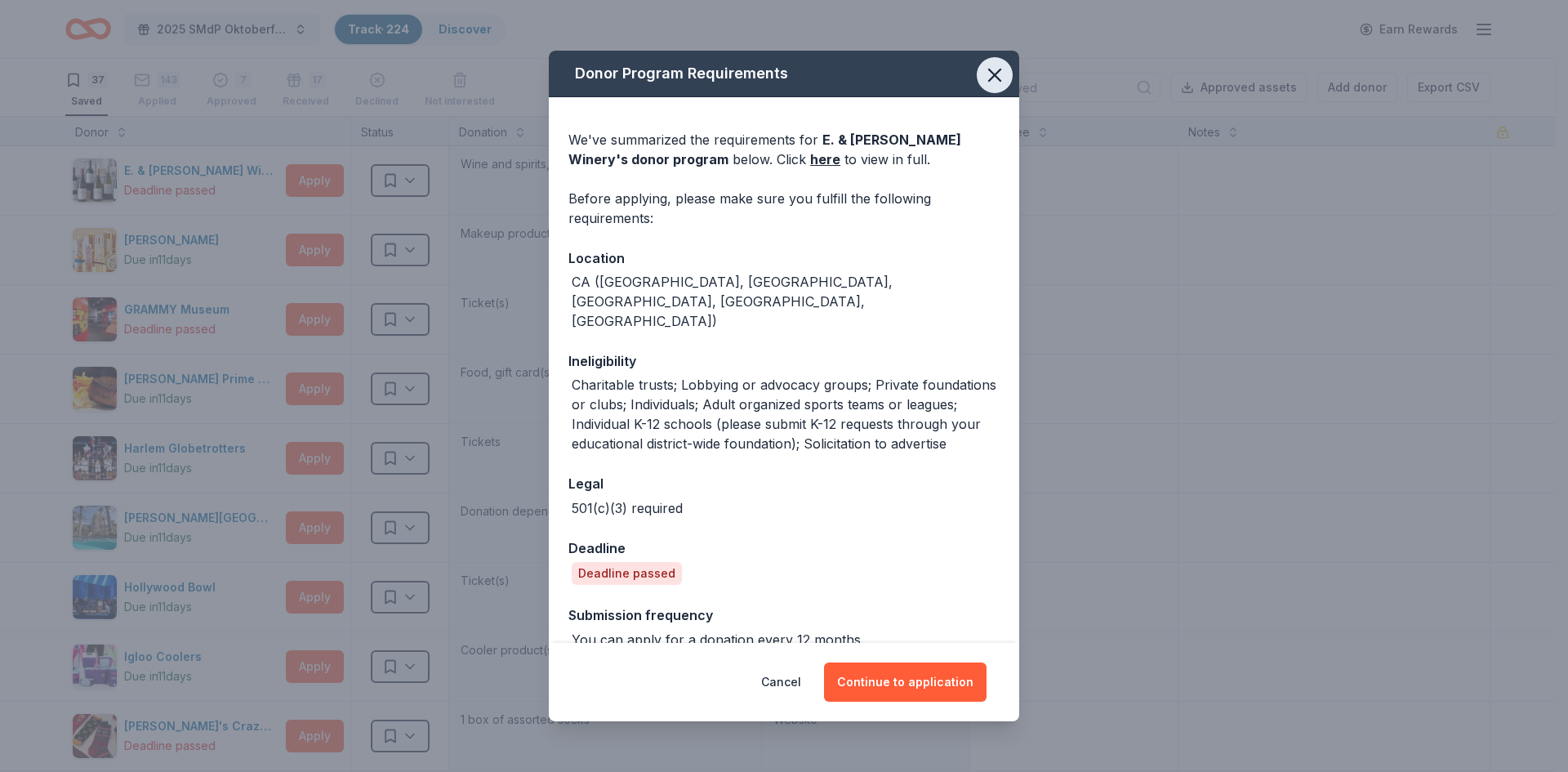
click at [983, 82] on icon "button" at bounding box center [994, 75] width 23 height 23
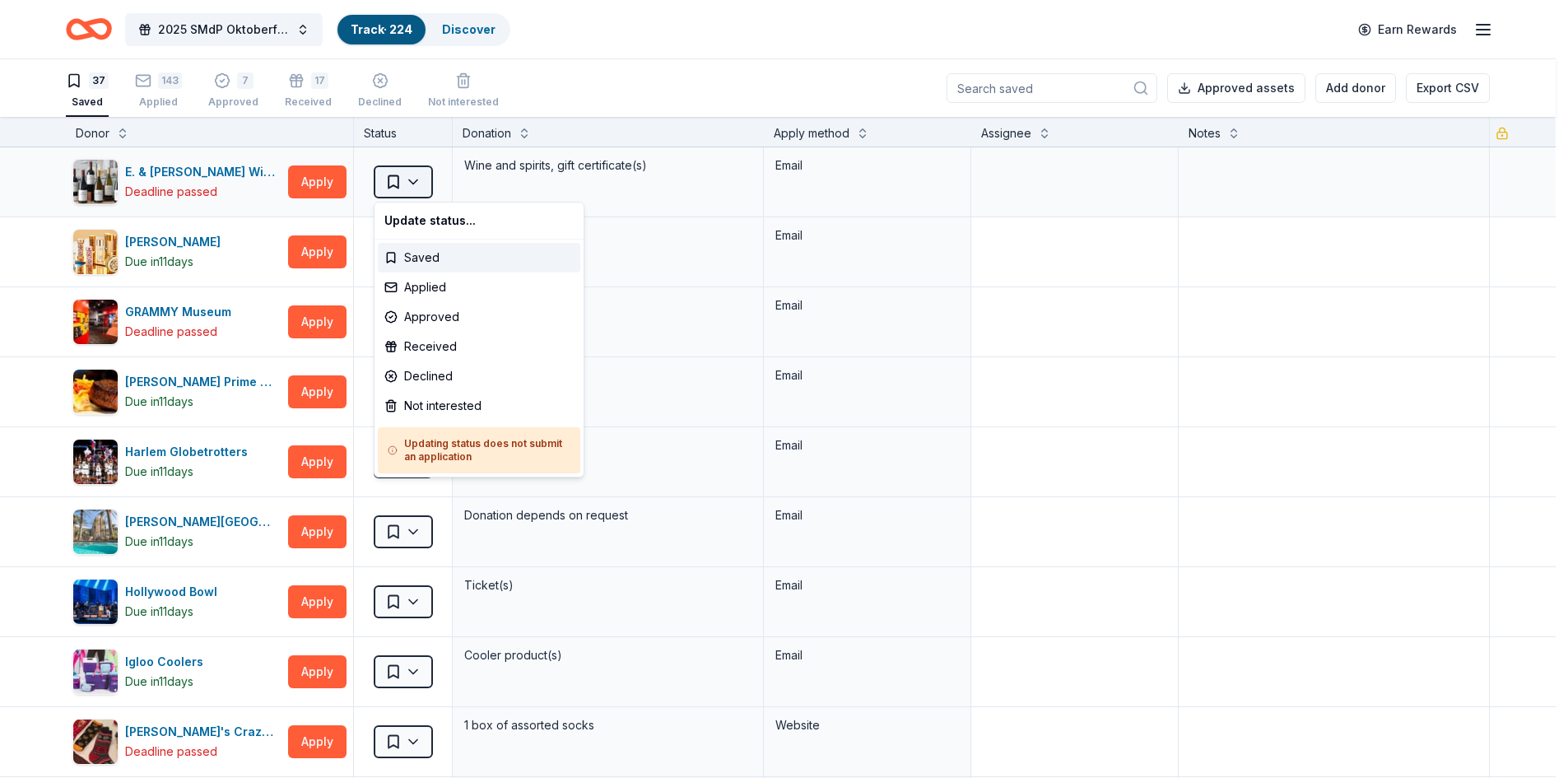
click at [422, 190] on html "2025 SMdP Oktoberfest Track · 224 Discover Earn Rewards 37 Saved 143 Applied 7 …" at bounding box center [784, 389] width 1568 height 778
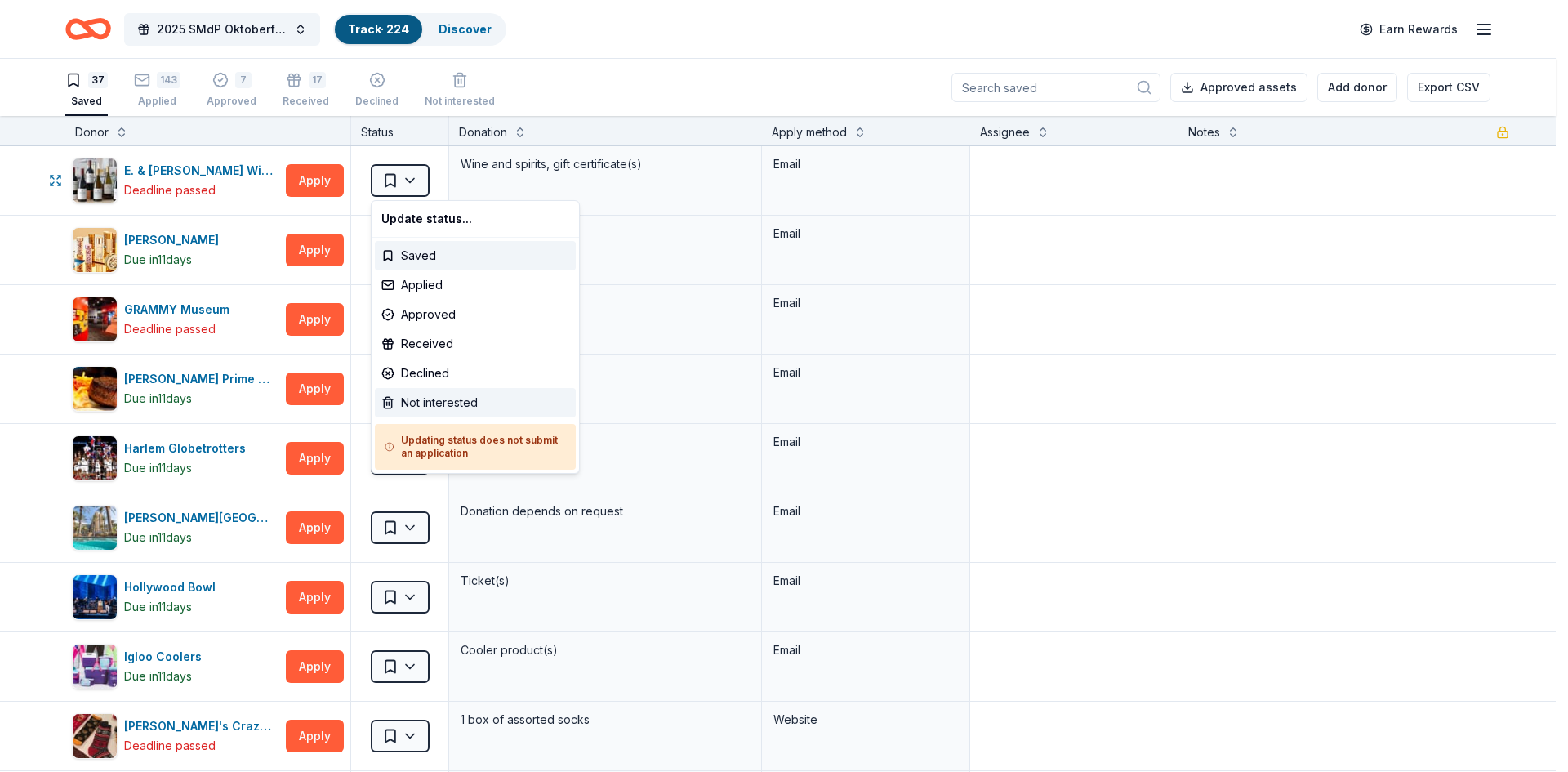
click at [424, 403] on div "Not interested" at bounding box center [476, 403] width 201 height 30
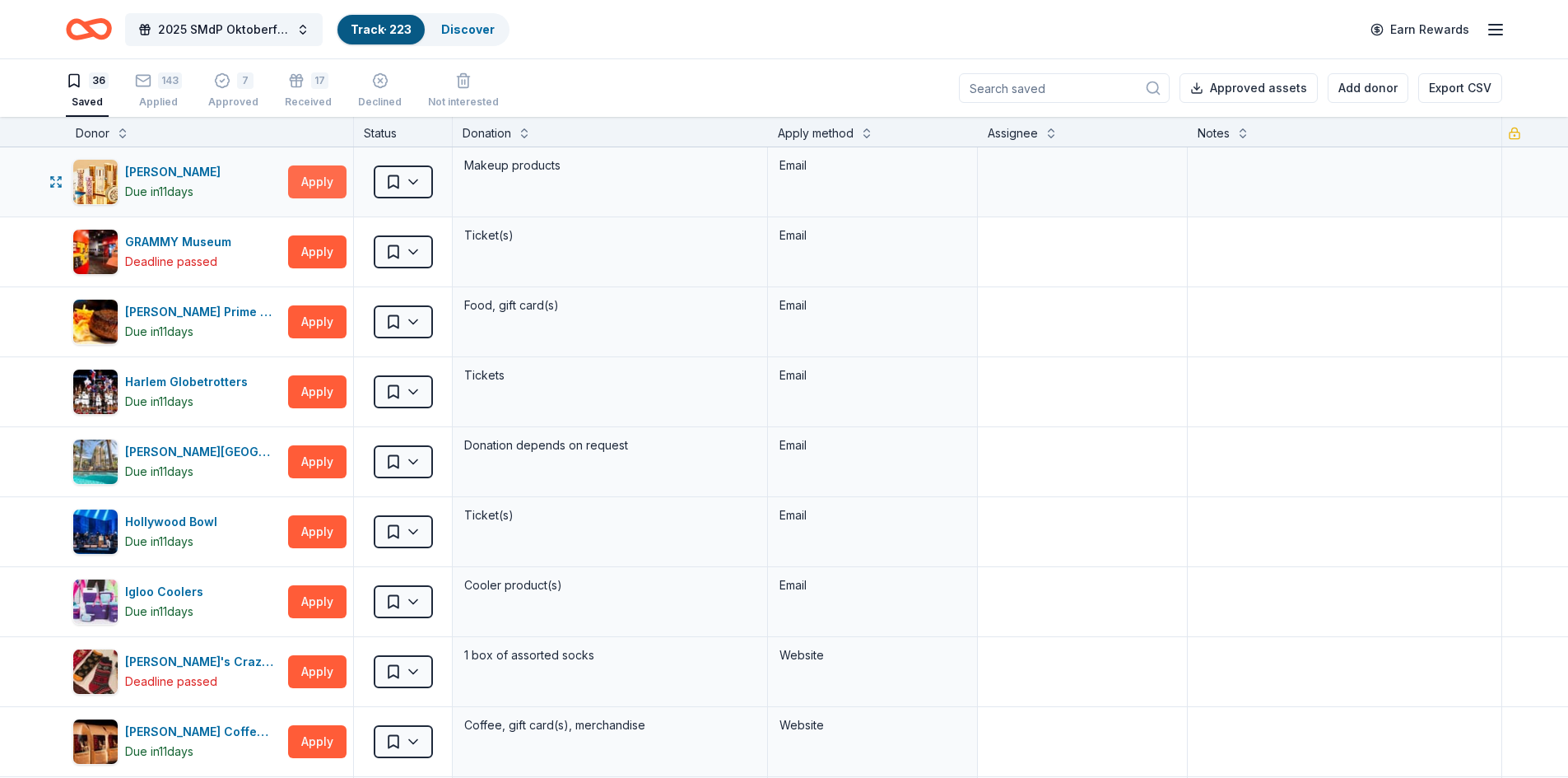
click at [305, 184] on button "Apply" at bounding box center [317, 181] width 59 height 33
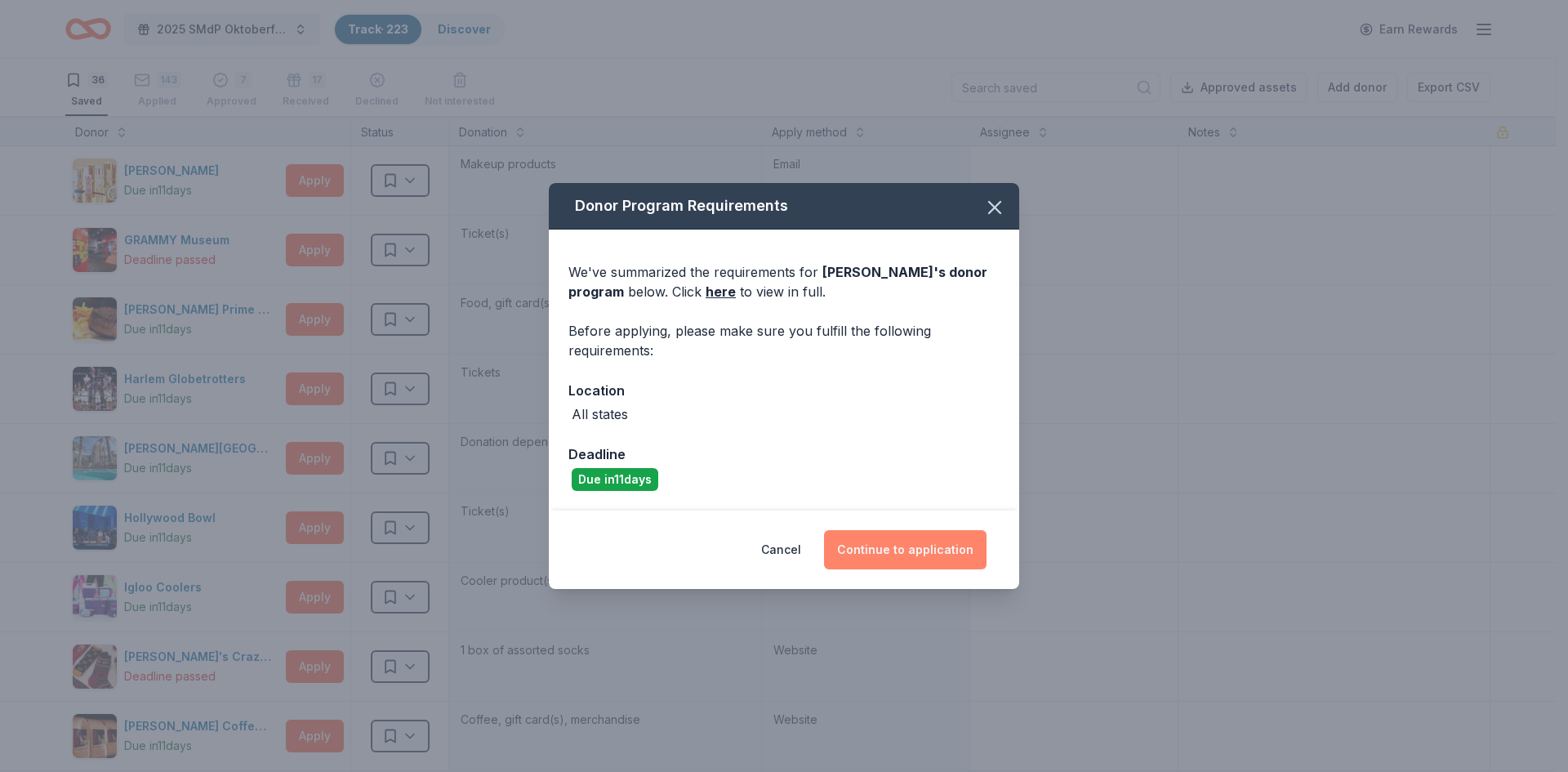
click at [941, 553] on button "Continue to application" at bounding box center [905, 550] width 163 height 39
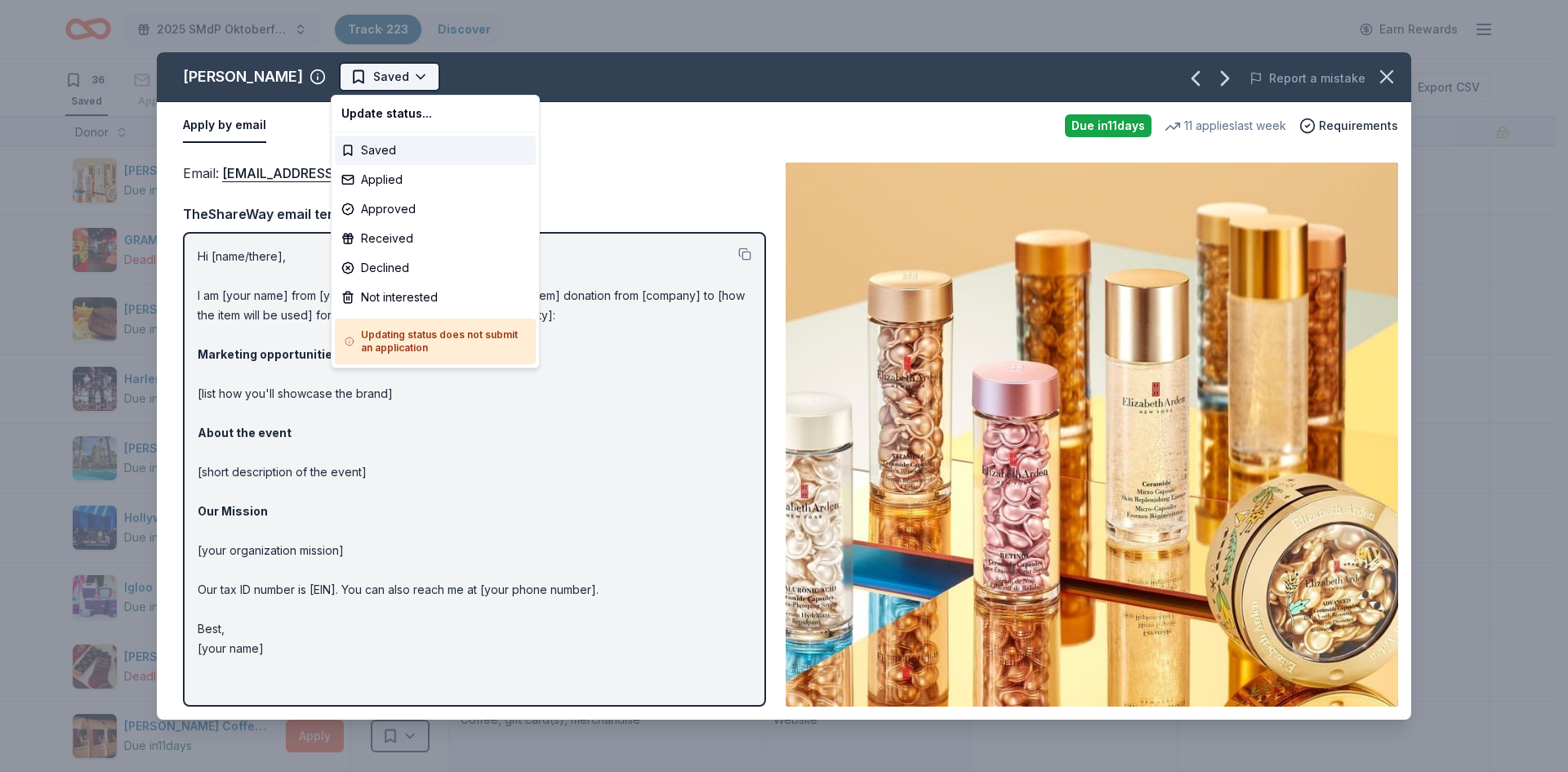
click at [389, 75] on html "2025 SMdP Oktoberfest Track · 223 Discover Earn Rewards 36 Saved 143 Applied 7 …" at bounding box center [784, 386] width 1568 height 772
click at [375, 180] on div "Applied" at bounding box center [435, 180] width 201 height 30
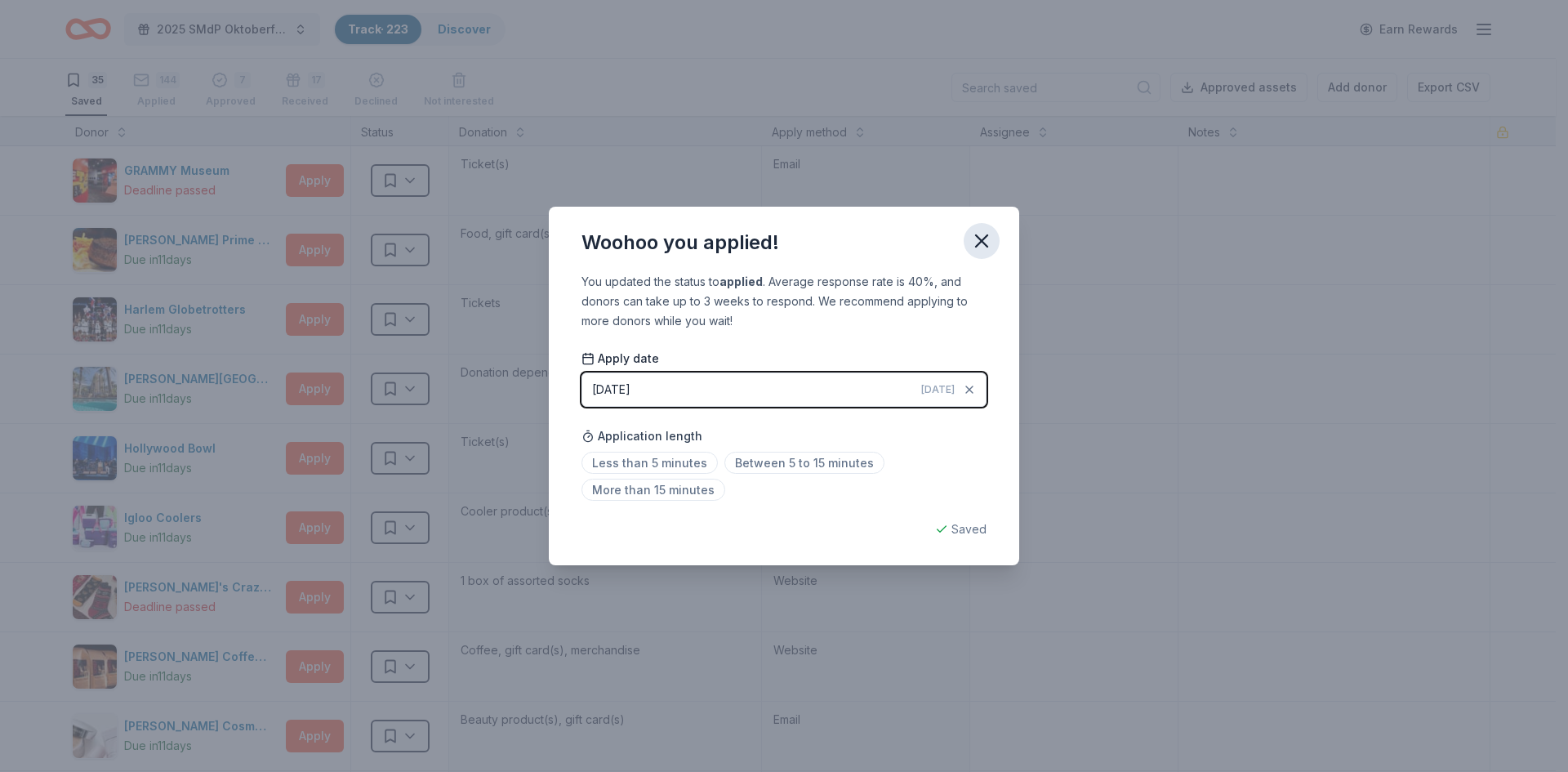
click at [982, 239] on icon "button" at bounding box center [982, 241] width 12 height 12
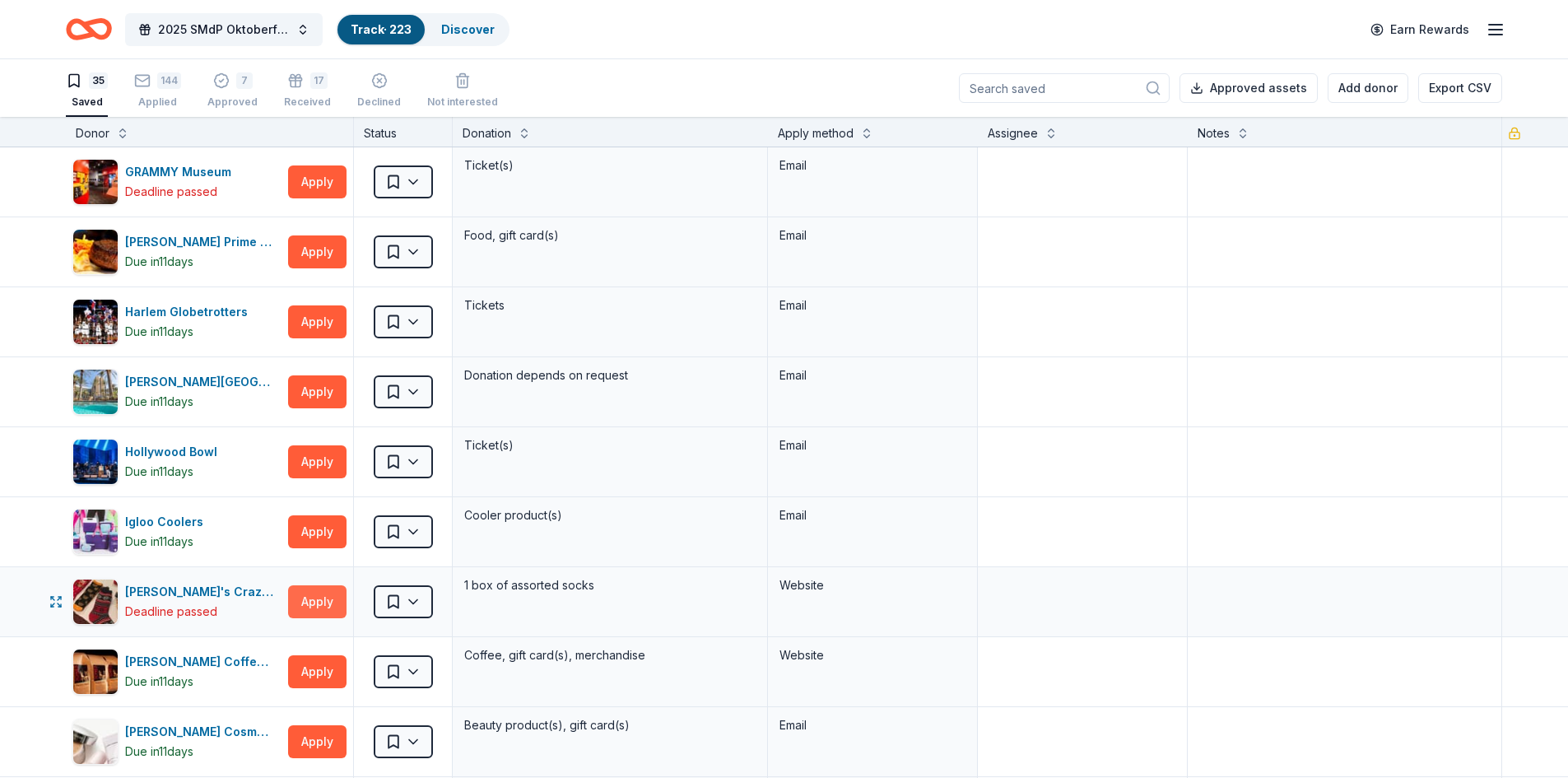
click at [319, 604] on button "Apply" at bounding box center [317, 601] width 59 height 33
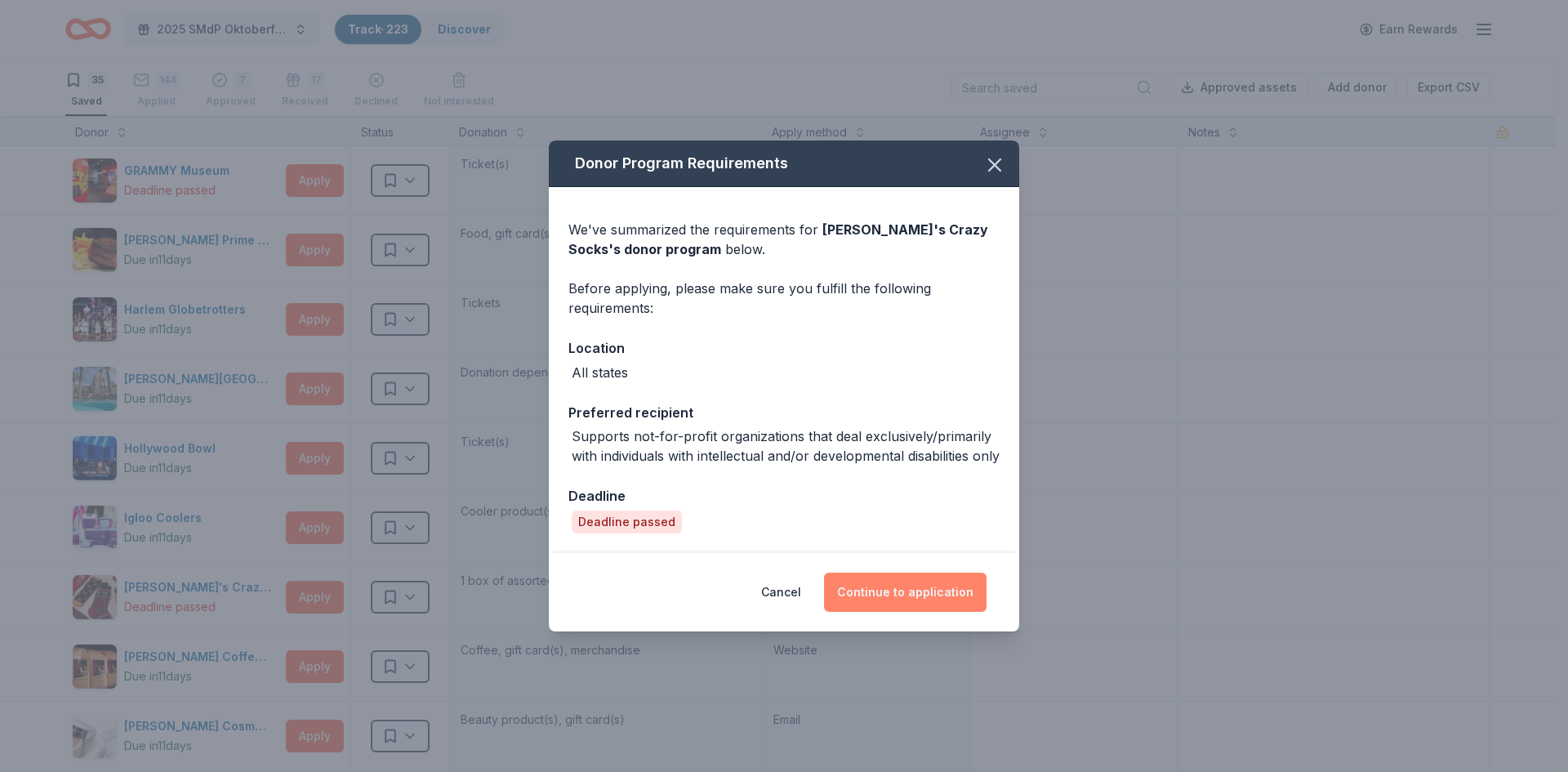
click at [944, 599] on button "Continue to application" at bounding box center [905, 592] width 163 height 39
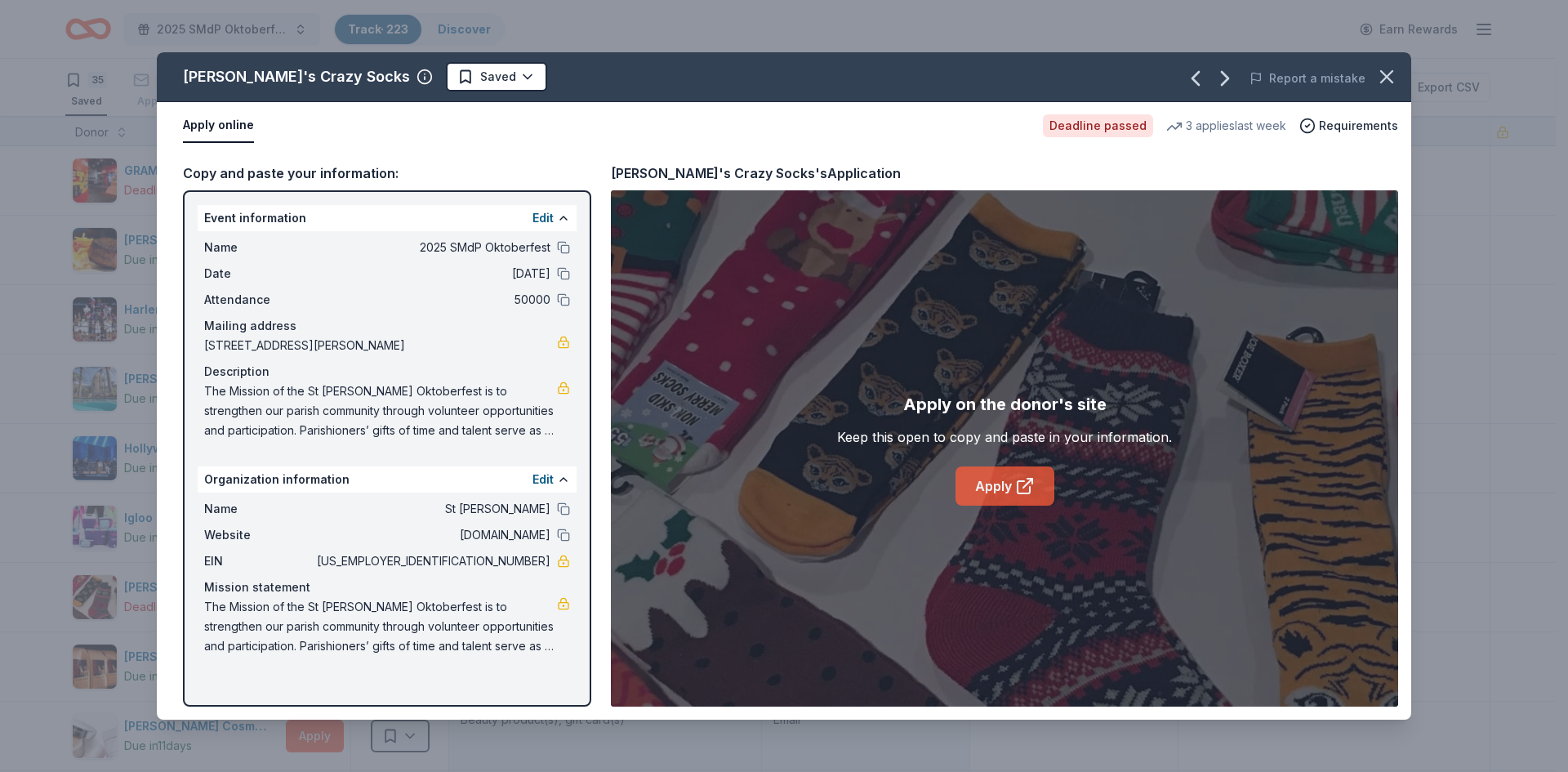
click at [983, 491] on link "Apply" at bounding box center [1005, 487] width 99 height 39
